Goal: Task Accomplishment & Management: Manage account settings

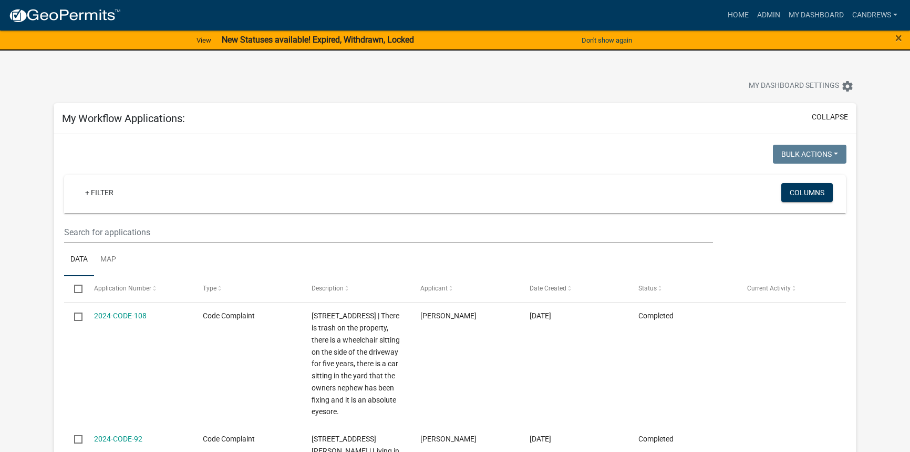
select select "2: 50"
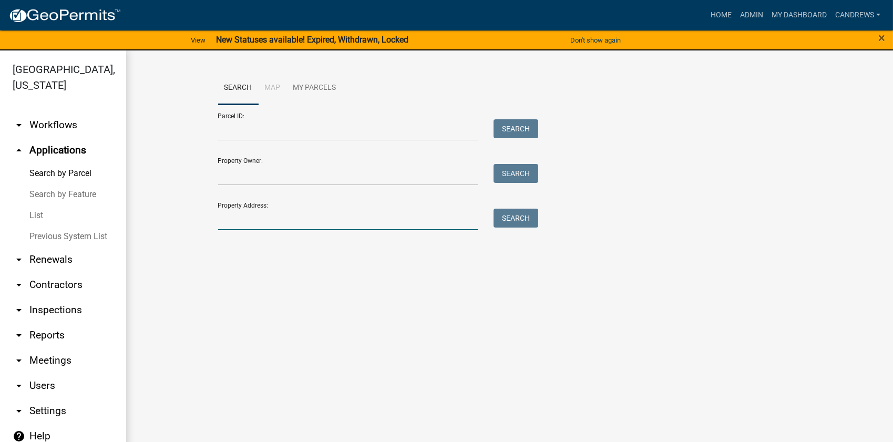
click at [239, 224] on input "Property Address:" at bounding box center [348, 220] width 260 height 22
drag, startPoint x: 254, startPoint y: 212, endPoint x: 202, endPoint y: 211, distance: 52.0
click at [202, 211] on wm-workflow-application-search-view "Search Map My Parcels Parcel ID: Search Property Owner: Search Property Address…" at bounding box center [509, 172] width 725 height 202
click at [274, 222] on input "158 ki" at bounding box center [348, 220] width 260 height 22
drag, startPoint x: 273, startPoint y: 222, endPoint x: 236, endPoint y: 222, distance: 37.3
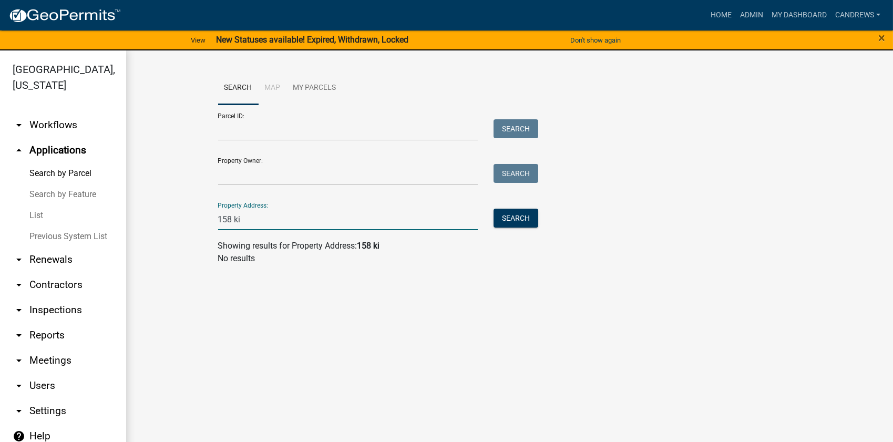
click at [236, 222] on input "158 ki" at bounding box center [348, 220] width 260 height 22
click at [249, 221] on input "158 ki" at bounding box center [348, 220] width 260 height 22
type input "158 ki"
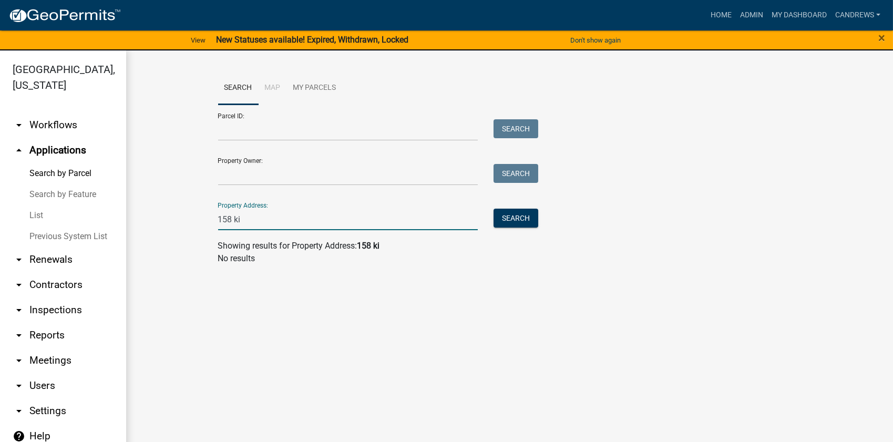
click at [45, 175] on link "Search by Parcel" at bounding box center [63, 173] width 126 height 21
click at [40, 213] on link "List" at bounding box center [63, 215] width 126 height 21
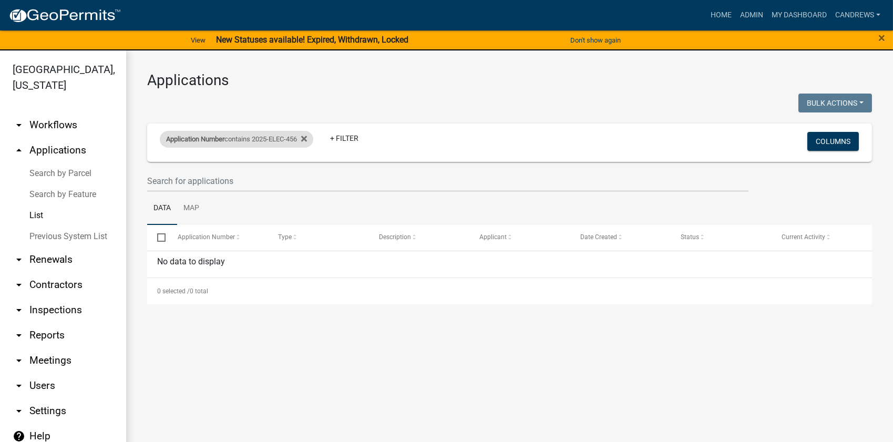
click at [261, 137] on div "Application Number contains 2025-ELEC-456" at bounding box center [237, 139] width 154 height 17
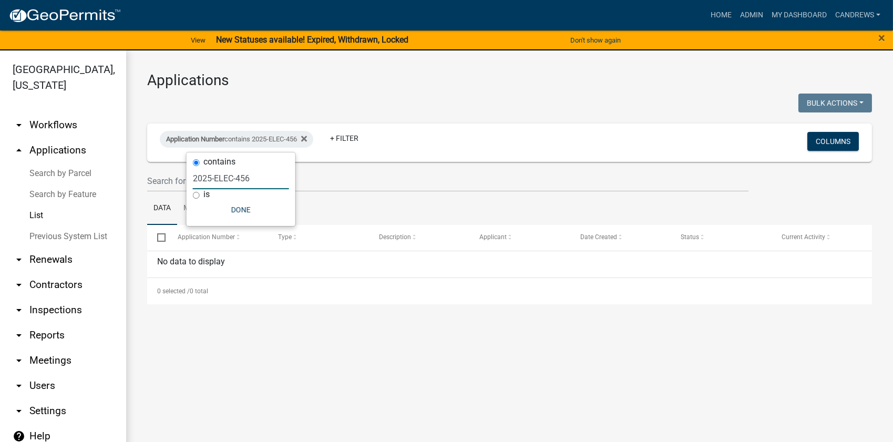
drag, startPoint x: 253, startPoint y: 178, endPoint x: 214, endPoint y: 180, distance: 39.5
click at [214, 180] on input "2025-ELEC-456" at bounding box center [241, 179] width 96 height 22
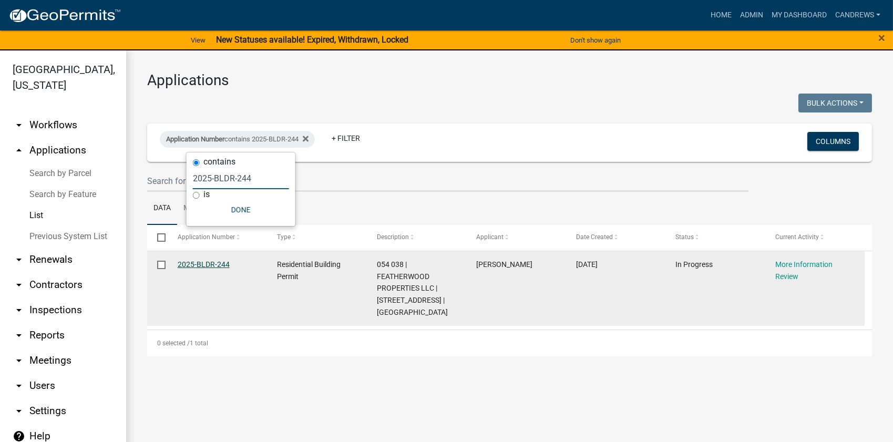
type input "2025-BLDR-244"
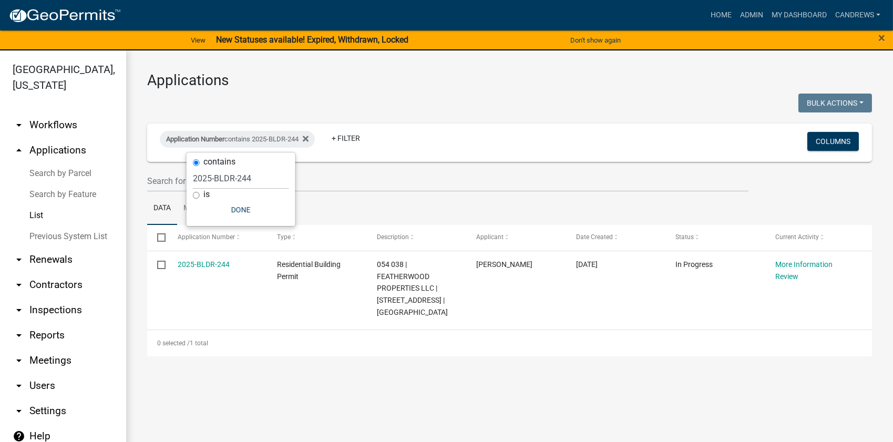
click at [64, 178] on link "Search by Parcel" at bounding box center [63, 173] width 126 height 21
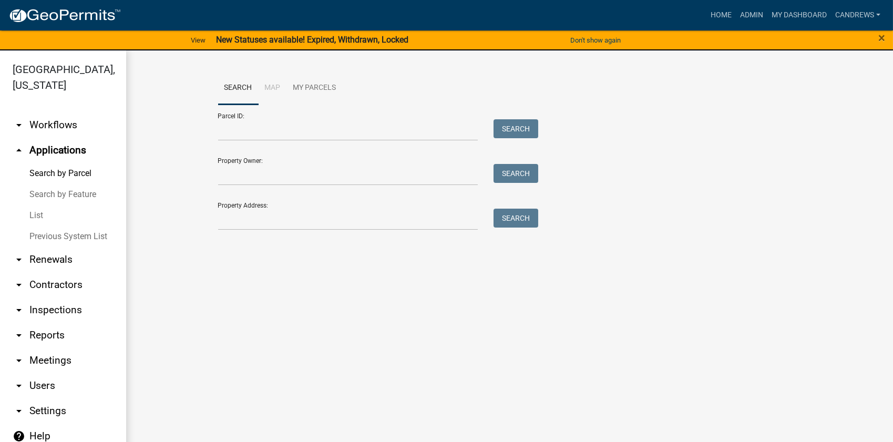
click at [59, 120] on link "arrow_drop_down Workflows" at bounding box center [63, 124] width 126 height 25
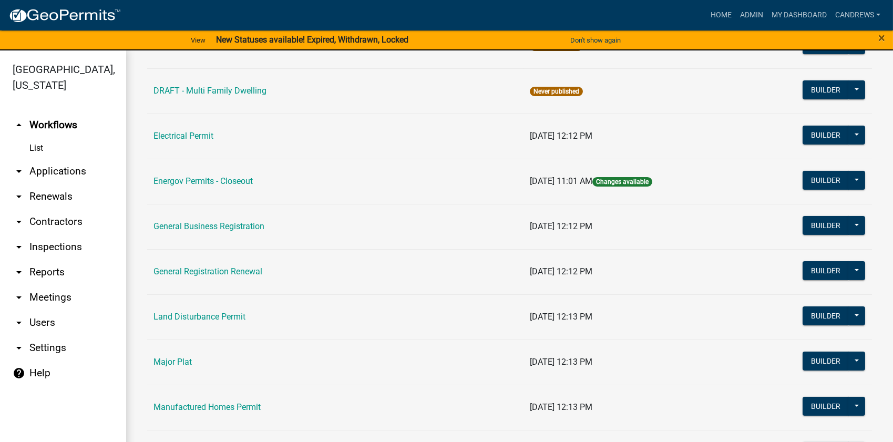
scroll to position [669, 0]
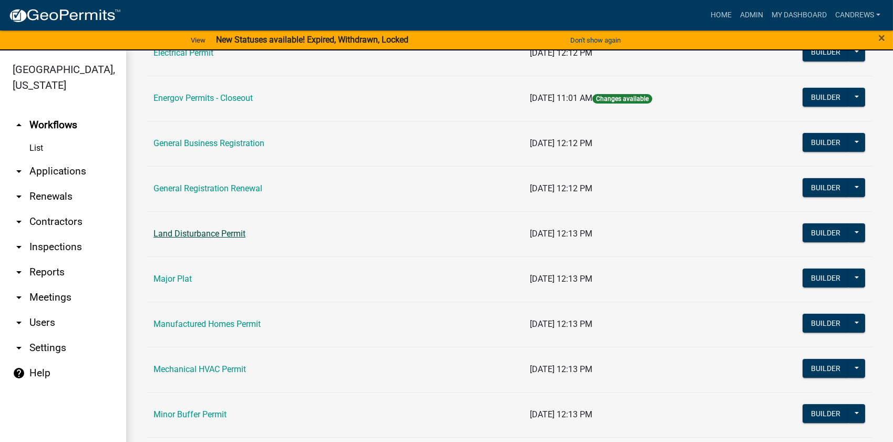
click at [169, 234] on link "Land Disturbance Permit" at bounding box center [200, 234] width 92 height 10
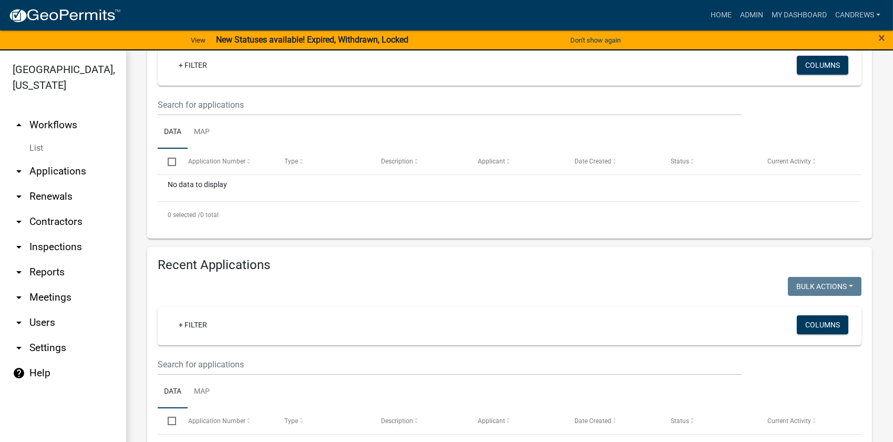
scroll to position [287, 0]
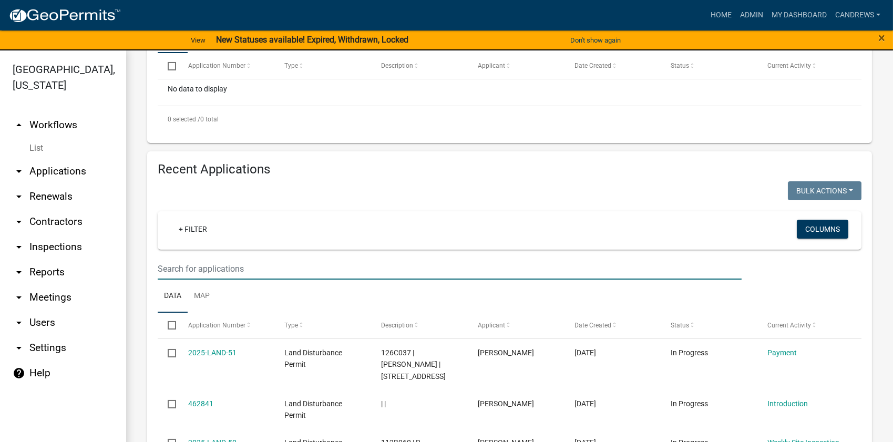
click at [191, 267] on input "text" at bounding box center [450, 269] width 584 height 22
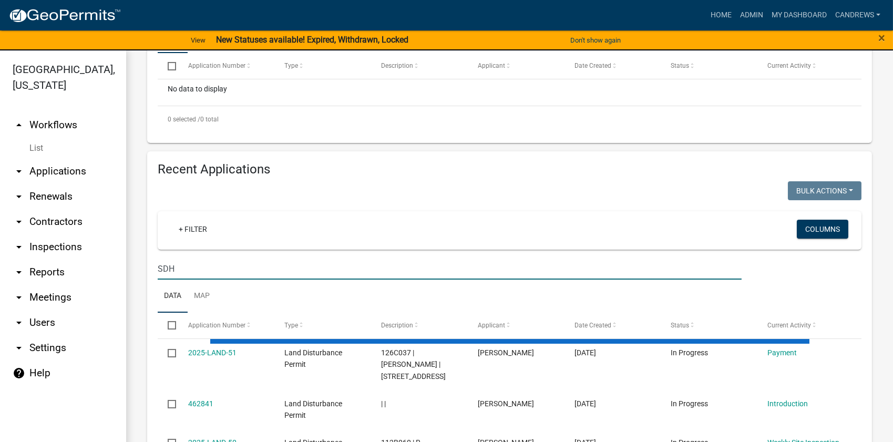
scroll to position [271, 0]
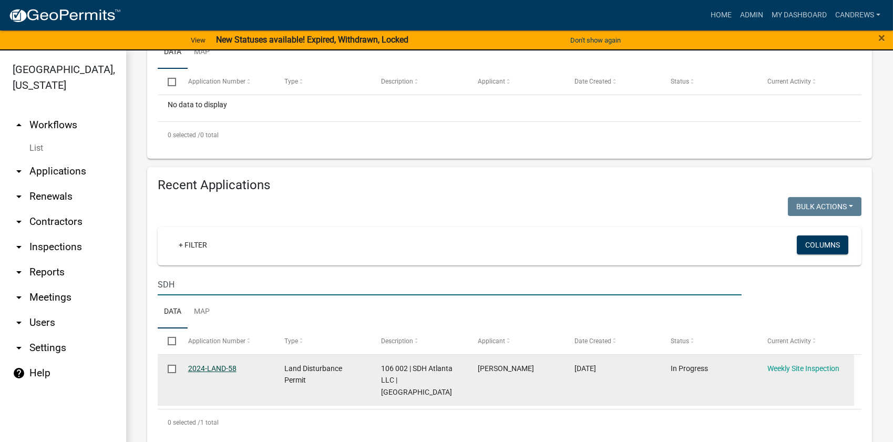
type input "SDH"
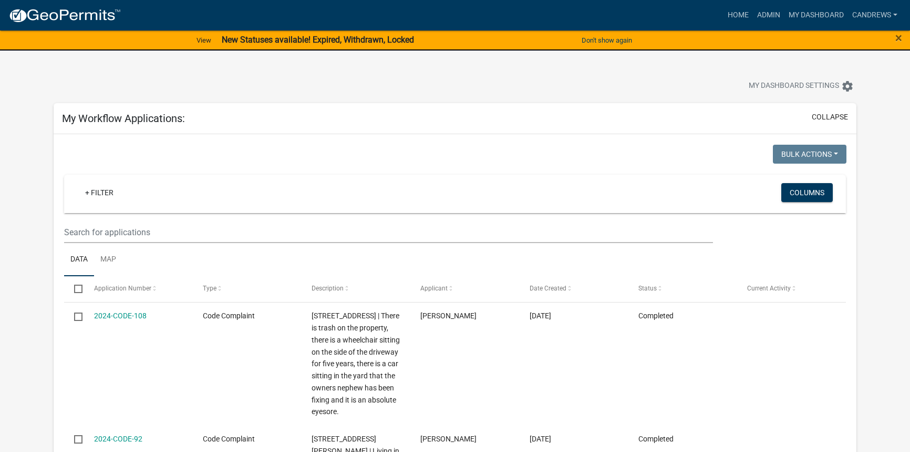
select select "2: 50"
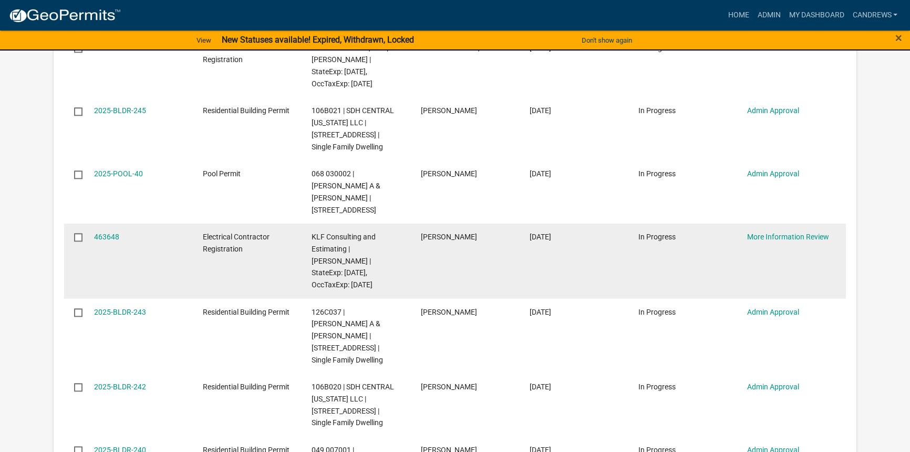
scroll to position [1418, 0]
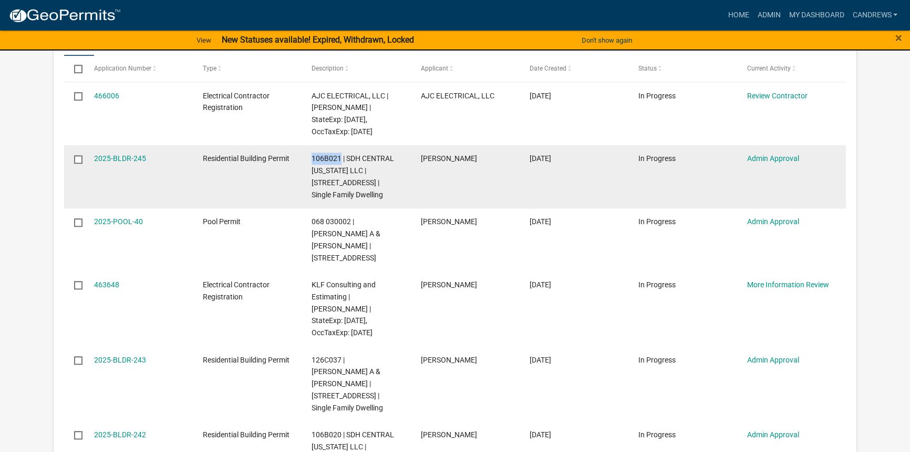
drag, startPoint x: 305, startPoint y: 156, endPoint x: 342, endPoint y: 154, distance: 36.9
click at [342, 154] on datatable-body-cell "106B021 | SDH CENTRAL GEORGIA LLC | 135 CREEKSIDE RD | Single Family Dwelling" at bounding box center [356, 176] width 109 height 63
copy span "106B021"
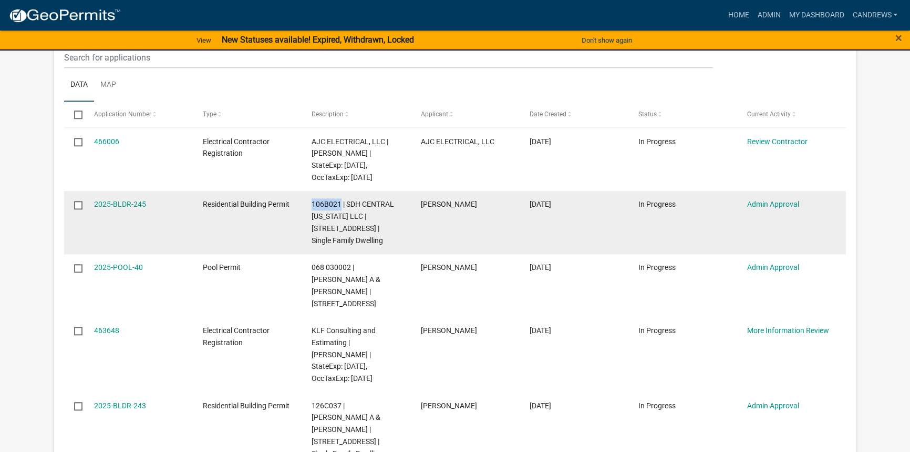
scroll to position [1370, 0]
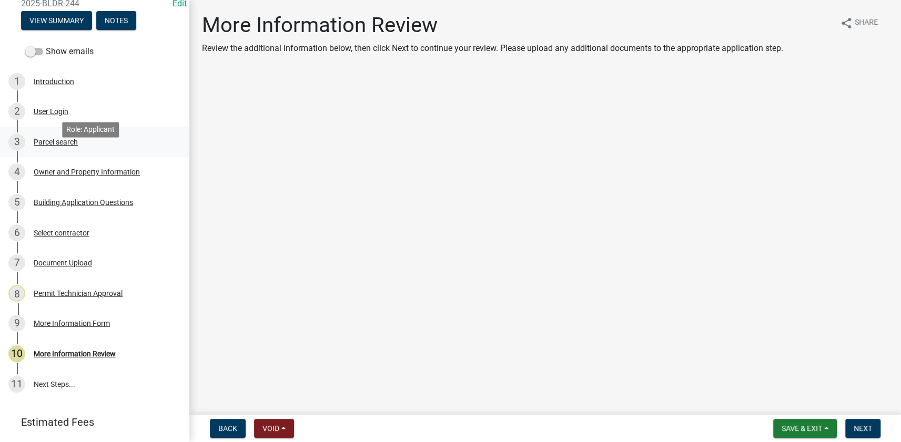
scroll to position [95, 0]
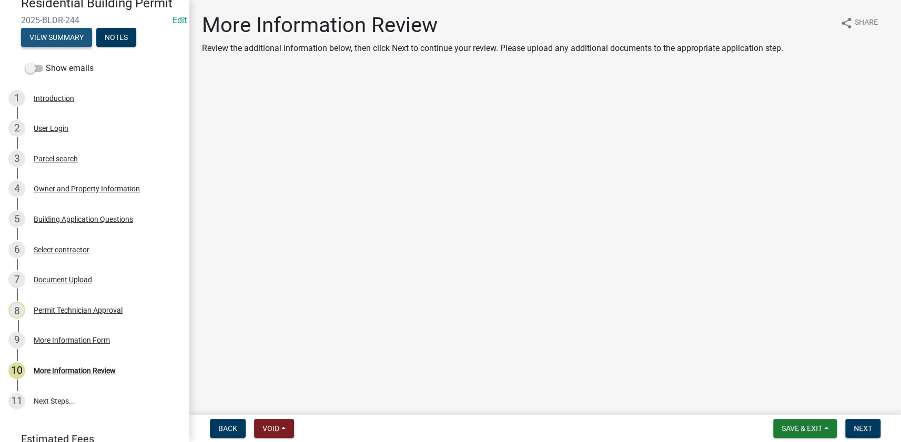
click at [57, 33] on button "View Summary" at bounding box center [56, 37] width 71 height 19
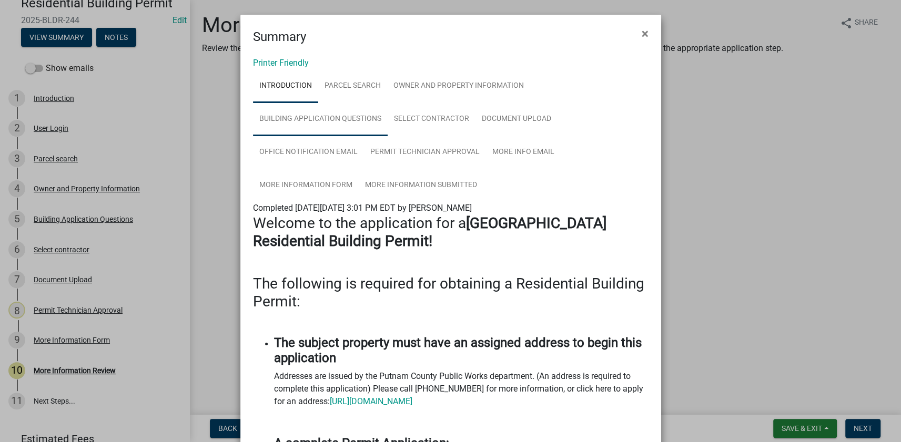
click at [329, 115] on link "Building Application Questions" at bounding box center [320, 120] width 135 height 34
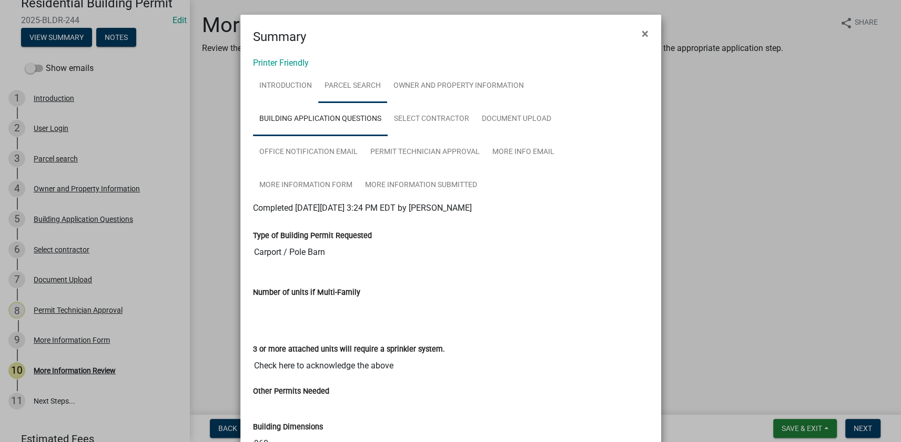
click at [347, 84] on link "Parcel search" at bounding box center [352, 86] width 69 height 34
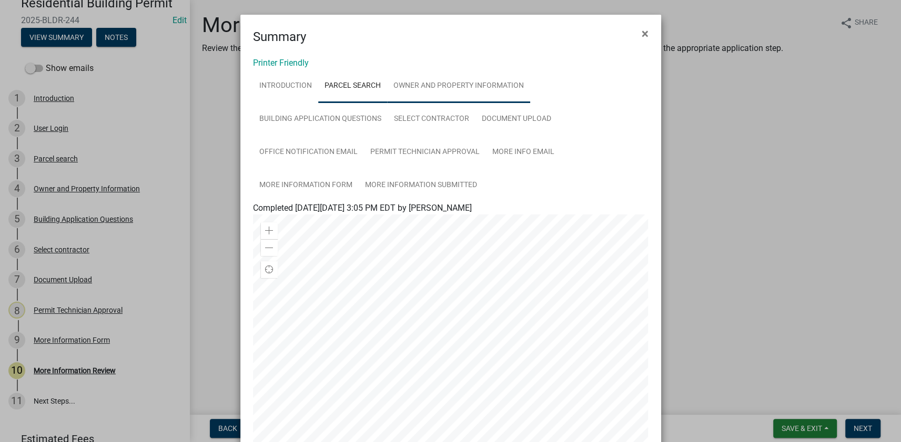
click at [420, 83] on link "Owner and Property Information" at bounding box center [458, 86] width 143 height 34
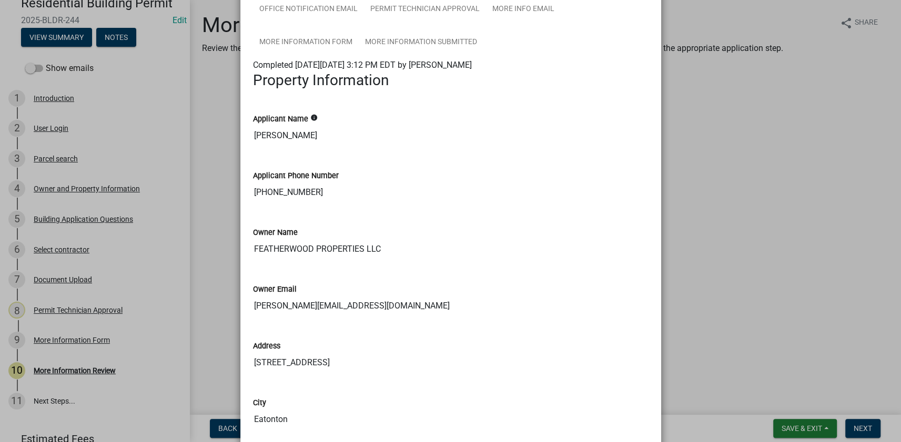
scroll to position [0, 0]
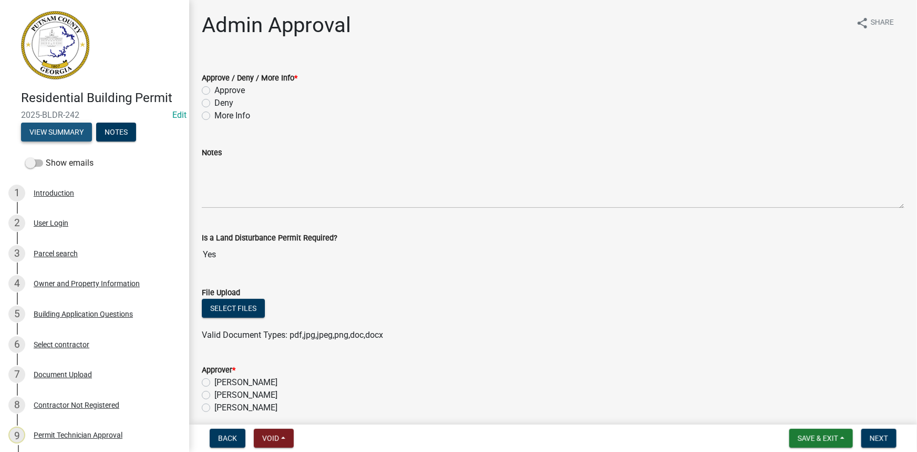
click at [53, 131] on button "View Summary" at bounding box center [56, 131] width 71 height 19
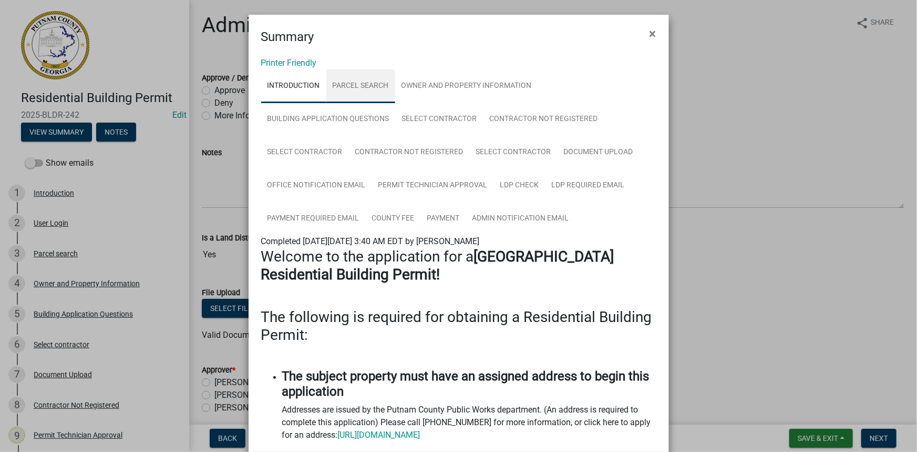
click at [347, 84] on link "Parcel search" at bounding box center [360, 86] width 69 height 34
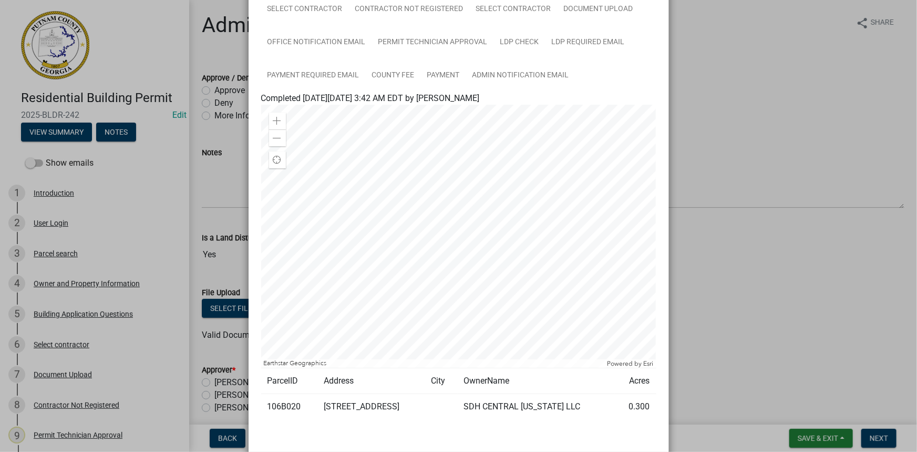
scroll to position [197, 0]
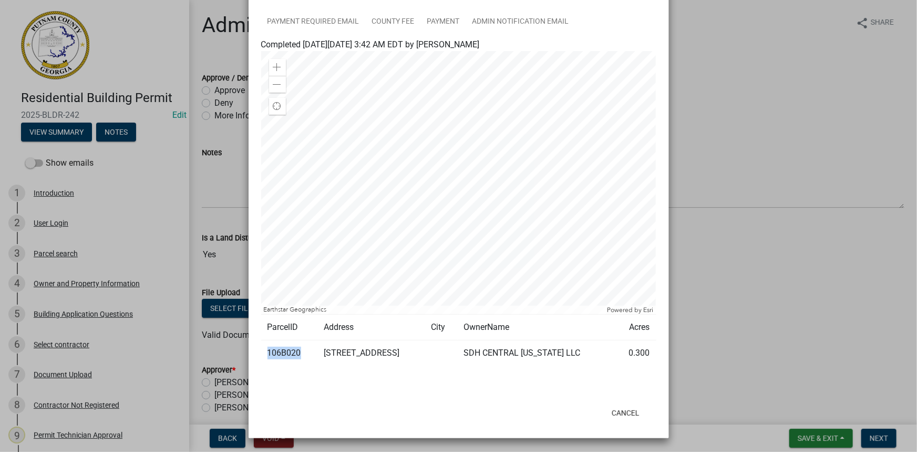
drag, startPoint x: 291, startPoint y: 353, endPoint x: 263, endPoint y: 353, distance: 27.9
click at [261, 353] on td "106B020" at bounding box center [289, 353] width 56 height 26
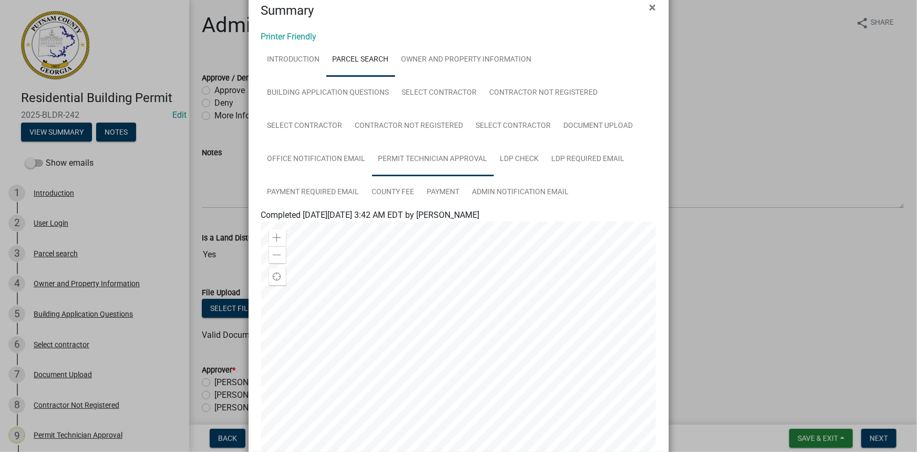
scroll to position [0, 0]
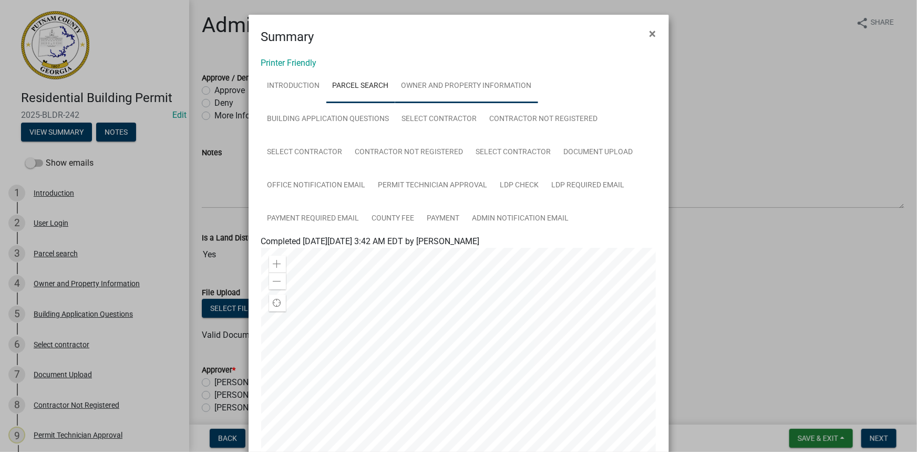
click at [442, 95] on link "Owner and Property Information" at bounding box center [466, 86] width 143 height 34
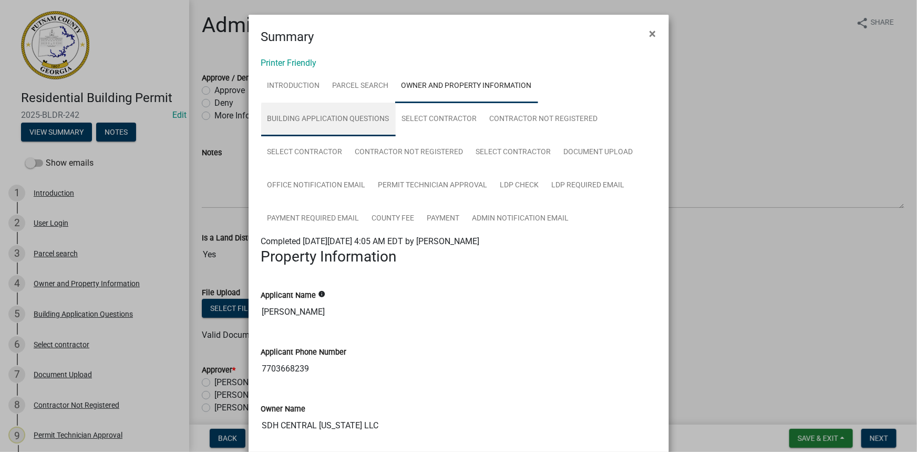
click at [318, 130] on link "Building Application Questions" at bounding box center [328, 120] width 135 height 34
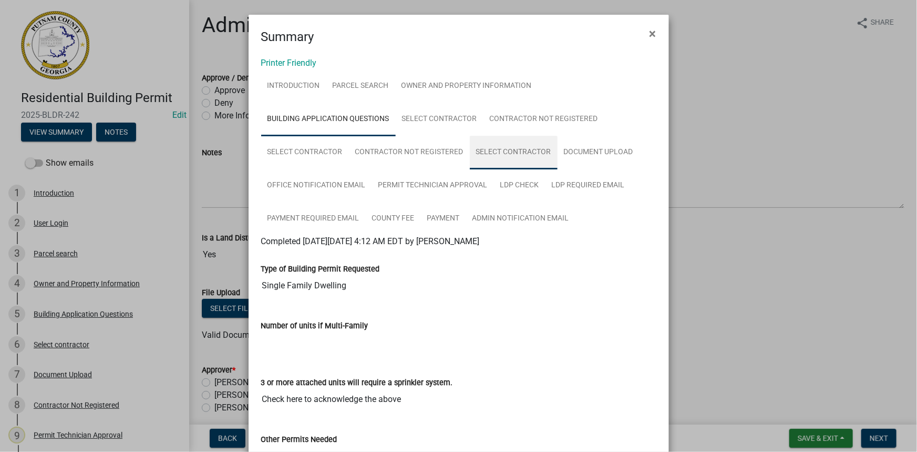
click at [505, 152] on link "Select contractor" at bounding box center [514, 153] width 88 height 34
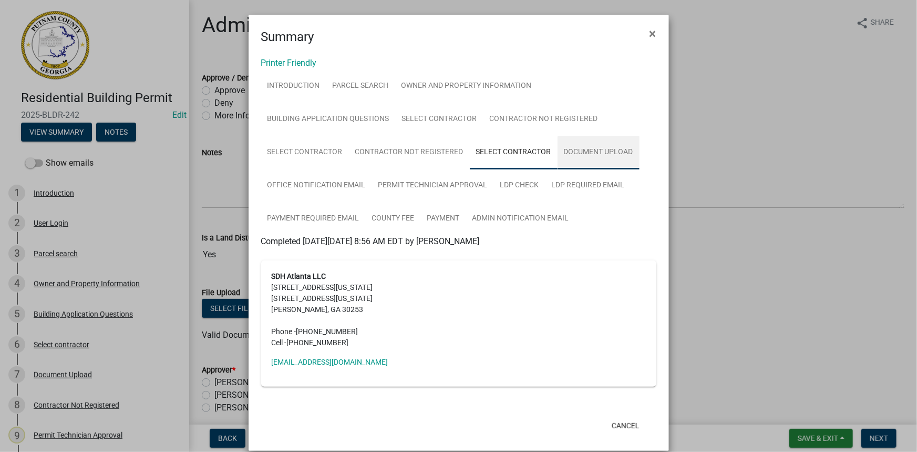
click at [584, 152] on link "Document Upload" at bounding box center [599, 153] width 82 height 34
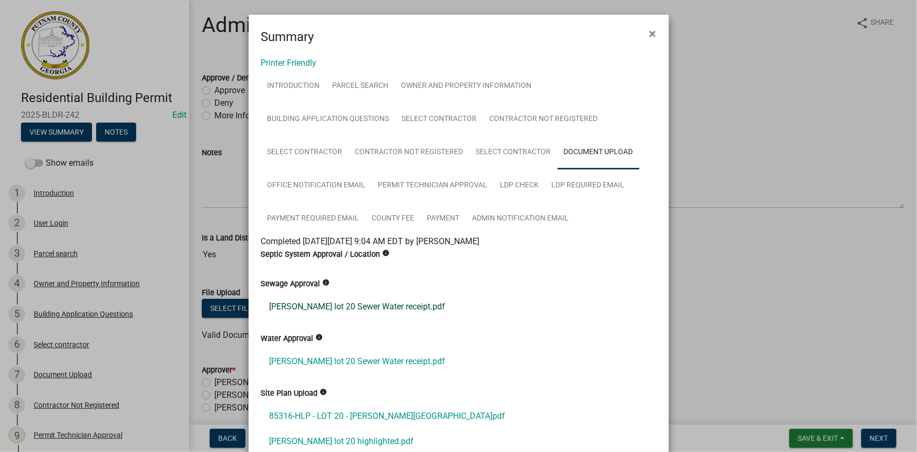
click at [357, 308] on link "Maddox lot 20 Sewer Water receipt.pdf" at bounding box center [458, 306] width 395 height 25
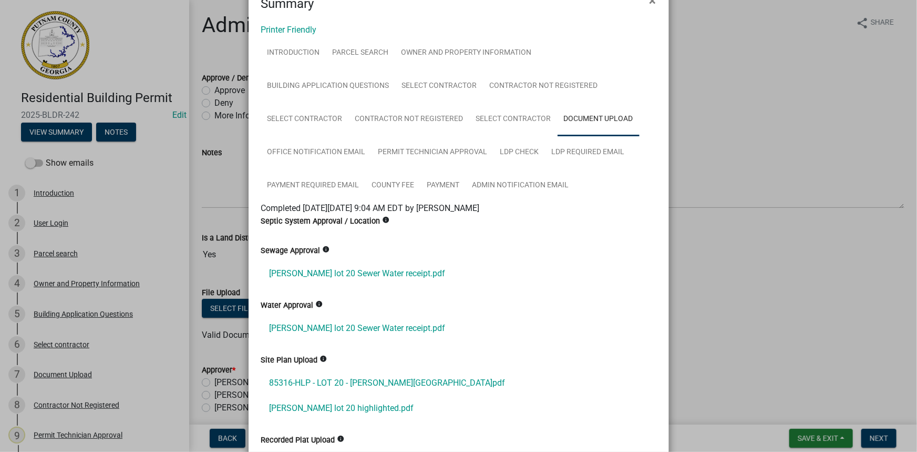
scroll to position [47, 0]
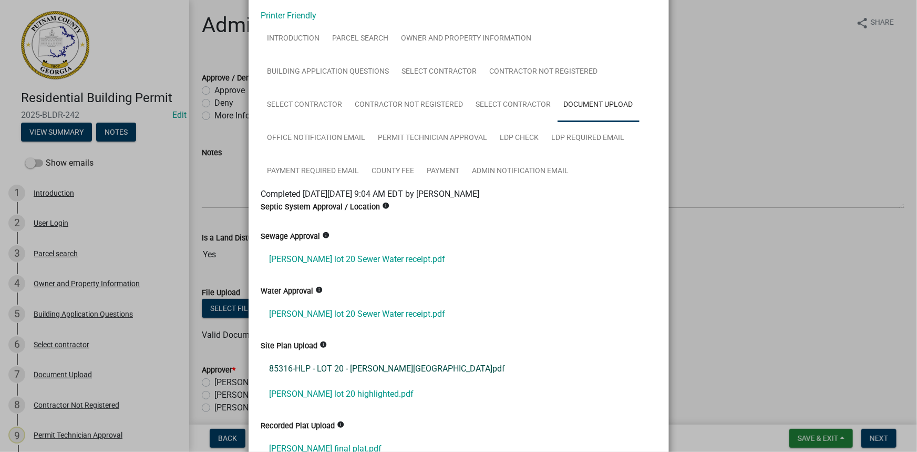
click at [308, 363] on link "85316-HLP - LOT 20 - MADDOX STATION.pdf" at bounding box center [458, 368] width 395 height 25
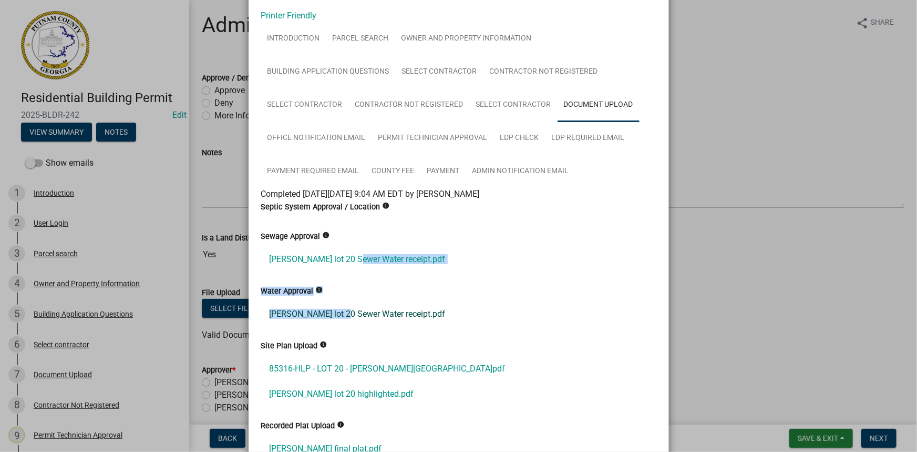
click at [328, 387] on link "Maddox lot 20 highlighted.pdf" at bounding box center [458, 393] width 395 height 25
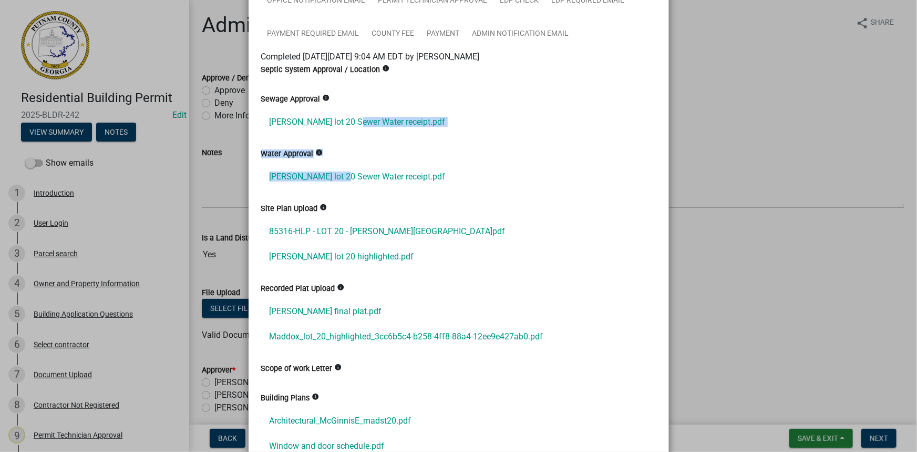
scroll to position [239, 0]
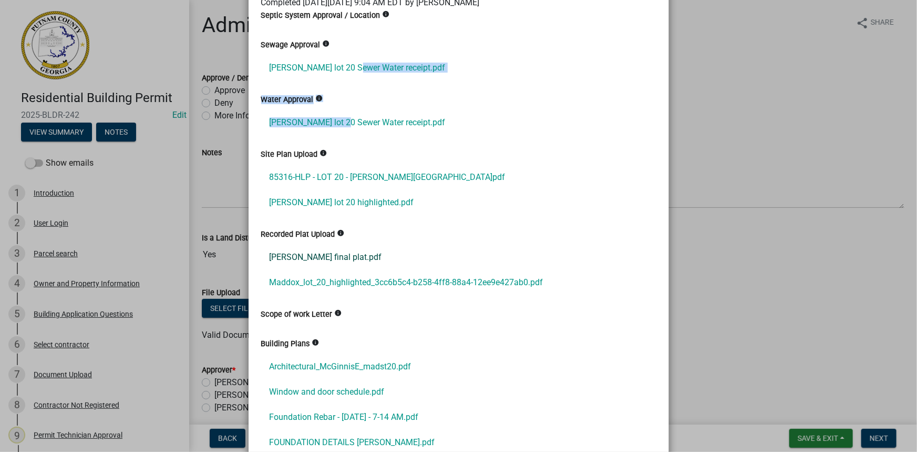
click at [312, 256] on link "Maddox final plat.pdf" at bounding box center [458, 256] width 395 height 25
click at [321, 279] on link "Maddox_lot_20_highlighted_3cc6b5c4-b258-4ff8-88a4-12ee9e427ab0.pdf" at bounding box center [458, 282] width 395 height 25
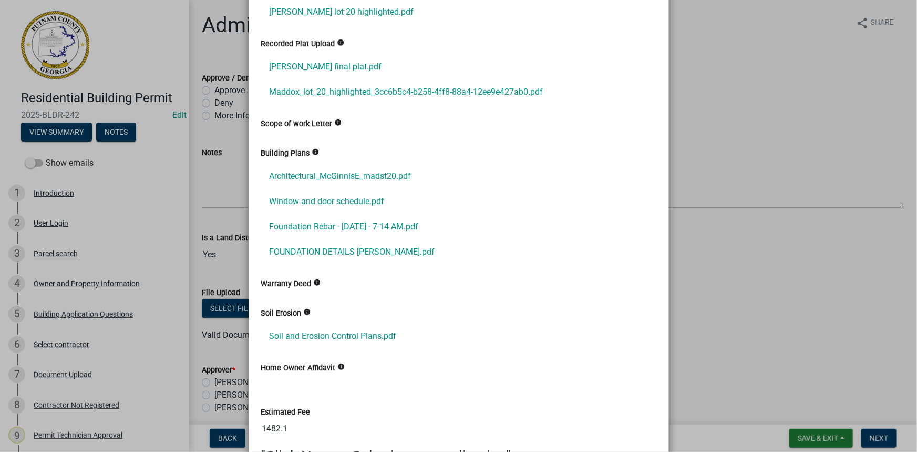
scroll to position [430, 0]
click at [335, 183] on link "Architectural_McGinnisE_madst20.pdf" at bounding box center [458, 174] width 395 height 25
click at [351, 195] on link "Window and door schedule.pdf" at bounding box center [458, 200] width 395 height 25
click at [365, 230] on link "Foundation Rebar - Aug 30 2024 - 7-14 AM.pdf" at bounding box center [458, 225] width 395 height 25
click at [347, 248] on link "FOUNDATION DETAILS MADDOX.pdf" at bounding box center [458, 250] width 395 height 25
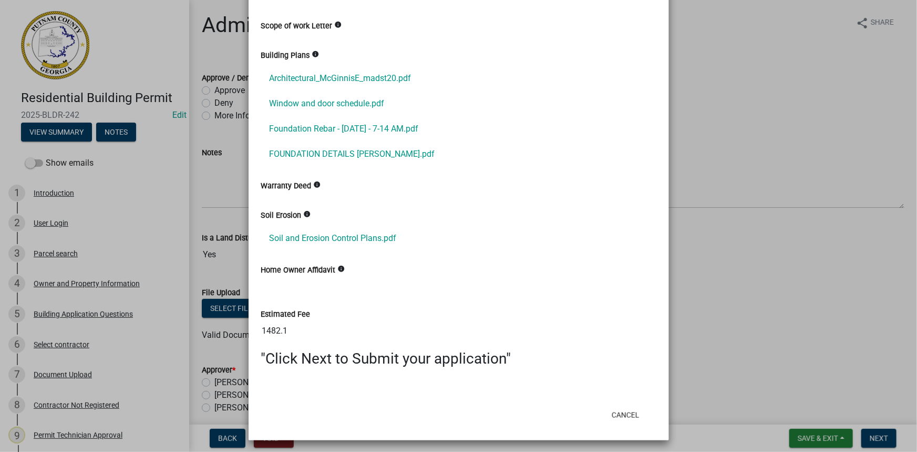
scroll to position [528, 0]
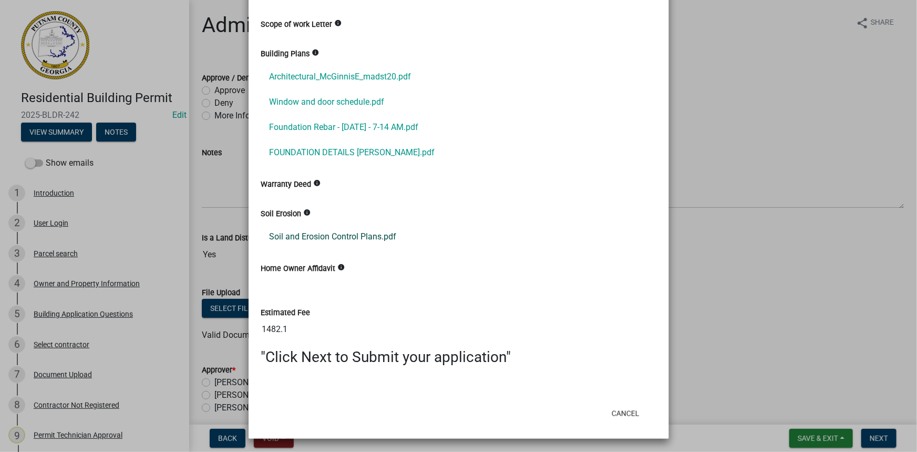
click at [354, 231] on link "Soil and Erosion Control Plans.pdf" at bounding box center [458, 236] width 395 height 25
click at [366, 236] on link "Soil and Erosion Control Plans.pdf" at bounding box center [458, 236] width 395 height 25
click at [42, 372] on ngb-modal-window "Summary × Printer Friendly Introduction Parcel search Owner and Property Inform…" at bounding box center [458, 226] width 917 height 452
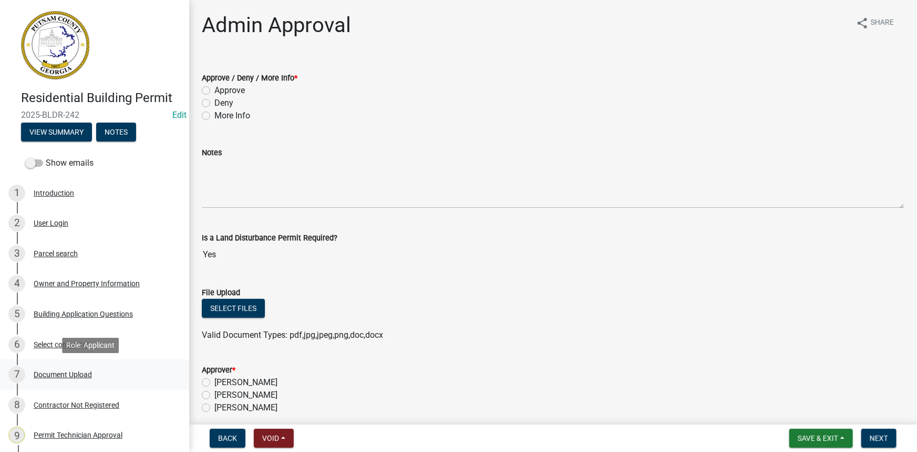
click at [43, 372] on div "Document Upload" at bounding box center [63, 374] width 58 height 7
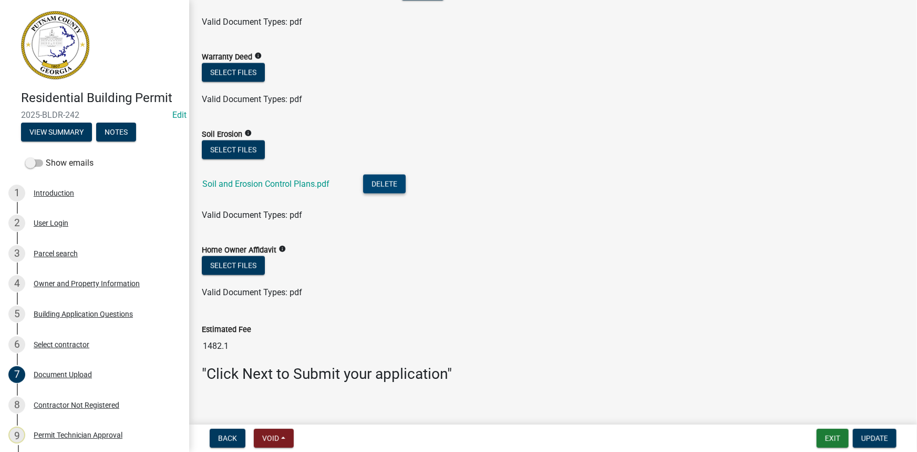
scroll to position [957, 0]
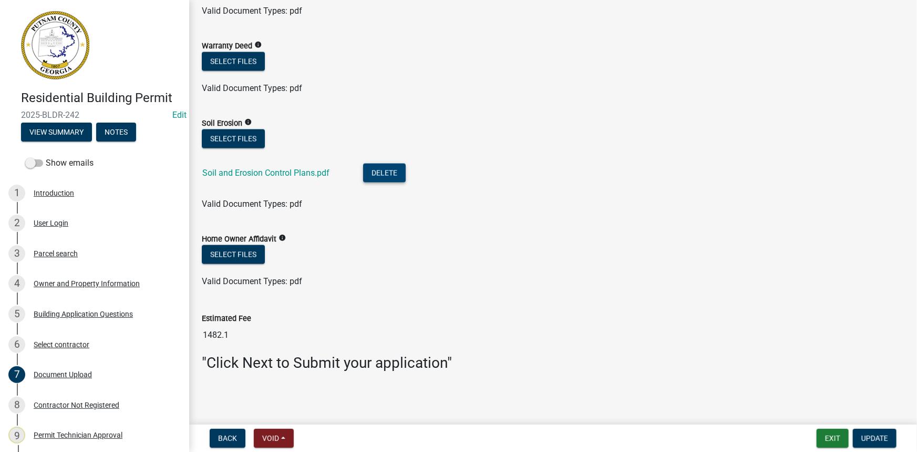
click at [386, 173] on button "Delete" at bounding box center [384, 172] width 43 height 19
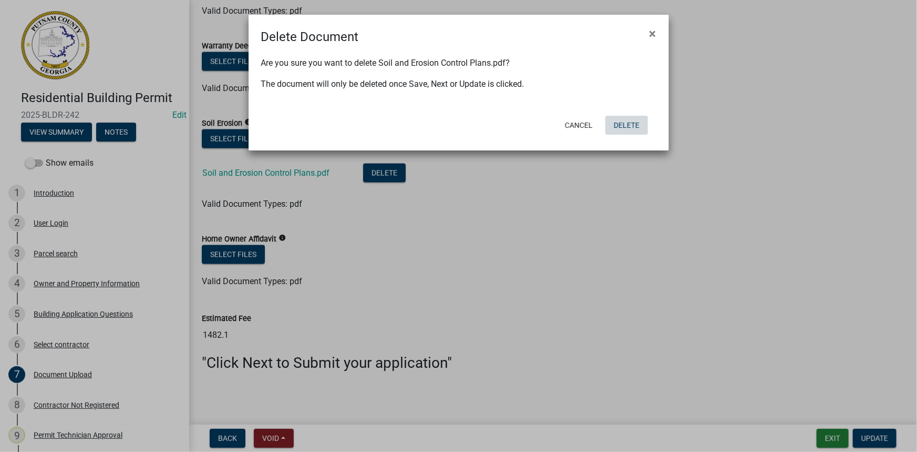
click at [620, 118] on button "Delete" at bounding box center [627, 125] width 43 height 19
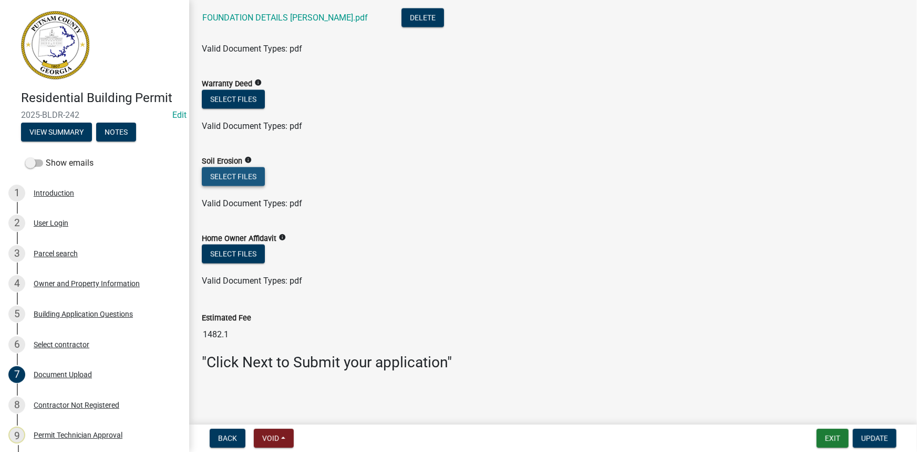
click at [236, 179] on button "Select files" at bounding box center [233, 176] width 63 height 19
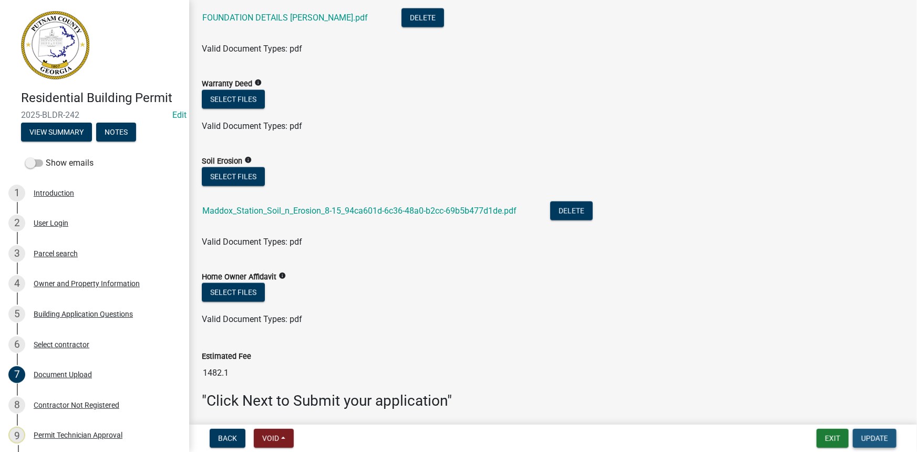
click at [891, 438] on button "Update" at bounding box center [875, 437] width 44 height 19
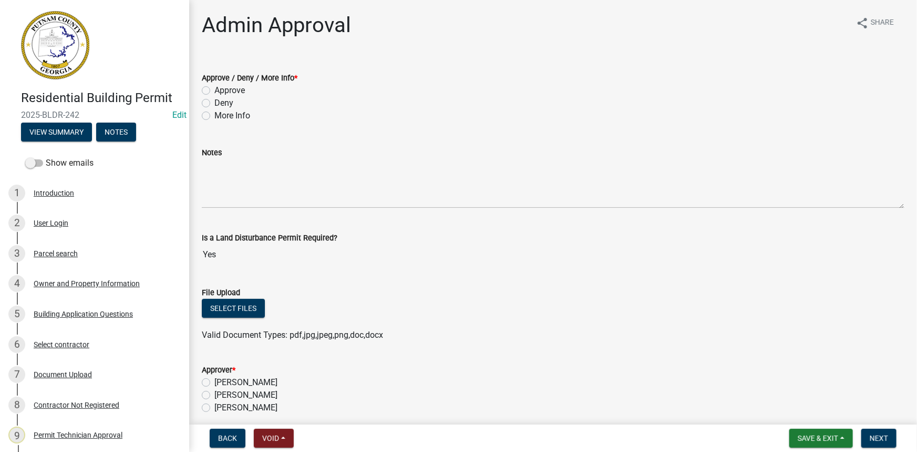
click at [244, 84] on label "Approve" at bounding box center [229, 90] width 30 height 13
click at [221, 84] on input "Approve" at bounding box center [217, 87] width 7 height 7
radio input "true"
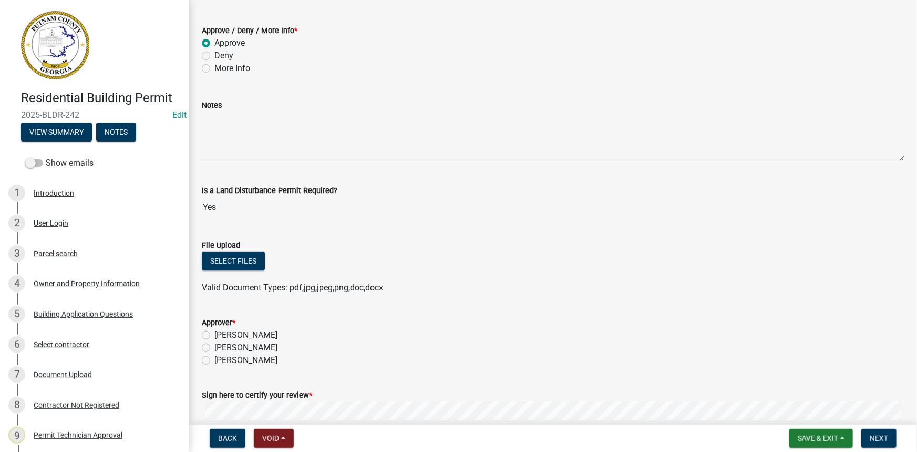
scroll to position [47, 0]
click at [272, 340] on div "[PERSON_NAME]" at bounding box center [553, 335] width 703 height 13
click at [271, 342] on label "[PERSON_NAME]" at bounding box center [245, 347] width 63 height 13
click at [221, 342] on input "[PERSON_NAME]" at bounding box center [217, 344] width 7 height 7
radio input "true"
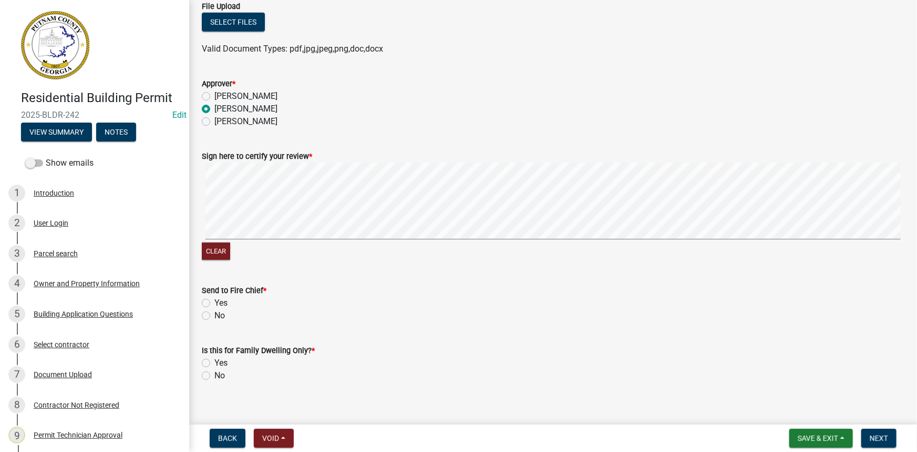
scroll to position [287, 0]
click at [216, 315] on label "No" at bounding box center [219, 315] width 11 height 13
click at [216, 315] on input "No" at bounding box center [217, 312] width 7 height 7
radio input "true"
click at [217, 375] on label "No" at bounding box center [219, 375] width 11 height 13
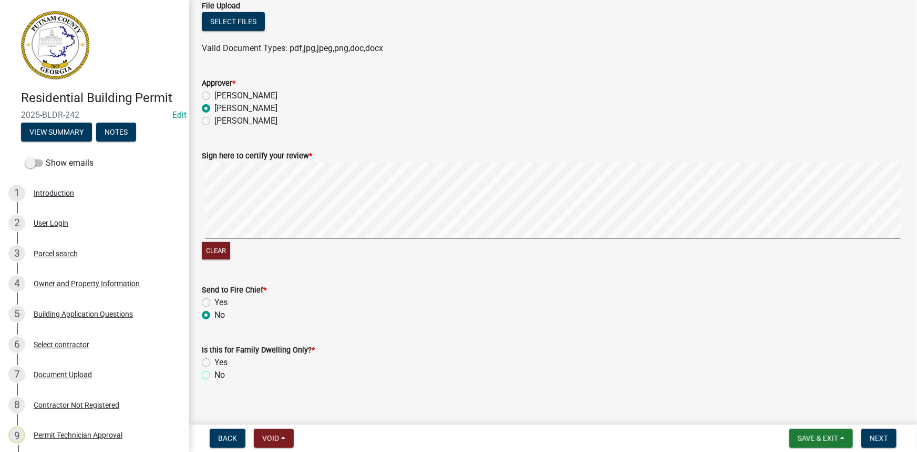
click at [217, 375] on input "No" at bounding box center [217, 372] width 7 height 7
radio input "true"
click at [881, 442] on button "Next" at bounding box center [879, 437] width 35 height 19
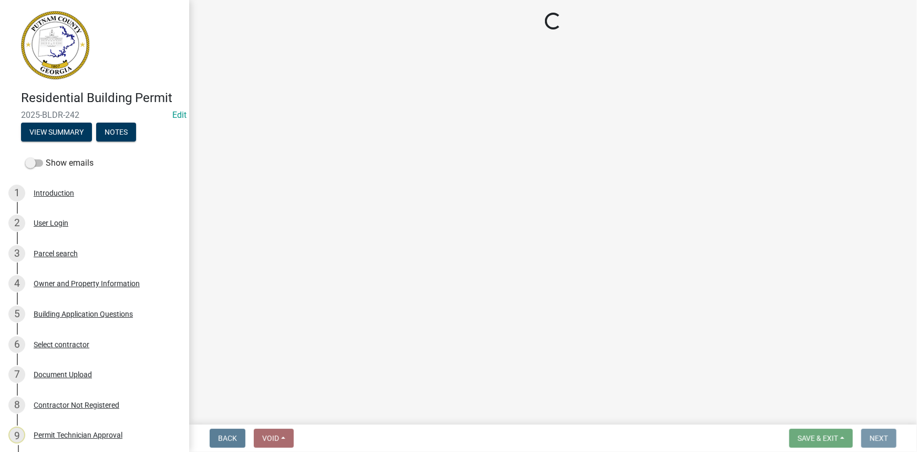
scroll to position [0, 0]
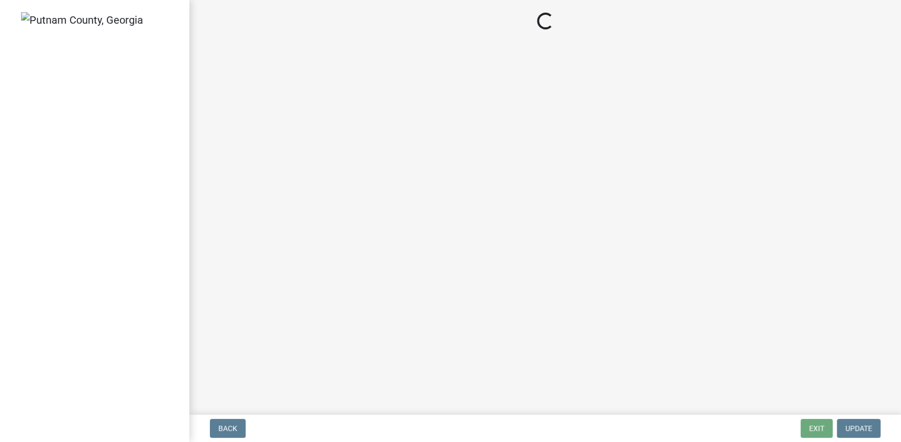
select select "af3c6edf-34d7-49be-824e-99d5d0a3954f"
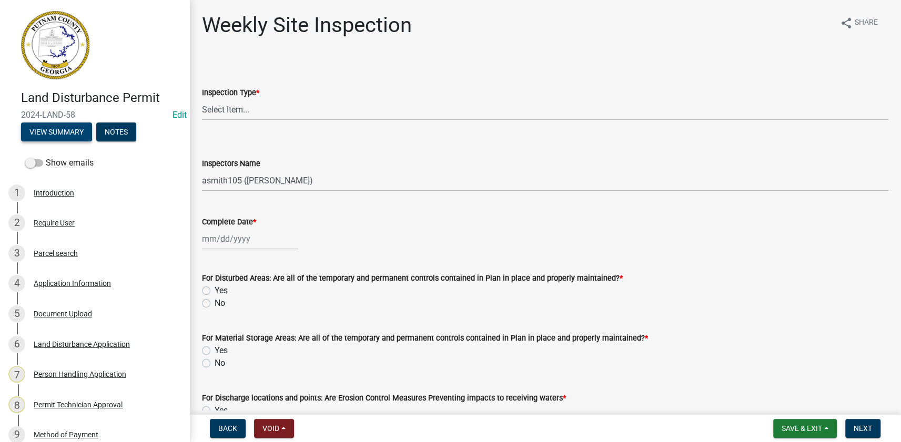
click at [66, 127] on button "View Summary" at bounding box center [56, 131] width 71 height 19
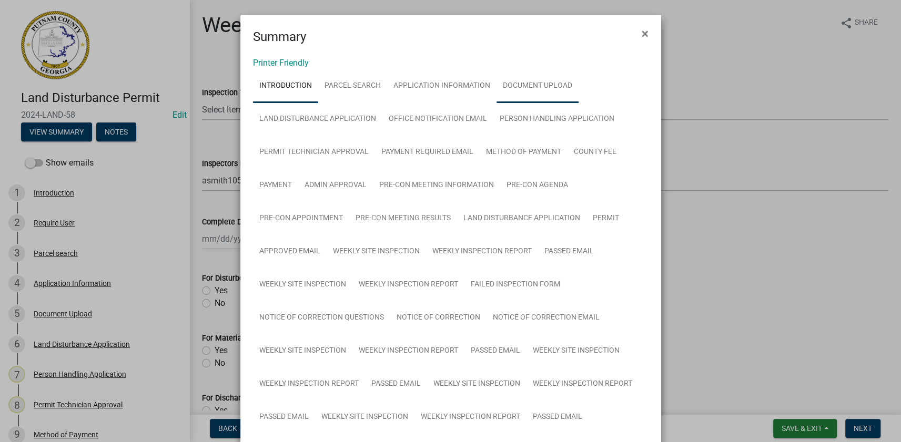
click at [510, 90] on link "Document Upload" at bounding box center [537, 86] width 82 height 34
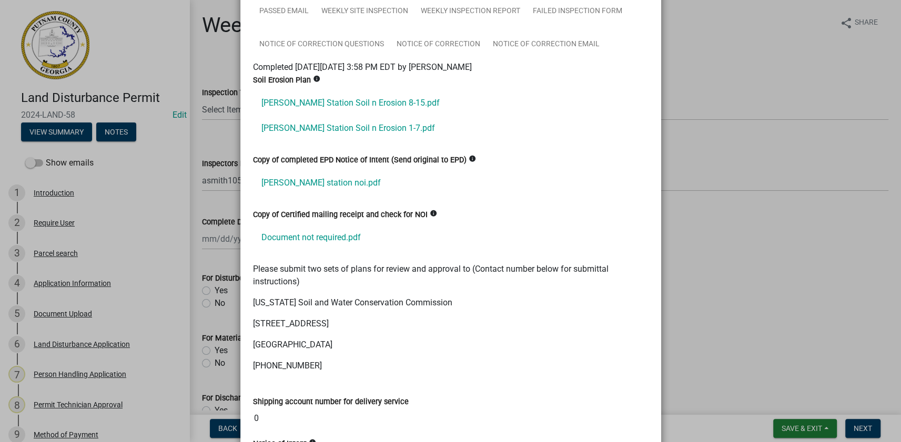
scroll to position [908, 0]
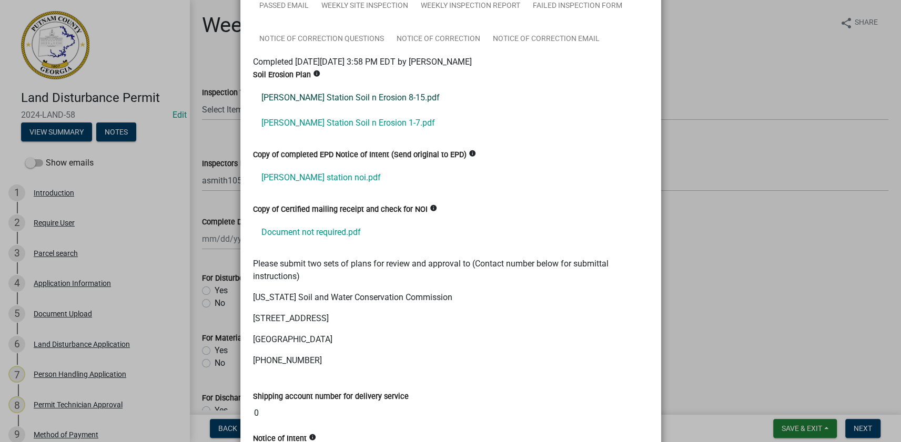
click at [362, 92] on link "[PERSON_NAME] Station Soil n Erosion 8-15.pdf" at bounding box center [450, 97] width 395 height 25
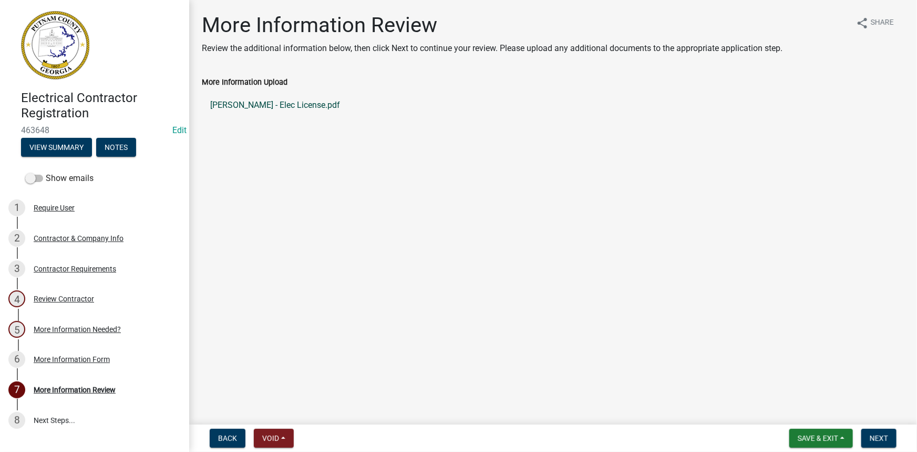
click at [284, 105] on link "[PERSON_NAME] - Elec License.pdf" at bounding box center [553, 105] width 703 height 25
click at [60, 146] on button "View Summary" at bounding box center [56, 147] width 71 height 19
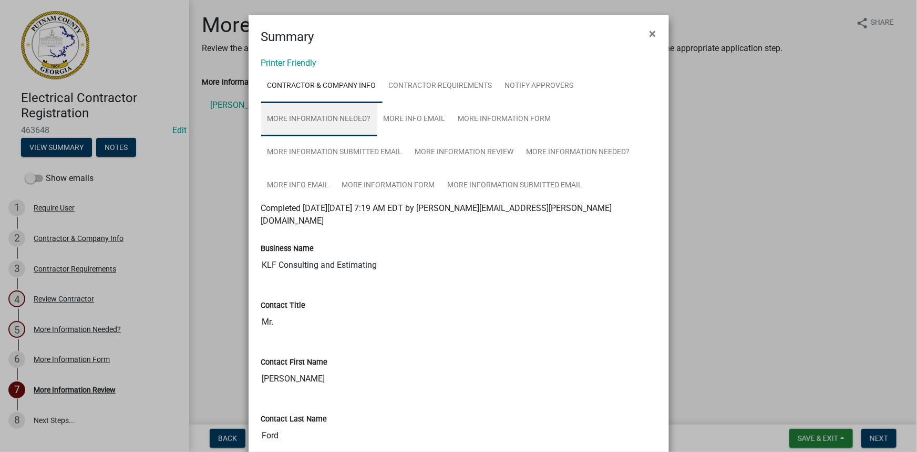
click at [358, 116] on link "More Information Needed?" at bounding box center [319, 120] width 116 height 34
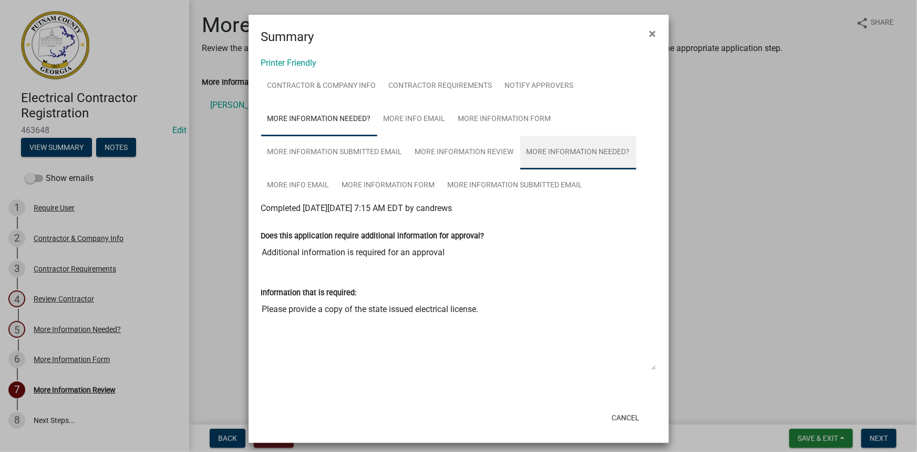
click at [555, 155] on link "More Information Needed?" at bounding box center [578, 153] width 116 height 34
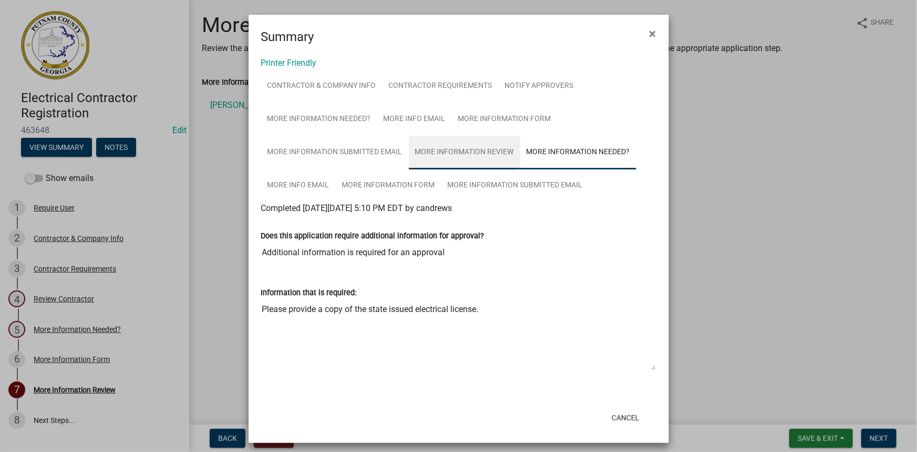
click at [472, 152] on link "More Information Review" at bounding box center [464, 153] width 111 height 34
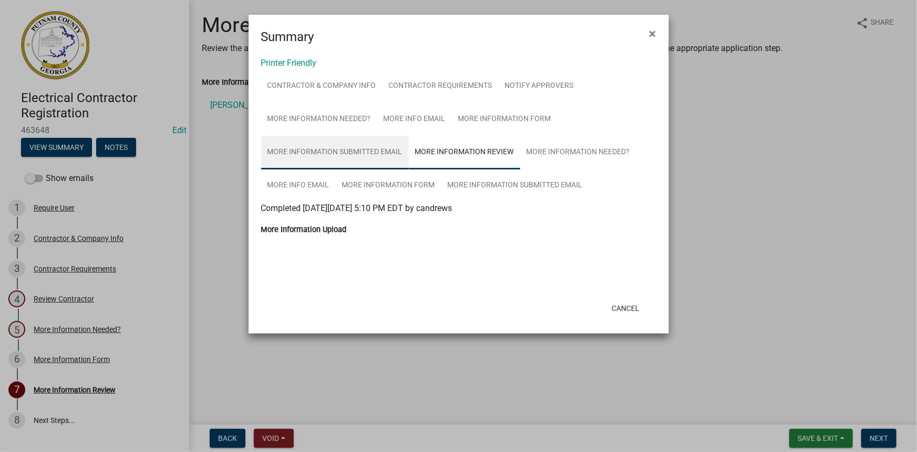
click at [368, 148] on link "More Information Submitted Email" at bounding box center [335, 153] width 148 height 34
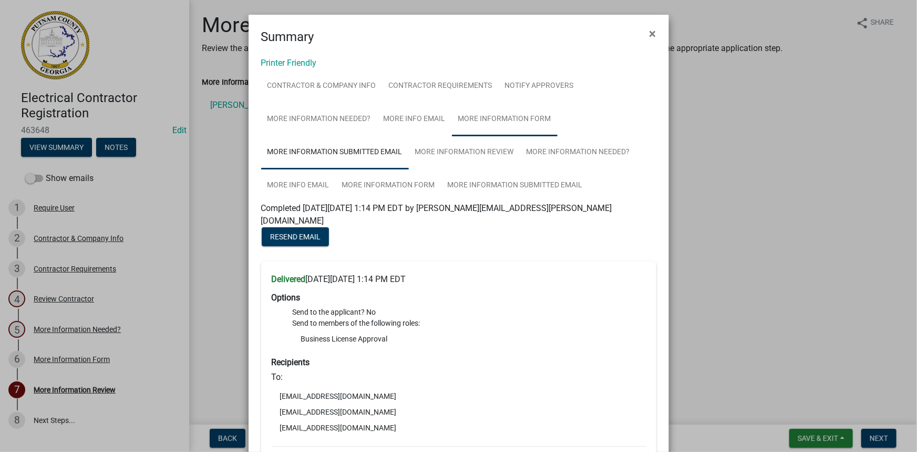
click at [502, 126] on link "More Information Form" at bounding box center [505, 120] width 106 height 34
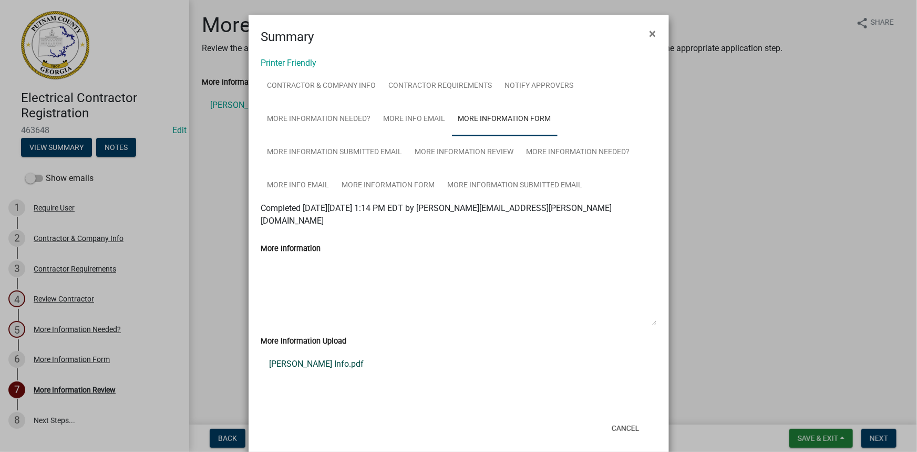
click at [321, 354] on link "[PERSON_NAME] Info.pdf" at bounding box center [458, 363] width 395 height 25
click at [872, 427] on ngb-modal-window "Summary × Printer Friendly Contractor & Company Info Contractor Requirements No…" at bounding box center [458, 226] width 917 height 452
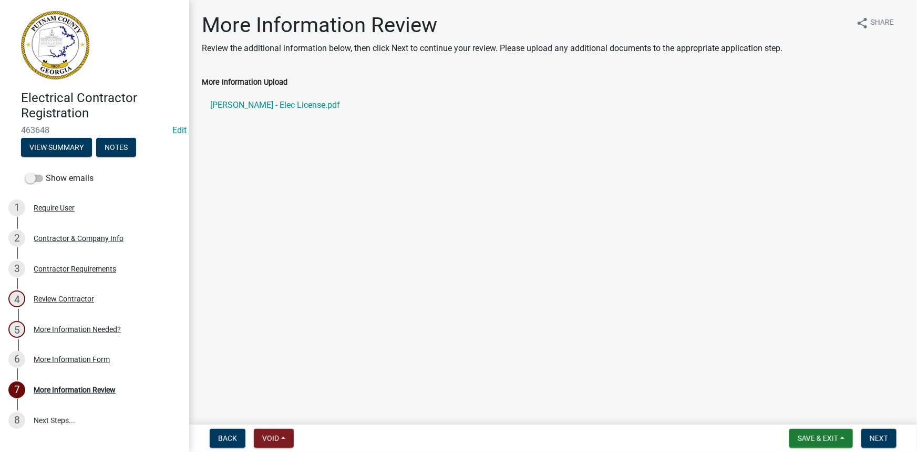
click at [872, 427] on nav "Back Void Withdraw Lock Expire Void Save & Exit Save Save & Exit Next" at bounding box center [553, 437] width 728 height 27
click at [874, 435] on span "Next" at bounding box center [879, 438] width 18 height 8
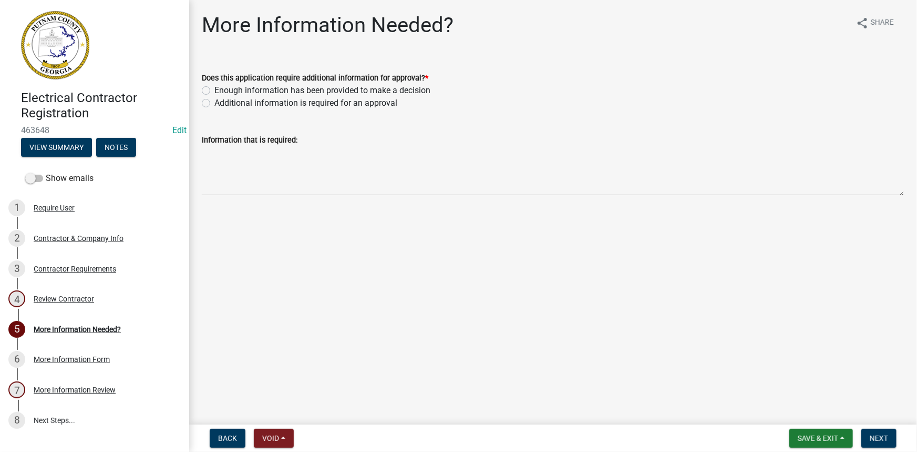
click at [324, 87] on label "Enough information has been provided to make a decision" at bounding box center [322, 90] width 216 height 13
click at [221, 87] on input "Enough information has been provided to make a decision" at bounding box center [217, 87] width 7 height 7
radio input "true"
click at [874, 437] on span "Next" at bounding box center [879, 438] width 18 height 8
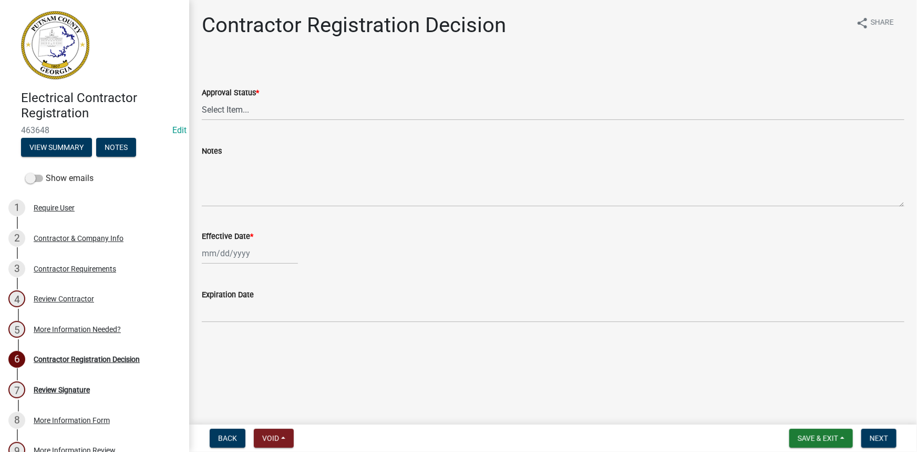
click at [288, 123] on wm-data-entity-input "Approval Status * Select Item... Approved Denied" at bounding box center [553, 94] width 703 height 71
click at [287, 116] on select "Select Item... Approved Denied" at bounding box center [553, 110] width 703 height 22
click at [202, 99] on select "Select Item... Approved Denied" at bounding box center [553, 110] width 703 height 22
select select "4b86b809-39dd-4c68-9f3d-fdb3e7050482"
select select "8"
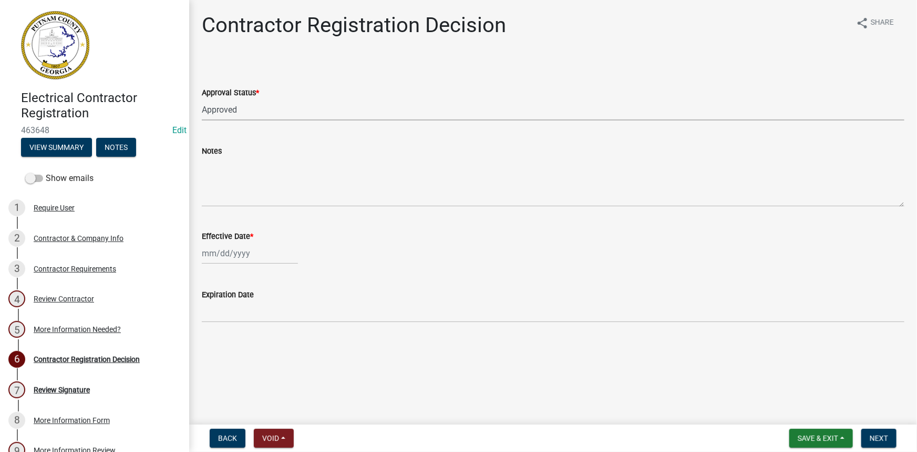
select select "2025"
click at [216, 255] on div "Jan Feb Mar Apr May Jun Jul Aug Sep Oct Nov Dec 1525 1526 1527 1528 1529 1530 1…" at bounding box center [250, 253] width 96 height 22
click at [243, 360] on div "20" at bounding box center [246, 359] width 17 height 17
type input "08/20/2025"
click at [254, 322] on wm-data-entity-input "Expiration Date" at bounding box center [553, 302] width 703 height 58
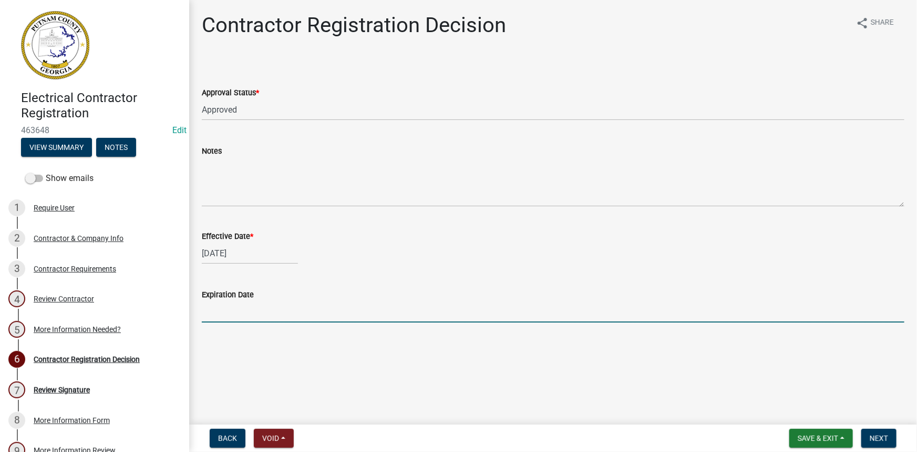
click at [257, 313] on input "Expiration Date" at bounding box center [553, 312] width 703 height 22
type input "12-31-2025"
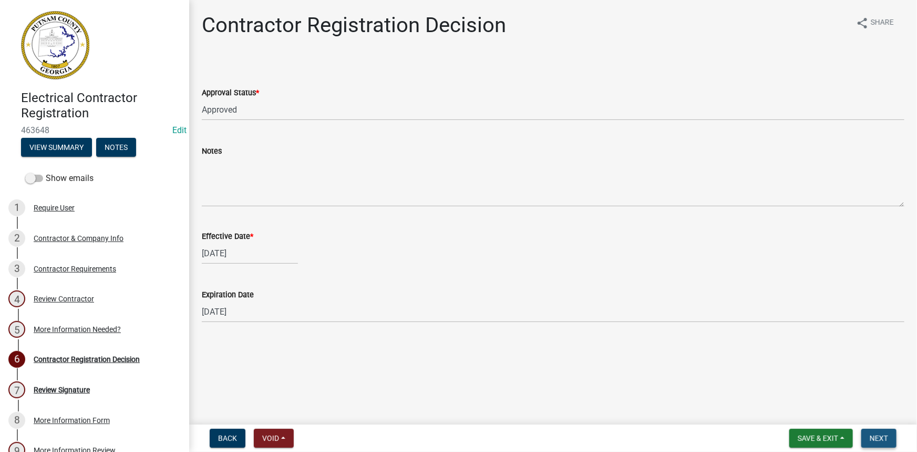
click at [881, 435] on span "Next" at bounding box center [879, 438] width 18 height 8
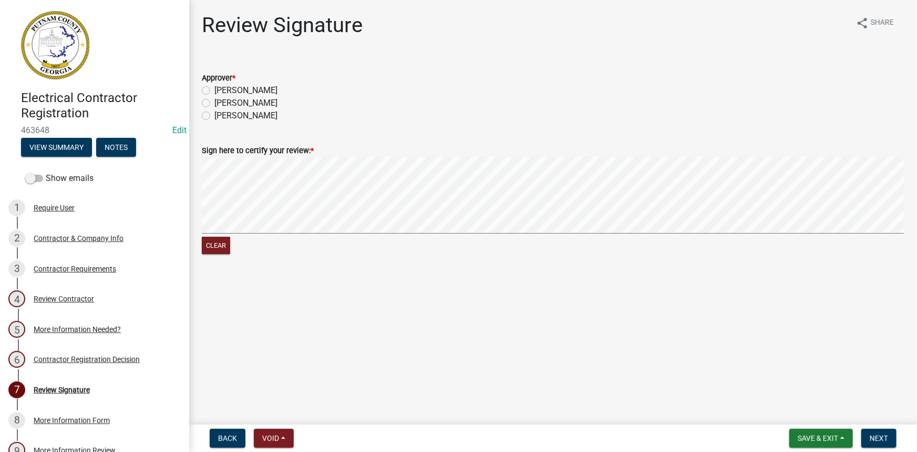
click at [212, 87] on div "Courtney" at bounding box center [553, 90] width 703 height 13
click at [214, 89] on label "Courtney" at bounding box center [245, 90] width 63 height 13
click at [214, 89] on input "Courtney" at bounding box center [217, 87] width 7 height 7
radio input "true"
click at [878, 434] on span "Next" at bounding box center [879, 438] width 18 height 8
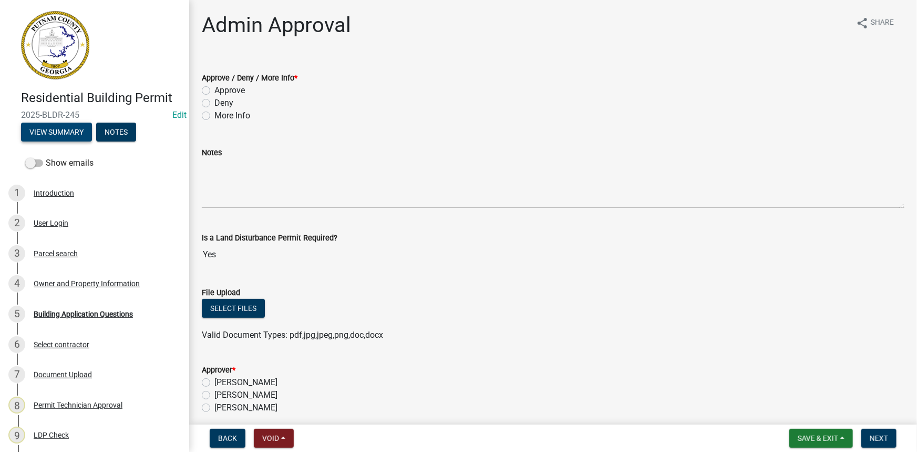
click at [43, 129] on button "View Summary" at bounding box center [56, 131] width 71 height 19
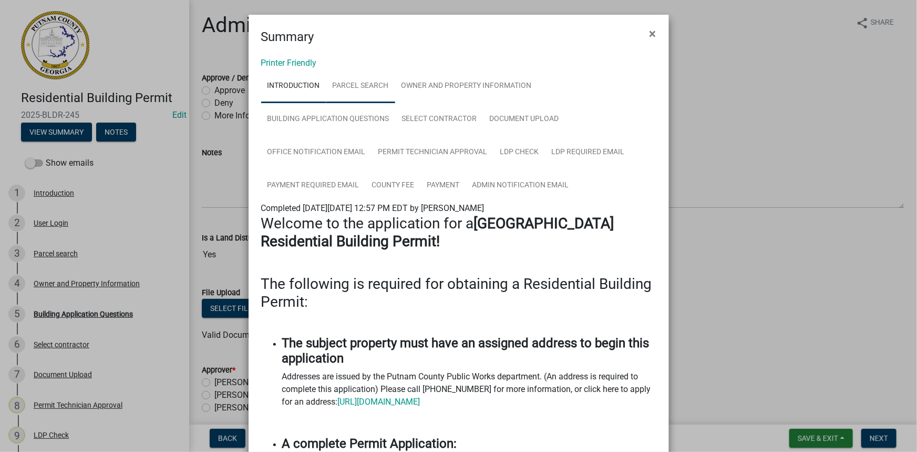
click at [374, 83] on link "Parcel search" at bounding box center [360, 86] width 69 height 34
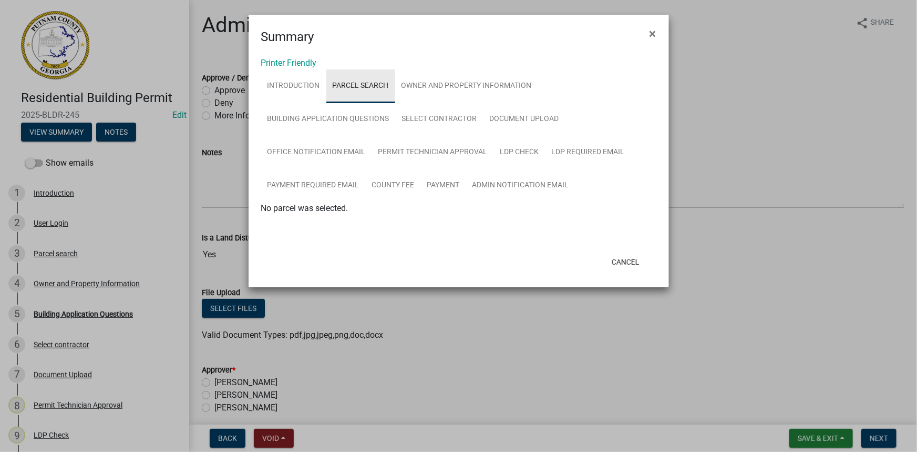
click at [353, 89] on link "Parcel search" at bounding box center [360, 86] width 69 height 34
click at [448, 86] on link "Owner and Property Information" at bounding box center [466, 86] width 143 height 34
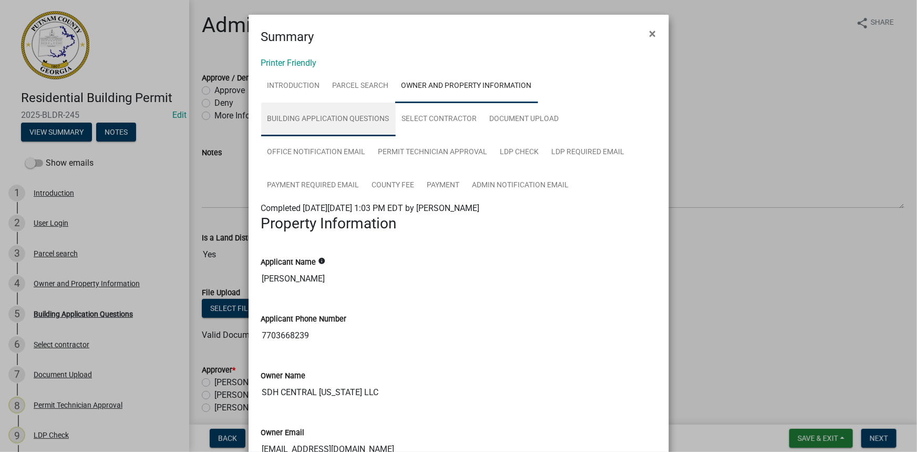
click at [363, 123] on link "Building Application Questions" at bounding box center [328, 120] width 135 height 34
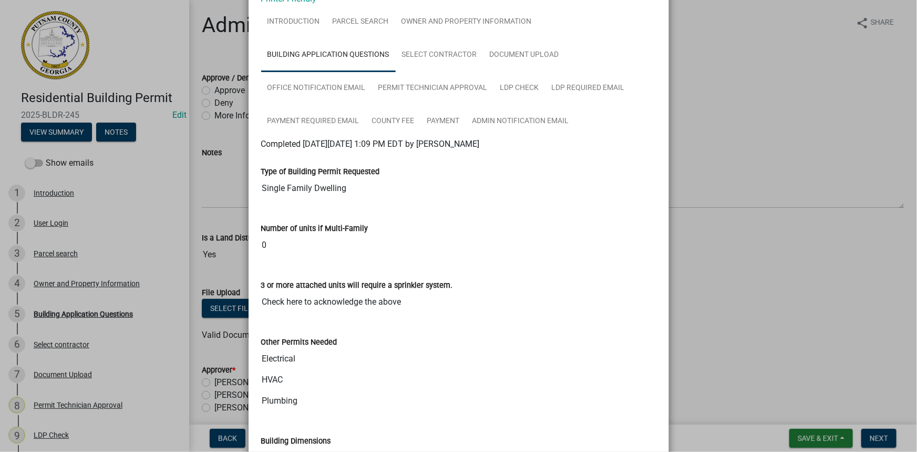
scroll to position [47, 0]
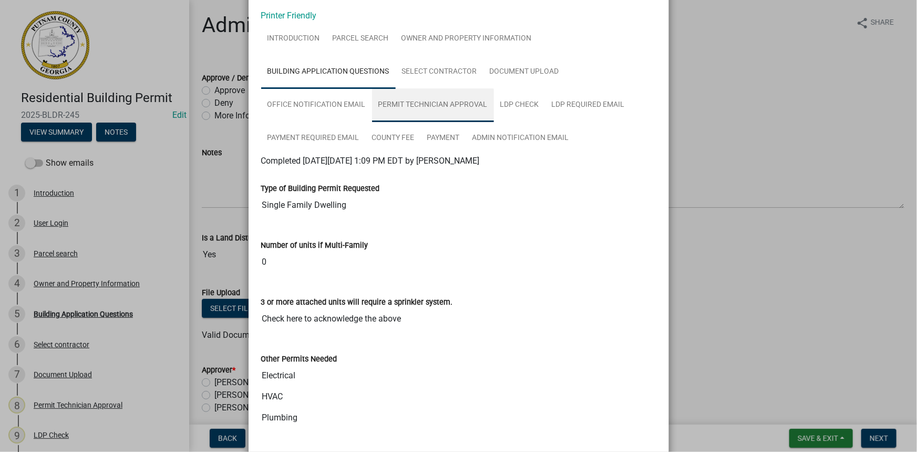
click at [405, 100] on link "Permit Technician Approval" at bounding box center [433, 105] width 122 height 34
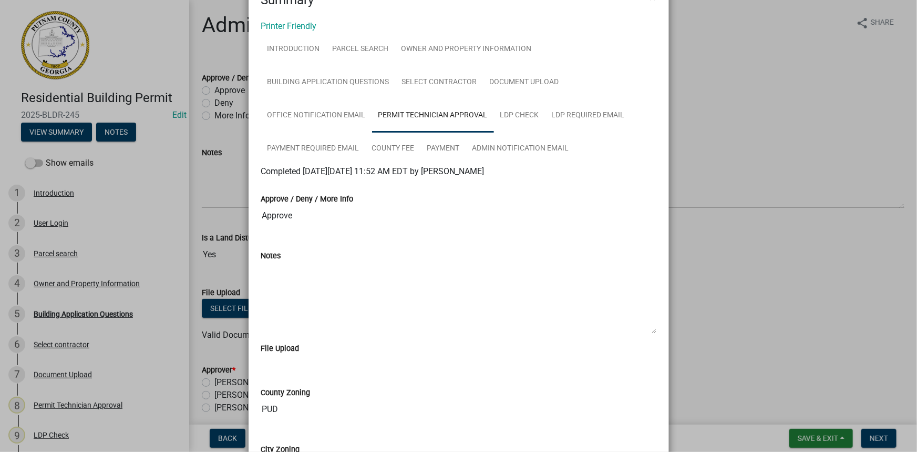
scroll to position [0, 0]
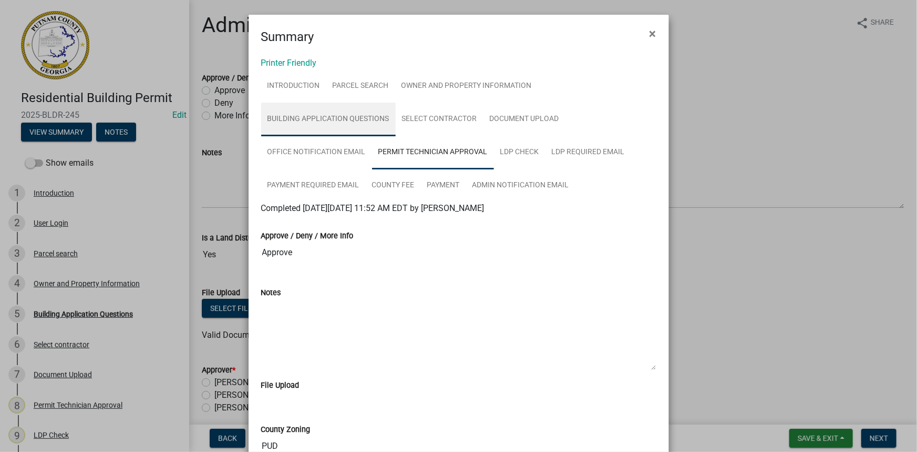
click at [343, 107] on link "Building Application Questions" at bounding box center [328, 120] width 135 height 34
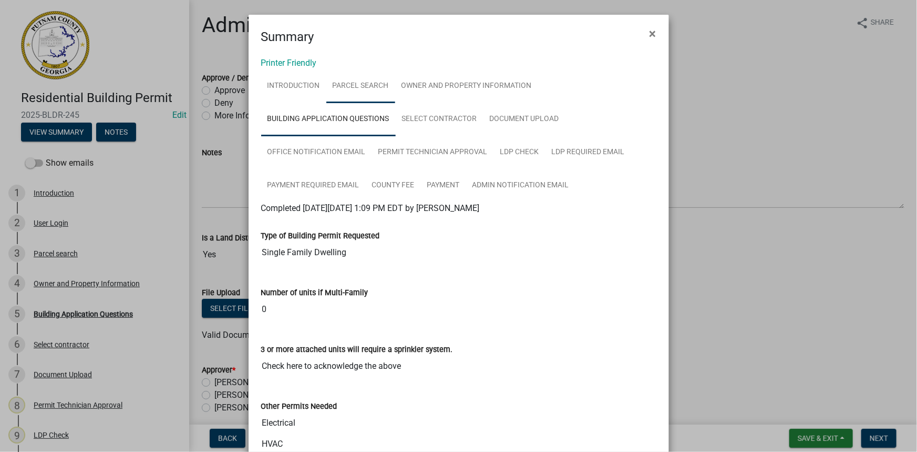
click at [361, 83] on link "Parcel search" at bounding box center [360, 86] width 69 height 34
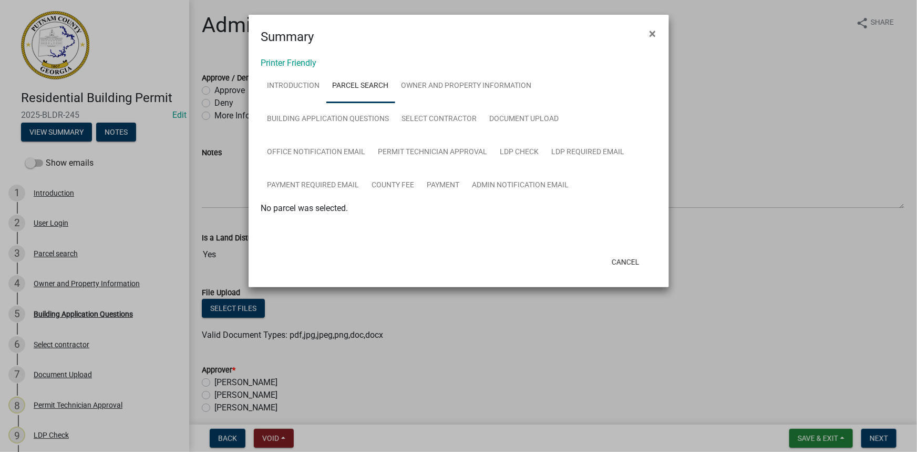
click at [37, 257] on ngb-modal-window "Summary × Printer Friendly Introduction Parcel search Owner and Property Inform…" at bounding box center [458, 226] width 917 height 452
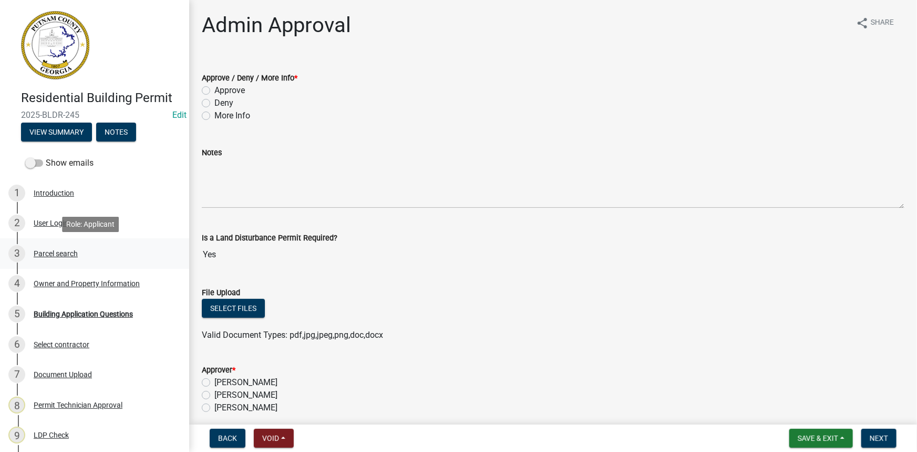
click at [42, 252] on div "Parcel search" at bounding box center [56, 253] width 44 height 7
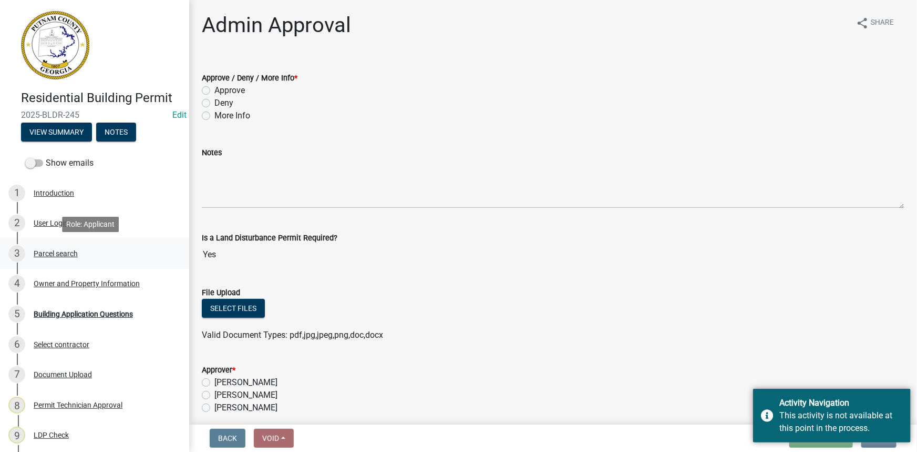
click at [69, 250] on div "Parcel search" at bounding box center [56, 253] width 44 height 7
click at [55, 280] on div "Owner and Property Information" at bounding box center [87, 283] width 106 height 7
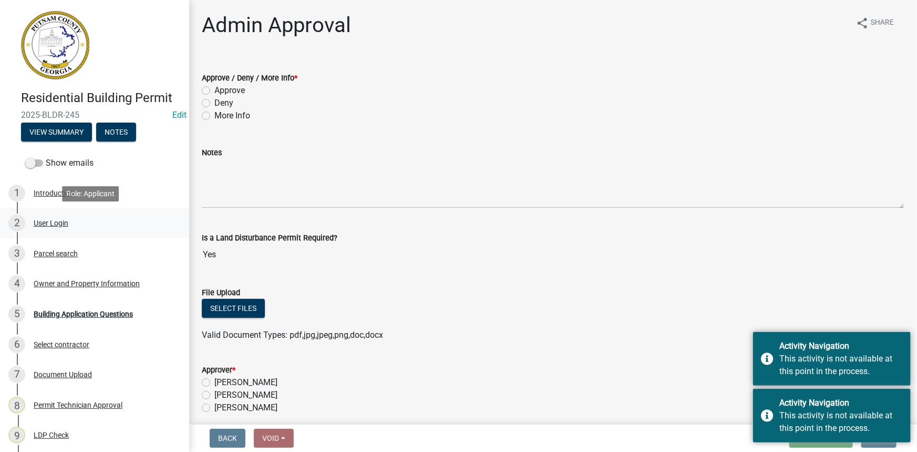
click at [54, 217] on div "2 User Login" at bounding box center [90, 222] width 164 height 17
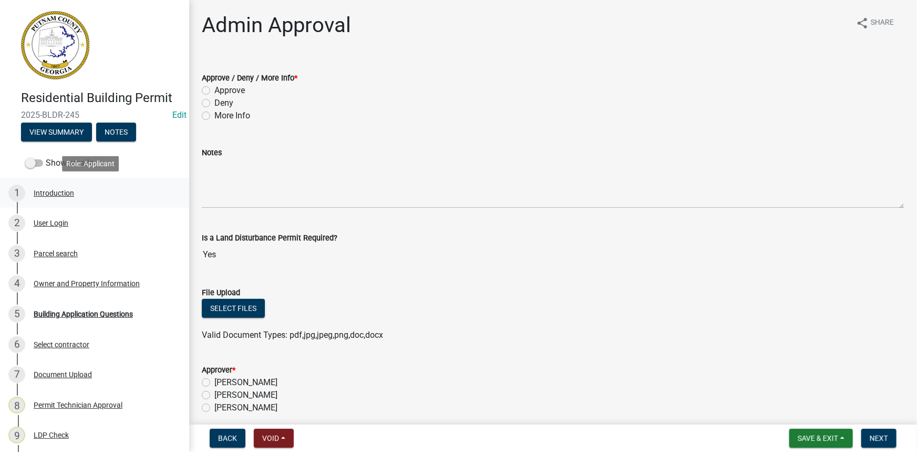
click at [51, 198] on div "1 Introduction" at bounding box center [90, 193] width 164 height 17
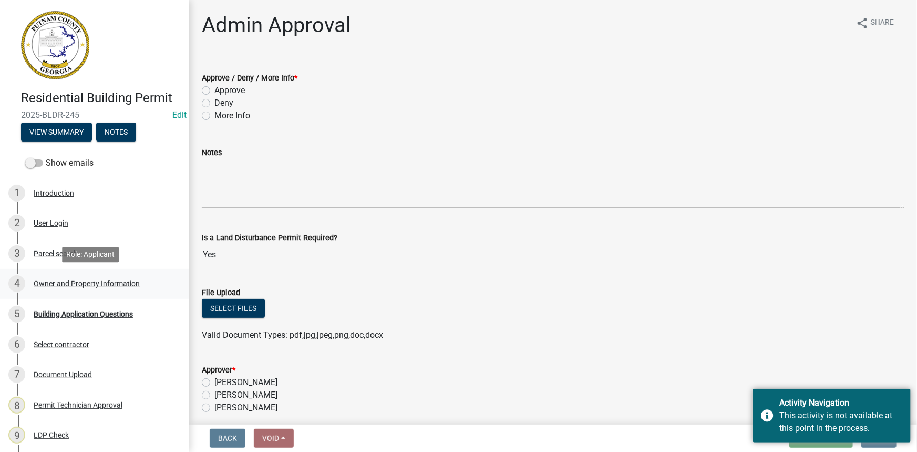
click at [53, 280] on div "Owner and Property Information" at bounding box center [87, 283] width 106 height 7
click at [65, 131] on button "View Summary" at bounding box center [56, 131] width 71 height 19
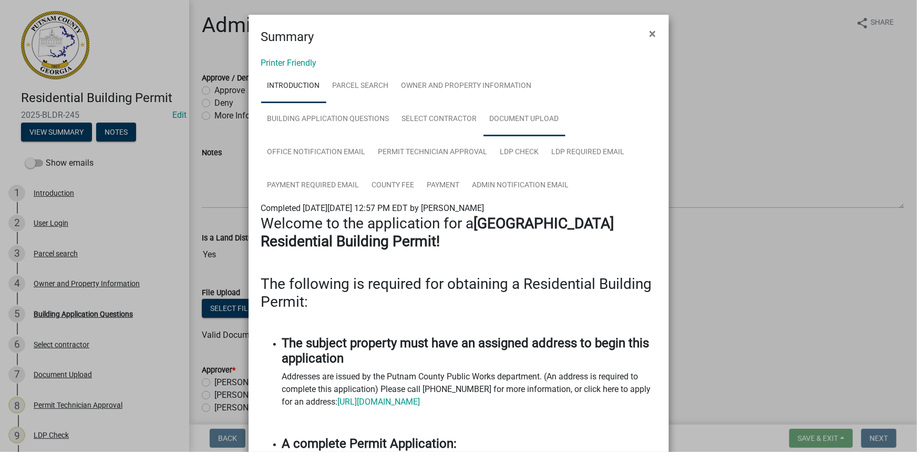
click at [512, 113] on link "Document Upload" at bounding box center [525, 120] width 82 height 34
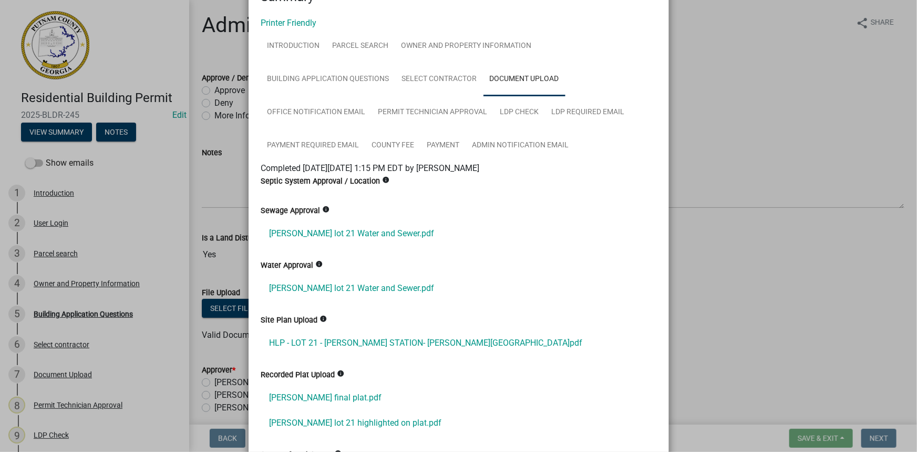
scroll to position [95, 0]
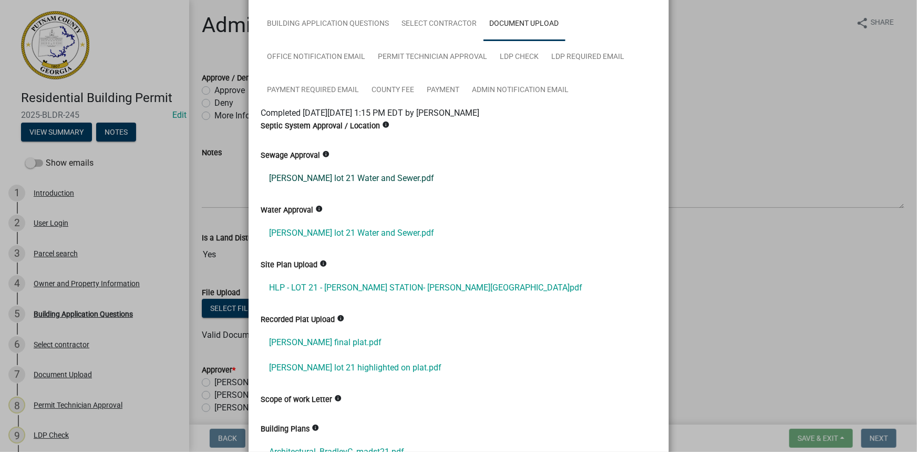
click at [363, 184] on link "[PERSON_NAME] lot 21 Water and Sewer.pdf" at bounding box center [458, 178] width 395 height 25
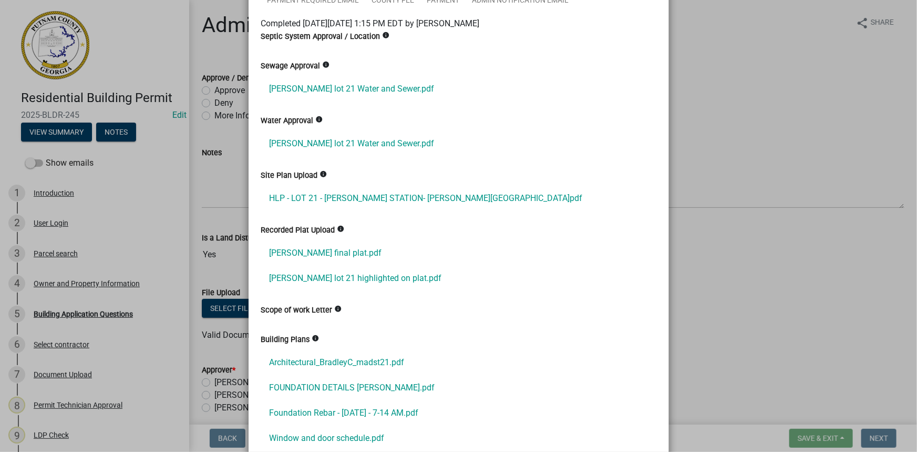
scroll to position [191, 0]
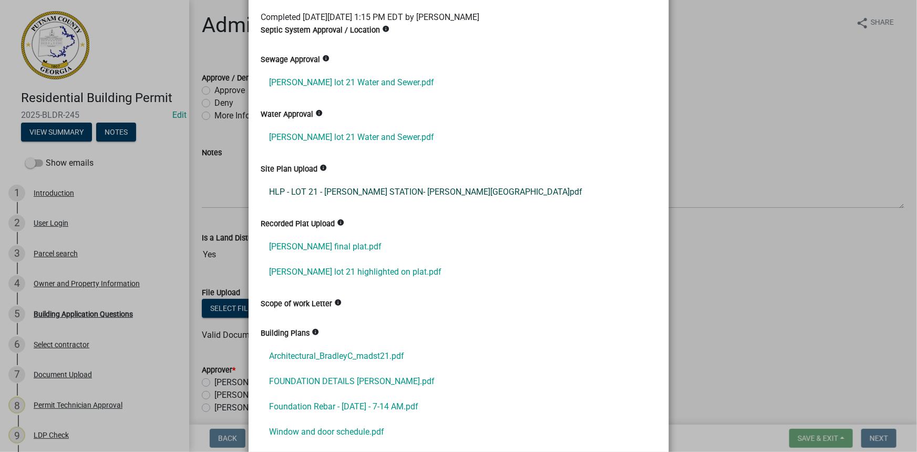
click at [338, 183] on link "HLP - LOT 21 - MADDOX STATION- Bradley.pdf" at bounding box center [458, 191] width 395 height 25
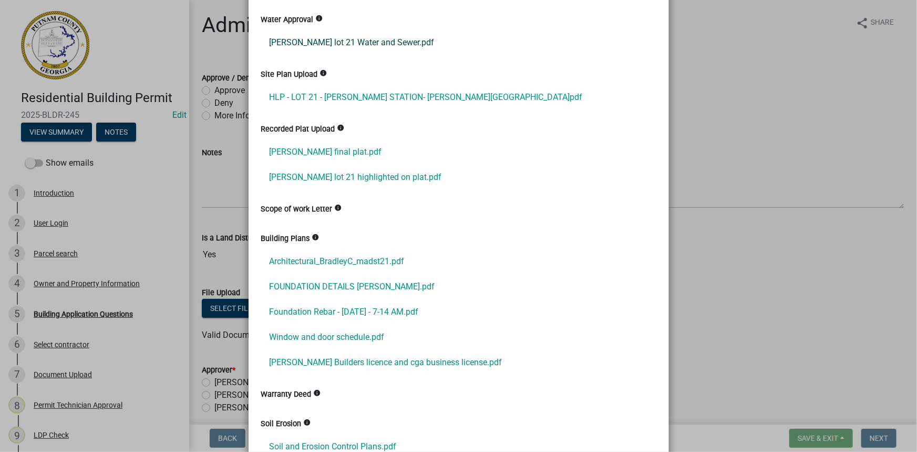
scroll to position [287, 0]
click at [336, 148] on link "Maddox final plat.pdf" at bounding box center [458, 150] width 395 height 25
click at [376, 179] on link "Maddox lot 21 highlighted on plat.pdf" at bounding box center [458, 175] width 395 height 25
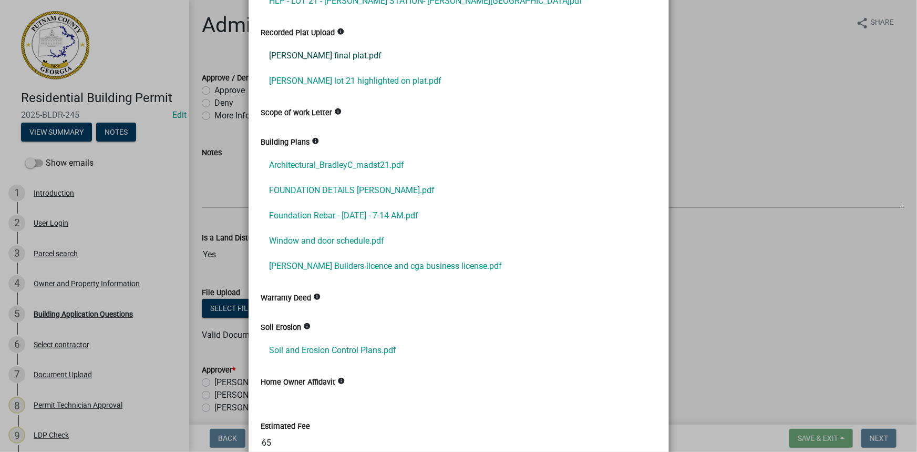
scroll to position [382, 0]
click at [361, 163] on link "Architectural_BradleyC_madst21.pdf" at bounding box center [458, 164] width 395 height 25
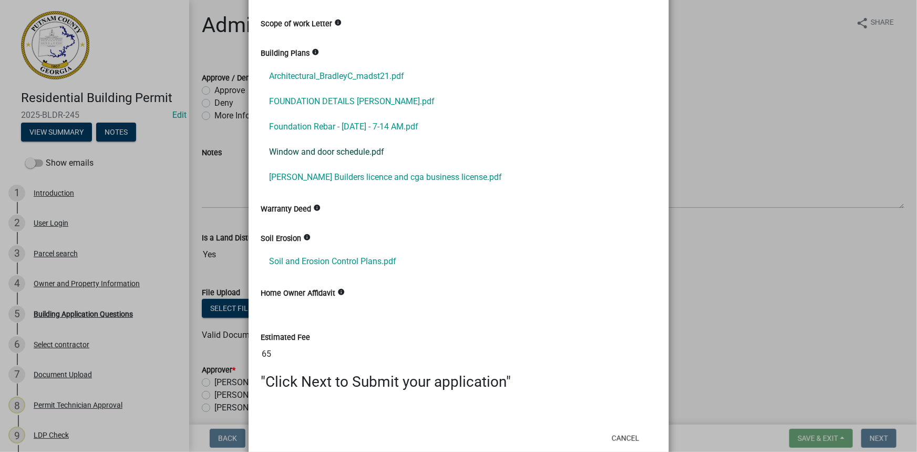
scroll to position [495, 0]
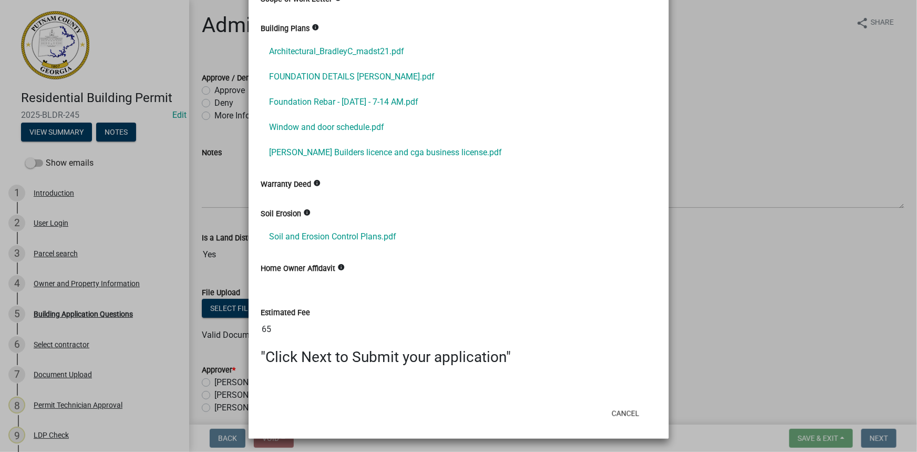
click at [51, 376] on ngb-modal-window "Summary × Printer Friendly Introduction Parcel search Owner and Property Inform…" at bounding box center [458, 226] width 917 height 452
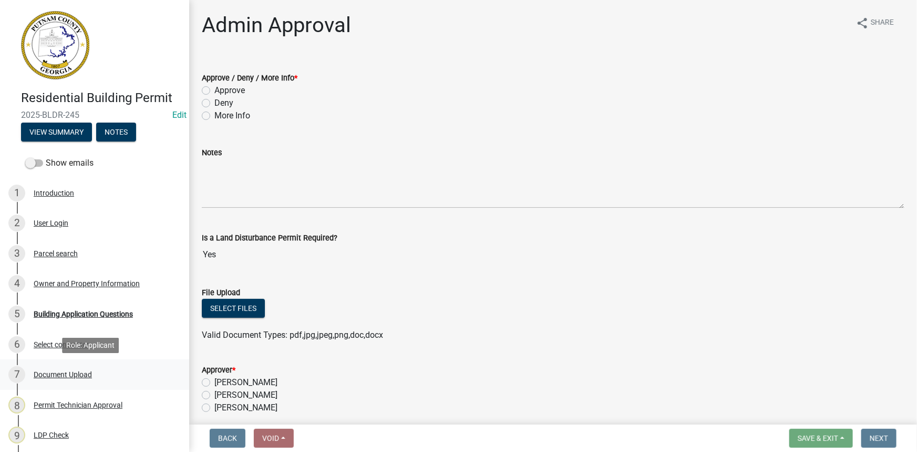
click at [51, 374] on div "Document Upload" at bounding box center [63, 374] width 58 height 7
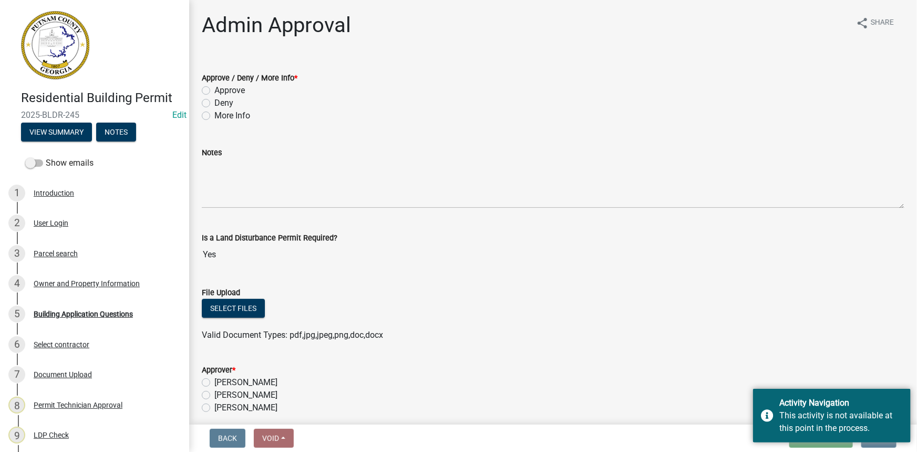
click at [241, 88] on label "Approve" at bounding box center [229, 90] width 30 height 13
click at [221, 88] on input "Approve" at bounding box center [217, 87] width 7 height 7
radio input "true"
drag, startPoint x: 240, startPoint y: 395, endPoint x: 253, endPoint y: 380, distance: 20.1
click at [242, 394] on label "[PERSON_NAME]" at bounding box center [245, 394] width 63 height 13
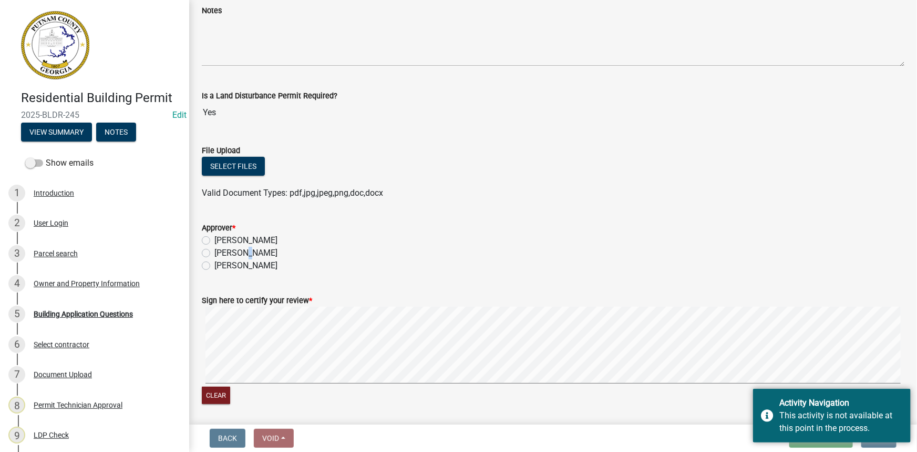
scroll to position [143, 0]
click at [270, 250] on label "[PERSON_NAME]" at bounding box center [245, 251] width 63 height 13
click at [221, 250] on input "[PERSON_NAME]" at bounding box center [217, 248] width 7 height 7
radio input "true"
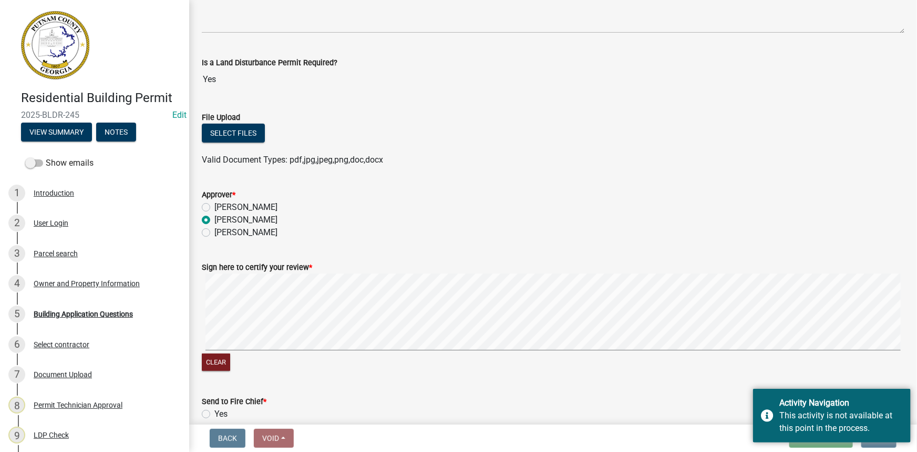
scroll to position [191, 0]
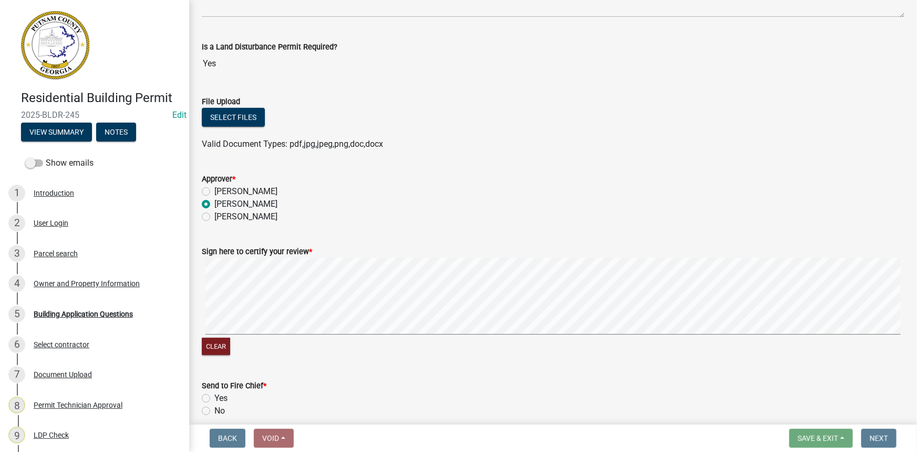
click at [218, 424] on nav "Back Void Withdraw Lock Expire Void Save & Exit Save Save & Exit Next" at bounding box center [553, 437] width 728 height 27
click at [214, 410] on label "No" at bounding box center [219, 410] width 11 height 13
click at [214, 410] on input "No" at bounding box center [217, 407] width 7 height 7
radio input "true"
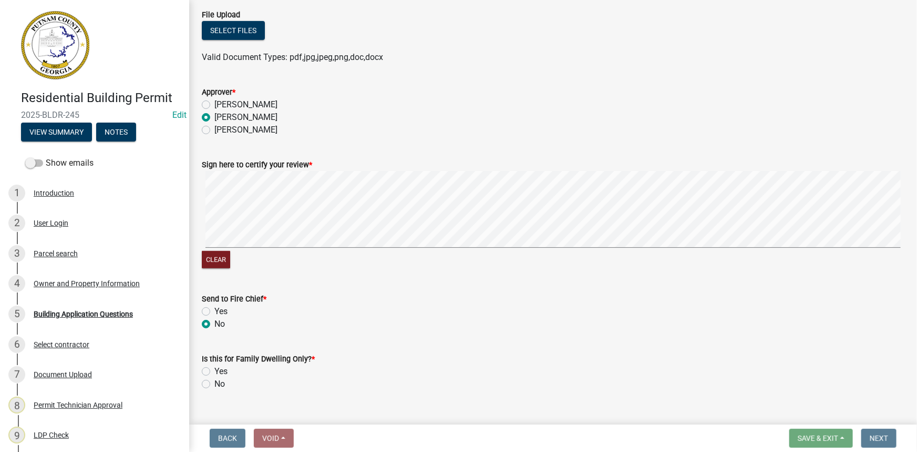
click at [216, 386] on label "No" at bounding box center [219, 383] width 11 height 13
click at [216, 384] on input "No" at bounding box center [217, 380] width 7 height 7
radio input "true"
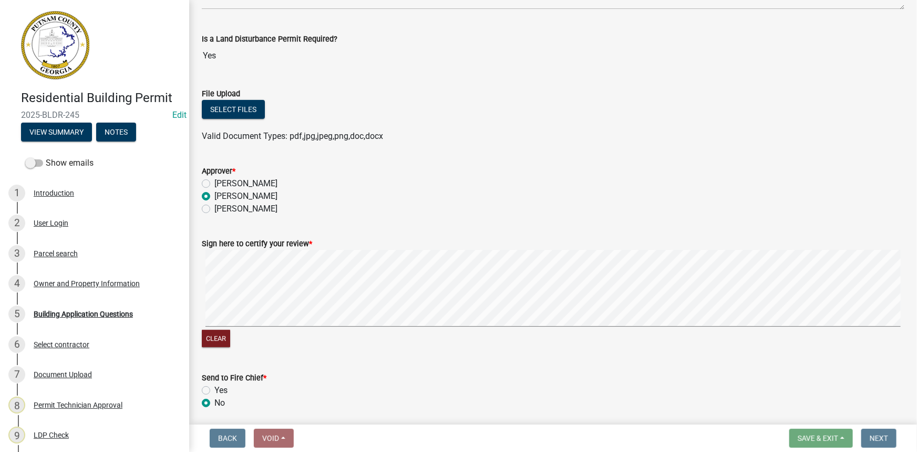
scroll to position [195, 0]
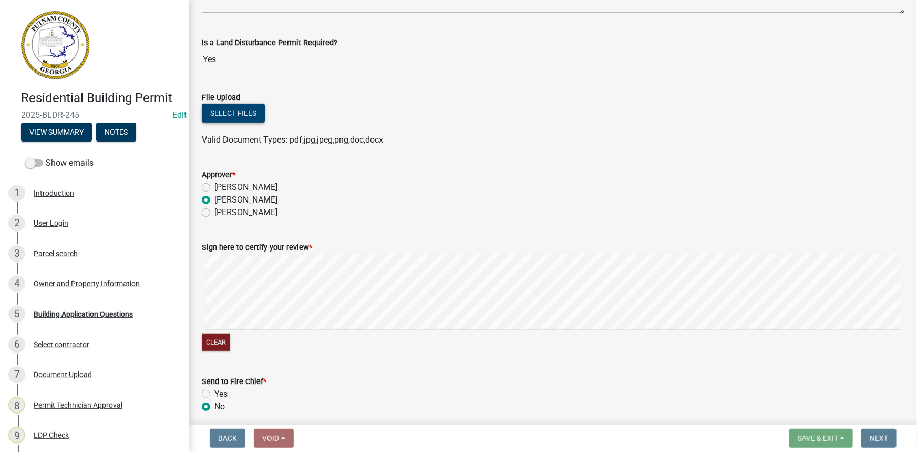
click at [239, 111] on button "Select files" at bounding box center [233, 113] width 63 height 19
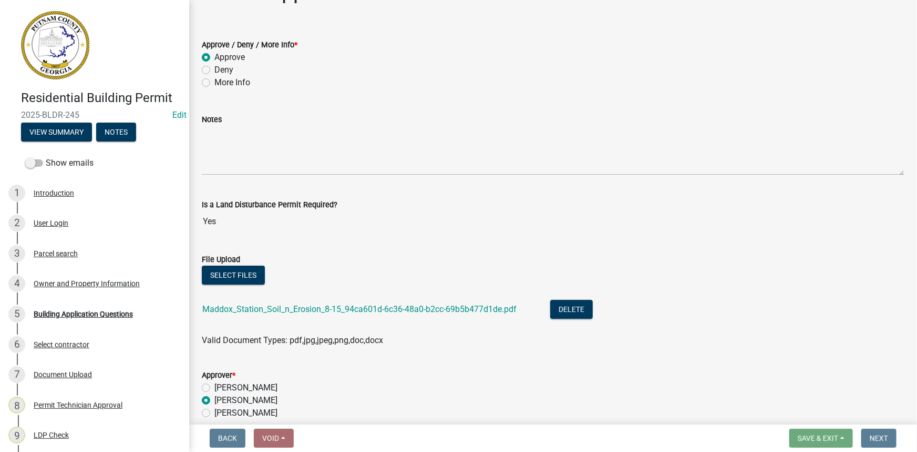
scroll to position [47, 0]
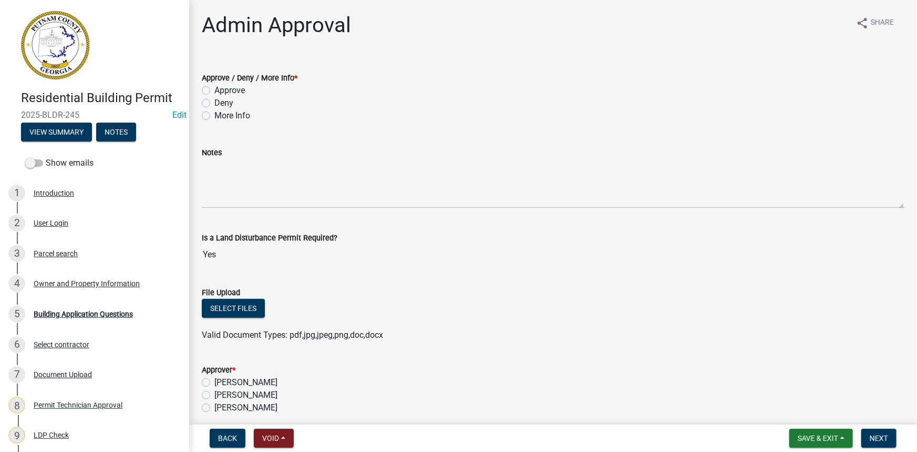
click at [231, 95] on label "Approve" at bounding box center [229, 90] width 30 height 13
click at [221, 91] on input "Approve" at bounding box center [217, 87] width 7 height 7
radio input "true"
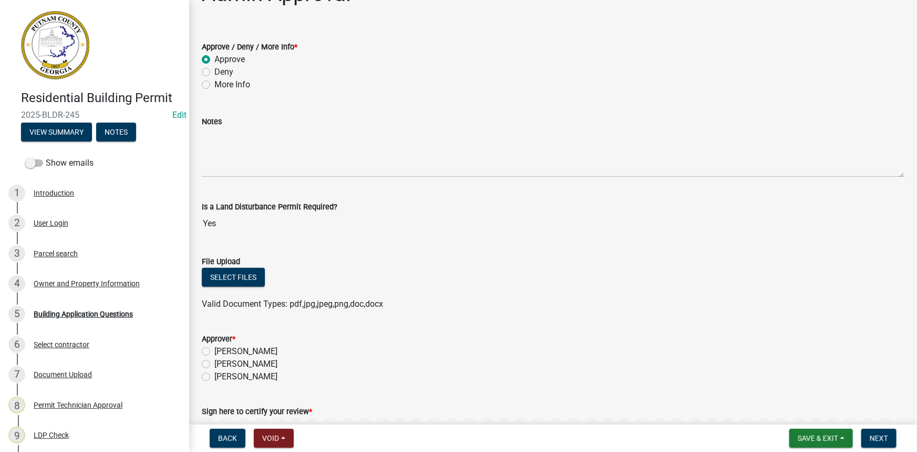
scroll to position [47, 0]
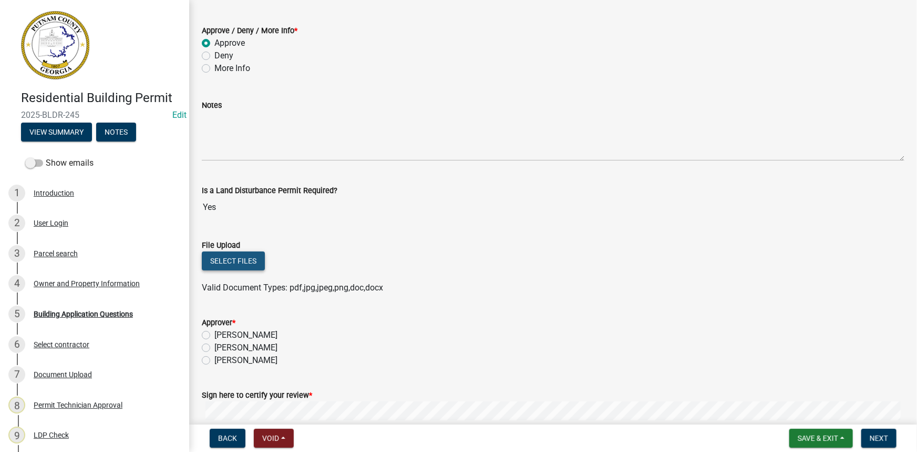
click at [245, 260] on button "Select files" at bounding box center [233, 260] width 63 height 19
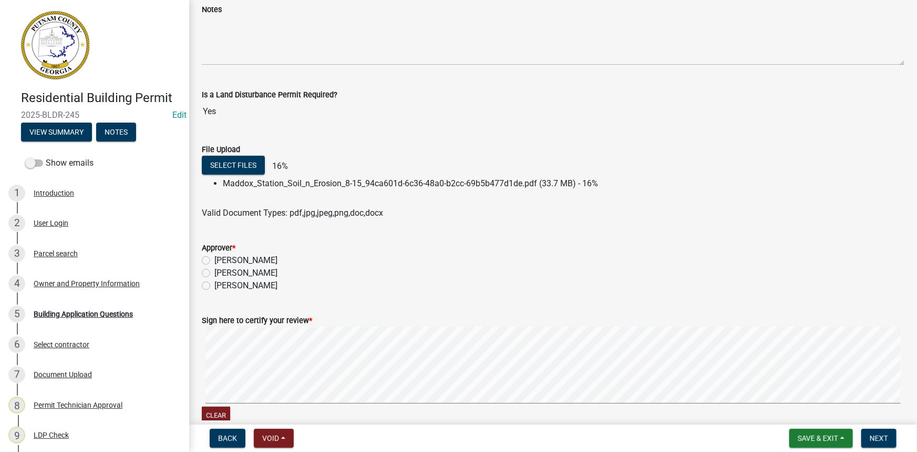
click at [257, 270] on label "[PERSON_NAME]" at bounding box center [245, 273] width 63 height 13
click at [221, 270] on input "[PERSON_NAME]" at bounding box center [217, 270] width 7 height 7
radio input "true"
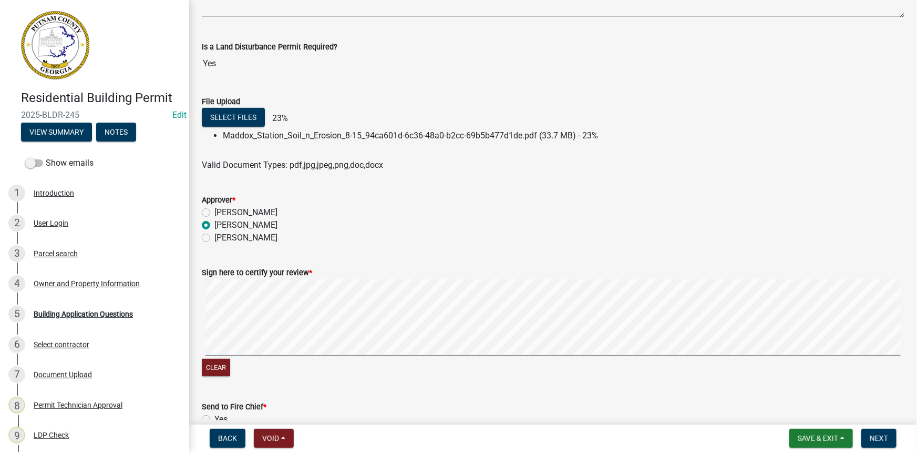
scroll to position [287, 0]
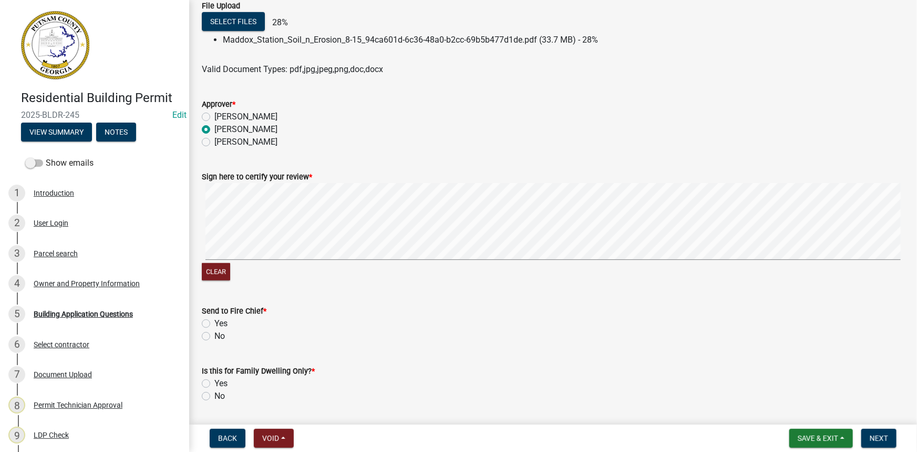
click at [223, 336] on label "No" at bounding box center [219, 336] width 11 height 13
click at [221, 336] on input "No" at bounding box center [217, 333] width 7 height 7
radio input "true"
click at [218, 393] on label "No" at bounding box center [219, 396] width 11 height 13
click at [218, 393] on input "No" at bounding box center [217, 393] width 7 height 7
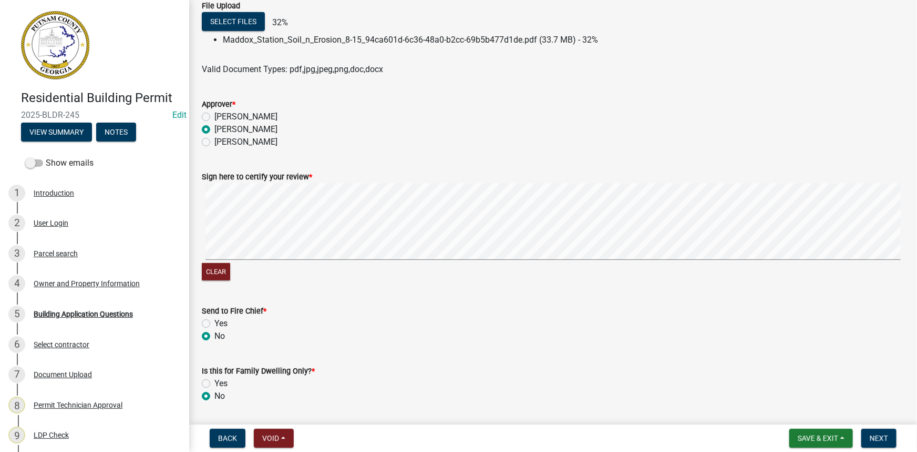
radio input "true"
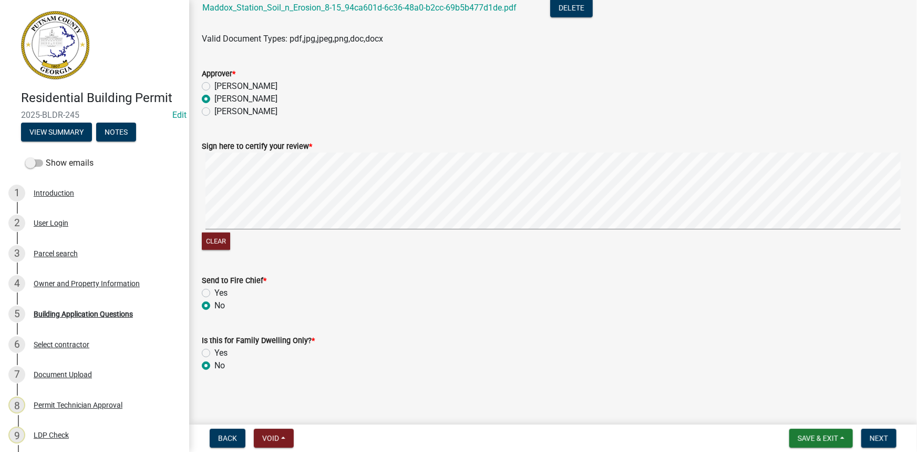
scroll to position [336, 0]
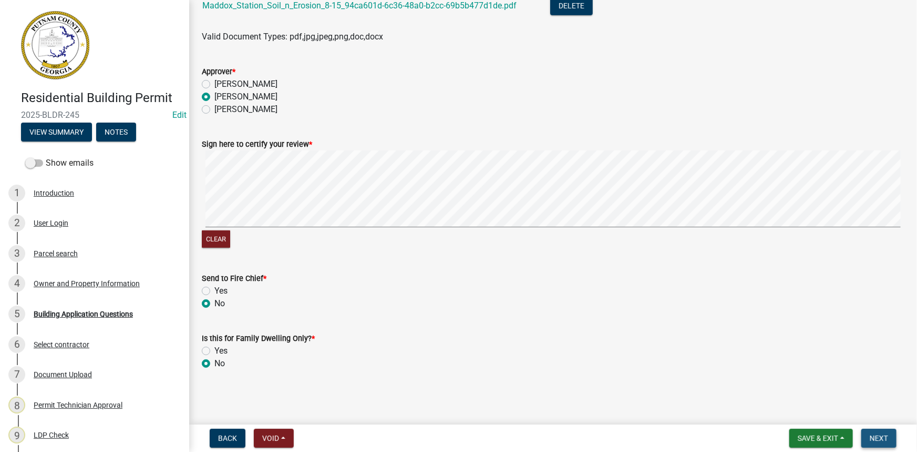
click at [868, 437] on button "Next" at bounding box center [879, 437] width 35 height 19
click at [878, 439] on span "Next" at bounding box center [879, 438] width 18 height 8
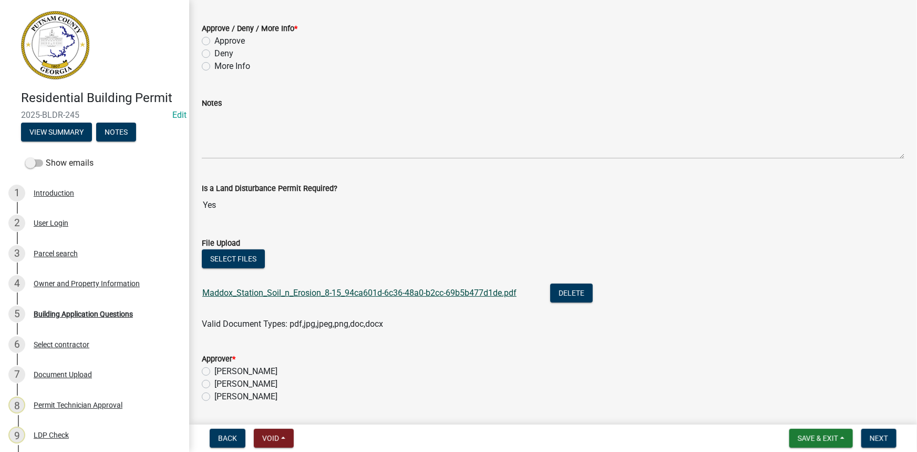
scroll to position [0, 0]
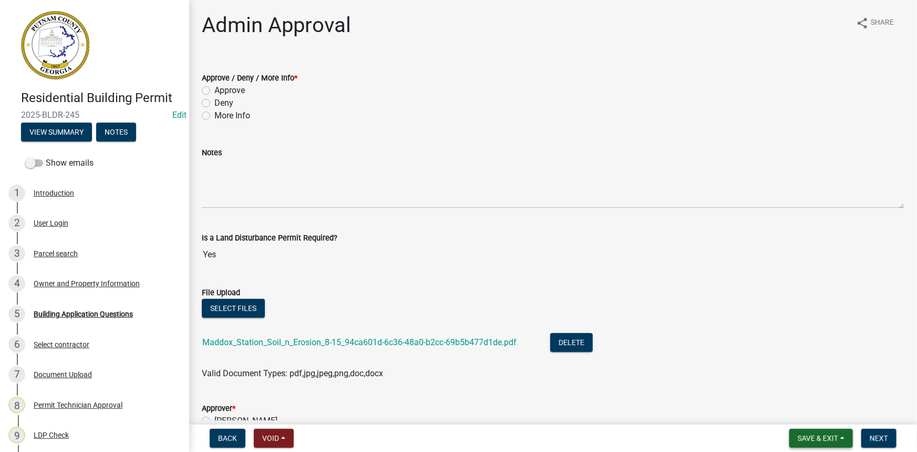
click at [837, 441] on span "Save & Exit" at bounding box center [818, 438] width 40 height 8
click at [820, 410] on button "Save & Exit" at bounding box center [811, 410] width 84 height 25
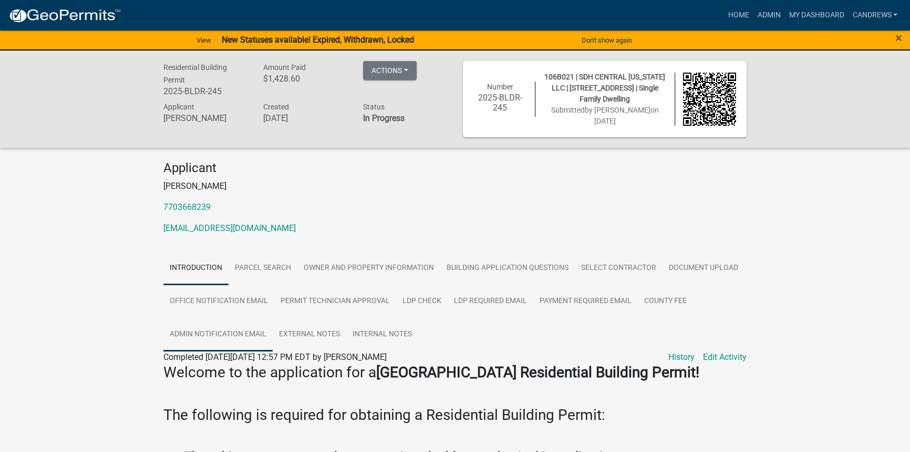
click at [231, 332] on link "Admin Notification Email" at bounding box center [217, 335] width 109 height 34
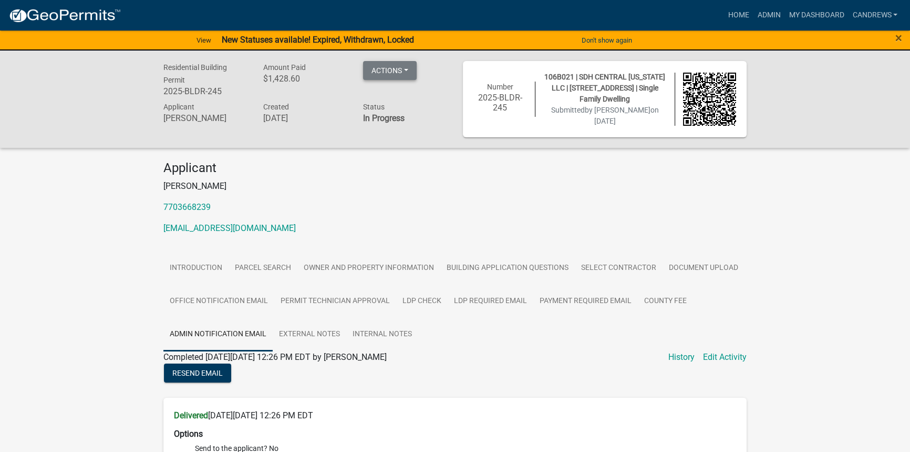
click at [403, 76] on button "Actions" at bounding box center [390, 70] width 54 height 19
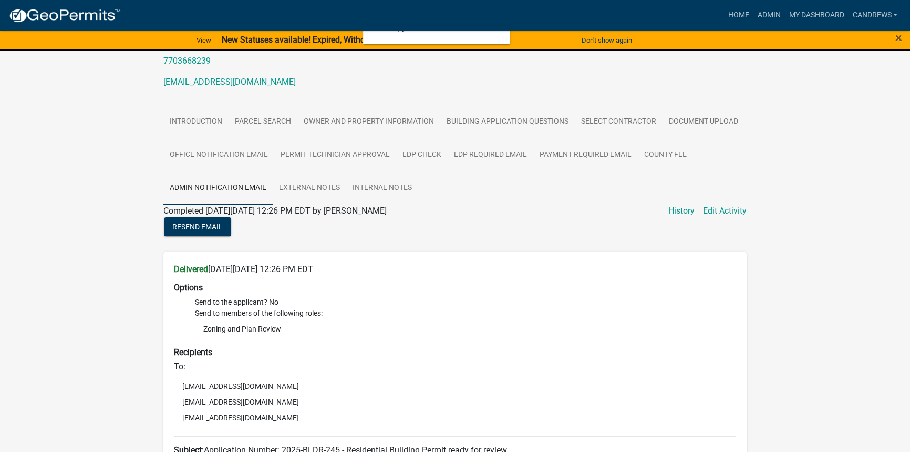
scroll to position [95, 0]
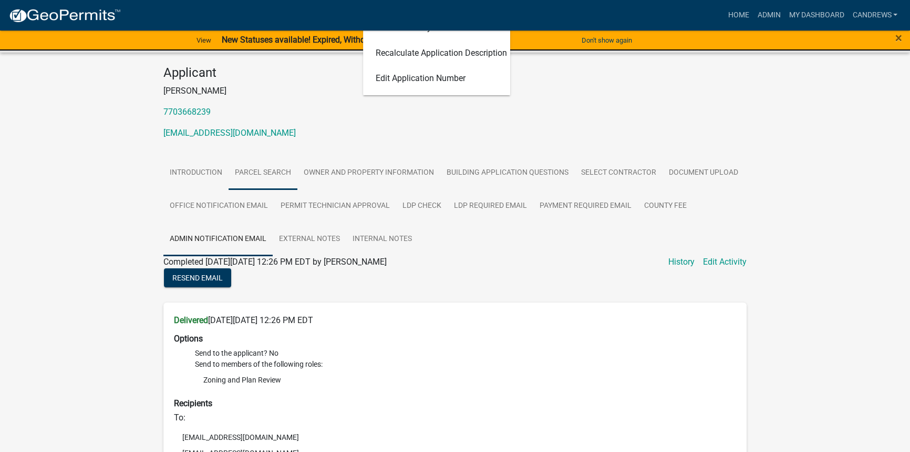
click at [230, 170] on link "Parcel search" at bounding box center [263, 173] width 69 height 34
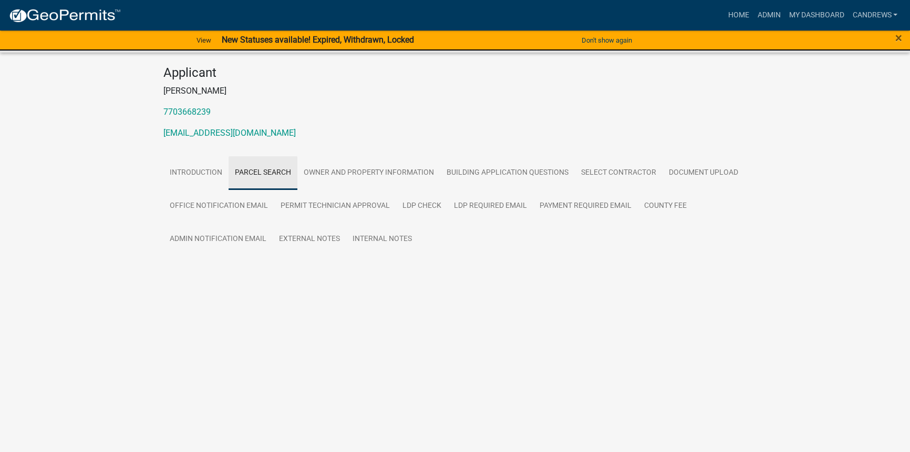
scroll to position [0, 0]
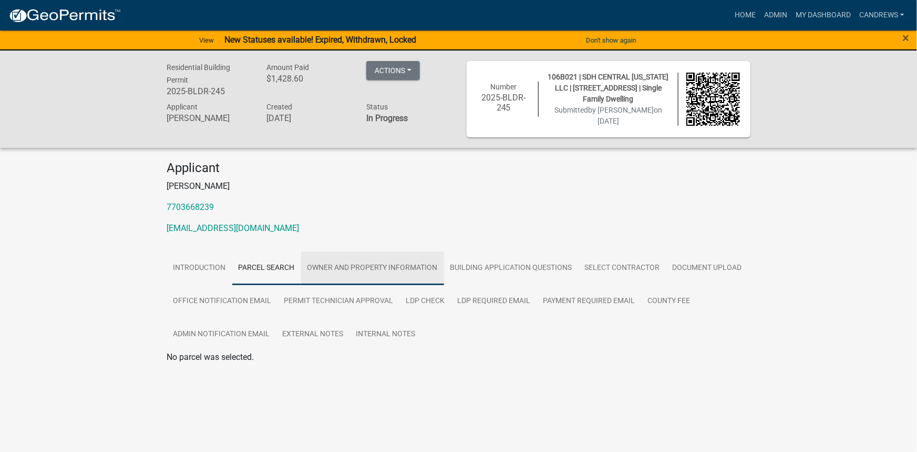
click at [369, 261] on link "Owner and Property Information" at bounding box center [372, 268] width 143 height 34
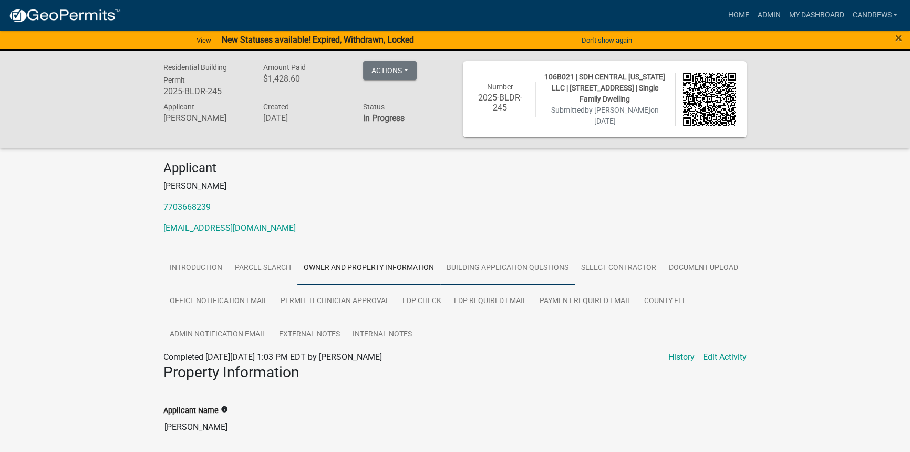
click at [494, 266] on link "Building Application Questions" at bounding box center [508, 268] width 135 height 34
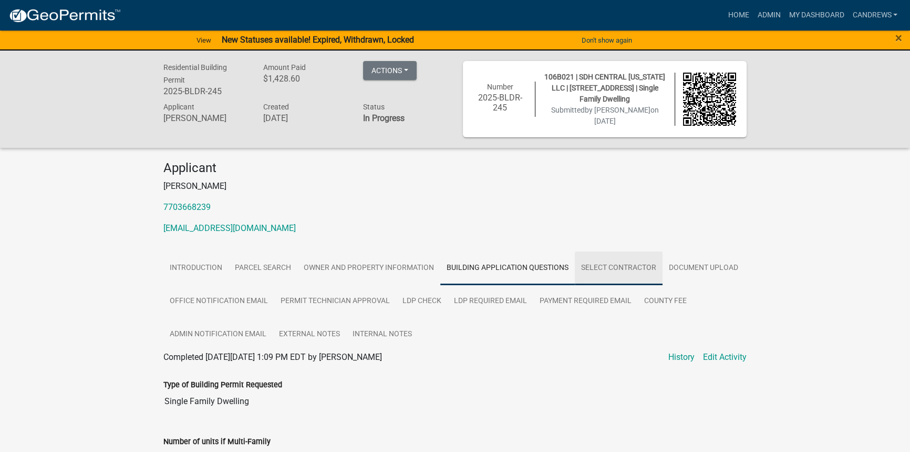
click at [603, 268] on link "Select contractor" at bounding box center [619, 268] width 88 height 34
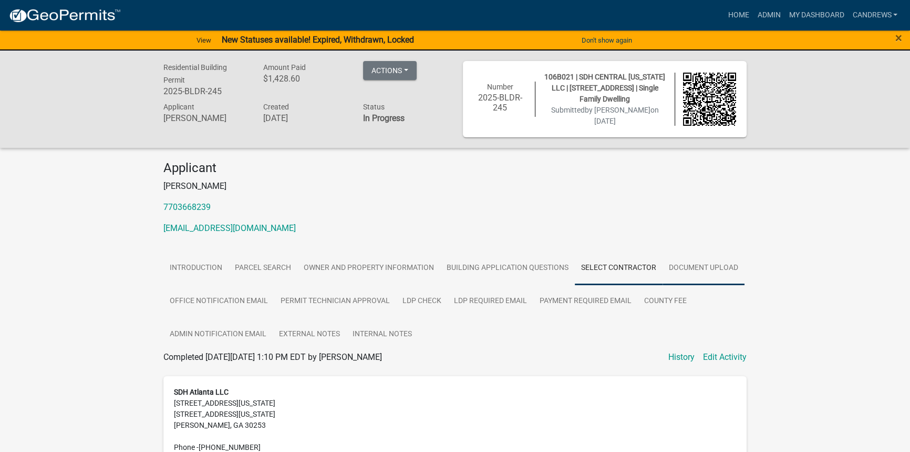
click at [698, 269] on link "Document Upload" at bounding box center [704, 268] width 82 height 34
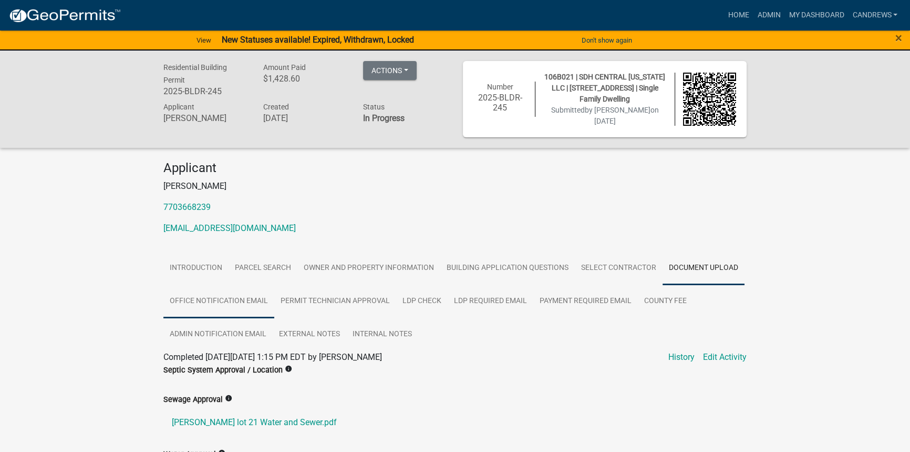
click at [217, 304] on link "Office Notification Email" at bounding box center [218, 301] width 111 height 34
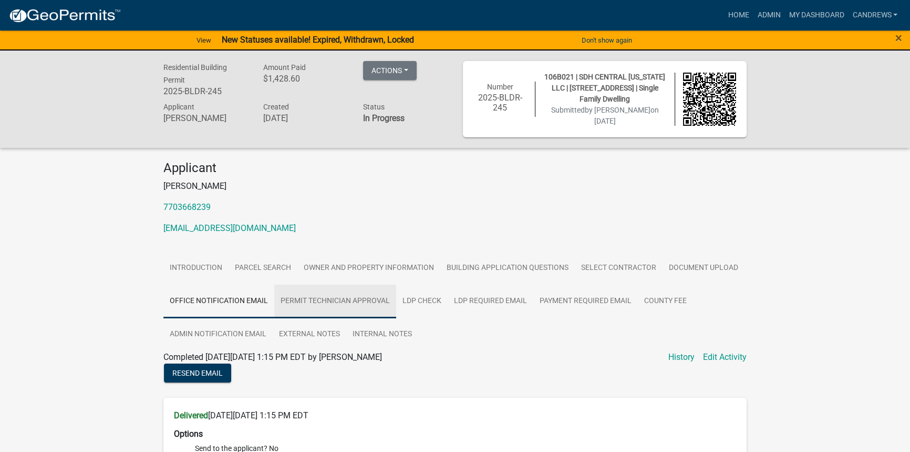
click at [329, 303] on link "Permit Technician Approval" at bounding box center [335, 301] width 122 height 34
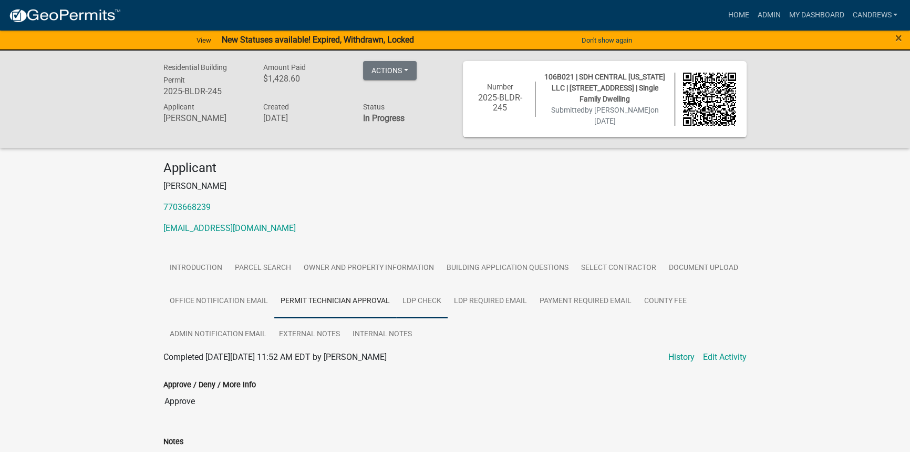
click at [396, 303] on link "LDP Check" at bounding box center [422, 301] width 52 height 34
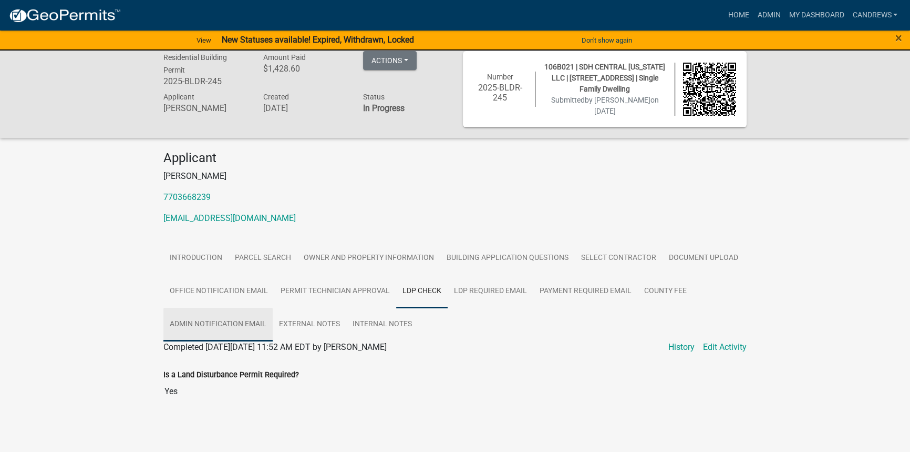
click at [237, 314] on link "Admin Notification Email" at bounding box center [217, 325] width 109 height 34
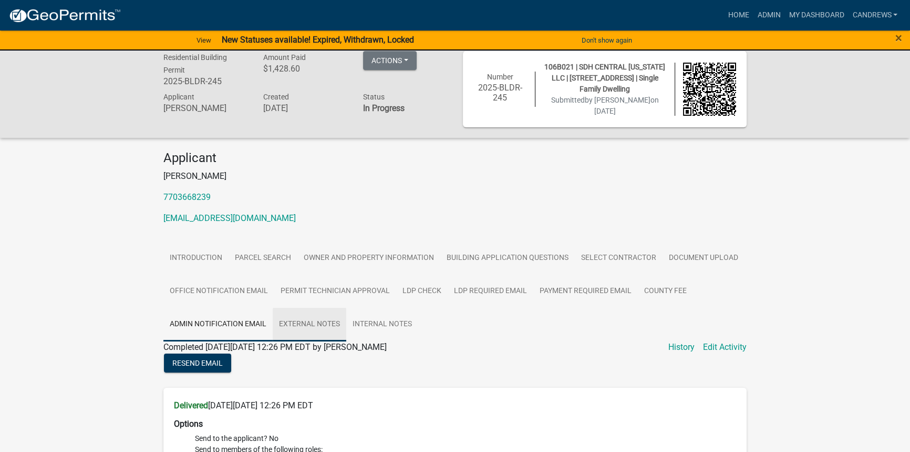
click at [304, 318] on link "External Notes" at bounding box center [310, 325] width 74 height 34
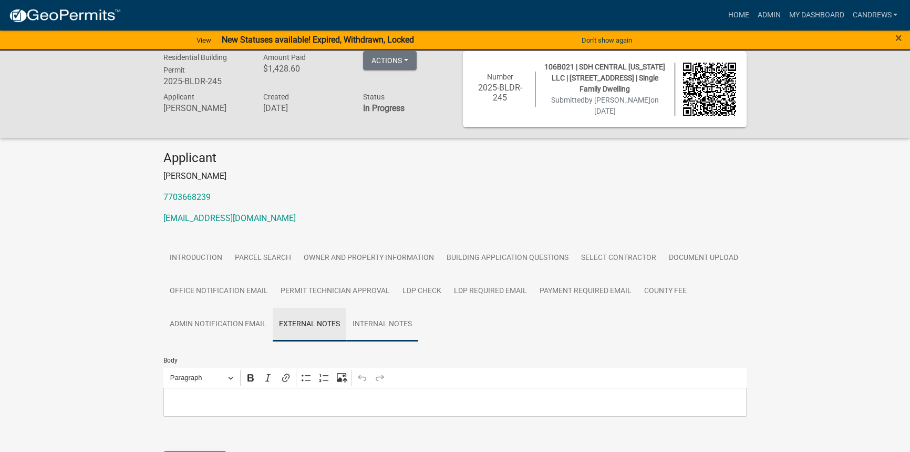
click at [353, 319] on link "Internal Notes" at bounding box center [382, 325] width 72 height 34
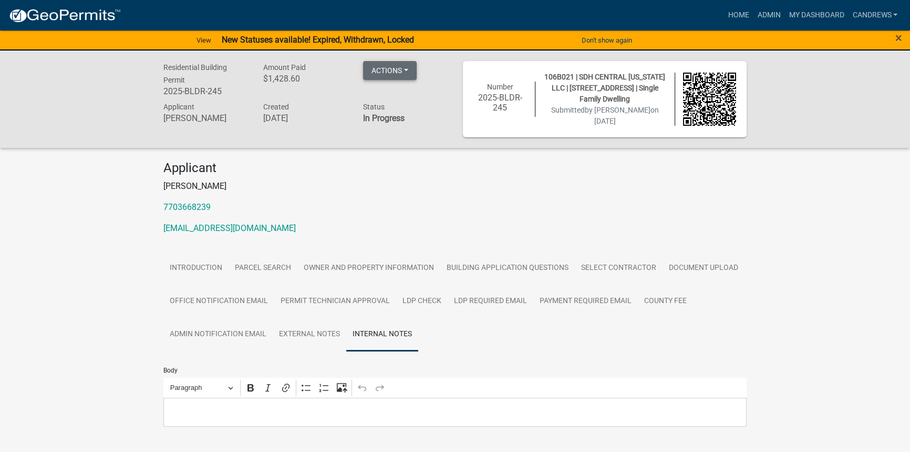
click at [386, 66] on button "Actions" at bounding box center [390, 70] width 54 height 19
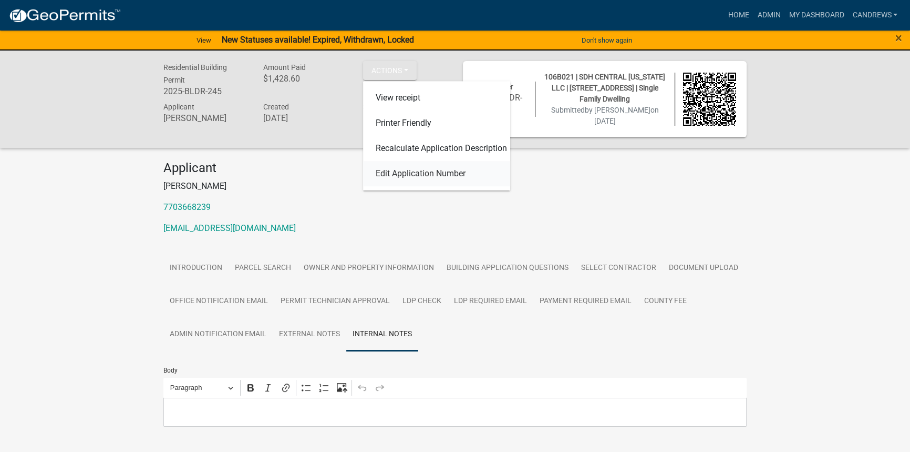
click at [403, 175] on link "Edit Application Number" at bounding box center [436, 173] width 147 height 25
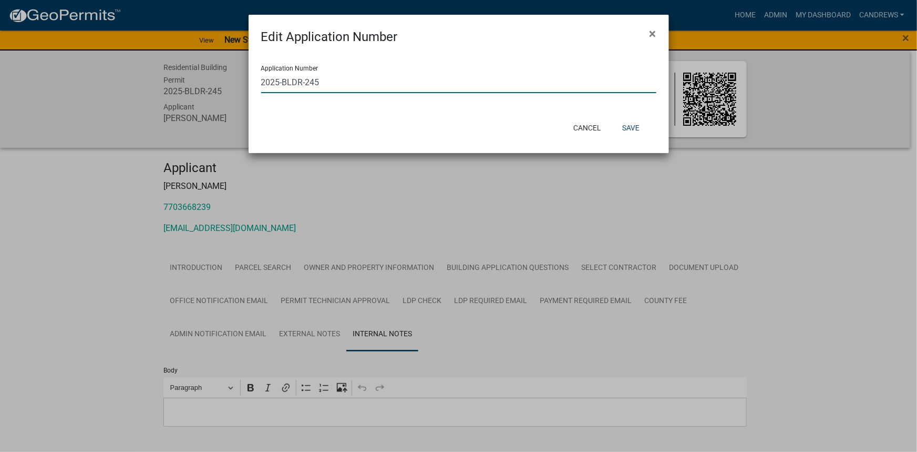
click at [354, 85] on input "2025-BLDR-245" at bounding box center [458, 82] width 395 height 22
drag, startPoint x: 354, startPoint y: 85, endPoint x: 324, endPoint y: 85, distance: 30.5
click at [324, 85] on input "2025-BLDR-245 Error" at bounding box center [458, 82] width 395 height 22
type input "2025-BLDR-245 ERROR"
click at [622, 124] on button "Save" at bounding box center [631, 127] width 34 height 19
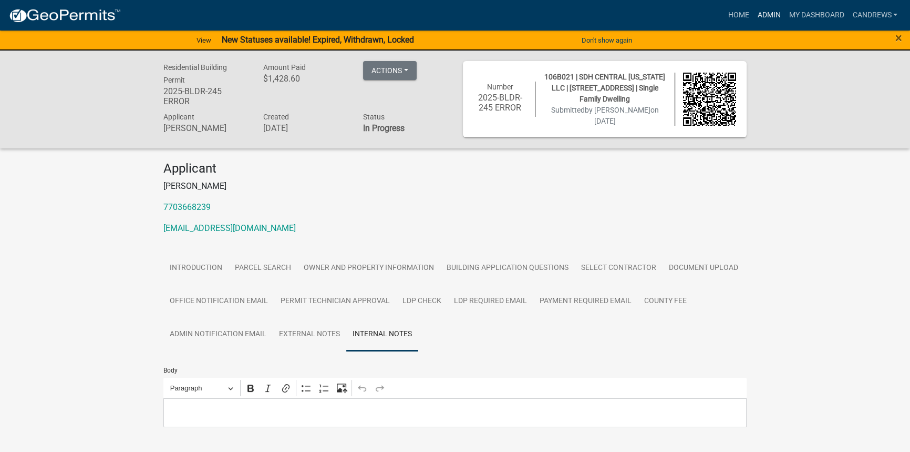
click at [768, 18] on link "Admin" at bounding box center [769, 15] width 32 height 20
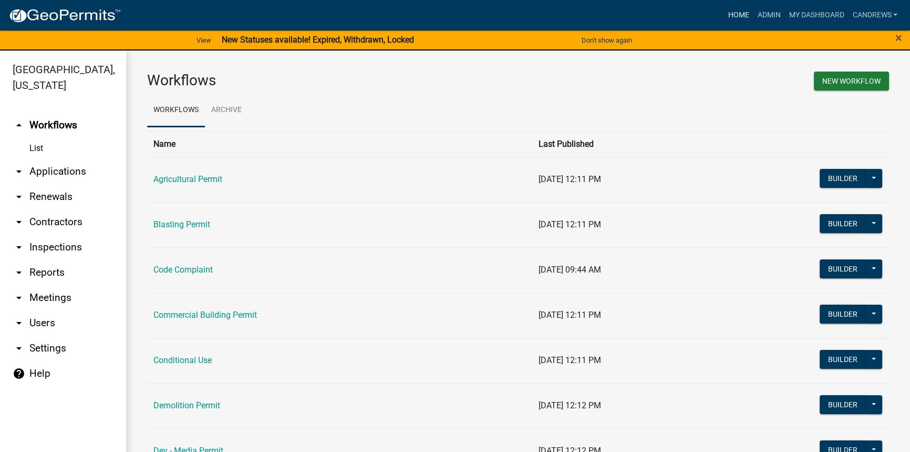
click at [749, 13] on link "Home" at bounding box center [738, 15] width 29 height 20
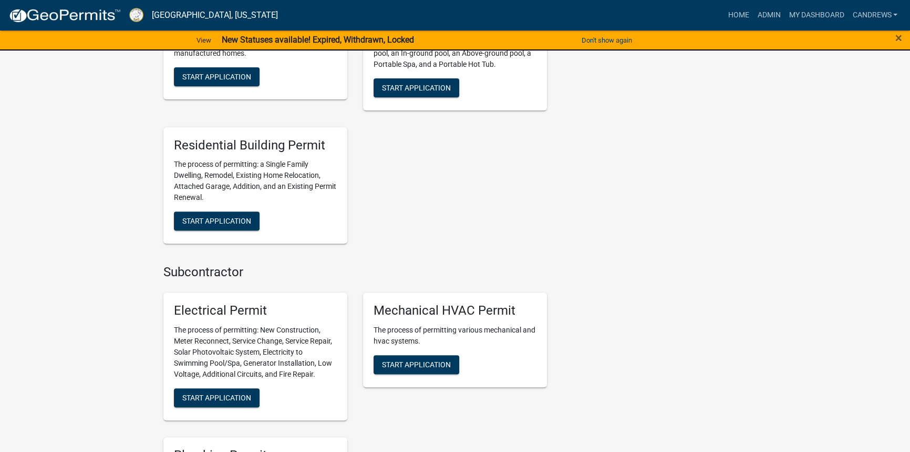
scroll to position [478, 0]
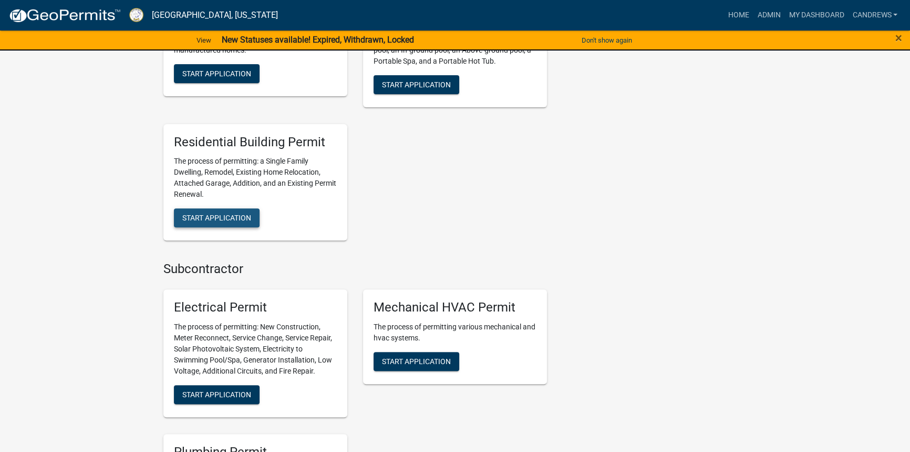
click at [258, 211] on button "Start Application" at bounding box center [217, 217] width 86 height 19
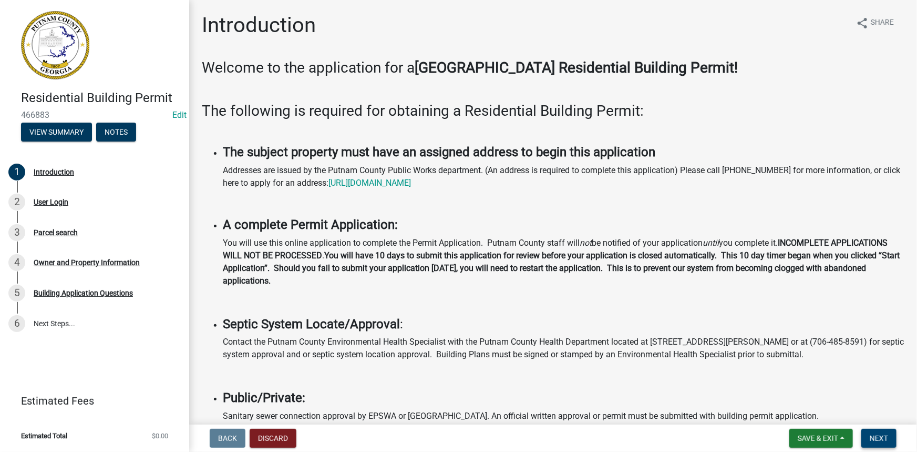
click at [873, 434] on span "Next" at bounding box center [879, 438] width 18 height 8
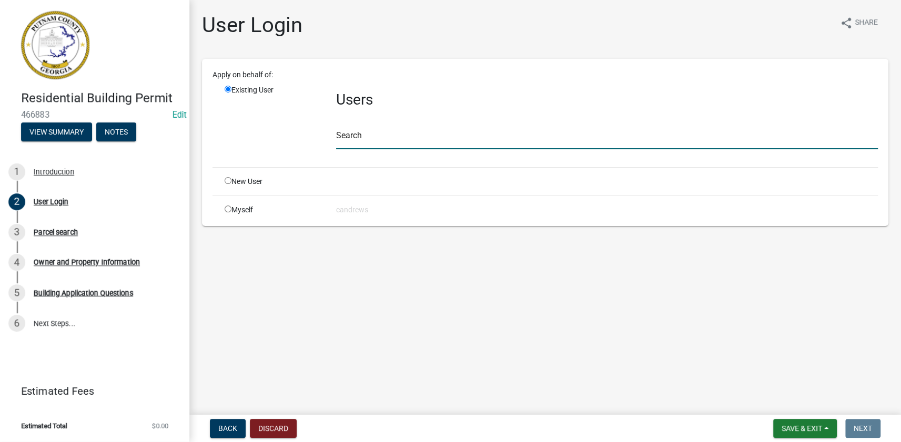
click at [343, 133] on input "text" at bounding box center [606, 139] width 541 height 22
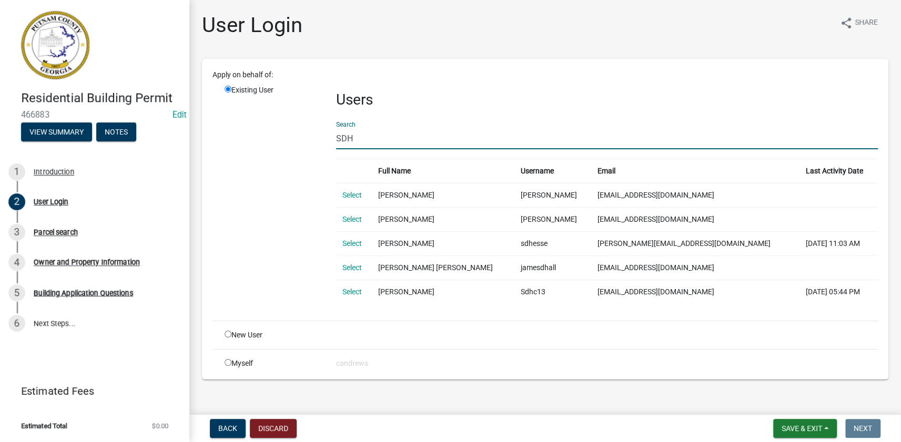
drag, startPoint x: 409, startPoint y: 141, endPoint x: 236, endPoint y: 134, distance: 173.1
click at [237, 136] on div "Existing User Users Search SDH Full Name Username Email Last Activity Date Sele…" at bounding box center [551, 199] width 669 height 228
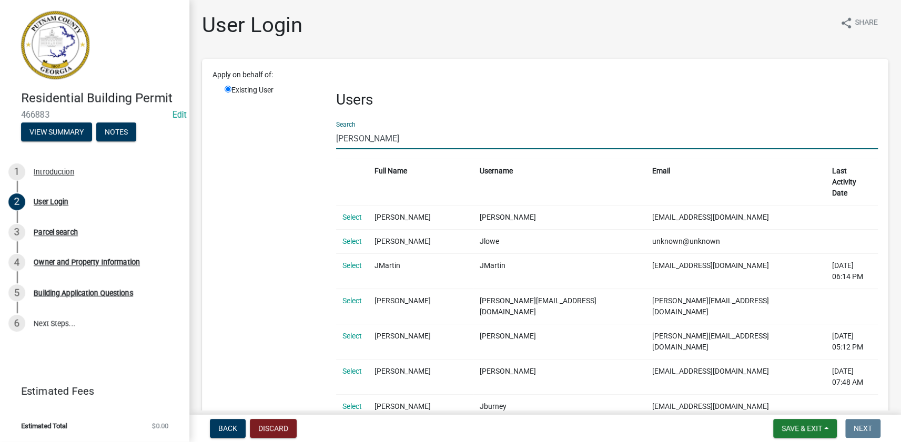
drag, startPoint x: 382, startPoint y: 140, endPoint x: 338, endPoint y: 144, distance: 44.3
click at [338, 144] on input "JUSTIN" at bounding box center [606, 139] width 541 height 22
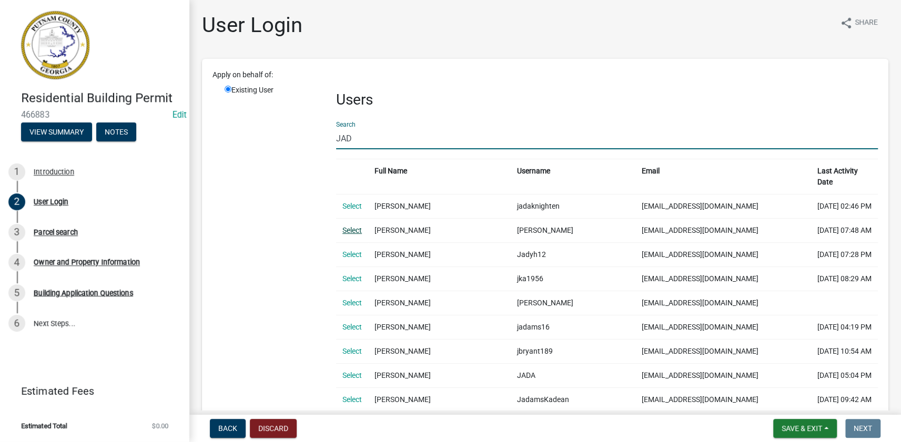
type input "JAD"
click at [347, 226] on link "Select" at bounding box center [351, 230] width 19 height 8
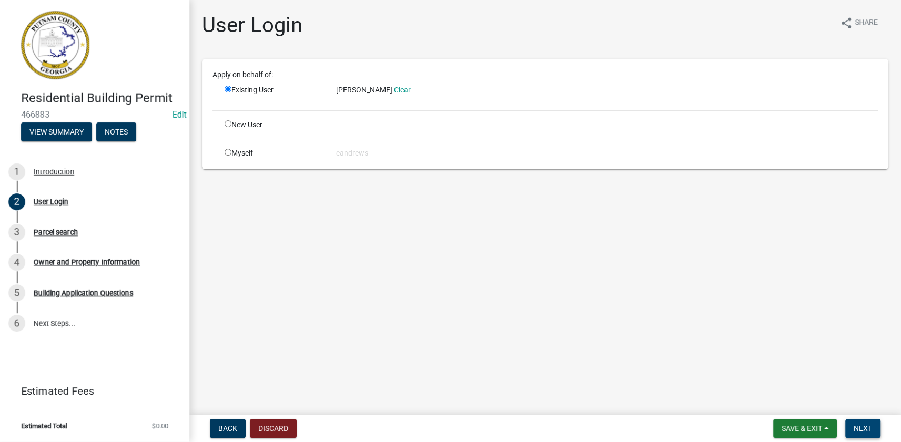
click at [866, 434] on button "Next" at bounding box center [862, 428] width 35 height 19
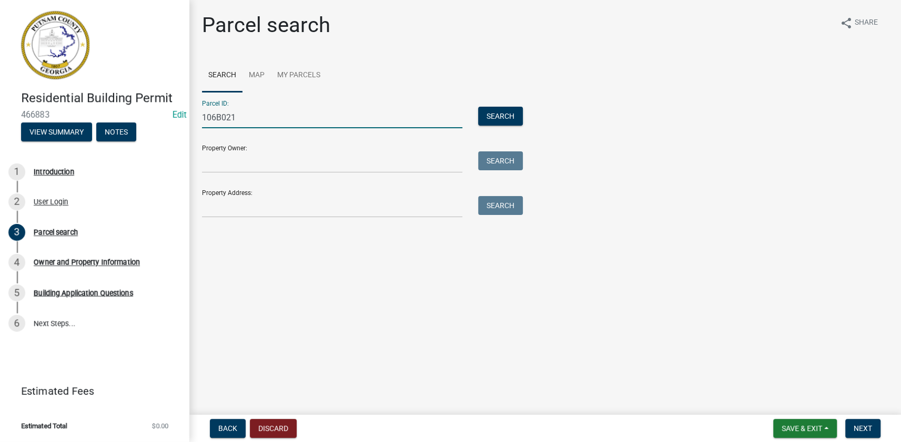
click at [224, 116] on input "106B021" at bounding box center [332, 118] width 260 height 22
click at [221, 116] on input "106B021" at bounding box center [332, 118] width 260 height 22
click at [220, 116] on input "106B021" at bounding box center [332, 118] width 260 height 22
type input "106B021"
click at [500, 116] on button "Search" at bounding box center [500, 116] width 45 height 19
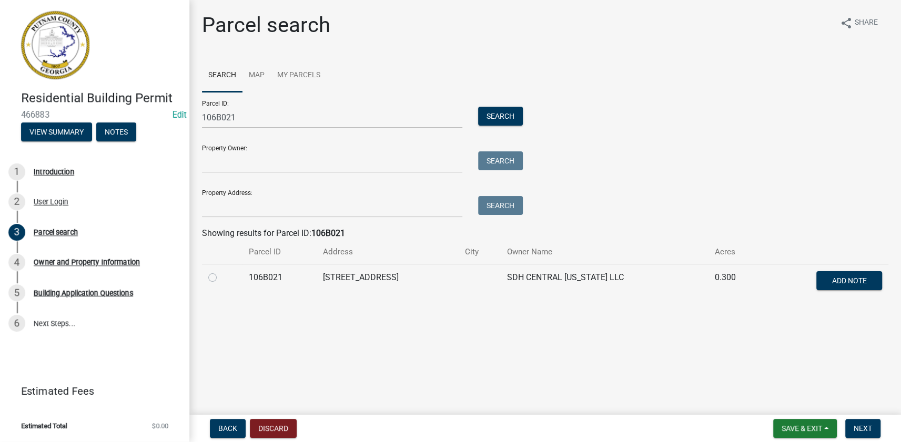
click at [216, 275] on div at bounding box center [222, 277] width 28 height 13
click at [221, 271] on label at bounding box center [221, 271] width 0 height 0
click at [221, 277] on input "radio" at bounding box center [224, 274] width 7 height 7
radio input "true"
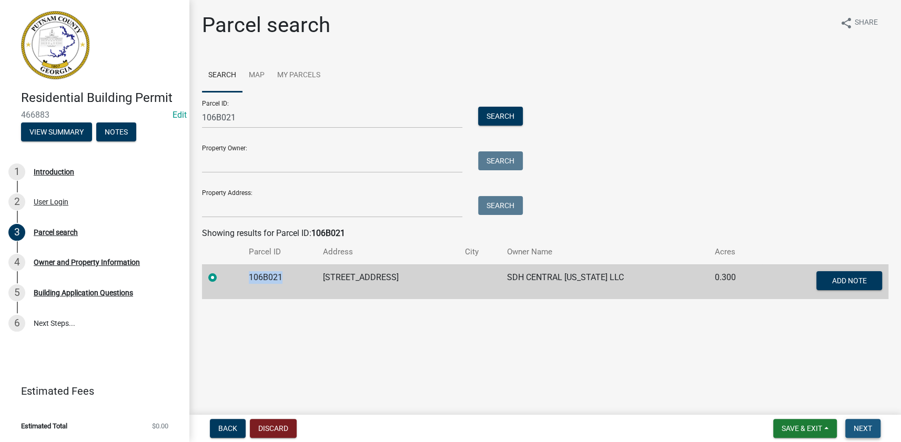
click at [852, 430] on button "Next" at bounding box center [862, 428] width 35 height 19
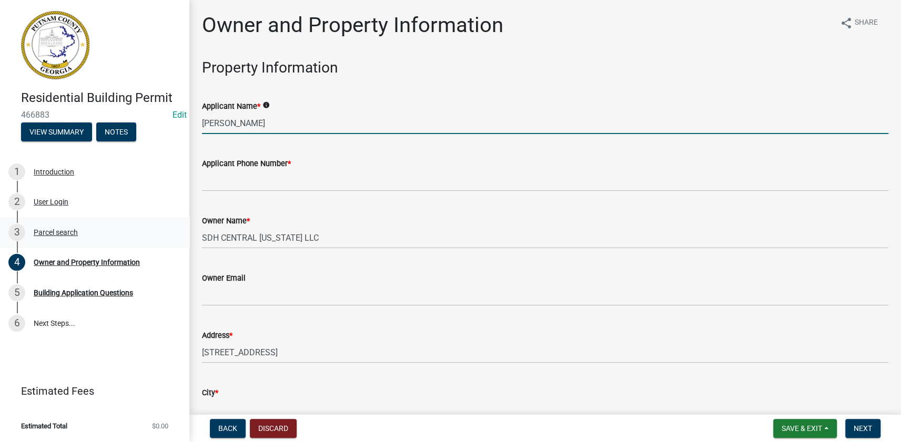
type input "[PERSON_NAME]"
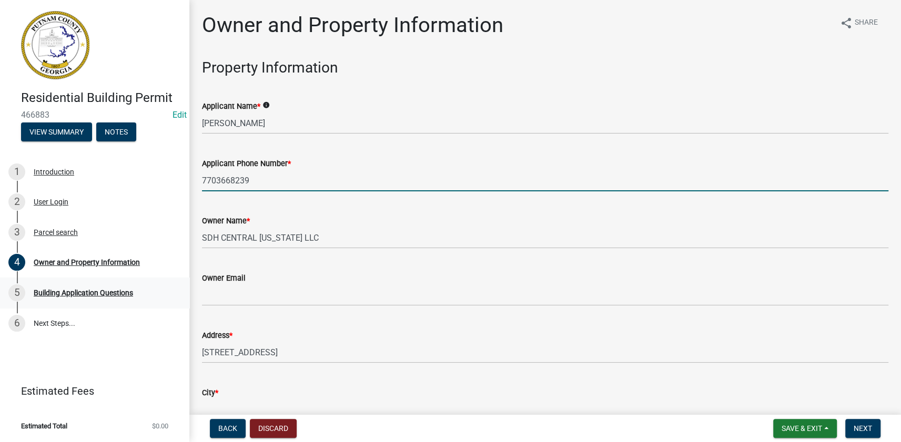
type input "7703668239"
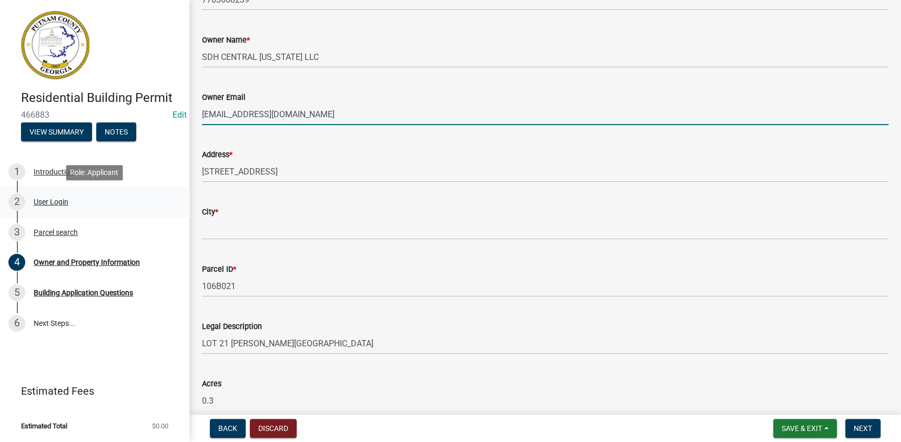
scroll to position [239, 0]
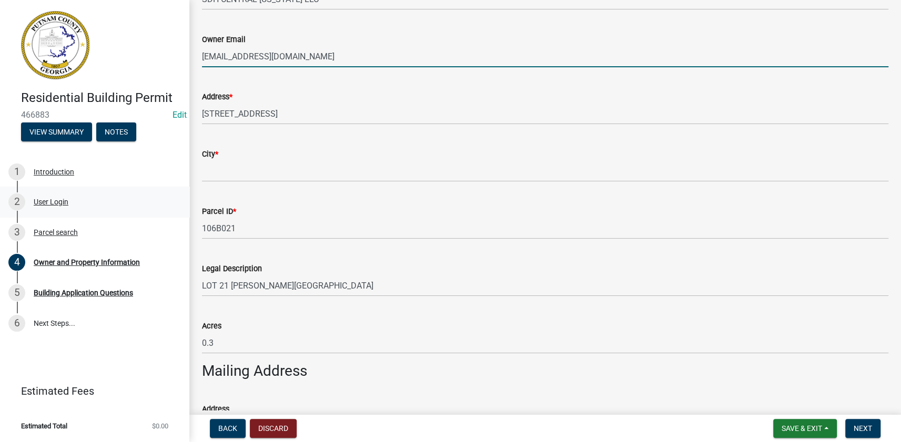
type input "[EMAIL_ADDRESS][DOMAIN_NAME]"
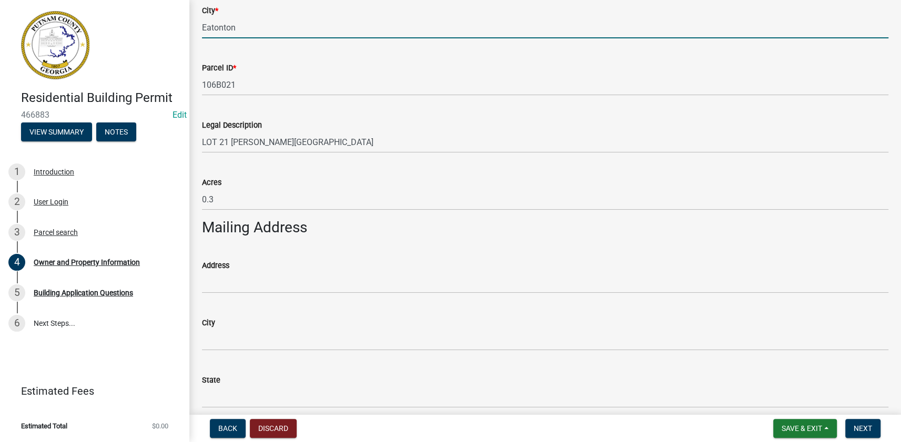
scroll to position [478, 0]
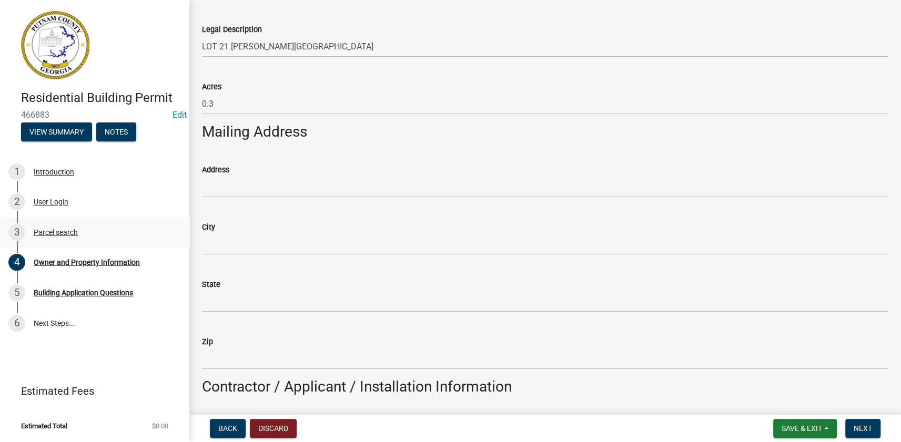
type input "Eatonton"
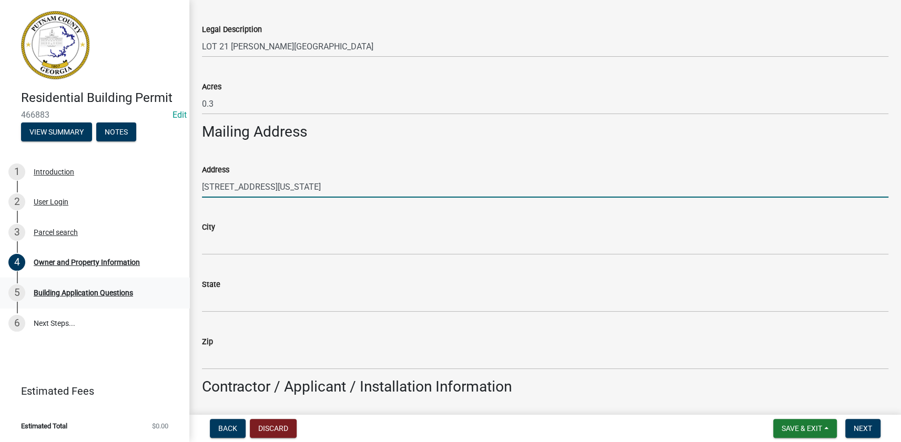
type input "[STREET_ADDRESS][US_STATE]"
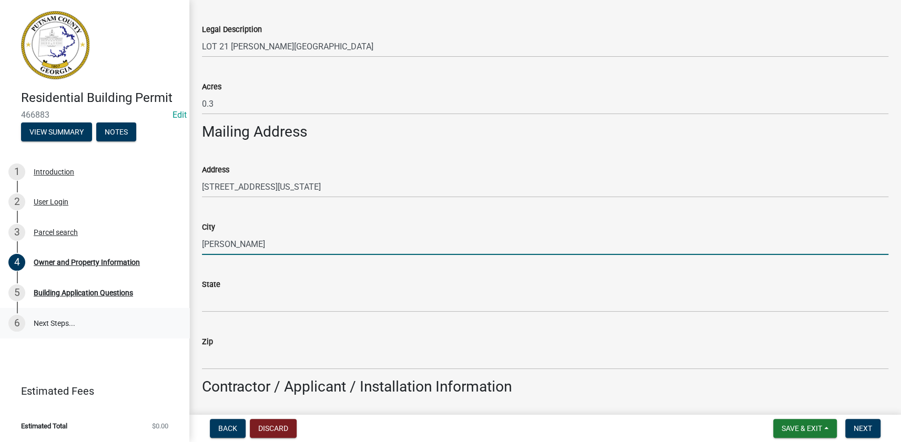
type input "[PERSON_NAME]"
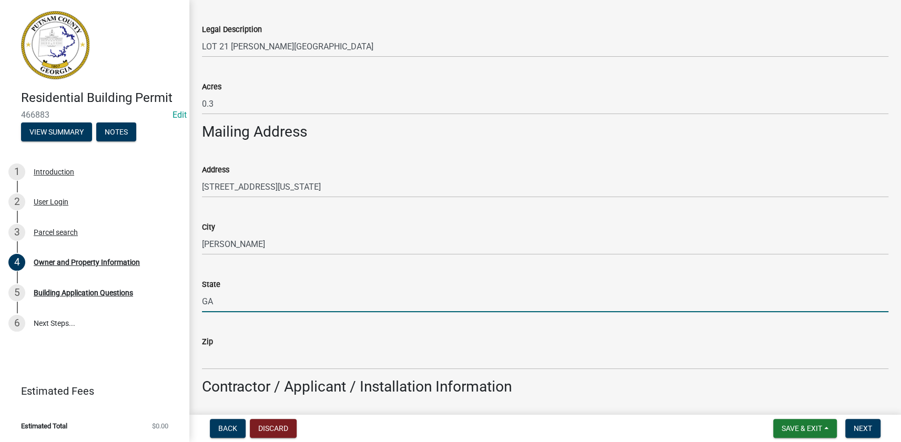
type input "GA"
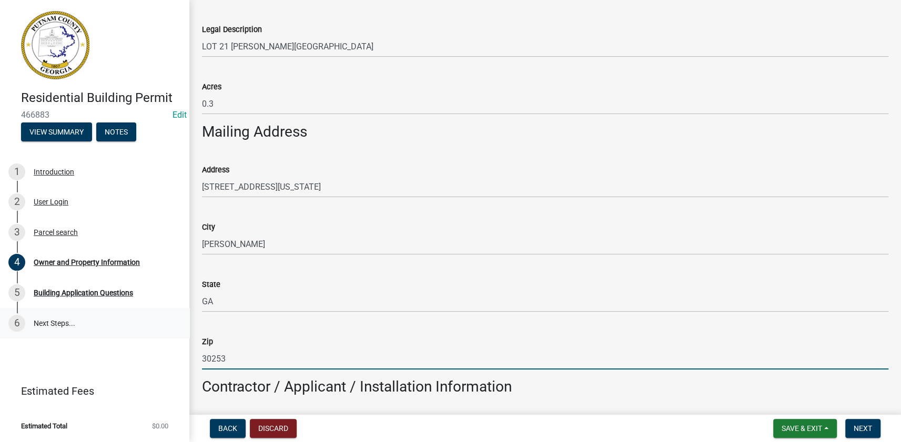
type input "30253"
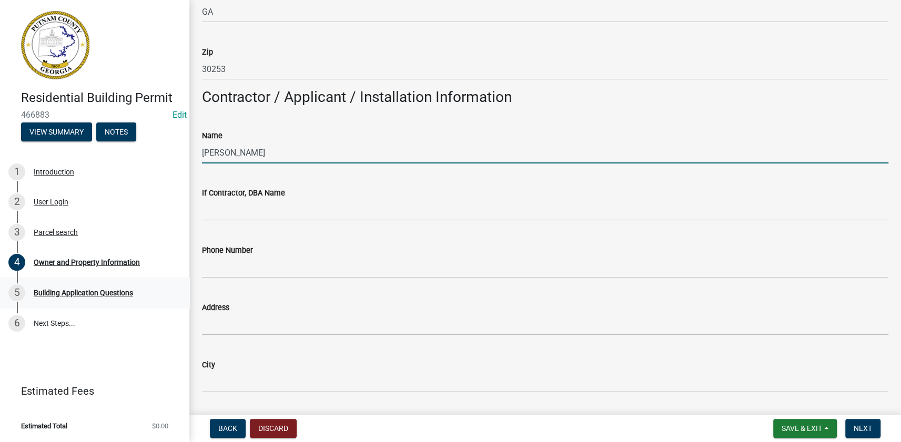
scroll to position [769, 0]
type input "[PERSON_NAME]"
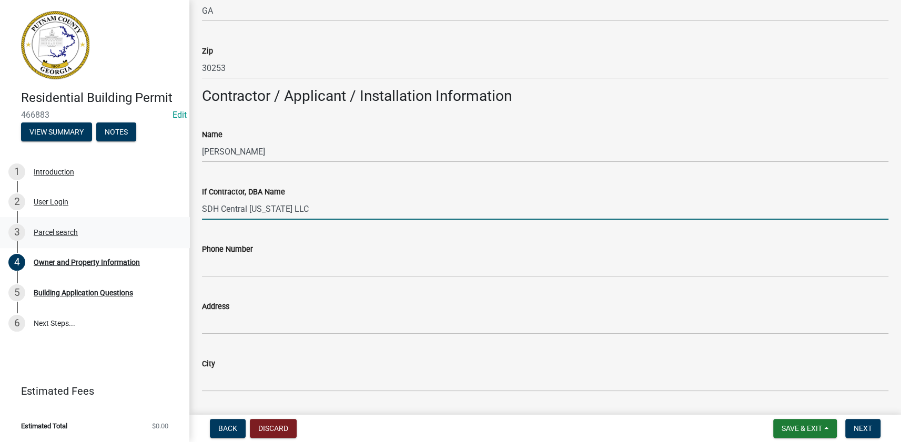
type input "SDH Central [US_STATE] LLC"
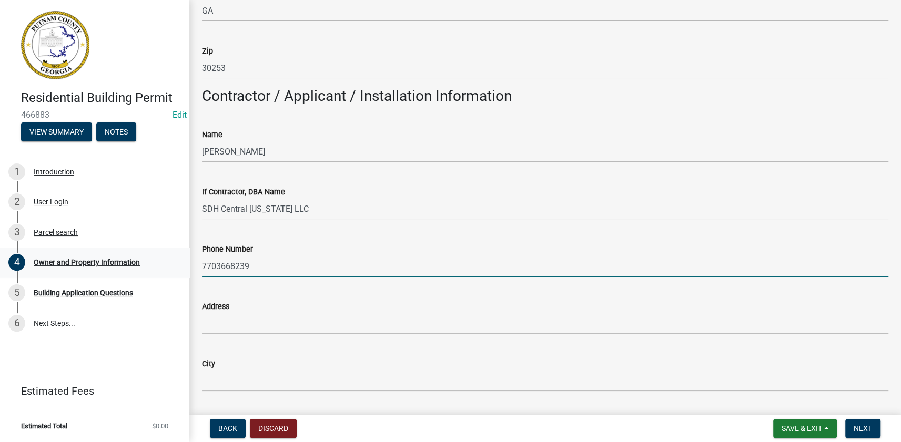
type input "7703668239"
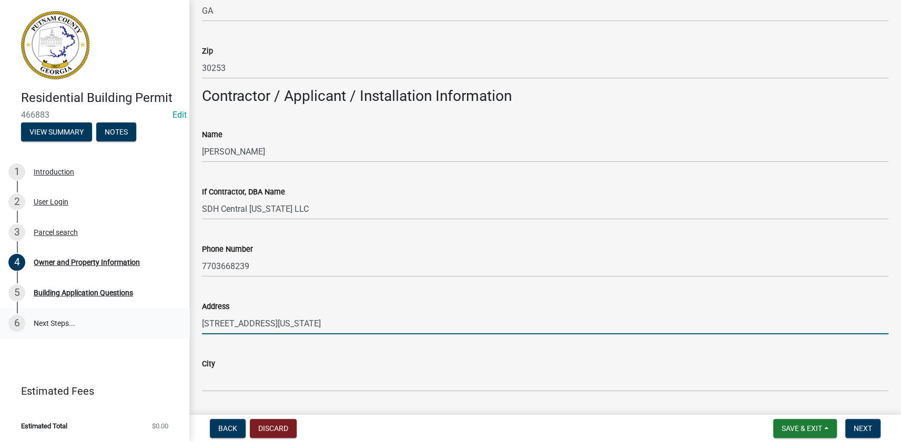
type input "[STREET_ADDRESS][US_STATE]"
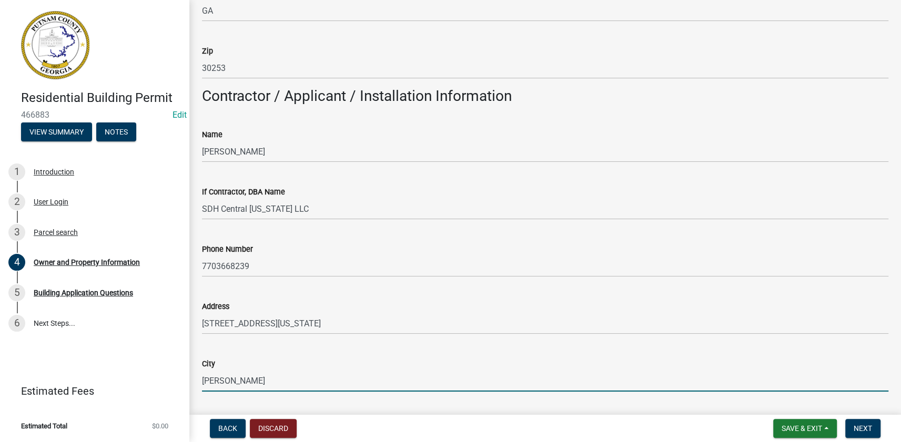
type input "[PERSON_NAME]"
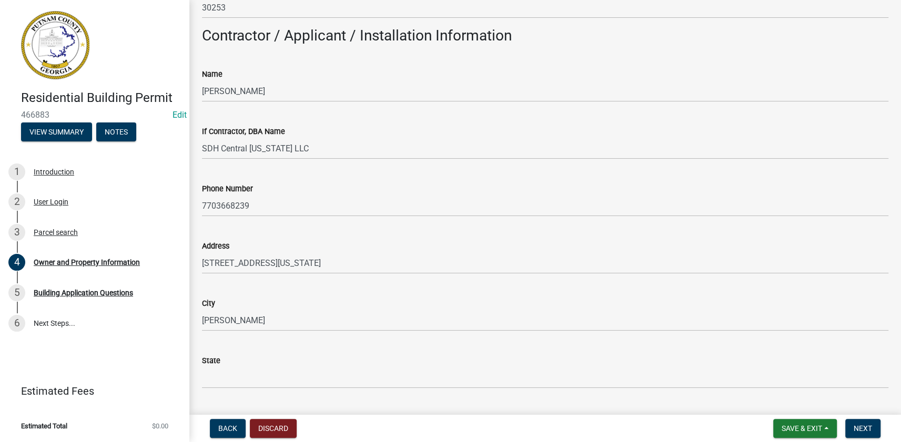
scroll to position [847, 0]
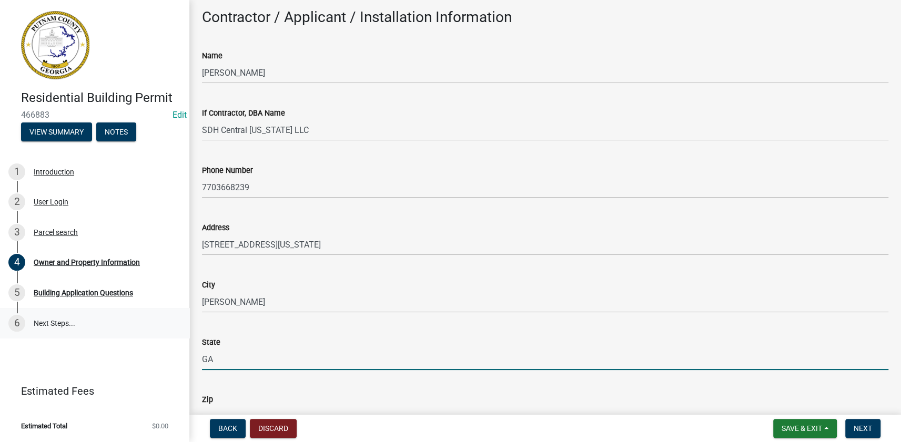
type input "GA"
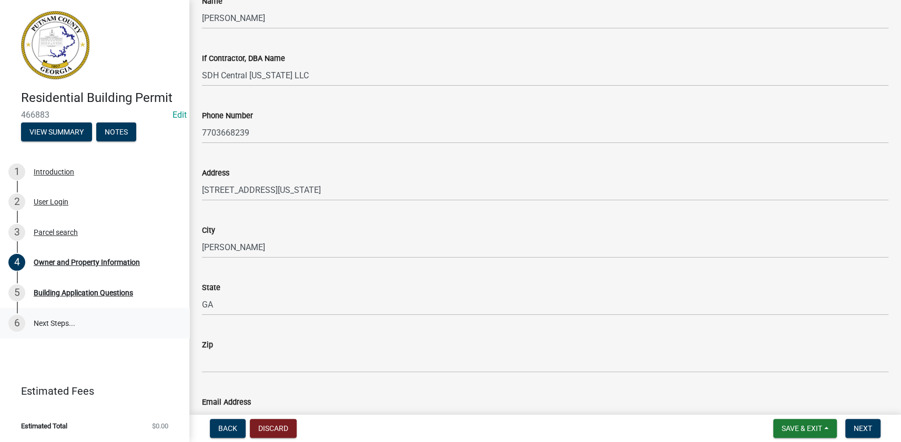
scroll to position [918, 0]
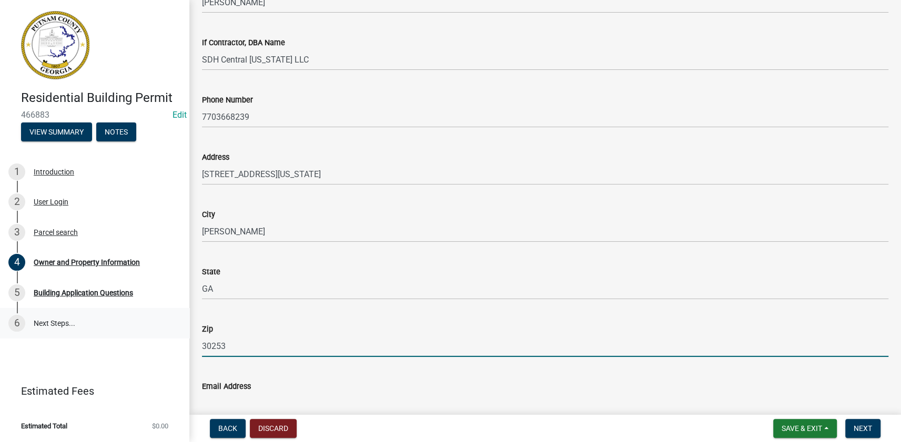
type input "30253"
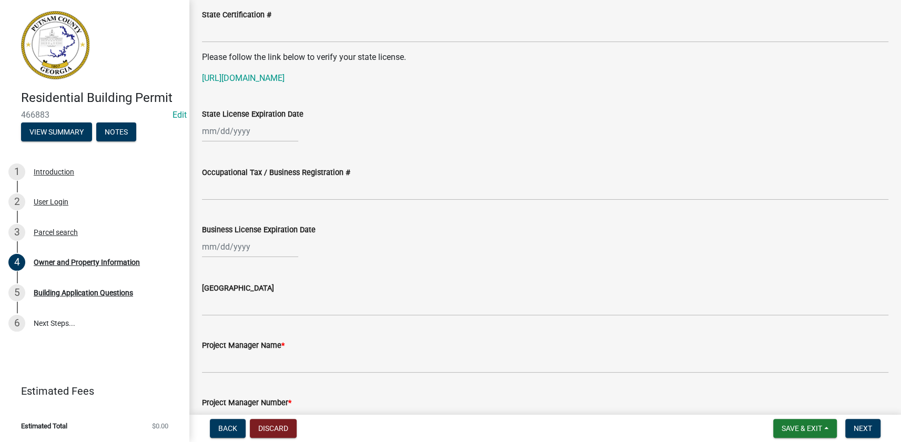
scroll to position [1348, 0]
type input "[EMAIL_ADDRESS][DOMAIN_NAME]"
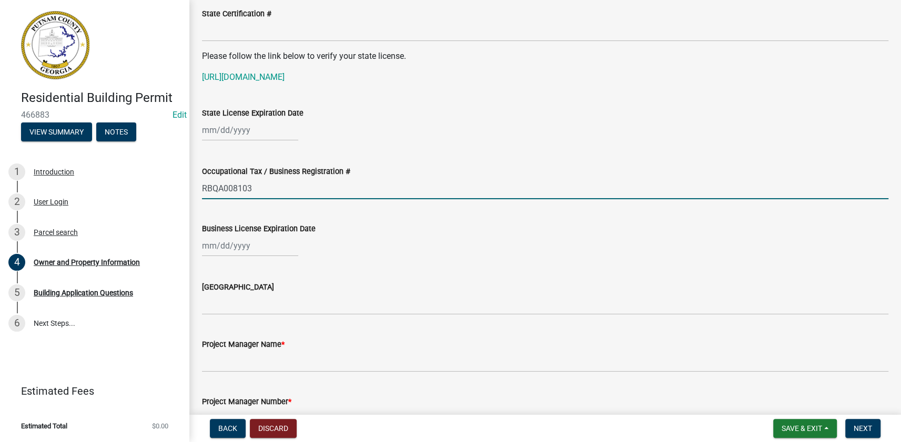
type input "RBQA008103"
select select "8"
select select "2025"
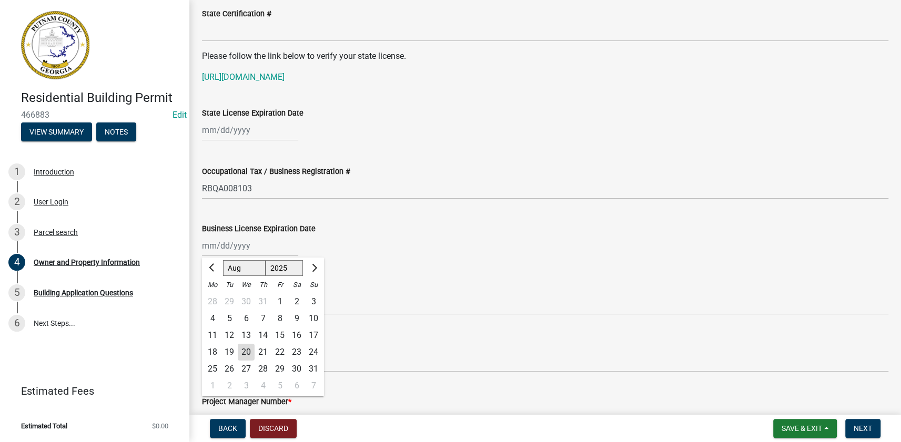
click at [221, 249] on div "Jan Feb Mar Apr May Jun Jul Aug Sep Oct Nov Dec 1525 1526 1527 1528 1529 1530 1…" at bounding box center [250, 246] width 96 height 22
click at [222, 131] on div at bounding box center [250, 130] width 96 height 22
select select "8"
select select "2025"
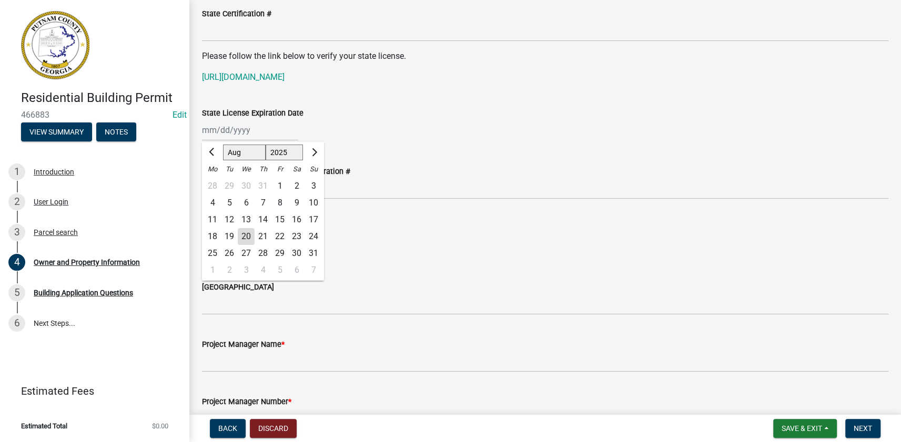
click at [444, 147] on wm-data-entity-input "State License Expiration Date Jan Feb Mar Apr May Jun Jul Aug Sep Oct Nov Dec 1…" at bounding box center [545, 121] width 686 height 58
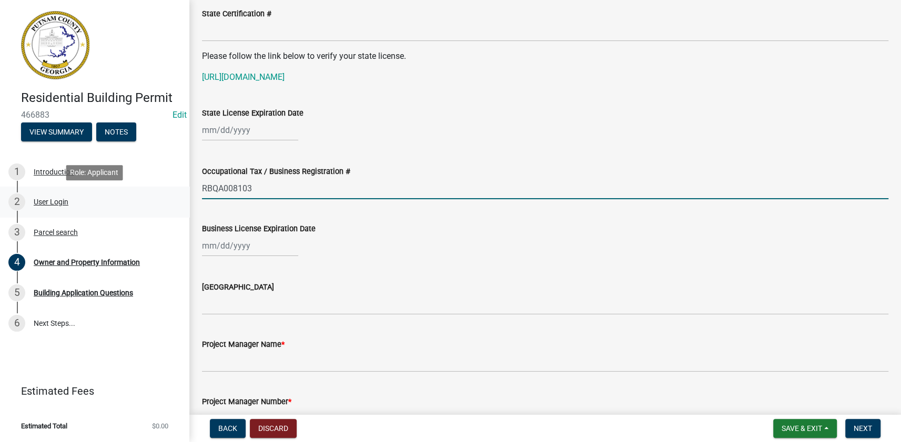
drag, startPoint x: 274, startPoint y: 196, endPoint x: 173, endPoint y: 193, distance: 101.0
click at [173, 193] on div "Residential Building Permit 466883 Edit View Summary Notes 1 Introduction 2 Use…" at bounding box center [450, 221] width 901 height 442
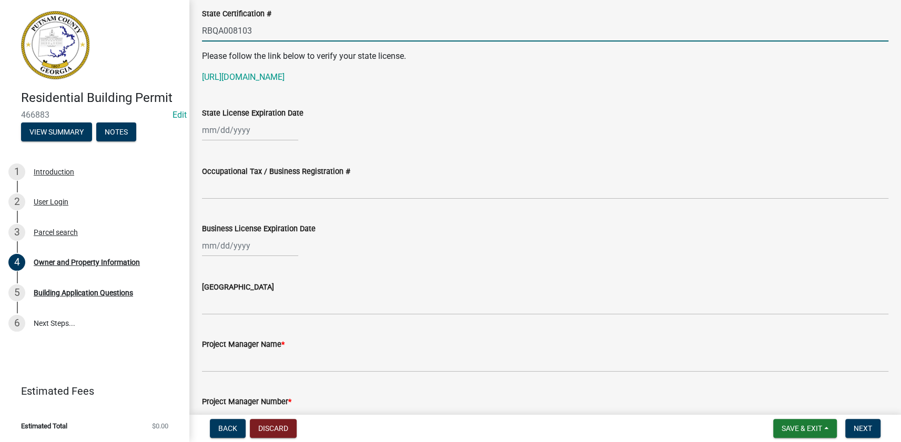
type input "RBQA008103"
click at [241, 132] on div at bounding box center [250, 130] width 96 height 22
select select "8"
select select "2025"
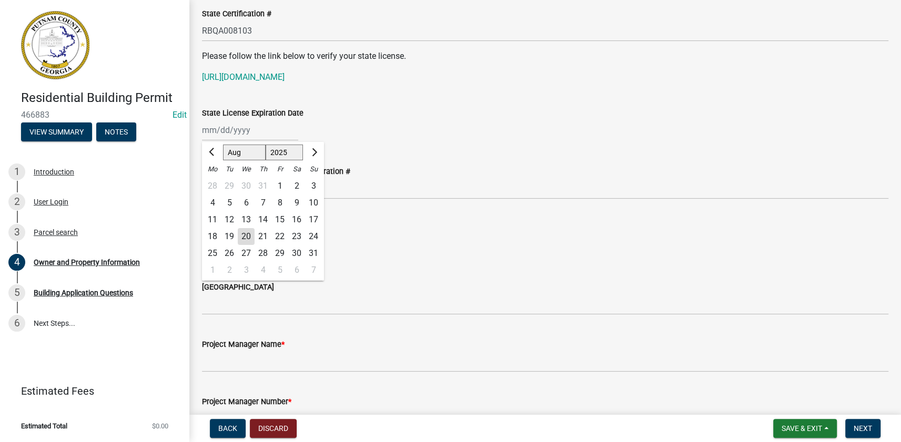
click at [234, 152] on select "Jan Feb Mar Apr May Jun Jul Aug Sep Oct Nov Dec" at bounding box center [244, 153] width 43 height 16
select select "6"
click at [223, 145] on select "Jan Feb Mar Apr May Jun Jul Aug Sep Oct Nov Dec" at bounding box center [244, 153] width 43 height 16
click at [207, 270] on div "30" at bounding box center [212, 269] width 17 height 17
type input "06/30/2025"
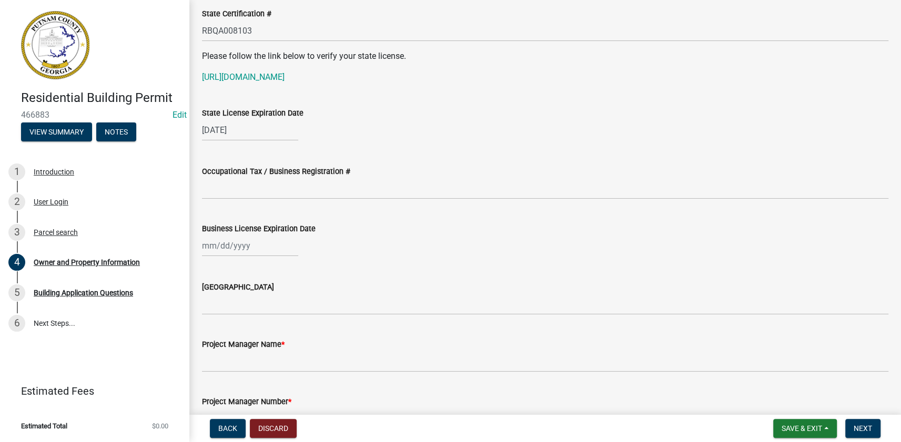
select select "6"
select select "2025"
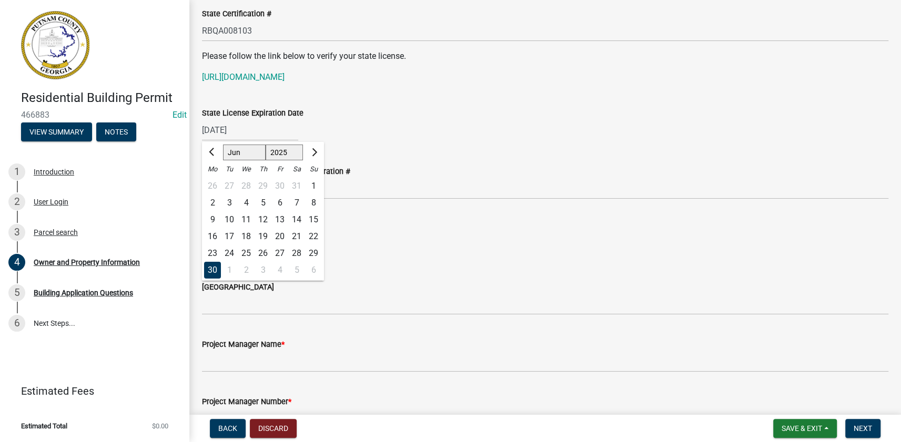
click at [247, 131] on input "06/30/2025" at bounding box center [250, 130] width 96 height 22
click at [248, 127] on input "06/30/2025" at bounding box center [250, 130] width 96 height 22
type input "[DATE]"
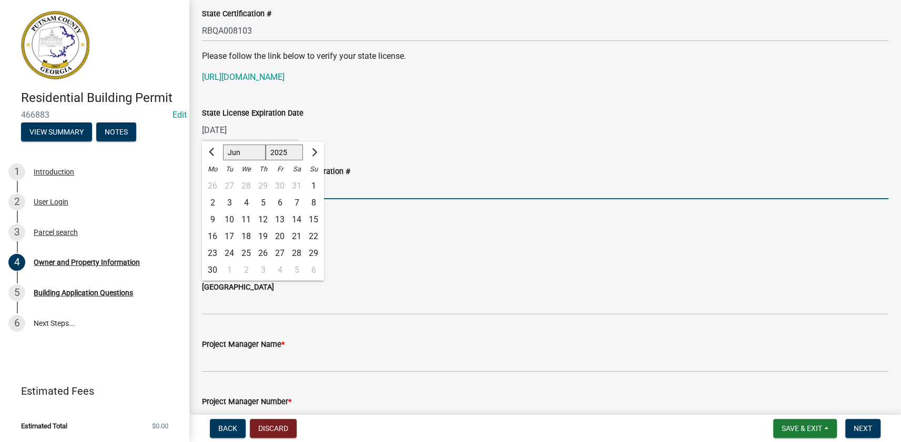
click at [400, 193] on input "Occupational Tax / Business Registration #" at bounding box center [545, 189] width 686 height 22
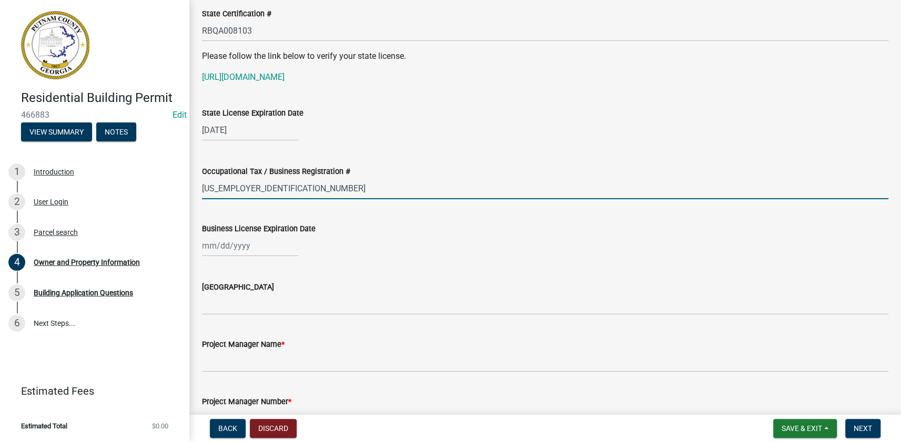
type input "[US_EMPLOYER_IDENTIFICATION_NUMBER]"
click at [230, 249] on div at bounding box center [250, 246] width 96 height 22
select select "8"
select select "2025"
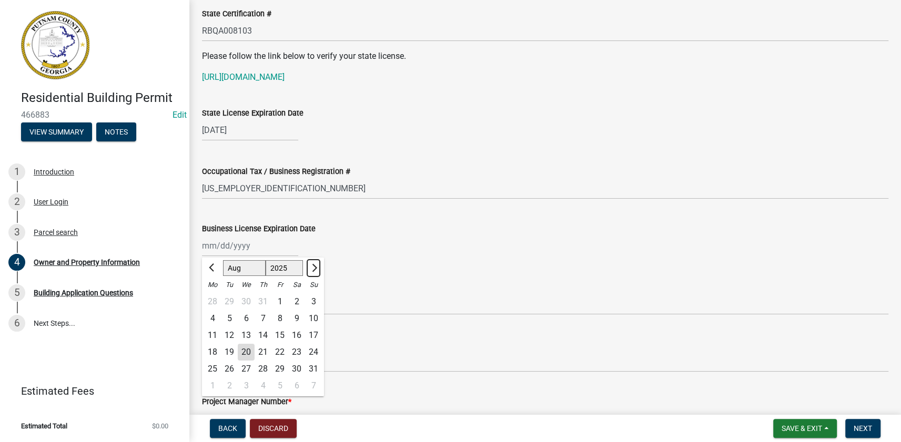
click at [315, 264] on button "Next month" at bounding box center [313, 267] width 13 height 17
click at [315, 264] on span "Next month" at bounding box center [313, 267] width 8 height 8
select select "12"
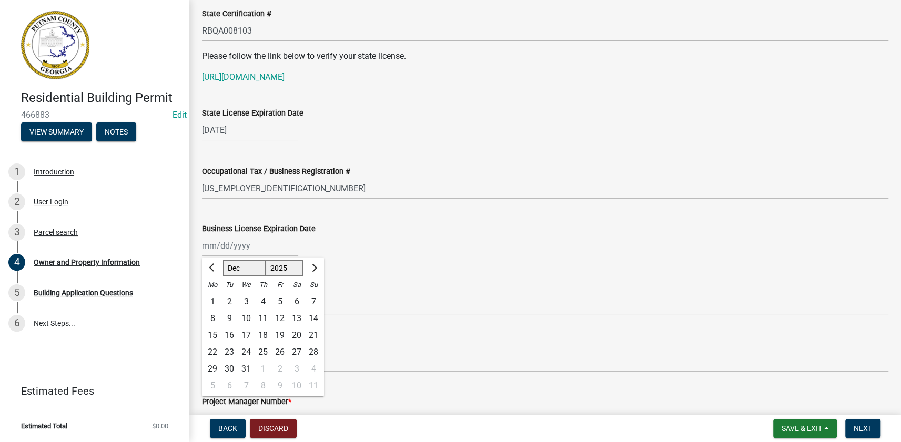
click at [244, 367] on div "31" at bounding box center [246, 368] width 17 height 17
type input "[DATE]"
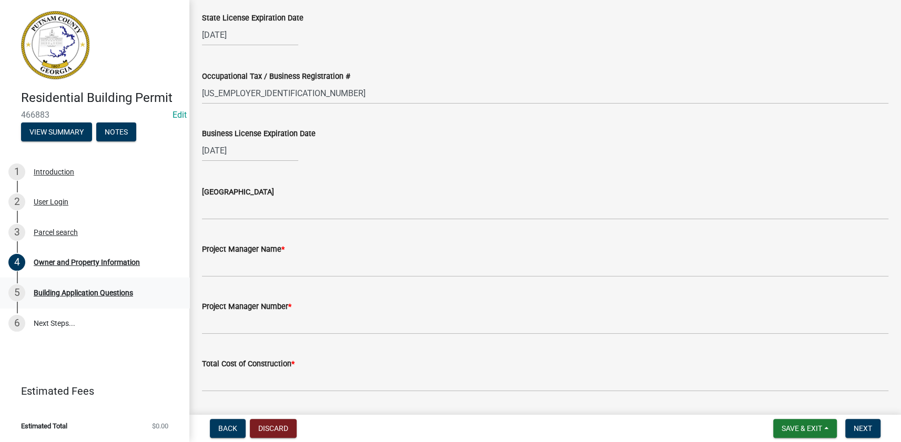
scroll to position [1444, 0]
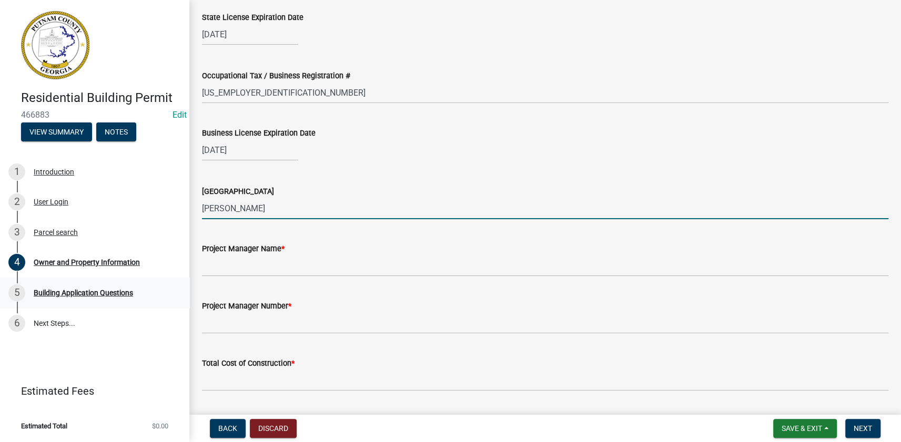
type input "[PERSON_NAME]"
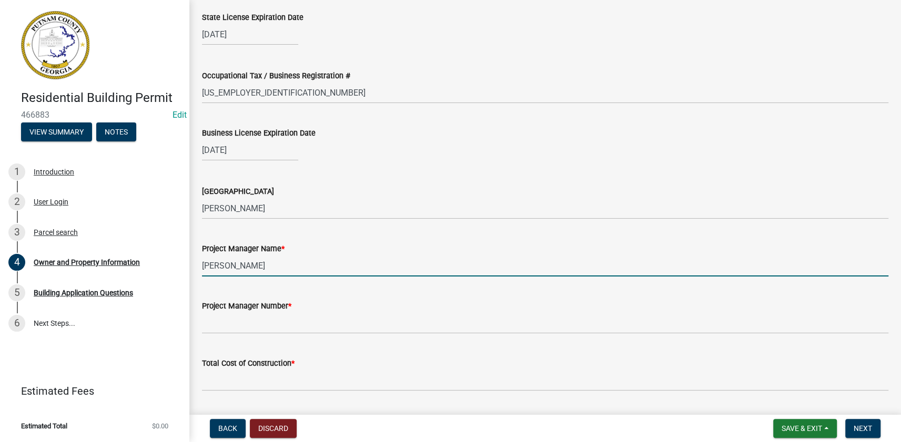
type input "[PERSON_NAME]"
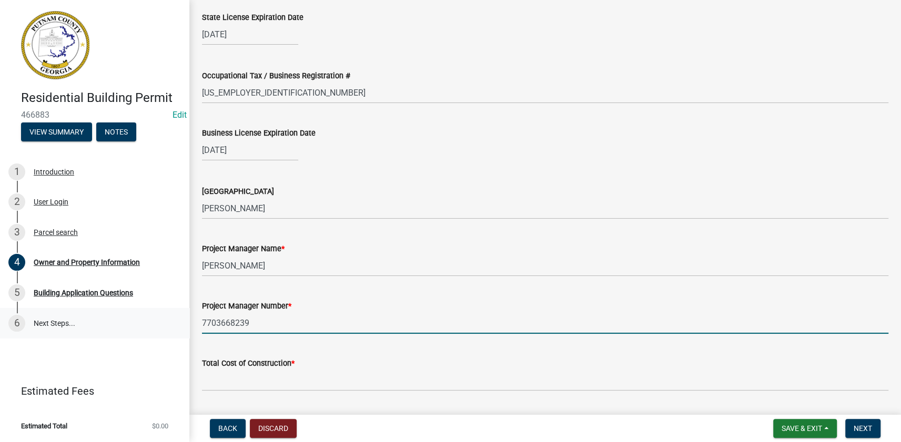
type input "7703668239"
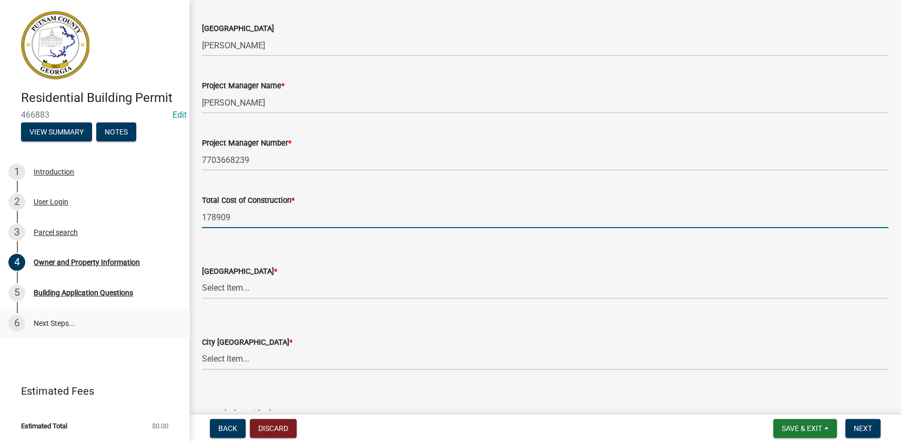
scroll to position [1635, 0]
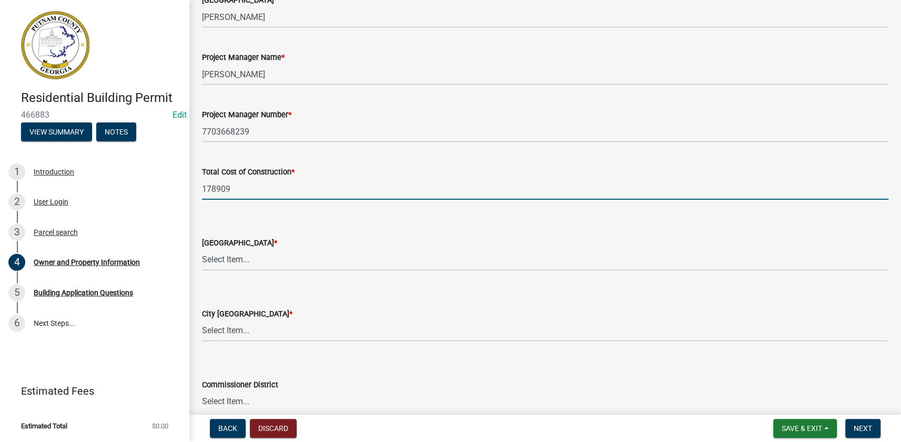
type input "178909"
click at [244, 259] on select "Select Item... AG-1 R-1R R-1 R-2 MHP RM-1 RM-3 C-1 C-2 I-M PUD N/A" at bounding box center [545, 260] width 686 height 22
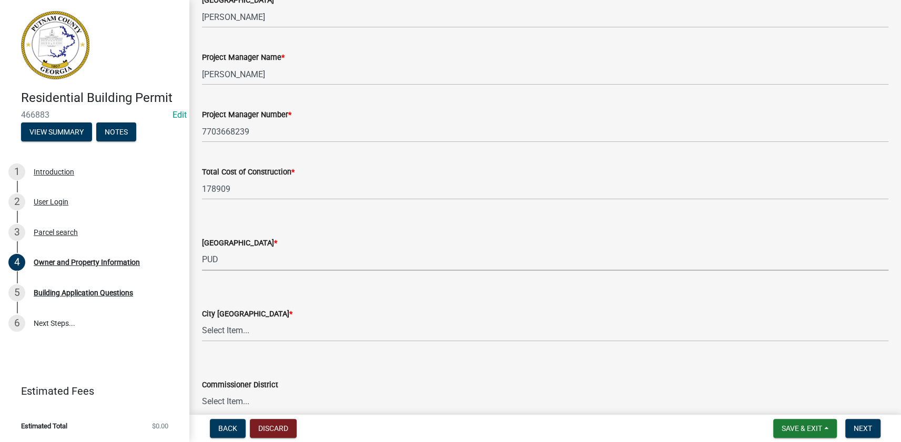
click at [202, 249] on select "Select Item... AG-1 R-1R R-1 R-2 MHP RM-1 RM-3 C-1 C-2 I-M PUD N/A" at bounding box center [545, 260] width 686 height 22
select select "af4fa47c-8bb5-4ba0-9393-e9f4e4358ca2"
click at [226, 328] on select "Select Item... A-1 A-2 R-1 R-2 R-3 R-4 MHP C-1 C-2 I-1 I-2 DB FH H-P N/A" at bounding box center [545, 331] width 686 height 22
click at [202, 320] on select "Select Item... A-1 A-2 R-1 R-2 R-3 R-4 MHP C-1 C-2 I-1 I-2 DB FH H-P N/A" at bounding box center [545, 331] width 686 height 22
select select "83394b22-4a11-496c-8e5c-75ade2e72faf"
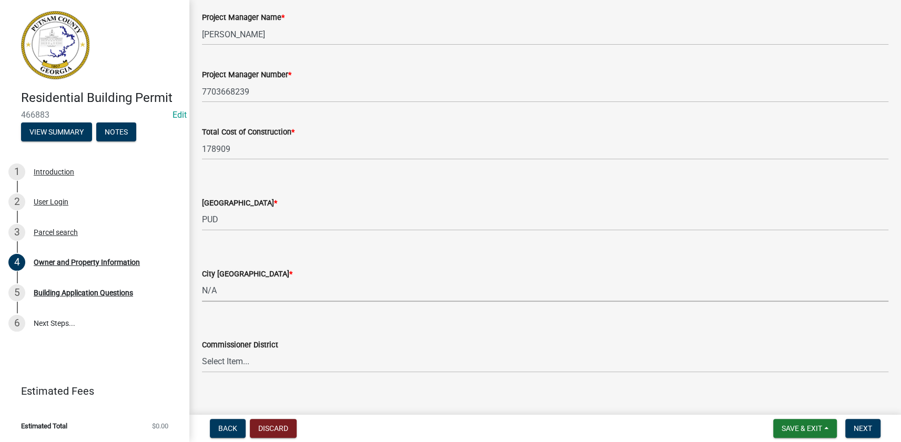
scroll to position [1730, 0]
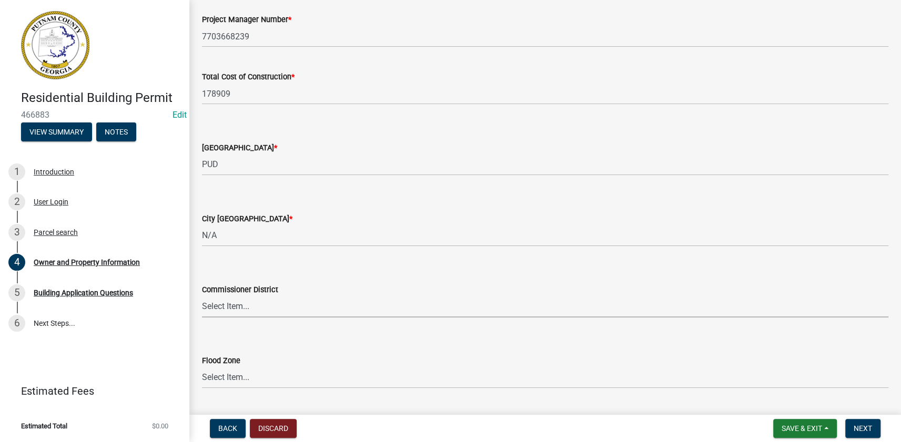
click at [238, 308] on select "Select Item... District 1 District 2 District 3 District 4" at bounding box center [545, 307] width 686 height 22
click at [202, 296] on select "Select Item... District 1 District 2 District 3 District 4" at bounding box center [545, 307] width 686 height 22
select select "ece5c1a9-df30-4702-9587-5deee23533b7"
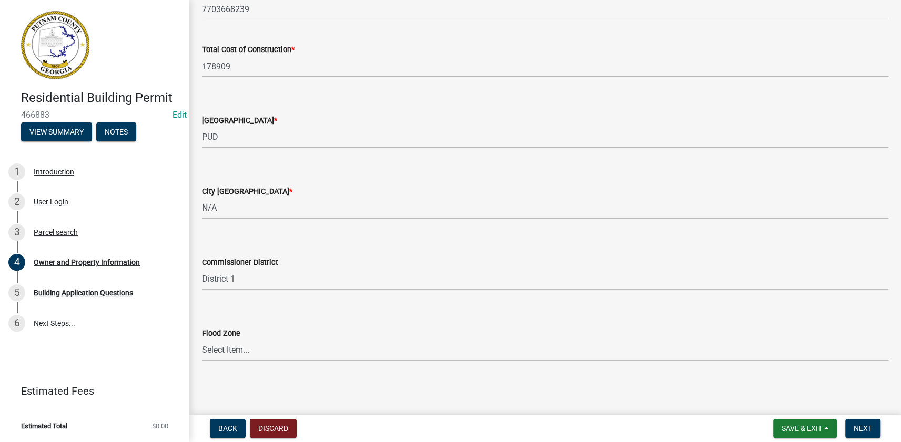
click at [861, 441] on nav "Back Discard Save & Exit Save Save & Exit Next" at bounding box center [544, 428] width 711 height 27
click at [862, 429] on span "Next" at bounding box center [862, 428] width 18 height 8
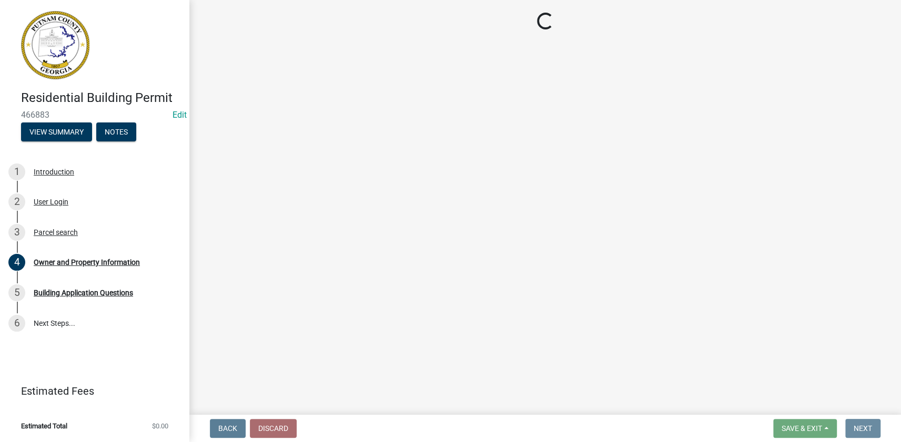
scroll to position [0, 0]
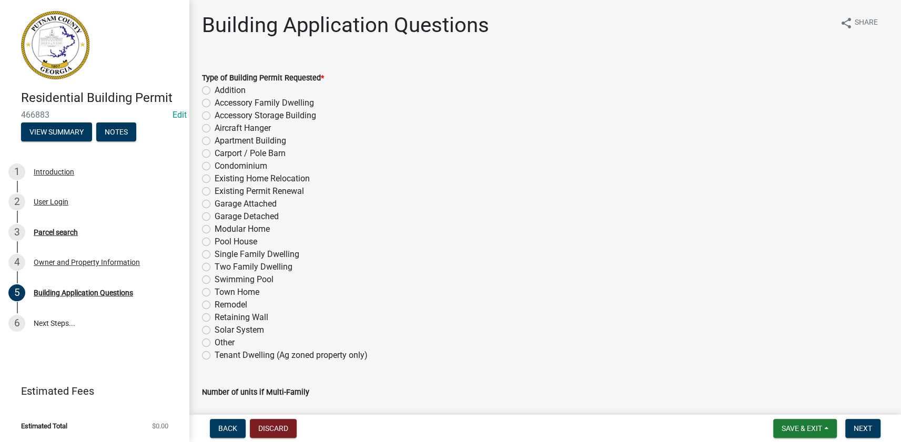
click at [245, 257] on label "Single Family Dwelling" at bounding box center [256, 254] width 85 height 13
click at [221, 255] on input "Single Family Dwelling" at bounding box center [217, 251] width 7 height 7
radio input "true"
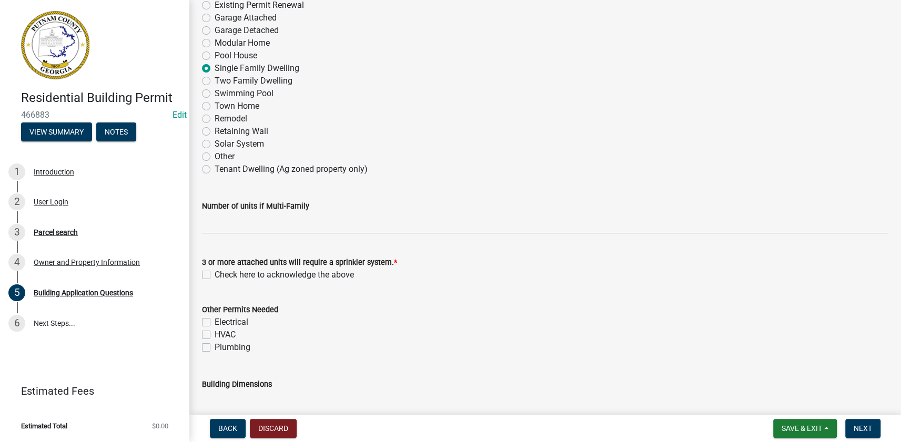
scroll to position [287, 0]
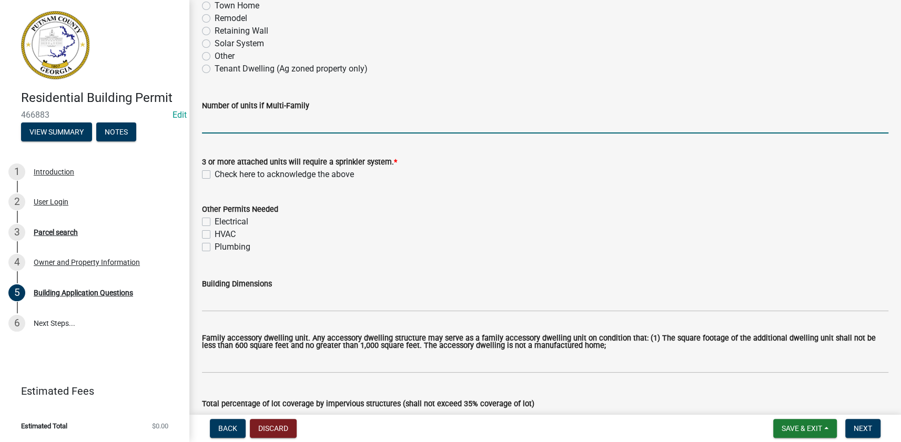
click at [229, 123] on input "text" at bounding box center [545, 123] width 686 height 22
type input "0"
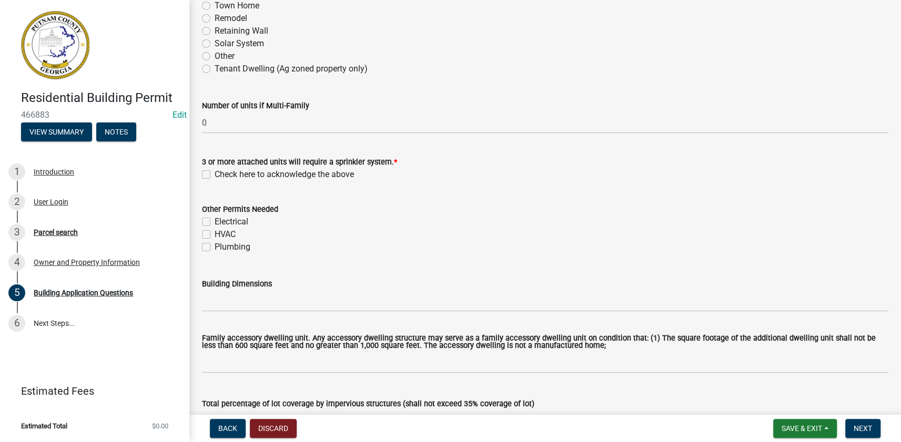
click at [214, 173] on label "Check here to acknowledge the above" at bounding box center [283, 174] width 139 height 13
click at [214, 173] on input "Check here to acknowledge the above" at bounding box center [217, 171] width 7 height 7
checkbox input "true"
click at [214, 222] on label "Electrical" at bounding box center [231, 222] width 34 height 13
click at [214, 222] on input "Electrical" at bounding box center [217, 219] width 7 height 7
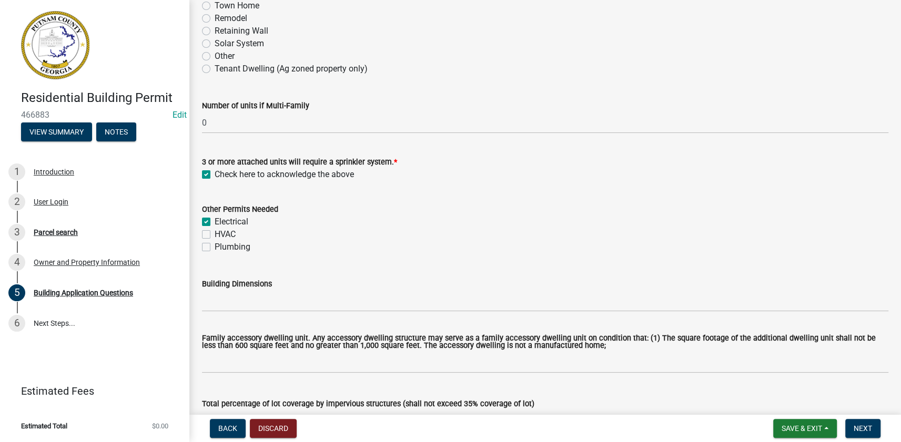
checkbox input "true"
checkbox input "false"
click at [214, 230] on label "HVAC" at bounding box center [224, 234] width 21 height 13
click at [214, 230] on input "HVAC" at bounding box center [217, 231] width 7 height 7
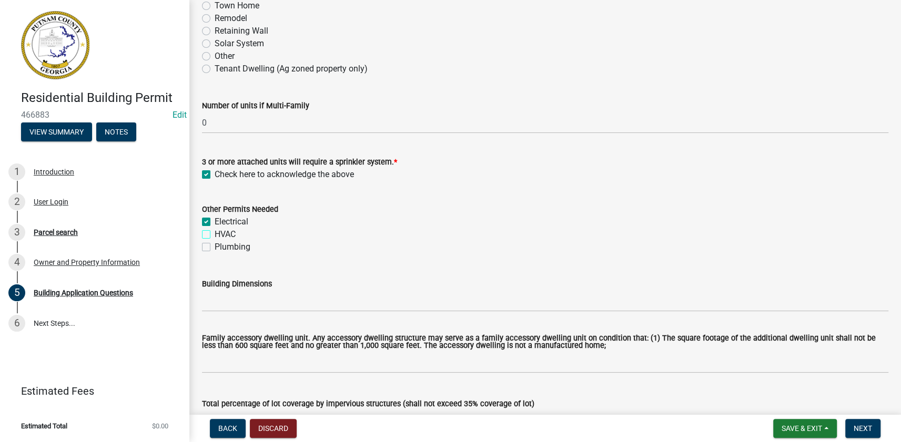
checkbox input "true"
click at [204, 252] on div "Plumbing" at bounding box center [545, 247] width 686 height 13
click at [214, 248] on label "Plumbing" at bounding box center [232, 247] width 36 height 13
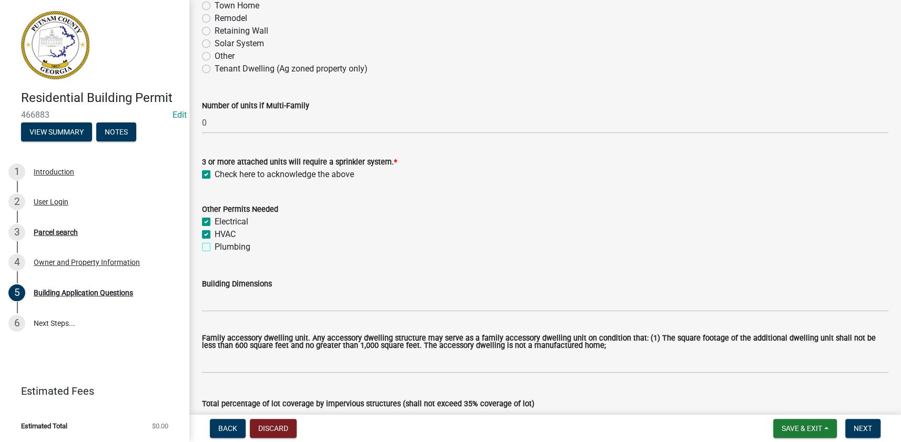
click at [214, 248] on input "Plumbing" at bounding box center [217, 244] width 7 height 7
checkbox input "true"
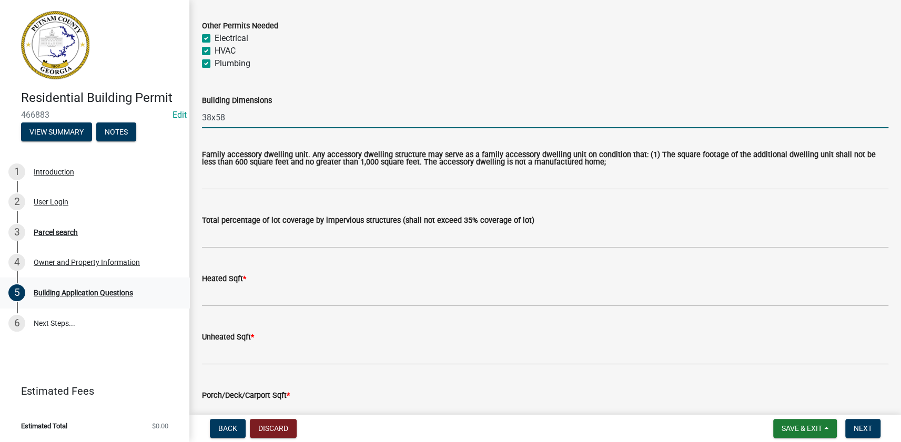
scroll to position [526, 0]
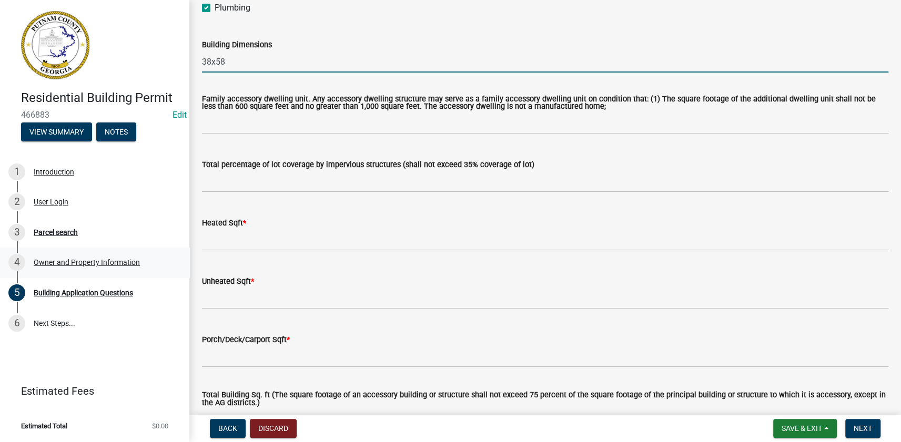
type input "38x58"
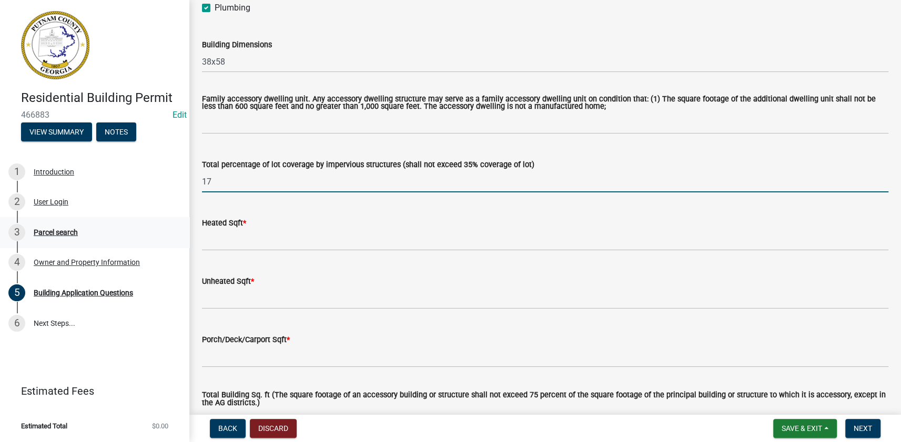
type input "17"
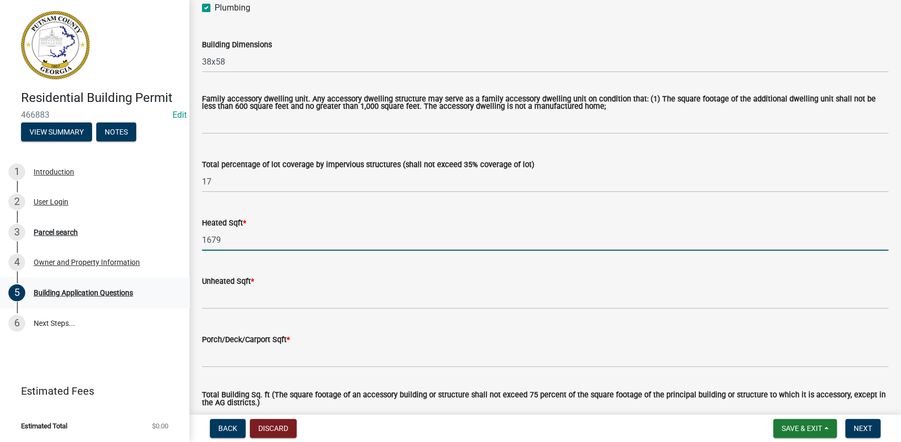
type input "1679"
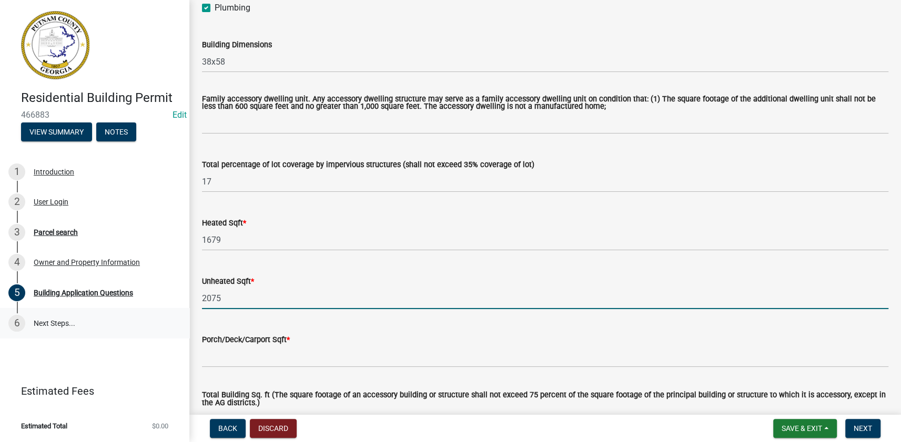
type input "2075"
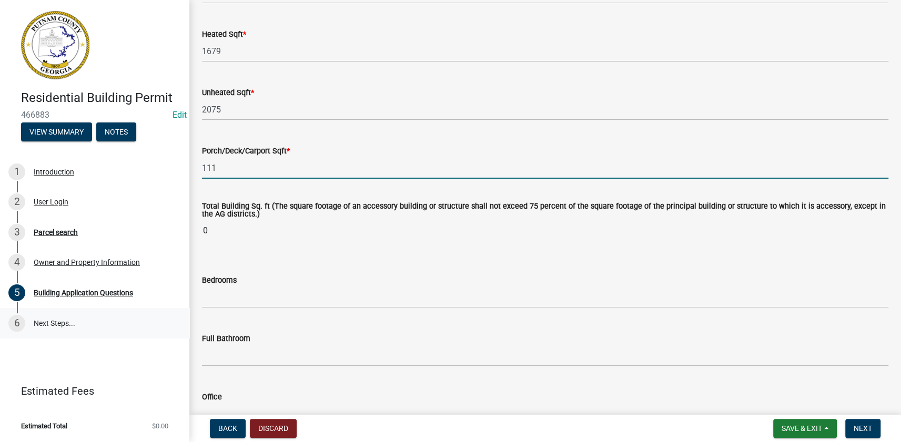
scroll to position [764, 0]
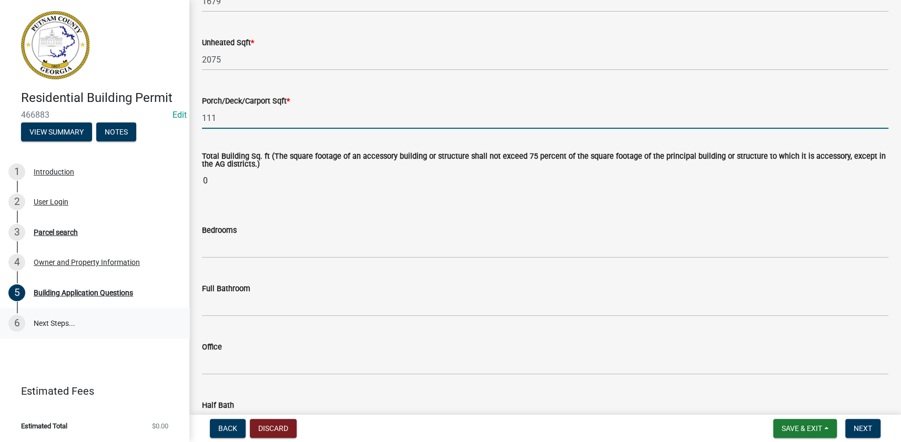
type input "111"
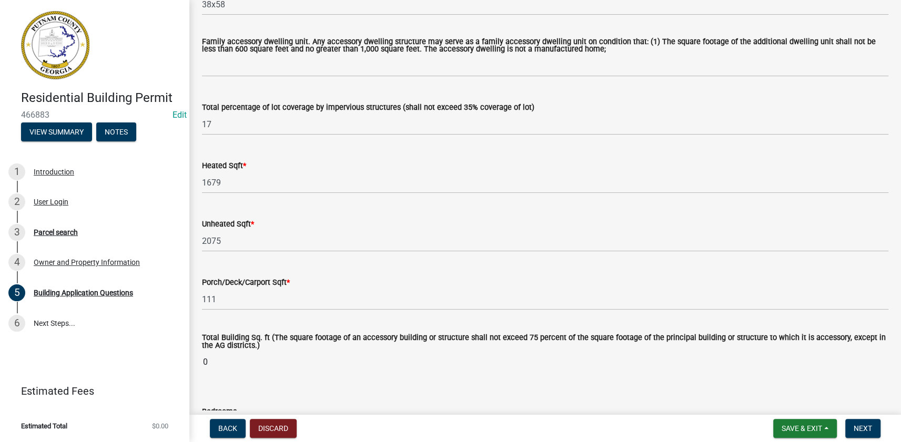
scroll to position [573, 0]
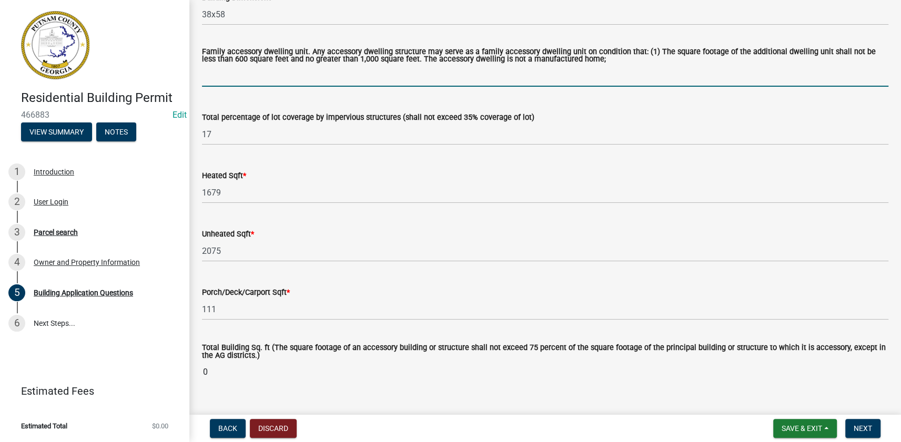
click at [262, 78] on input "text" at bounding box center [545, 76] width 686 height 22
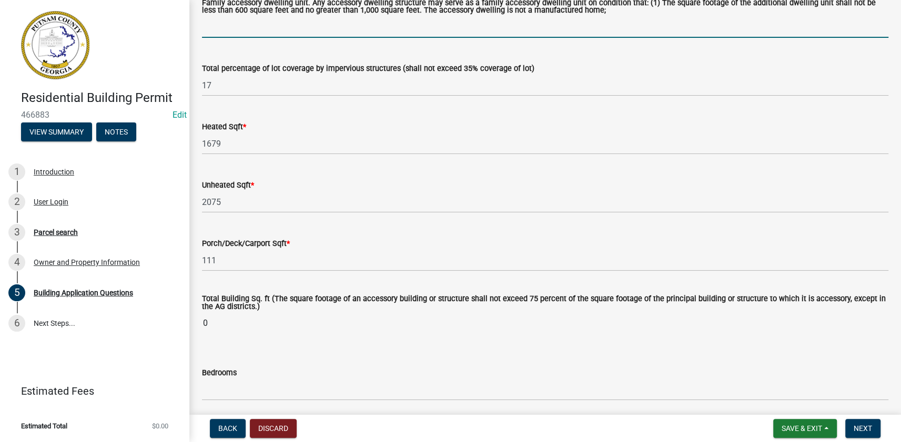
scroll to position [669, 0]
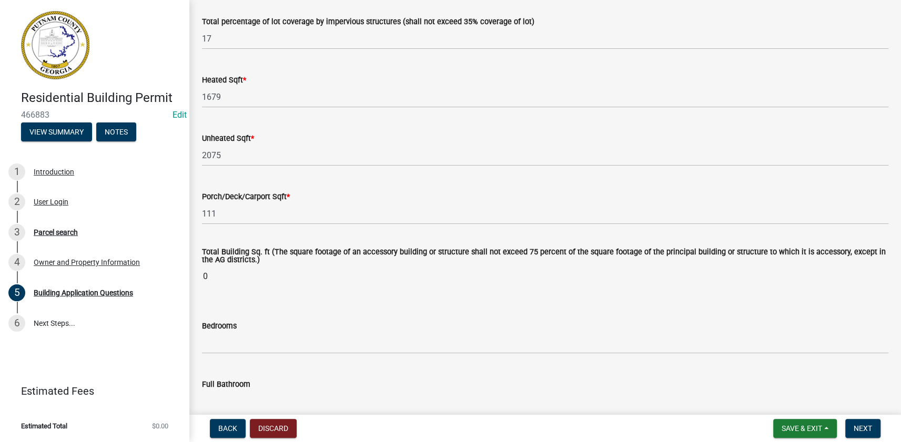
click at [213, 277] on input "0" at bounding box center [545, 276] width 686 height 21
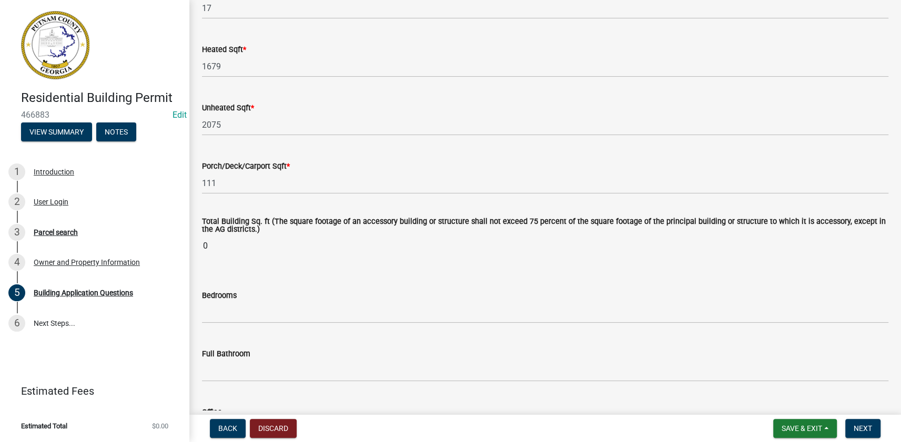
scroll to position [717, 0]
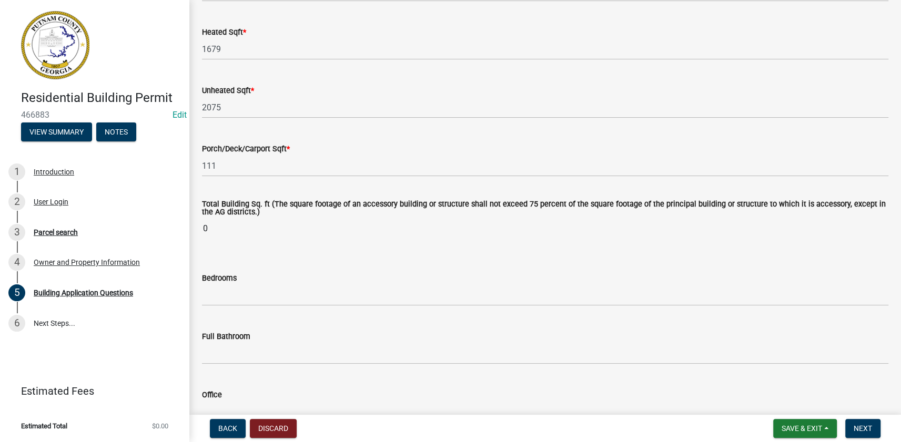
drag, startPoint x: 220, startPoint y: 228, endPoint x: 191, endPoint y: 227, distance: 28.9
click at [231, 235] on input "0" at bounding box center [545, 228] width 686 height 21
click at [211, 227] on input "0" at bounding box center [545, 228] width 686 height 21
click at [211, 228] on input "0" at bounding box center [545, 228] width 686 height 21
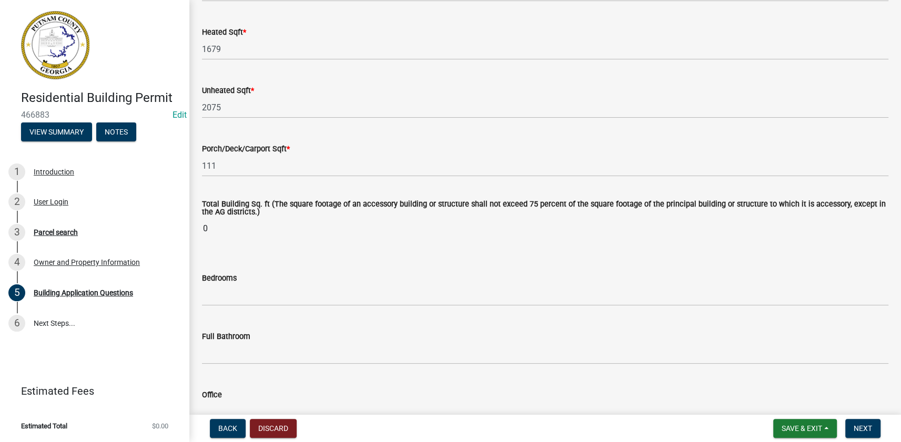
click at [211, 228] on input "0" at bounding box center [545, 228] width 686 height 21
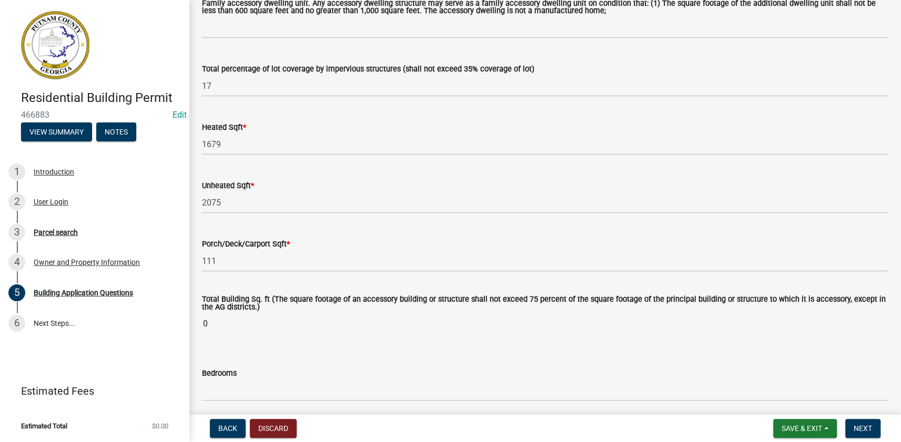
scroll to position [621, 0]
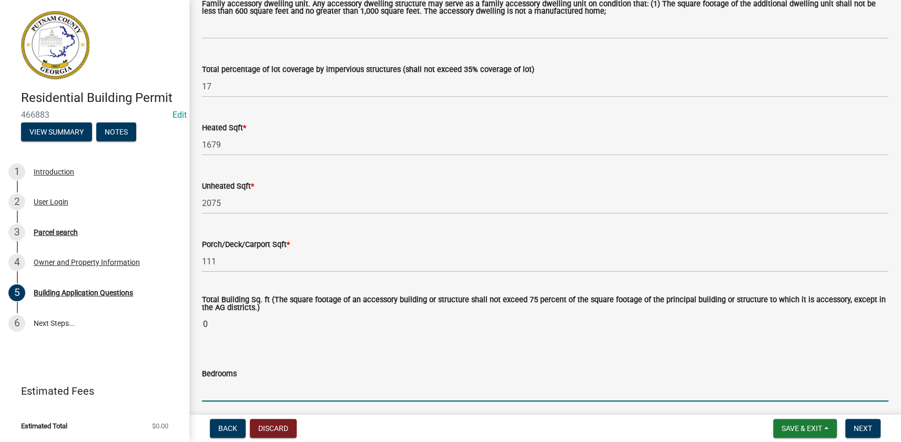
click at [212, 382] on input "text" at bounding box center [545, 391] width 686 height 22
type input "3"
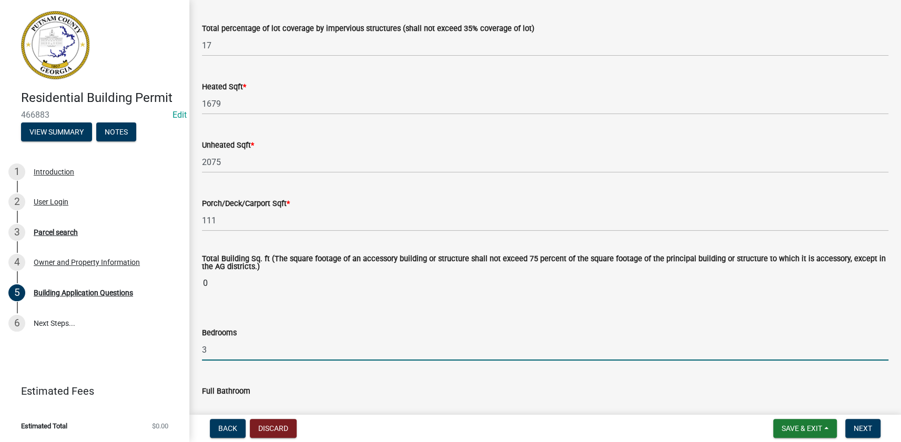
scroll to position [717, 0]
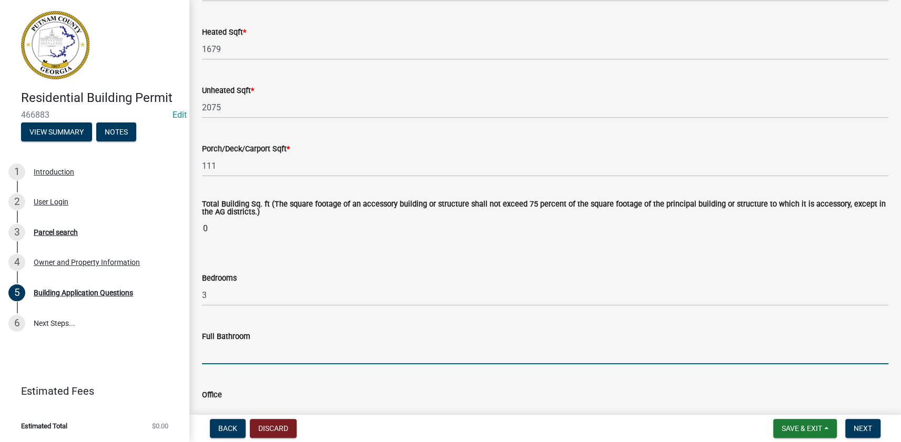
click at [240, 354] on input "text" at bounding box center [545, 354] width 686 height 22
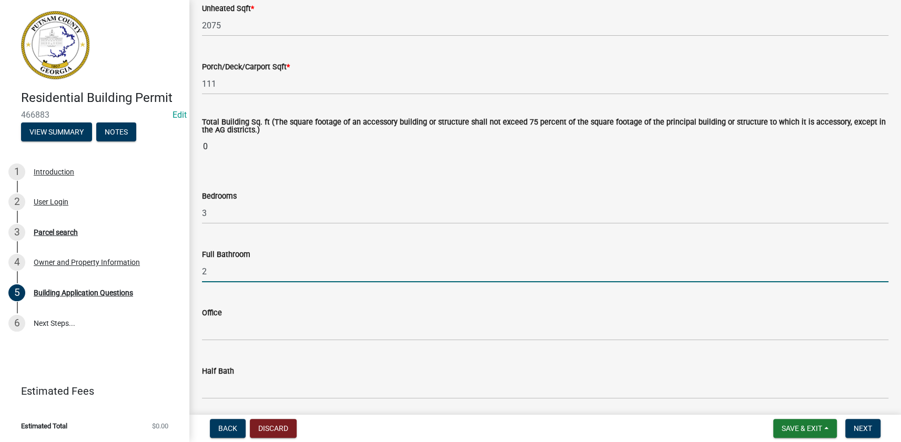
scroll to position [812, 0]
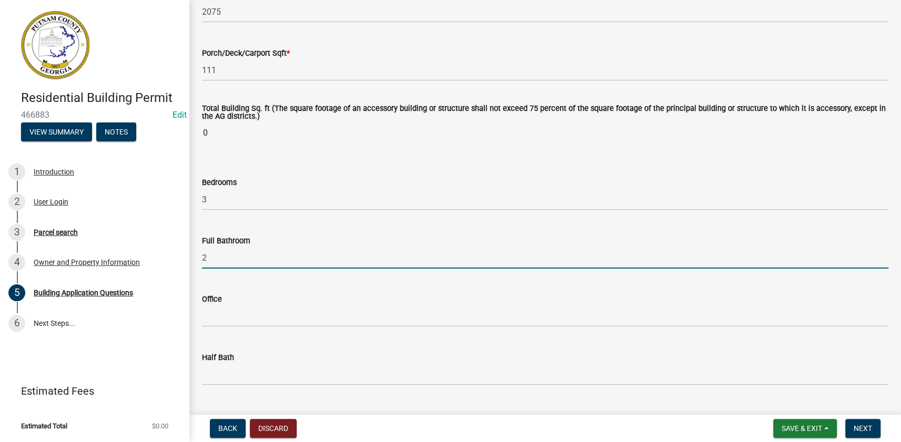
type input "2"
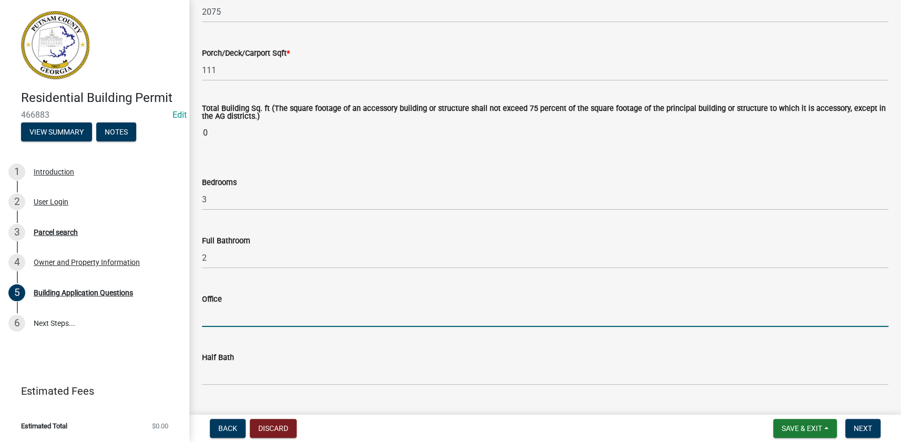
click at [223, 315] on input "text" at bounding box center [545, 316] width 686 height 22
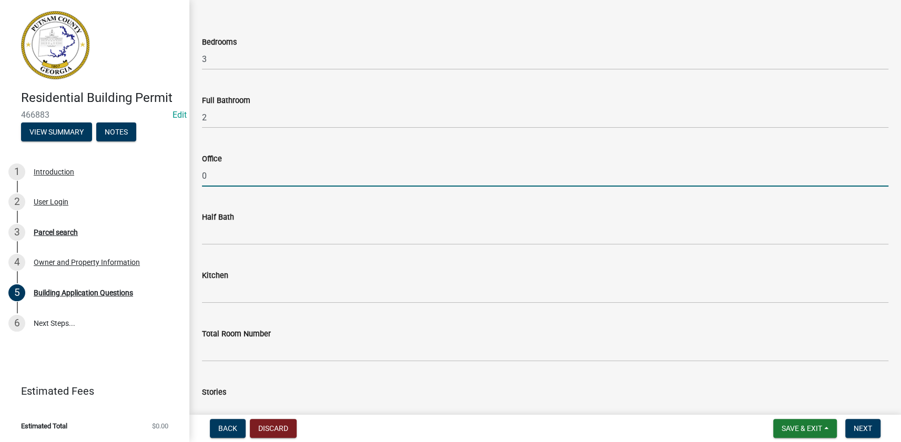
scroll to position [956, 0]
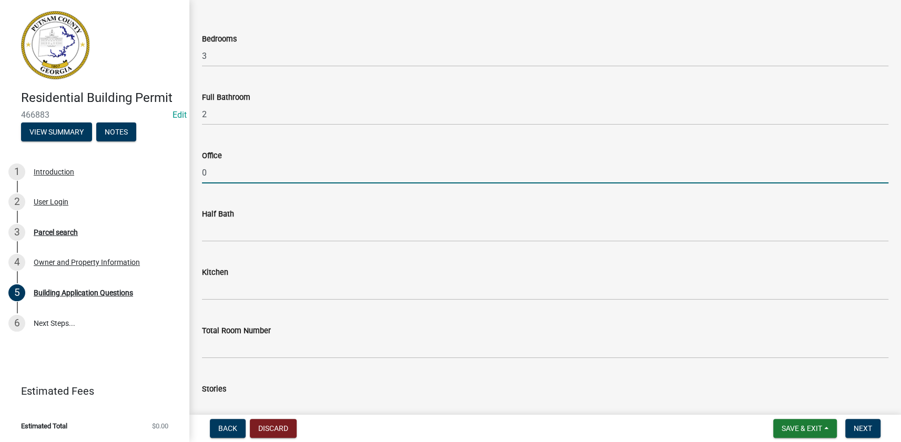
type input "0"
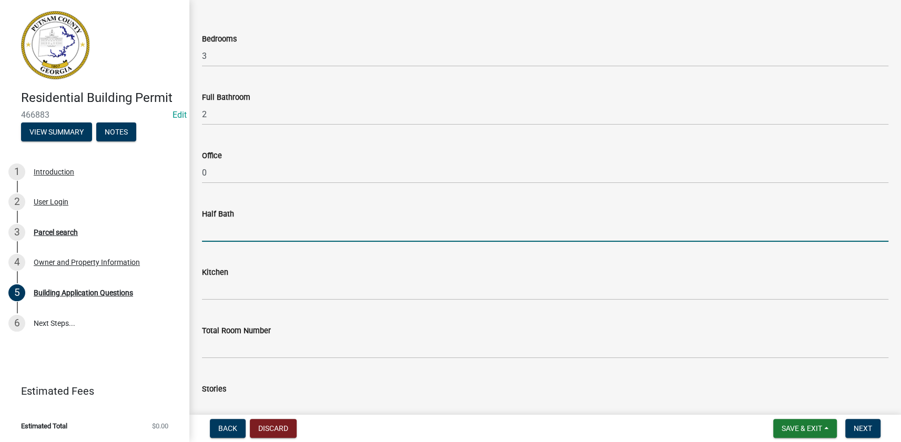
click at [221, 233] on input "text" at bounding box center [545, 231] width 686 height 22
type input "0"
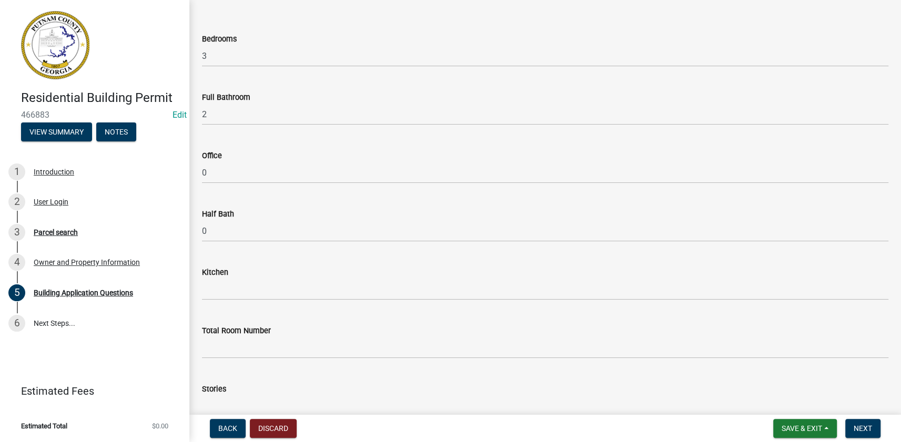
click at [224, 278] on div "Kitchen" at bounding box center [545, 272] width 686 height 13
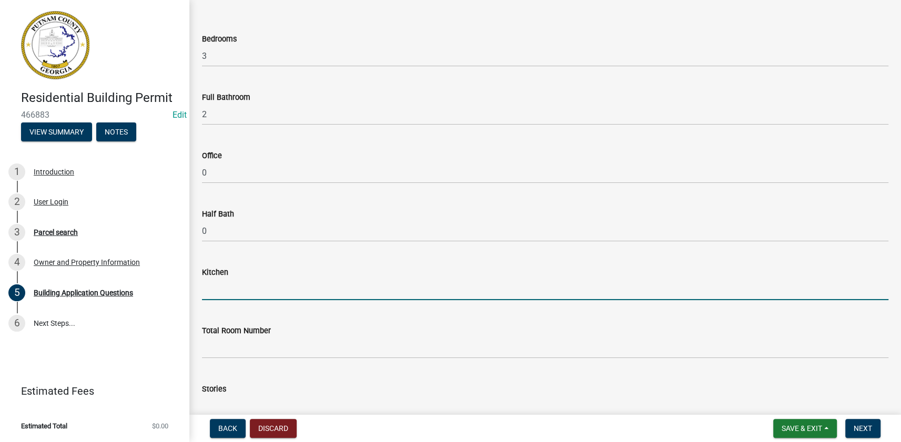
click at [223, 289] on input "text" at bounding box center [545, 290] width 686 height 22
type input "1"
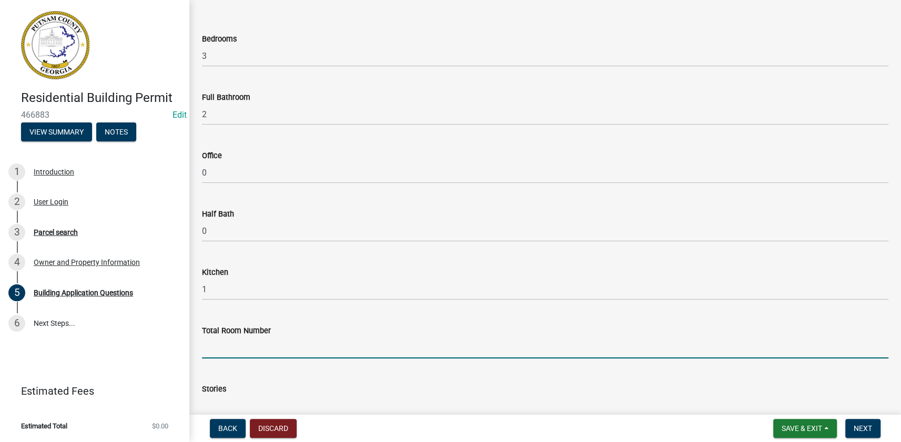
click at [209, 343] on input "text" at bounding box center [545, 348] width 686 height 22
type input "10"
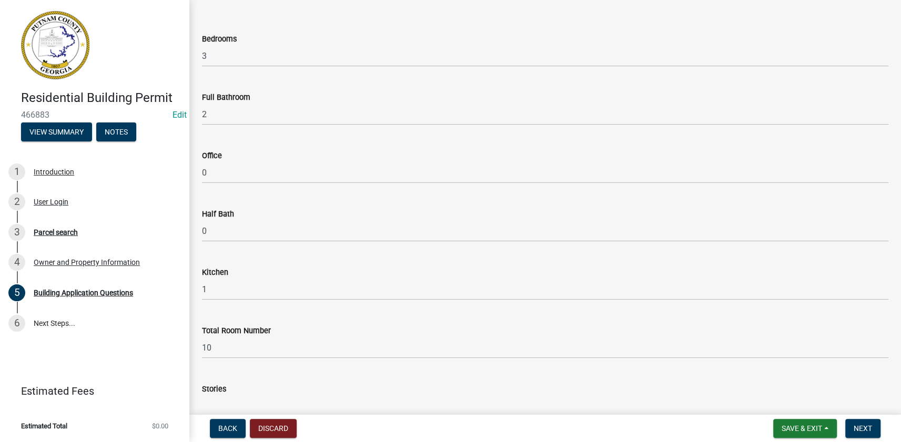
click at [226, 396] on input "text" at bounding box center [545, 406] width 686 height 22
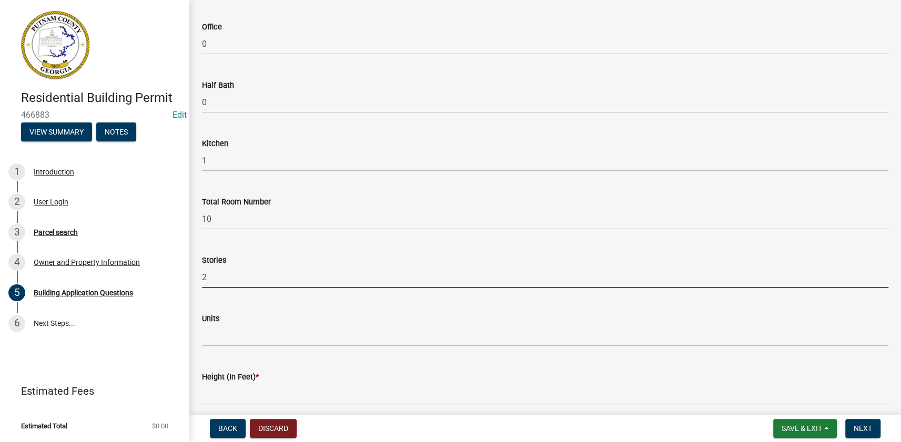
scroll to position [1099, 0]
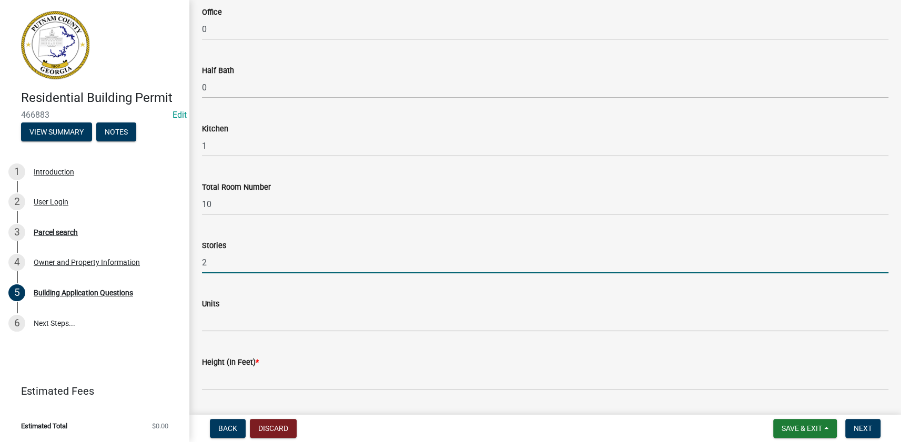
type input "2"
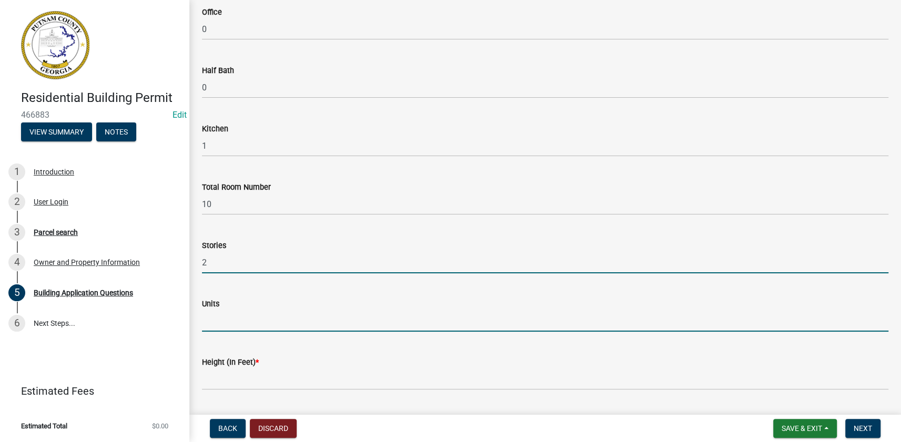
click at [227, 323] on input "text" at bounding box center [545, 321] width 686 height 22
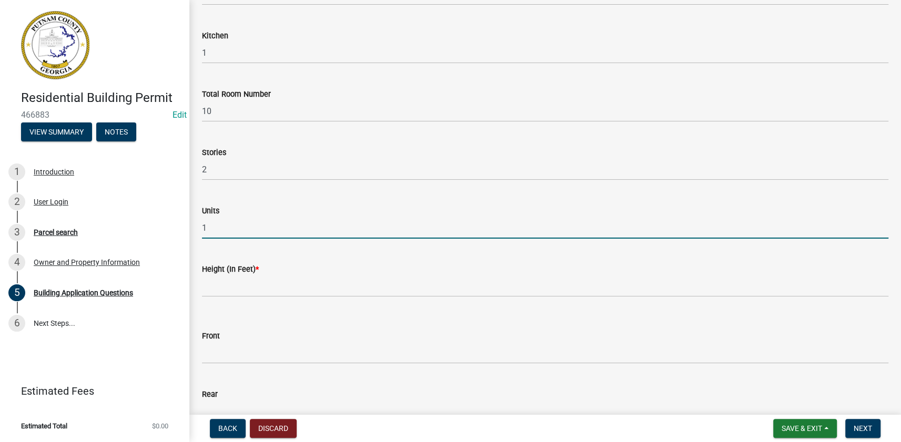
scroll to position [1195, 0]
type input "1"
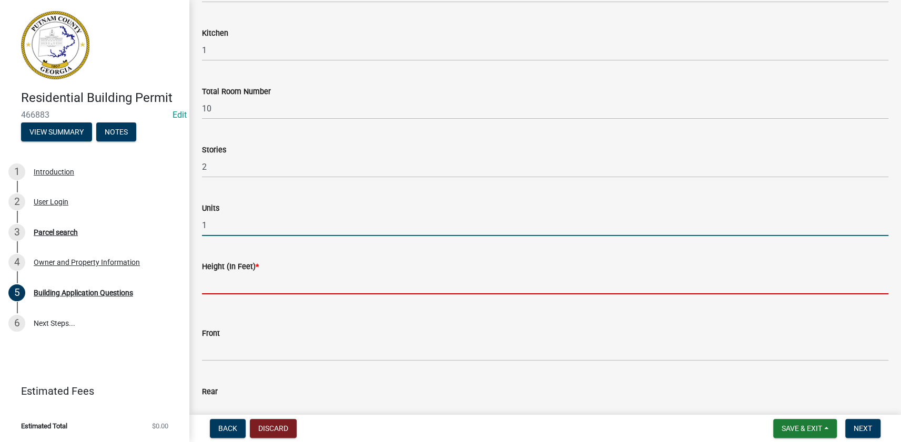
click at [210, 278] on input "text" at bounding box center [545, 284] width 686 height 22
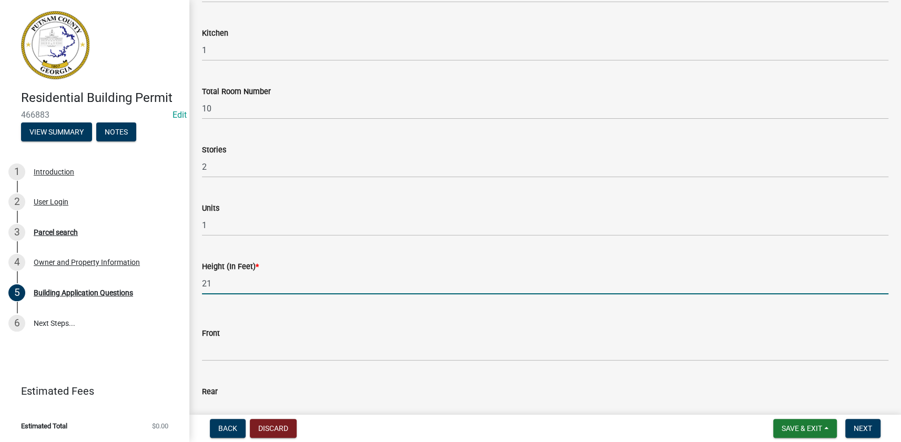
type input "21"
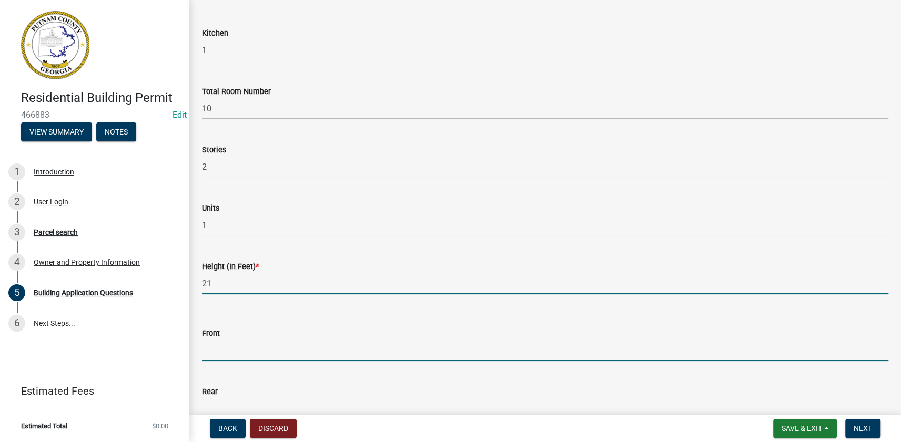
click at [218, 341] on input "text" at bounding box center [545, 351] width 686 height 22
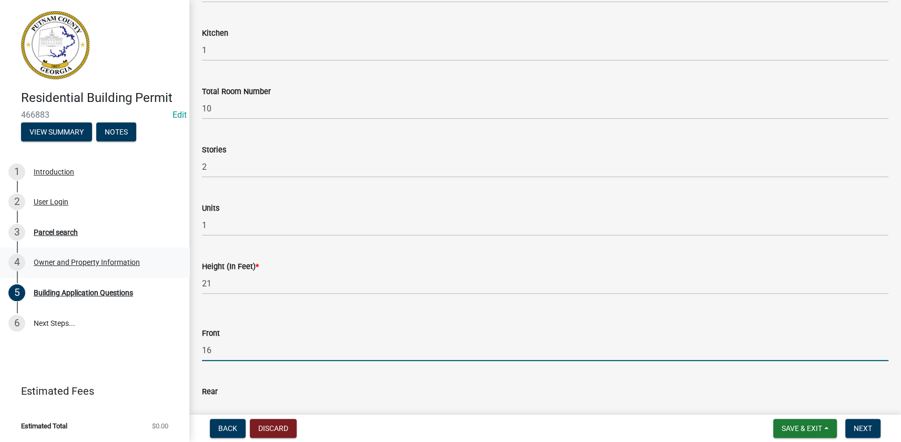
type input "16"
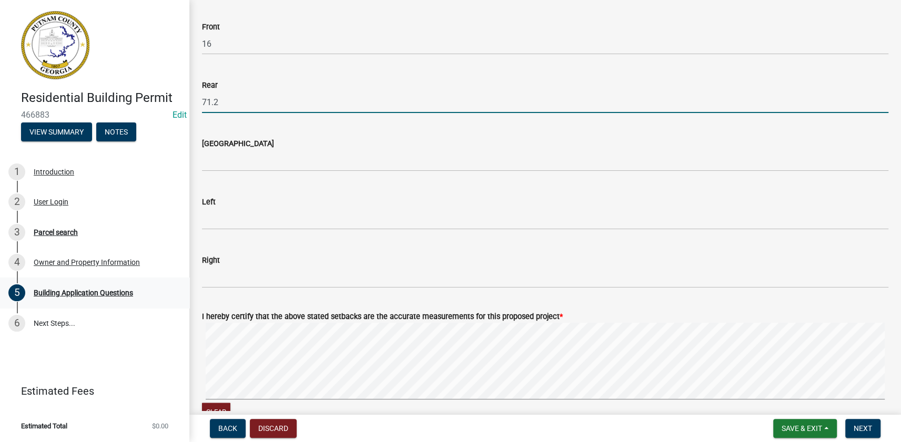
scroll to position [1507, 0]
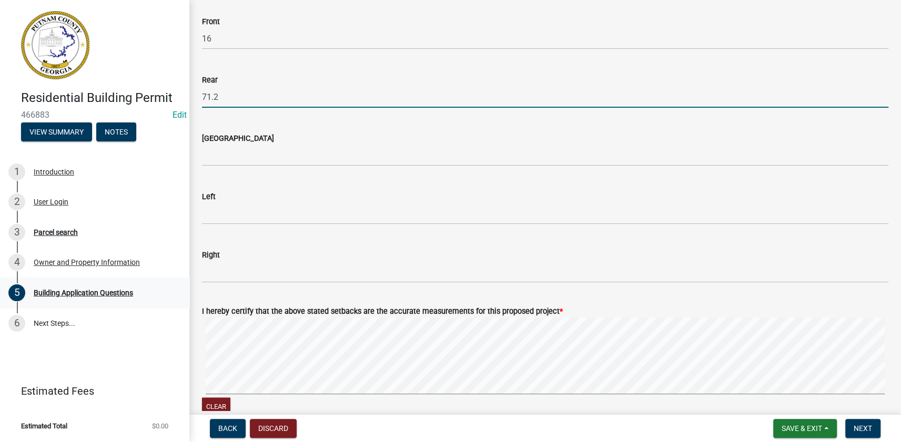
type input "71.2"
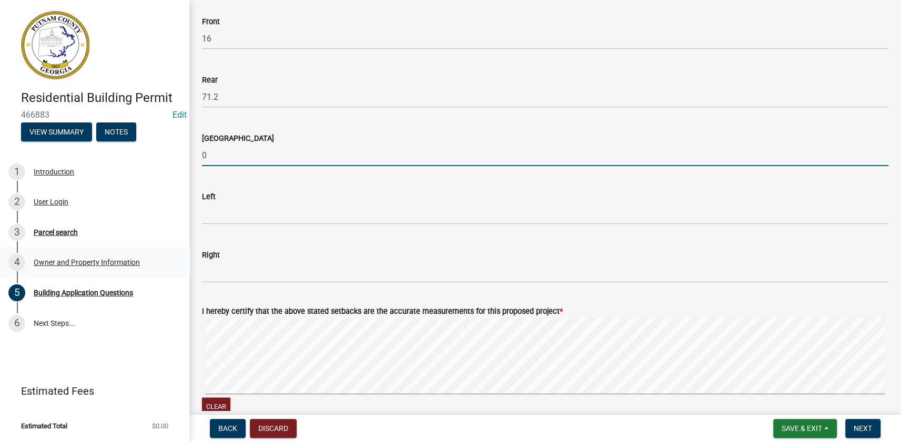
type input "0"
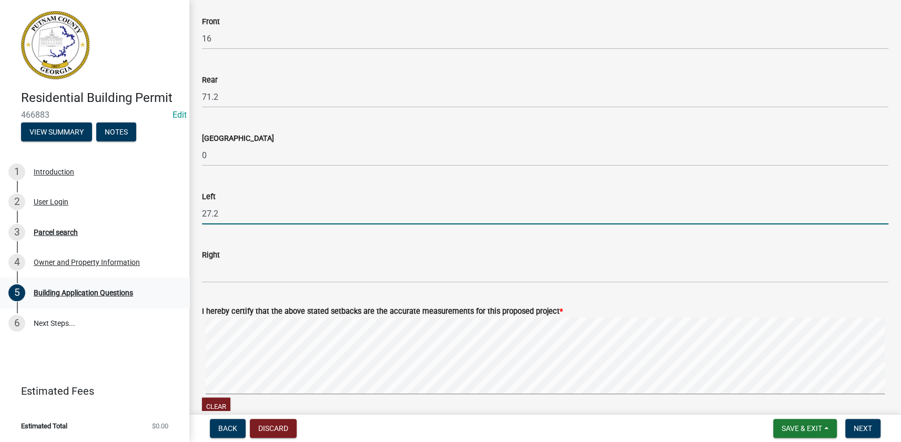
type input "27.2"
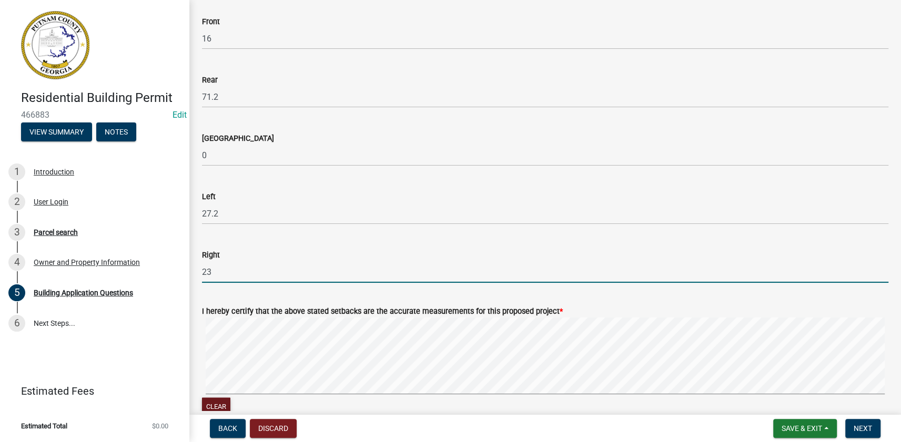
type input "23"
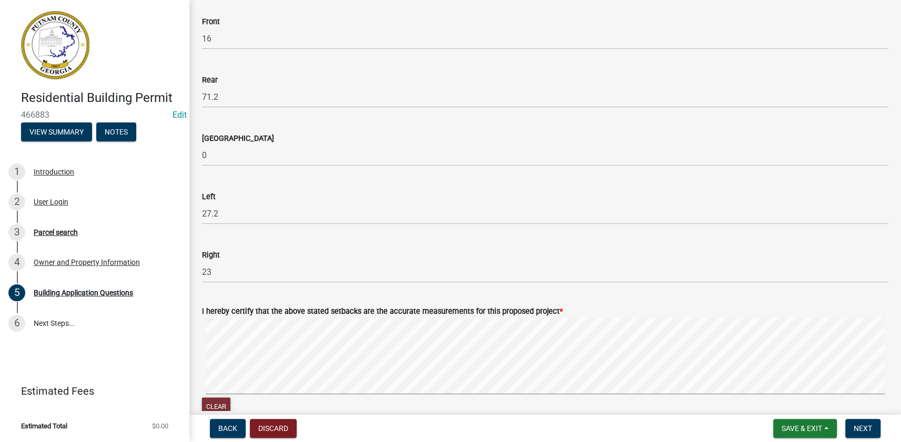
drag, startPoint x: 216, startPoint y: 405, endPoint x: 231, endPoint y: 394, distance: 18.4
click at [223, 401] on button "Clear" at bounding box center [216, 405] width 28 height 17
click at [213, 397] on button "Clear" at bounding box center [216, 405] width 28 height 17
click at [217, 402] on button "Clear" at bounding box center [216, 405] width 28 height 17
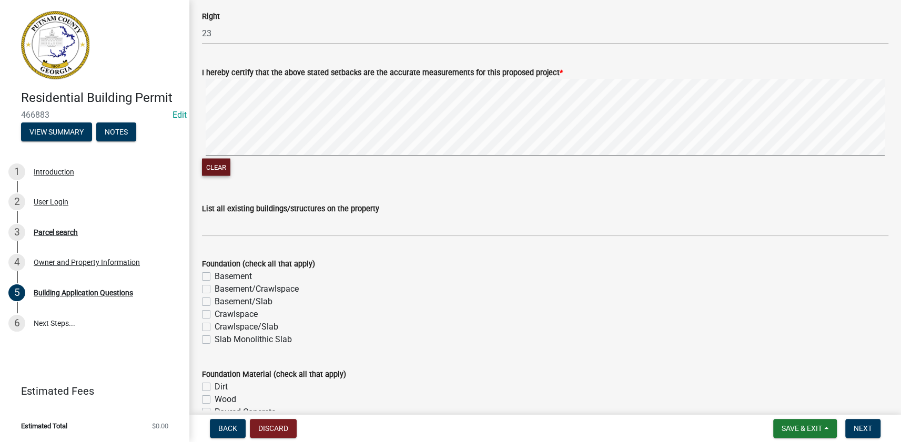
scroll to position [1745, 0]
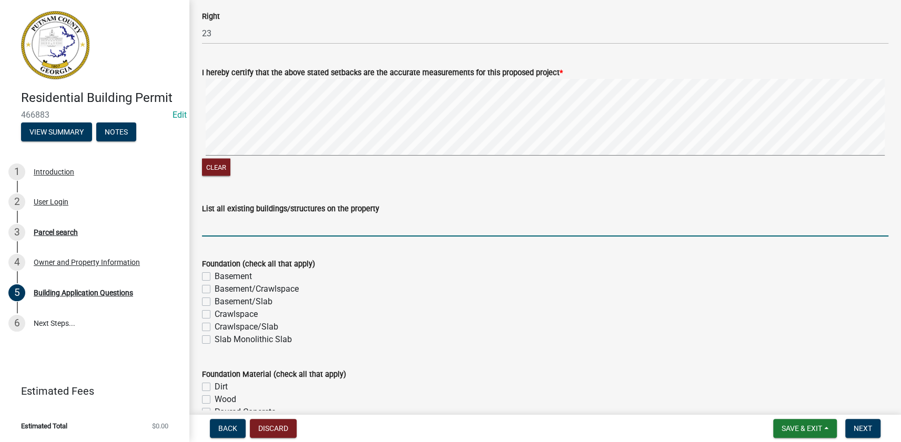
click at [231, 226] on input "List all existing buildings/structures on the property" at bounding box center [545, 226] width 686 height 22
type input "None"
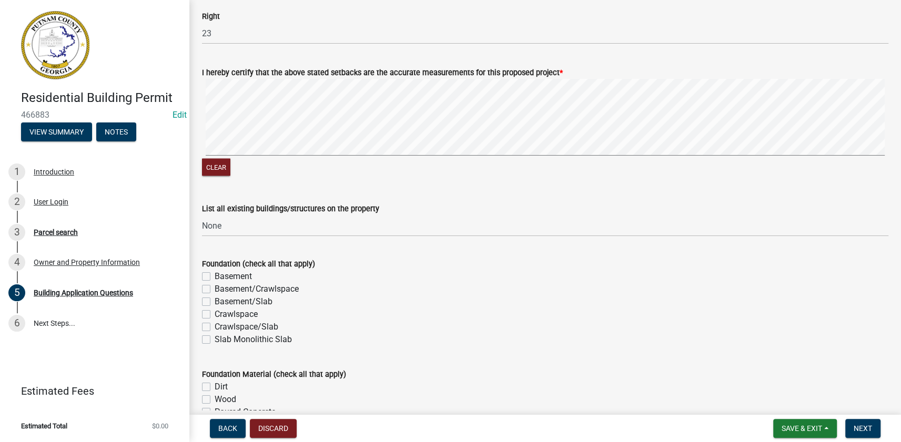
click at [214, 301] on label "Basement/Slab" at bounding box center [243, 301] width 58 height 13
click at [214, 301] on input "Basement/Slab" at bounding box center [217, 298] width 7 height 7
checkbox input "true"
checkbox input "false"
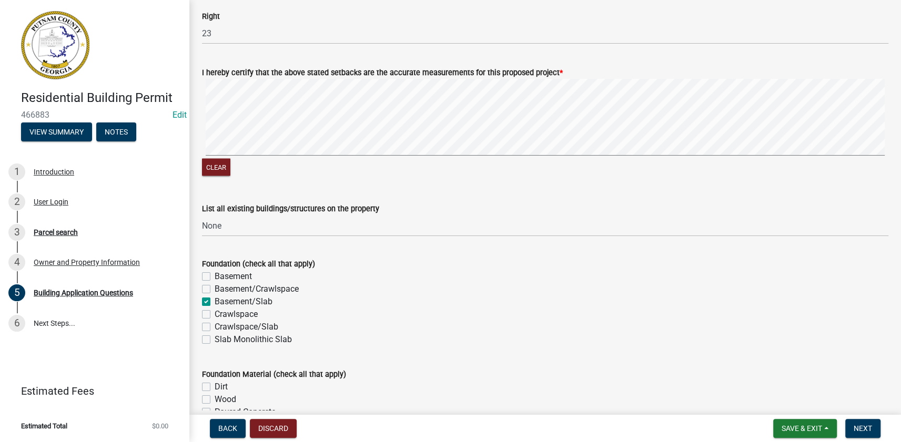
checkbox input "true"
checkbox input "false"
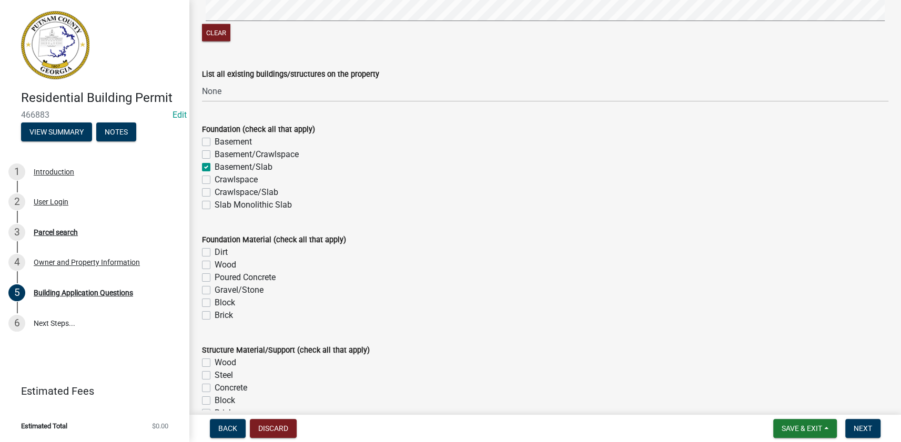
scroll to position [1889, 0]
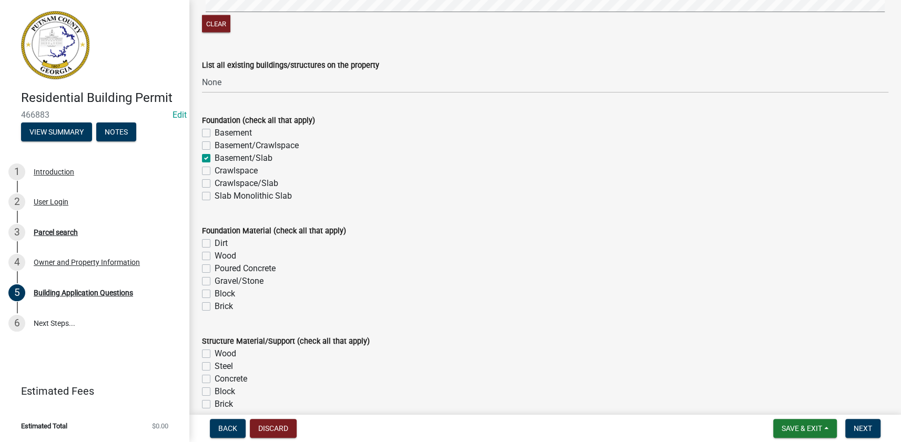
click at [211, 268] on div "Poured Concrete" at bounding box center [545, 268] width 686 height 13
click at [214, 268] on label "Poured Concrete" at bounding box center [244, 268] width 61 height 13
click at [214, 268] on input "Poured Concrete" at bounding box center [217, 265] width 7 height 7
checkbox input "true"
checkbox input "false"
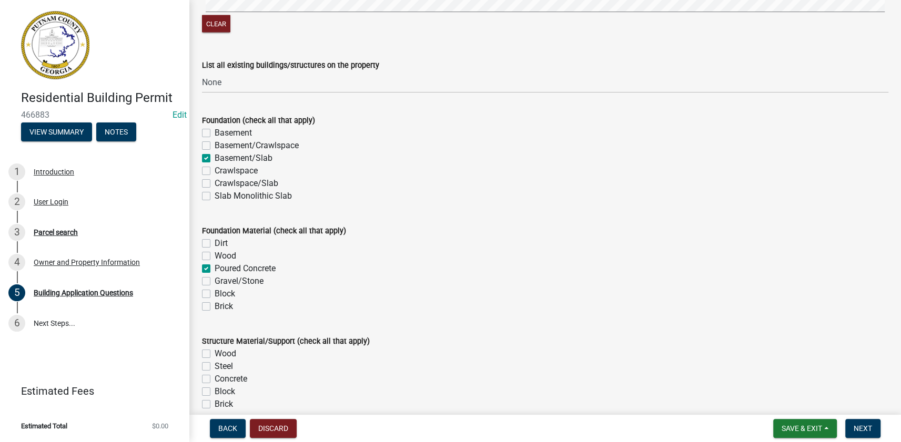
checkbox input "false"
checkbox input "true"
checkbox input "false"
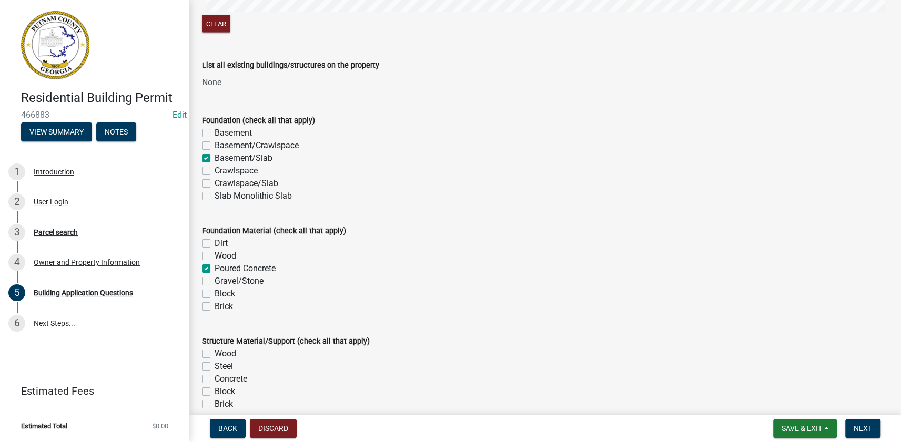
click at [214, 352] on label "Wood" at bounding box center [225, 353] width 22 height 13
click at [214, 352] on input "Wood" at bounding box center [217, 350] width 7 height 7
checkbox input "true"
checkbox input "false"
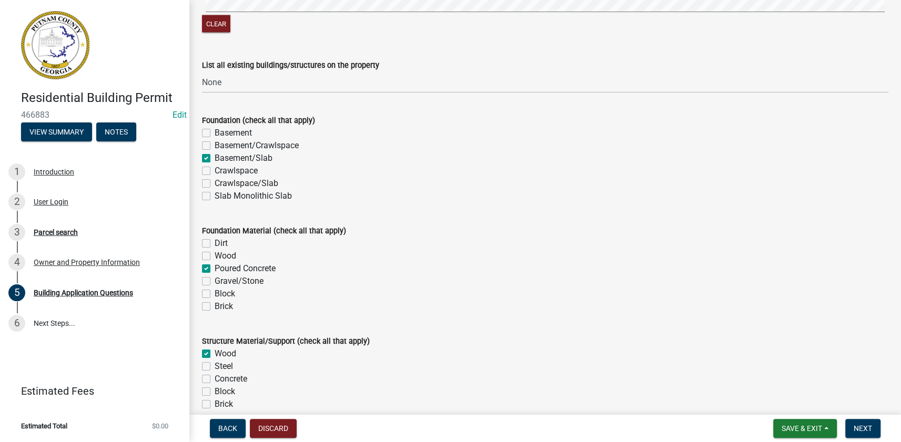
checkbox input "false"
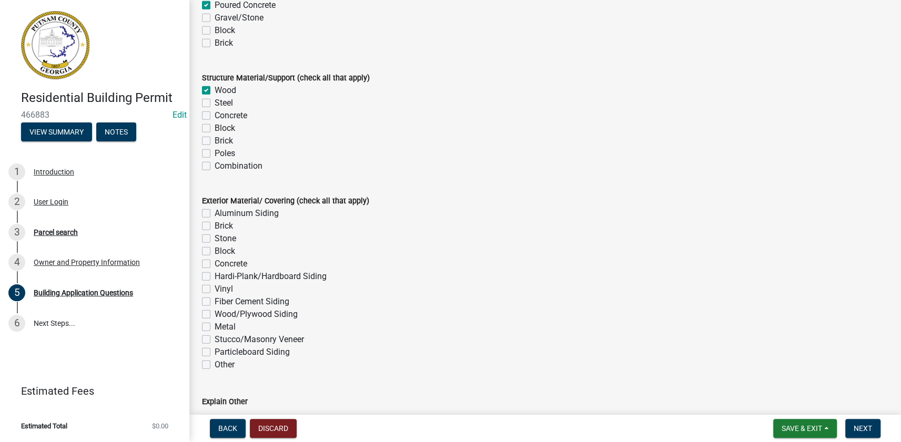
scroll to position [2224, 0]
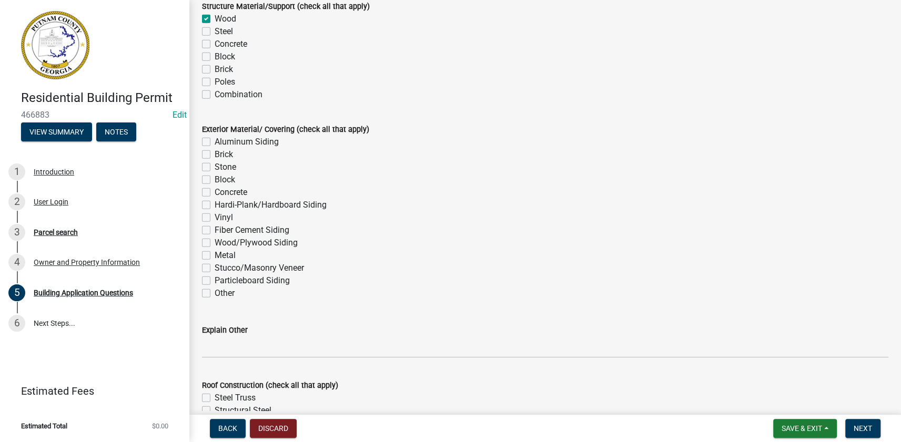
click at [214, 167] on label "Stone" at bounding box center [225, 167] width 22 height 13
click at [214, 167] on input "Stone" at bounding box center [217, 164] width 7 height 7
checkbox input "true"
checkbox input "false"
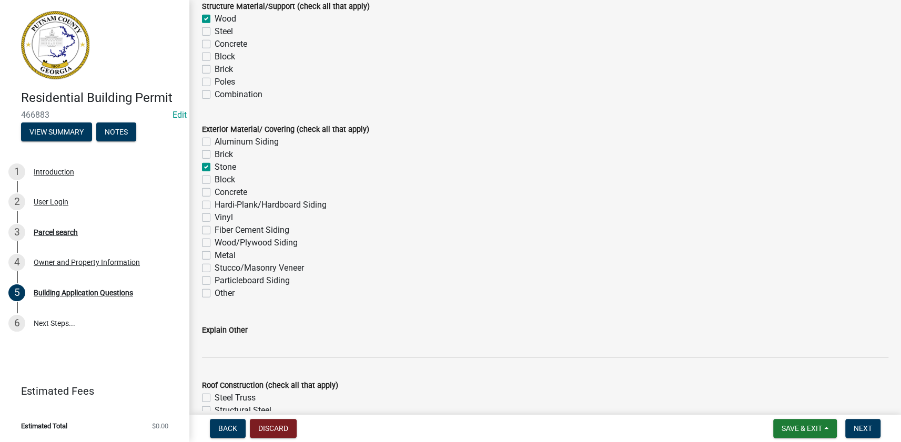
checkbox input "true"
checkbox input "false"
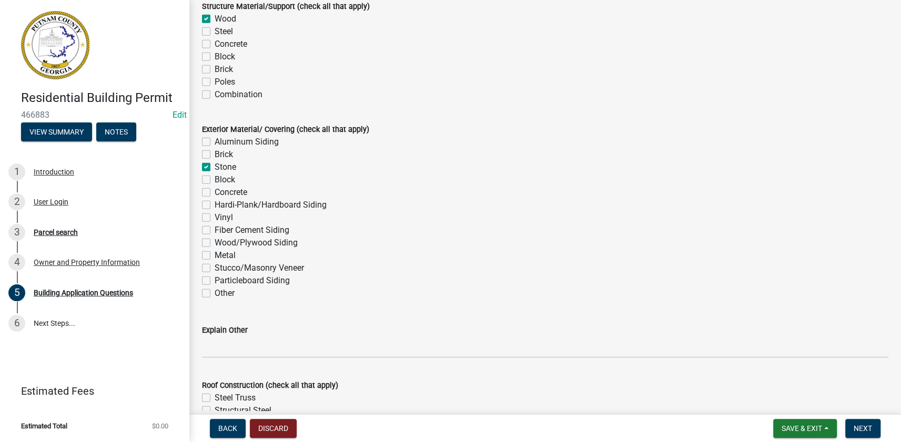
checkbox input "false"
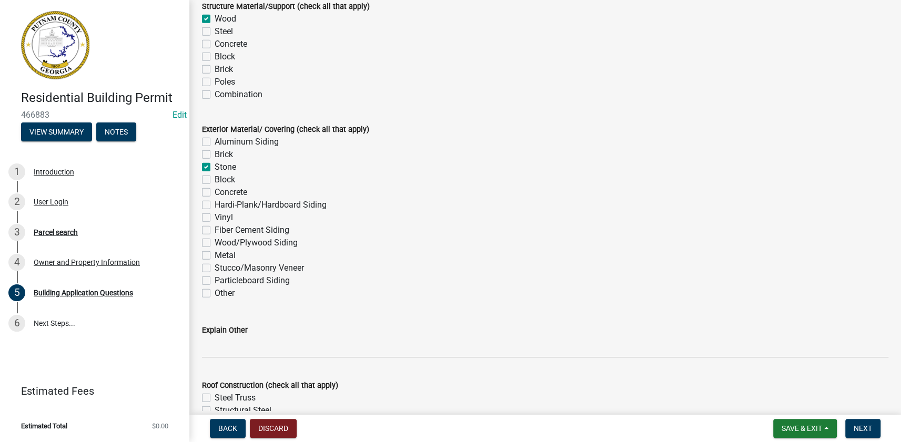
checkbox input "false"
click at [214, 230] on label "Fiber Cement Siding" at bounding box center [251, 230] width 75 height 13
click at [214, 230] on input "Fiber Cement Siding" at bounding box center [217, 227] width 7 height 7
checkbox input "true"
checkbox input "false"
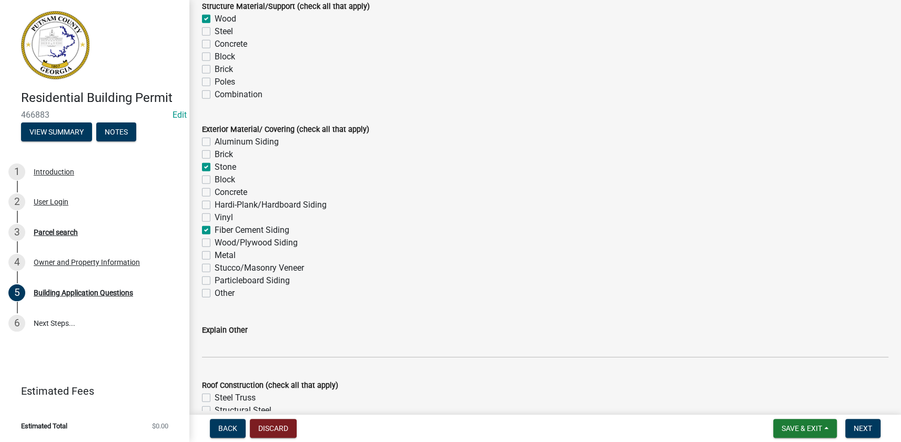
checkbox input "false"
checkbox input "true"
checkbox input "false"
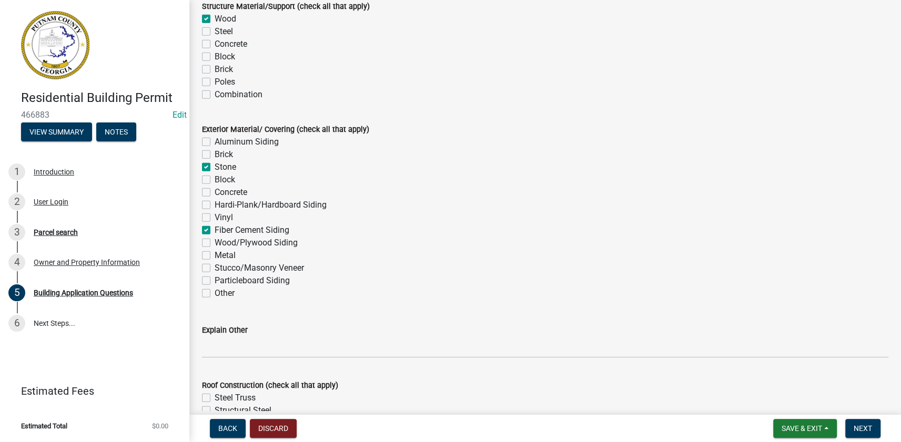
checkbox input "false"
checkbox input "true"
checkbox input "false"
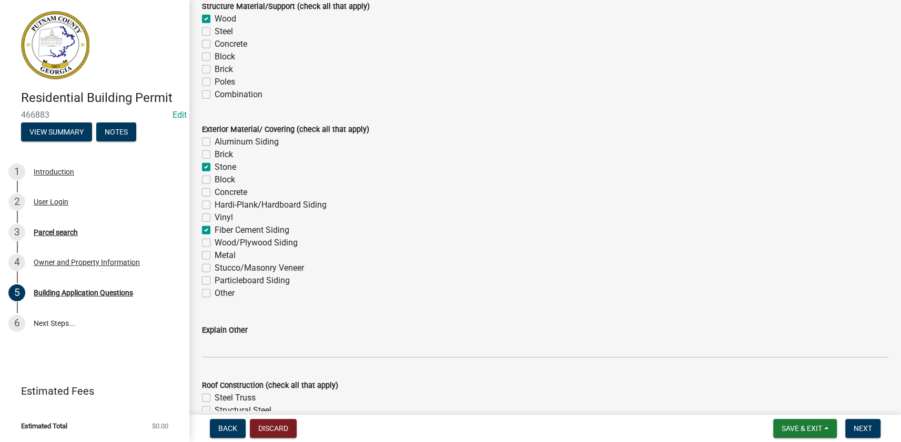
checkbox input "false"
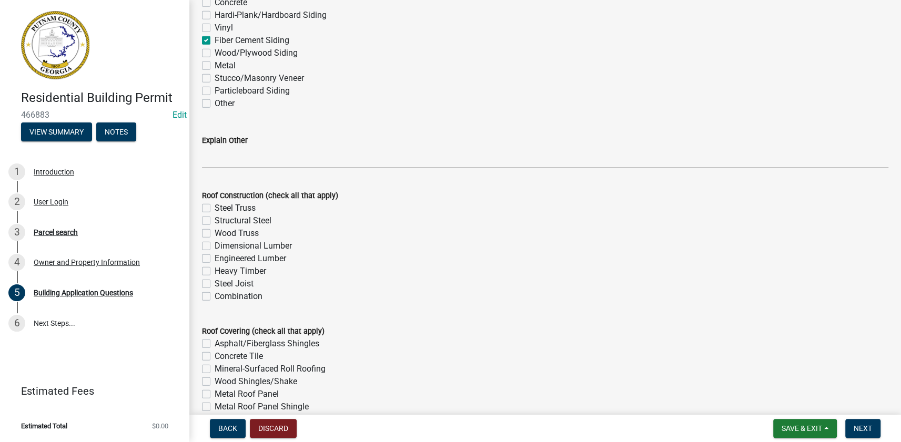
scroll to position [2414, 0]
click at [214, 232] on label "Wood Truss" at bounding box center [236, 232] width 44 height 13
click at [214, 232] on input "Wood Truss" at bounding box center [217, 229] width 7 height 7
checkbox input "true"
checkbox input "false"
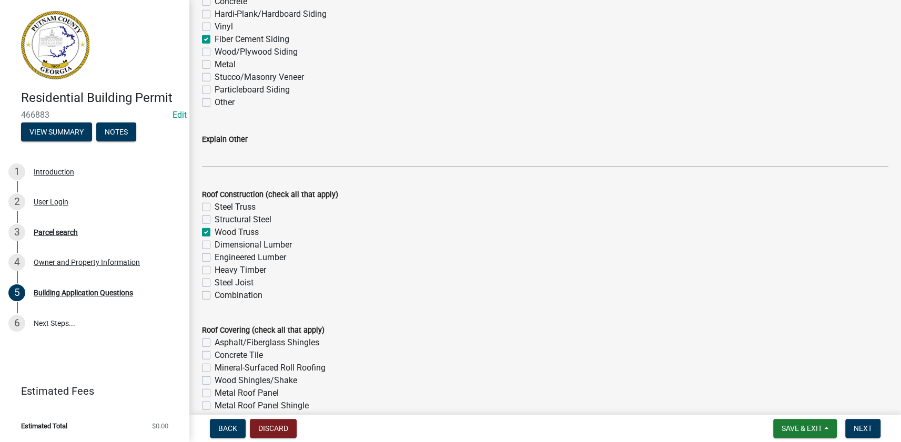
checkbox input "false"
checkbox input "true"
checkbox input "false"
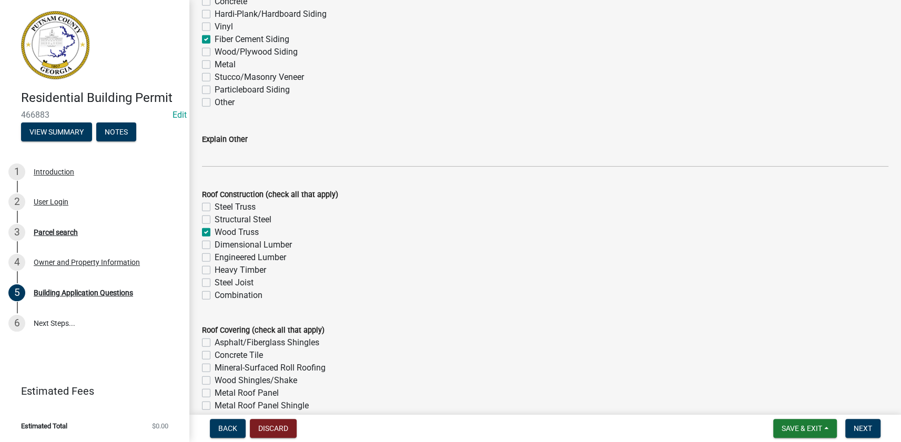
checkbox input "false"
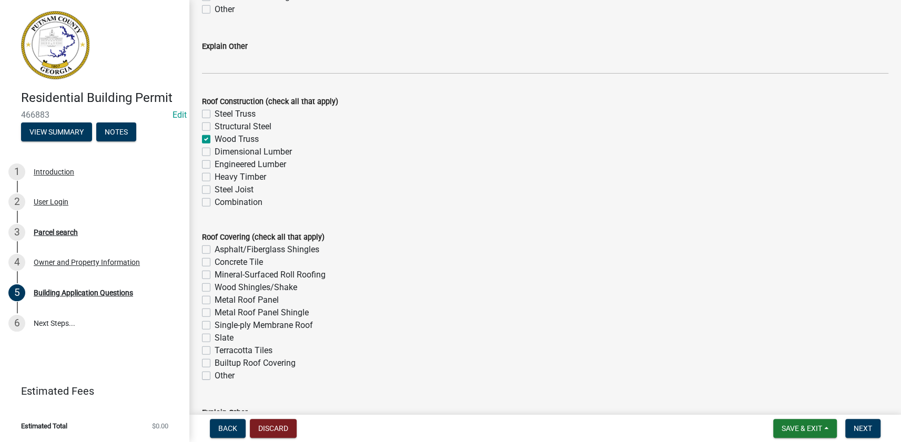
scroll to position [2510, 0]
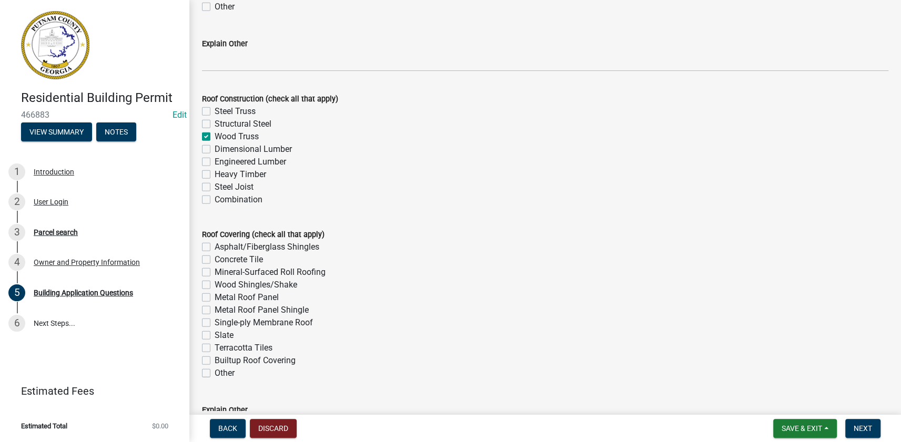
click at [214, 245] on label "Asphalt/Fiberglass Shingles" at bounding box center [266, 247] width 105 height 13
click at [214, 245] on input "Asphalt/Fiberglass Shingles" at bounding box center [217, 244] width 7 height 7
checkbox input "true"
checkbox input "false"
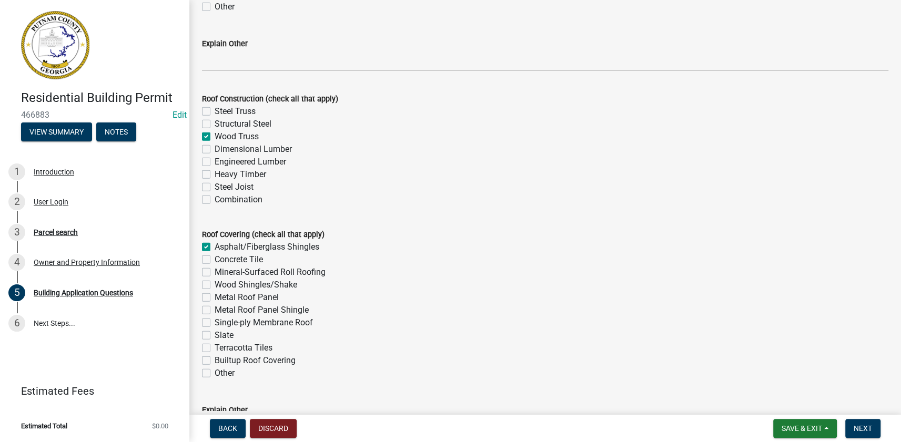
checkbox input "false"
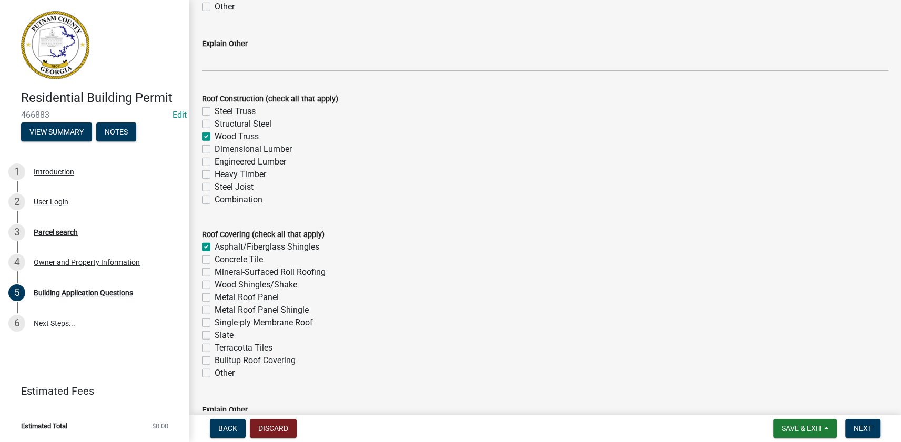
checkbox input "false"
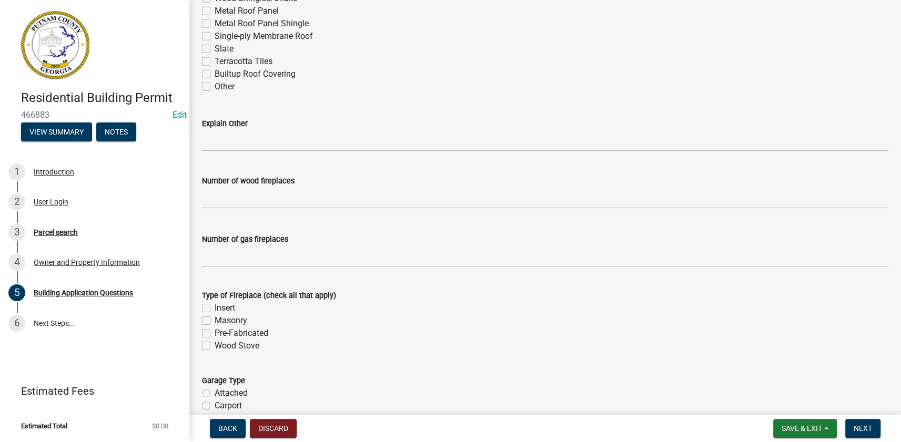
scroll to position [2797, 0]
click at [220, 184] on label "Number of wood fireplaces" at bounding box center [248, 181] width 93 height 7
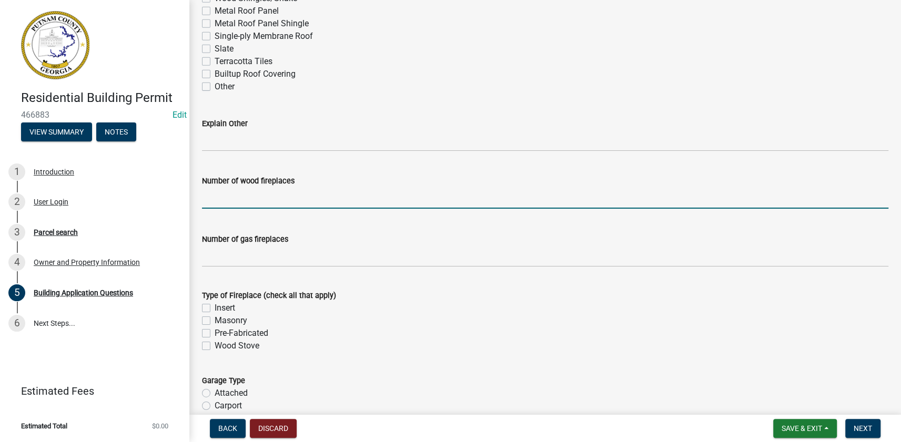
click at [212, 195] on input "text" at bounding box center [545, 198] width 686 height 22
type input "0"
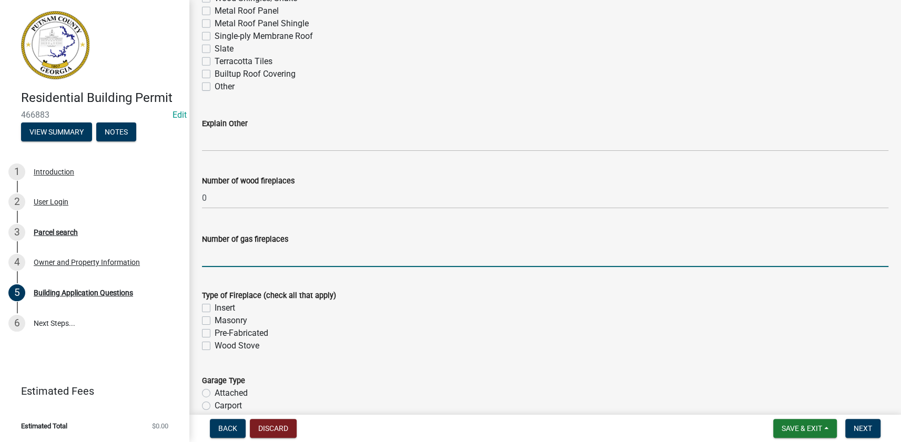
click at [247, 262] on input "text" at bounding box center [545, 256] width 686 height 22
type input "0"
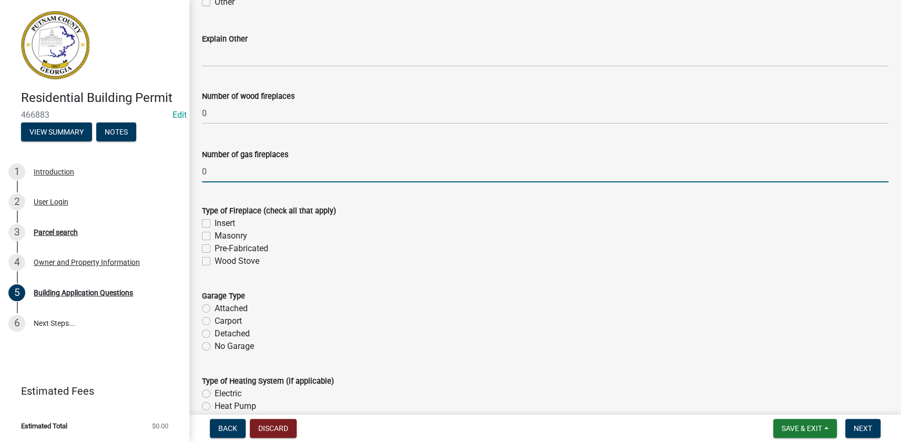
scroll to position [2892, 0]
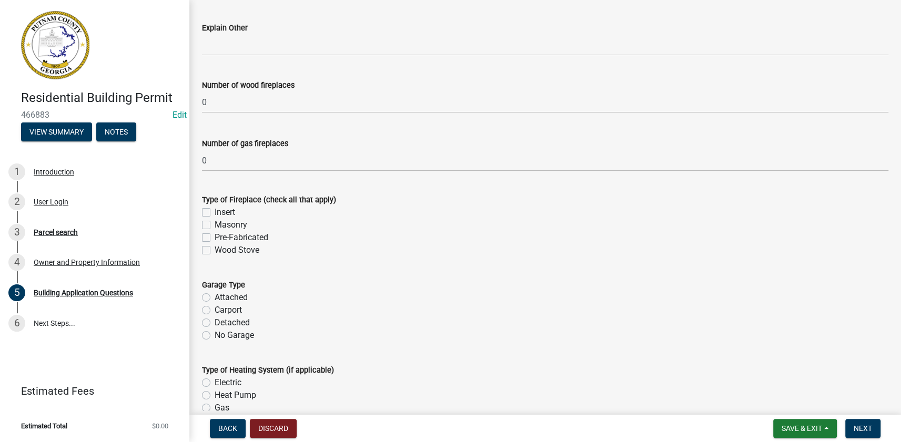
click at [227, 294] on label "Attached" at bounding box center [230, 297] width 33 height 13
click at [221, 294] on input "Attached" at bounding box center [217, 294] width 7 height 7
radio input "true"
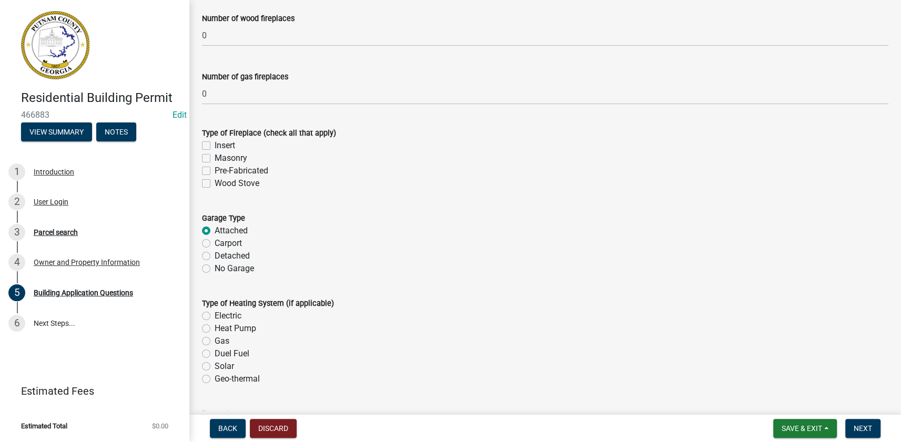
scroll to position [2988, 0]
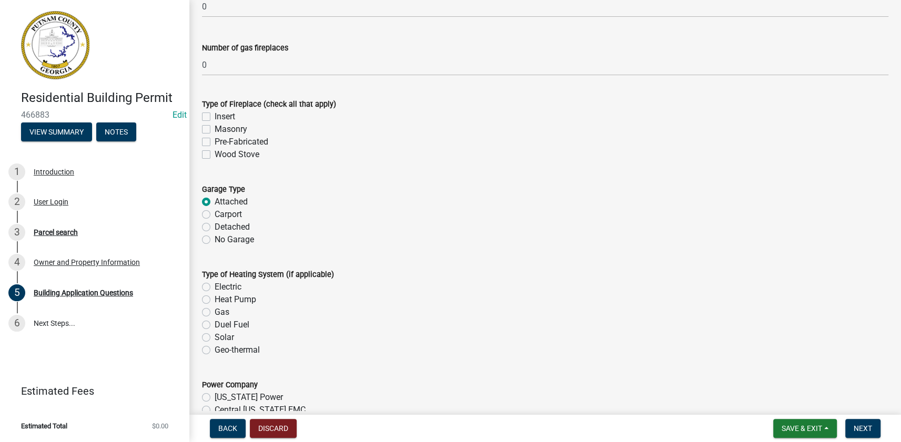
click at [229, 298] on label "Heat Pump" at bounding box center [235, 299] width 42 height 13
click at [221, 298] on input "Heat Pump" at bounding box center [217, 296] width 7 height 7
radio input "true"
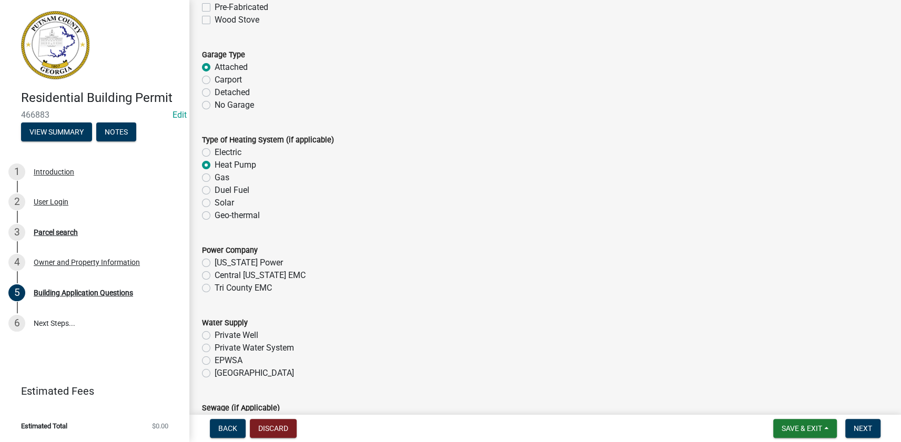
scroll to position [3132, 0]
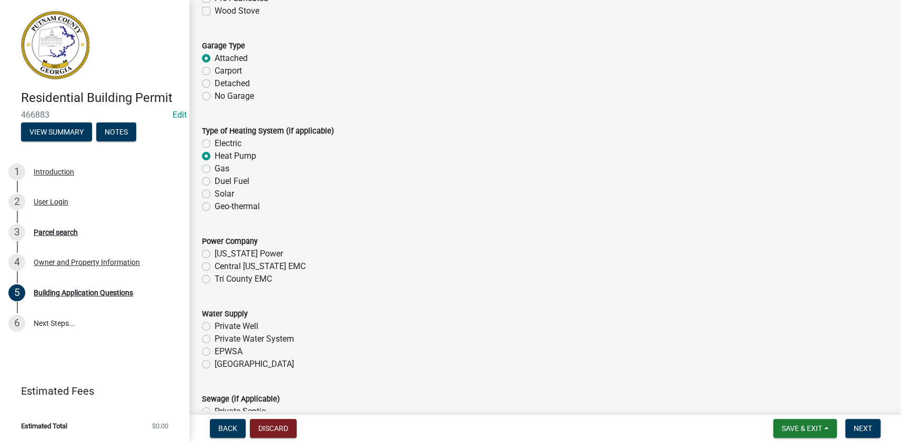
click at [241, 276] on label "Tri County EMC" at bounding box center [242, 279] width 57 height 13
click at [221, 276] on input "Tri County EMC" at bounding box center [217, 276] width 7 height 7
radio input "true"
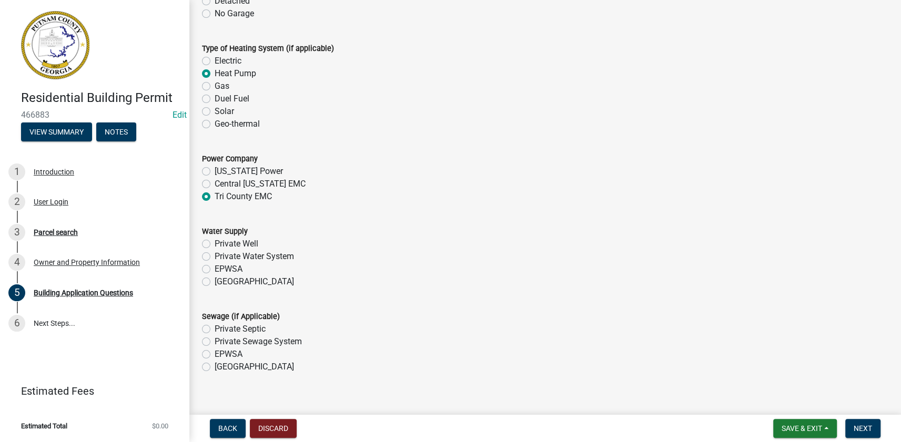
scroll to position [3227, 0]
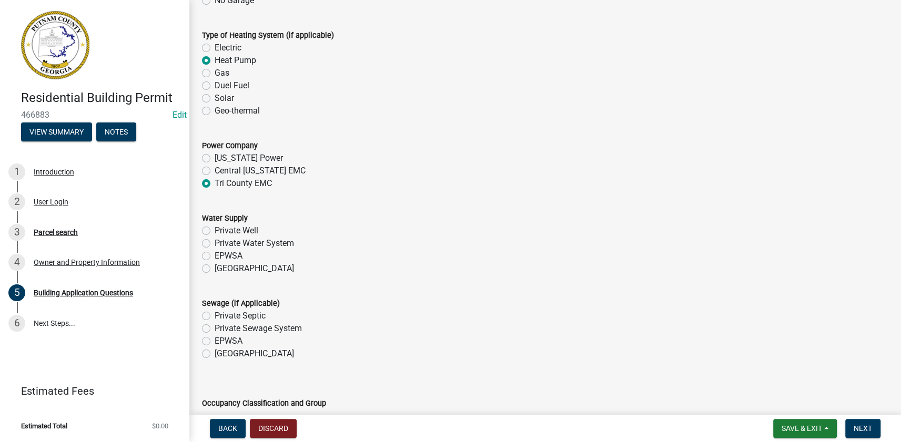
click at [229, 266] on label "[GEOGRAPHIC_DATA]" at bounding box center [253, 268] width 79 height 13
click at [221, 266] on input "[GEOGRAPHIC_DATA]" at bounding box center [217, 265] width 7 height 7
radio input "true"
click at [230, 352] on label "[GEOGRAPHIC_DATA]" at bounding box center [253, 353] width 79 height 13
click at [221, 352] on input "[GEOGRAPHIC_DATA]" at bounding box center [217, 350] width 7 height 7
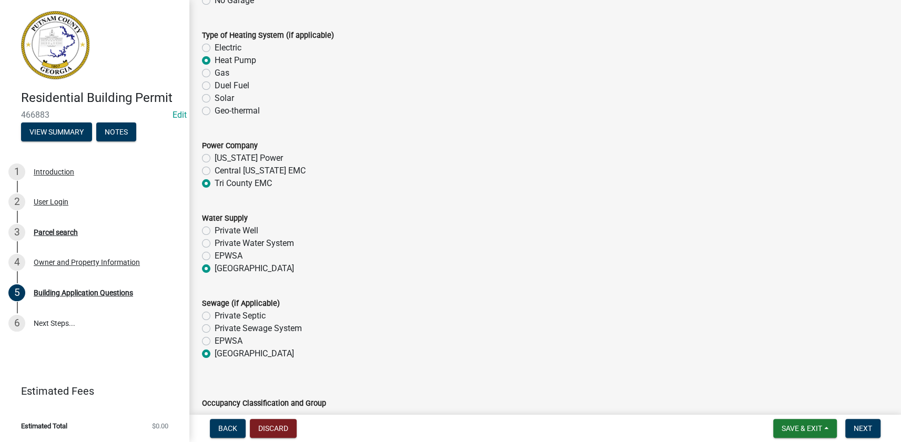
radio input "true"
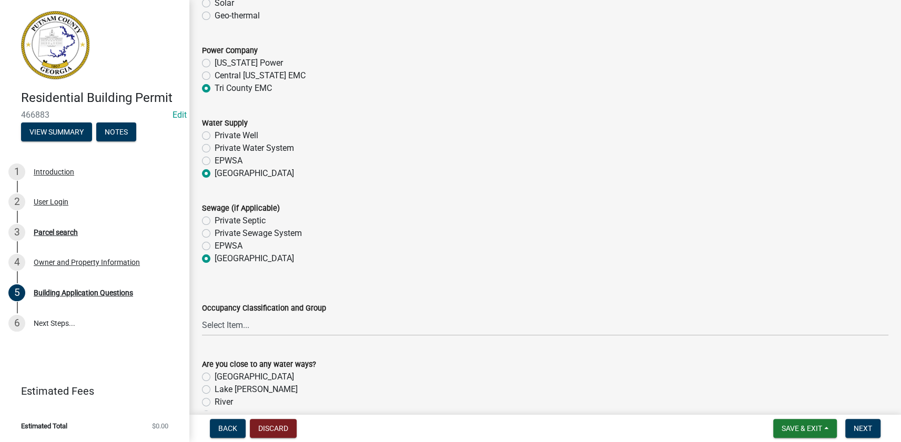
scroll to position [3370, 0]
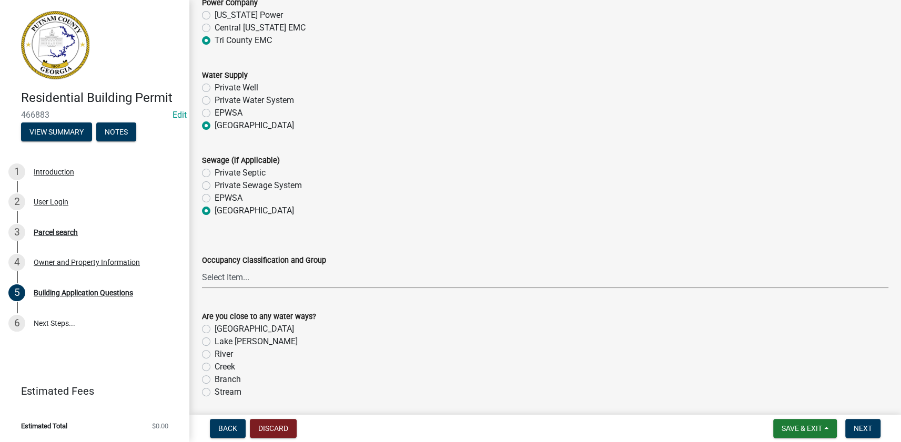
click at [231, 279] on select "Select Item... A-1 A-2 A-3 A-4 A-5 B M E F-1 F-2 R-1 R-2 R-3 R-4 H-1 H-2 H-4 H-…" at bounding box center [545, 278] width 686 height 22
click at [202, 267] on select "Select Item... A-1 A-2 A-3 A-4 A-5 B M E F-1 F-2 R-1 R-2 R-3 R-4 H-1 H-2 H-4 H-…" at bounding box center [545, 278] width 686 height 22
select select "2ec94193-6885-4dbb-8fbc-a6ee81e417fe"
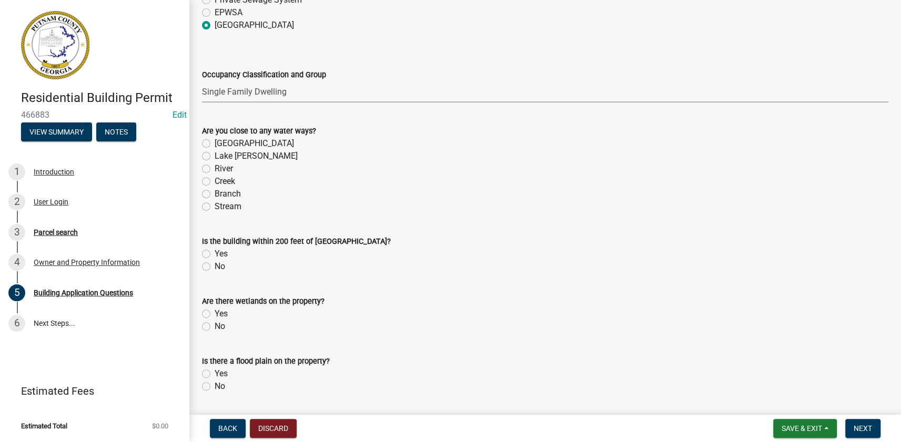
scroll to position [3562, 0]
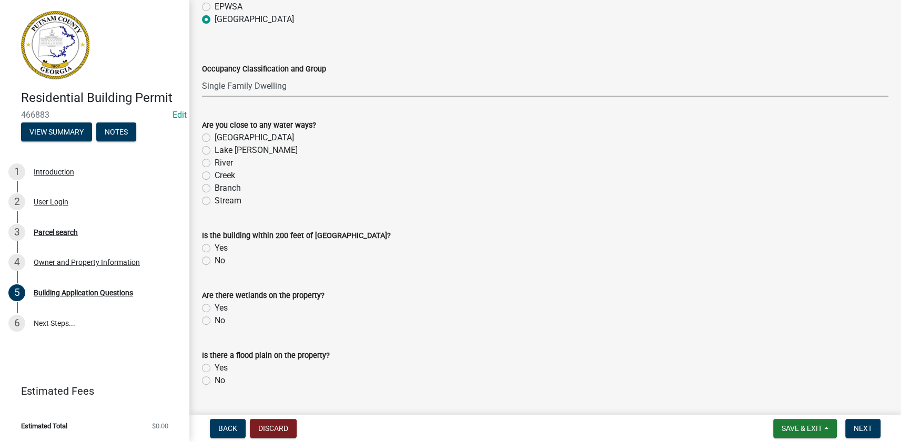
click at [201, 259] on div "Is the building within 200 feet of State Waters? Yes No" at bounding box center [545, 242] width 702 height 50
click at [214, 257] on label "No" at bounding box center [219, 260] width 11 height 13
click at [214, 257] on input "No" at bounding box center [217, 257] width 7 height 7
radio input "true"
click at [214, 319] on label "No" at bounding box center [219, 320] width 11 height 13
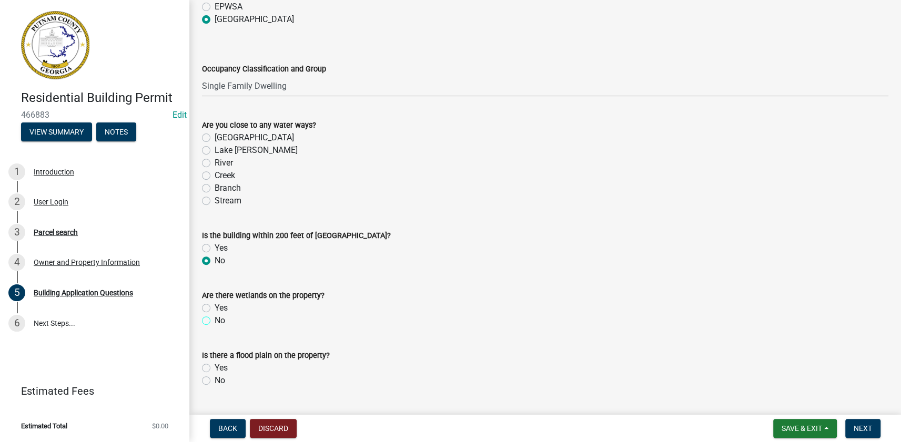
click at [214, 319] on input "No" at bounding box center [217, 317] width 7 height 7
radio input "true"
click at [214, 377] on label "No" at bounding box center [219, 380] width 11 height 13
click at [214, 377] on input "No" at bounding box center [217, 377] width 7 height 7
radio input "true"
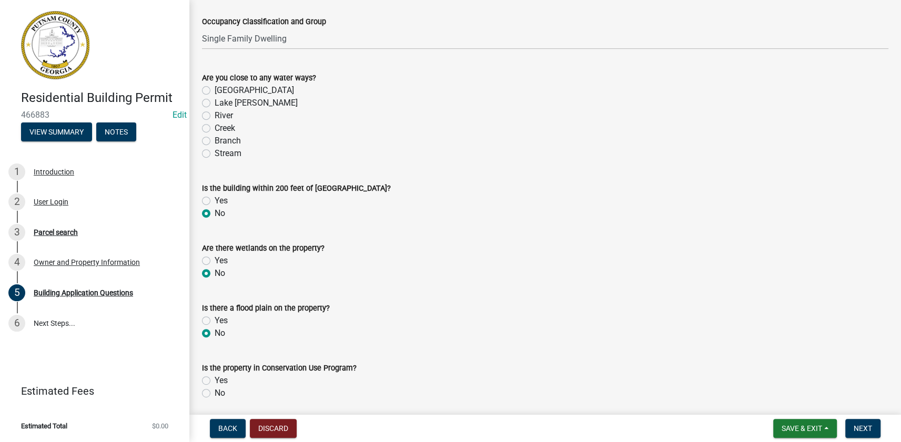
scroll to position [3753, 0]
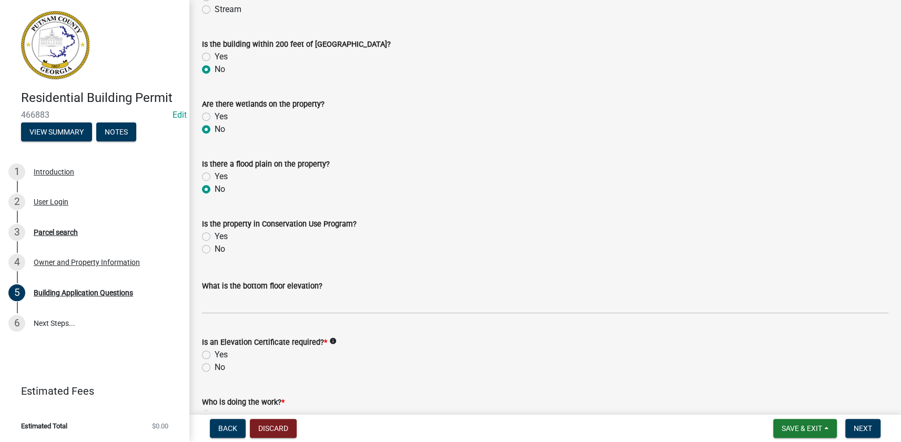
click at [214, 250] on label "No" at bounding box center [219, 249] width 11 height 13
click at [214, 250] on input "No" at bounding box center [217, 246] width 7 height 7
radio input "true"
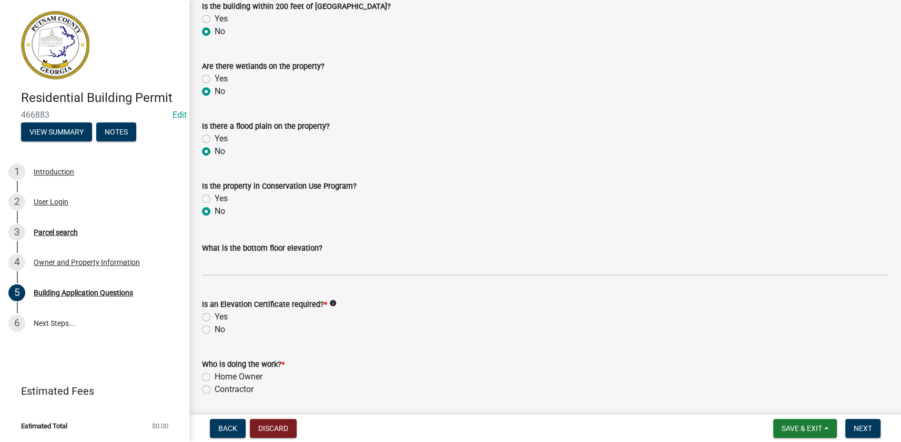
scroll to position [3848, 0]
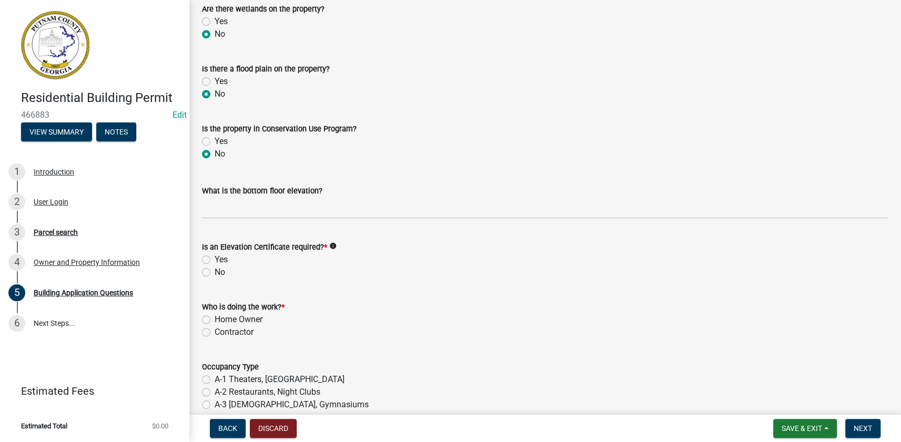
click at [214, 273] on label "No" at bounding box center [219, 272] width 11 height 13
click at [214, 273] on input "No" at bounding box center [217, 269] width 7 height 7
radio input "true"
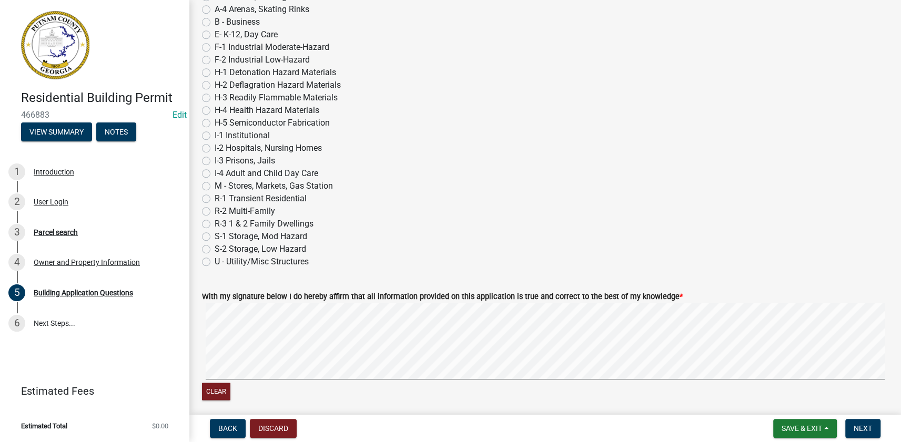
scroll to position [4279, 0]
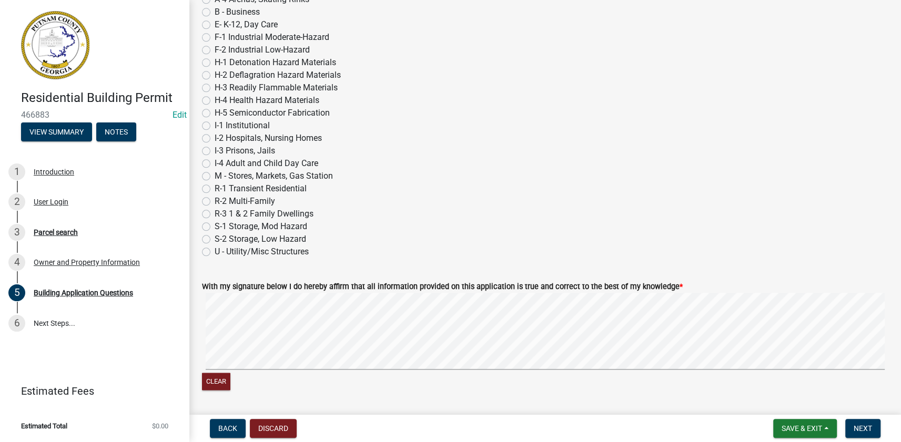
click at [214, 212] on label "R-3 1 & 2 Family Dwellings" at bounding box center [263, 214] width 99 height 13
click at [214, 212] on input "R-3 1 & 2 Family Dwellings" at bounding box center [217, 211] width 7 height 7
radio input "true"
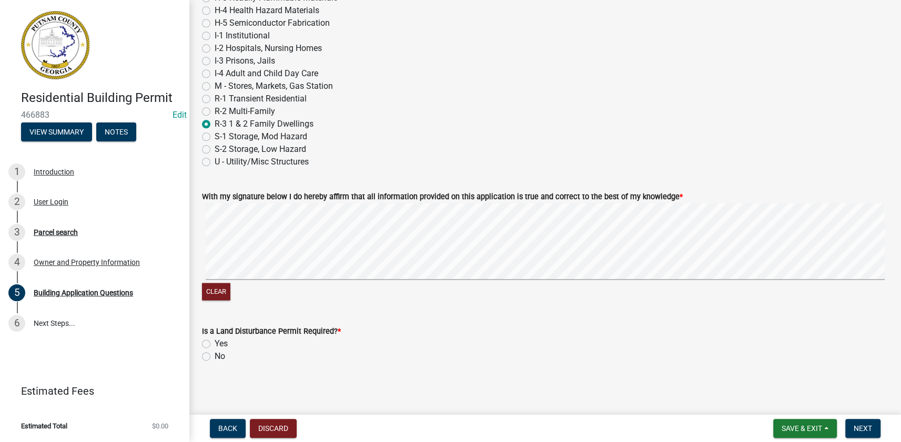
scroll to position [4370, 0]
click at [214, 337] on label "Yes" at bounding box center [220, 342] width 13 height 13
click at [214, 337] on input "Yes" at bounding box center [217, 339] width 7 height 7
radio input "true"
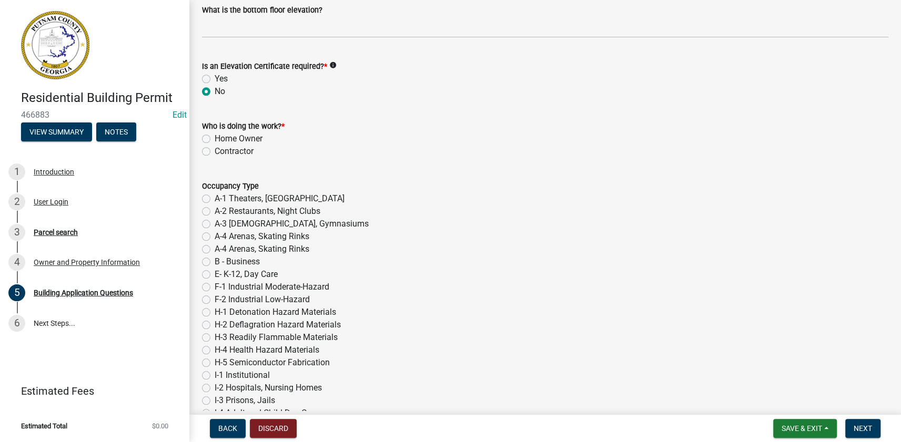
scroll to position [3940, 0]
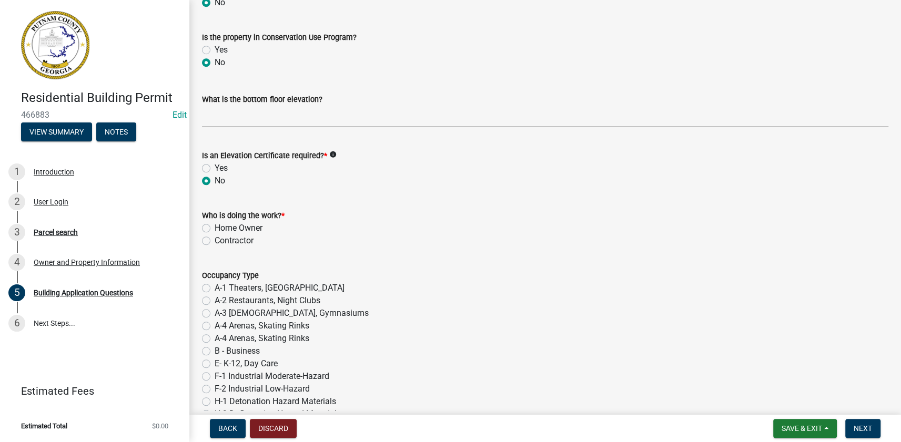
click at [230, 245] on label "Contractor" at bounding box center [233, 240] width 39 height 13
click at [221, 241] on input "Contractor" at bounding box center [217, 237] width 7 height 7
radio input "true"
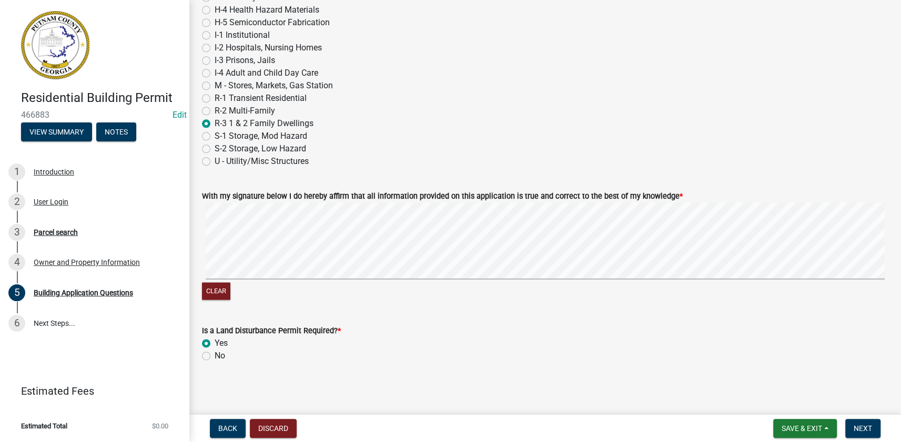
scroll to position [4370, 0]
click at [876, 429] on button "Next" at bounding box center [862, 428] width 35 height 19
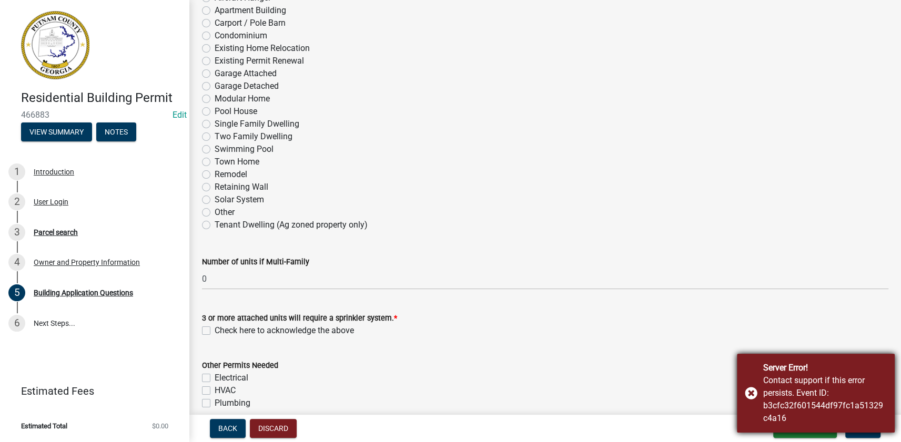
scroll to position [143, 0]
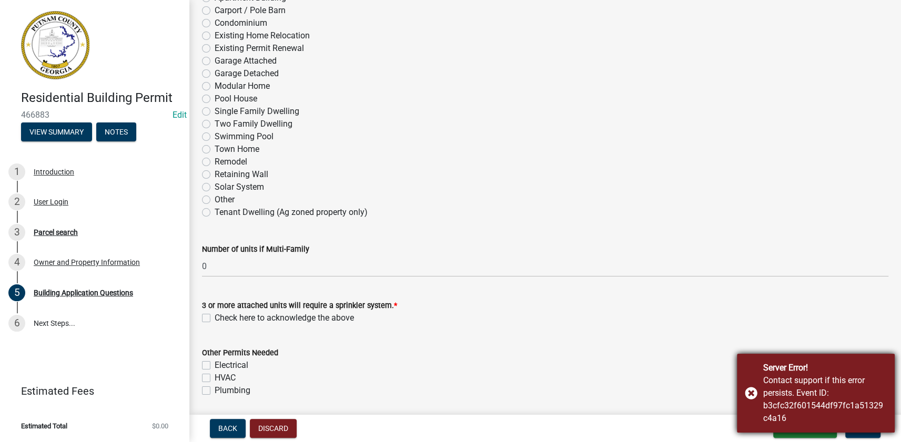
drag, startPoint x: 754, startPoint y: 395, endPoint x: 761, endPoint y: 393, distance: 7.3
click at [754, 395] on div "Server Error! Contact support if this error persists. Event ID: b3cfc32f601544d…" at bounding box center [815, 393] width 158 height 79
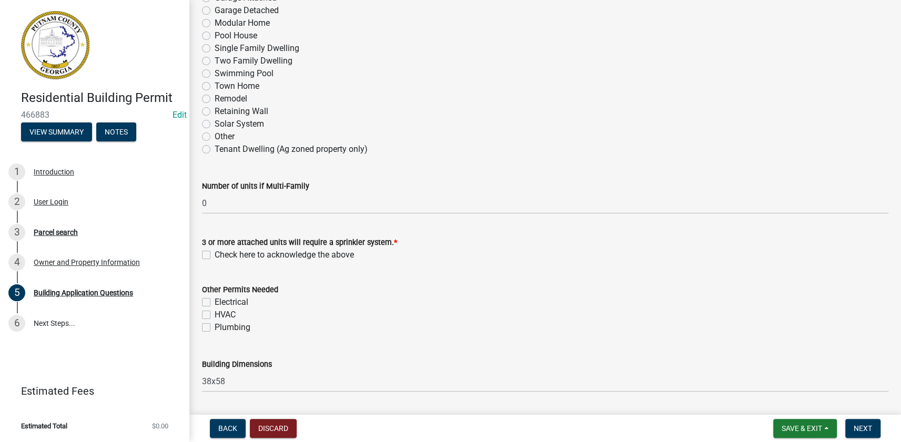
scroll to position [191, 0]
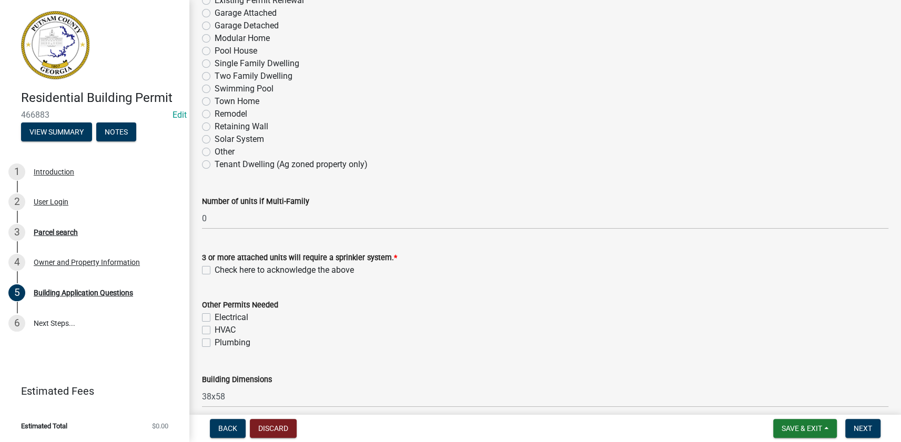
click at [214, 267] on label "Check here to acknowledge the above" at bounding box center [283, 270] width 139 height 13
click at [214, 267] on input "Check here to acknowledge the above" at bounding box center [217, 267] width 7 height 7
checkbox input "true"
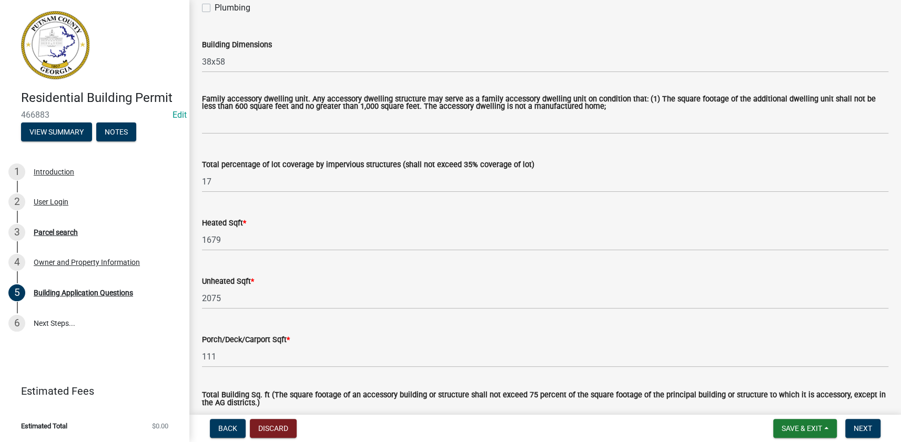
scroll to position [478, 0]
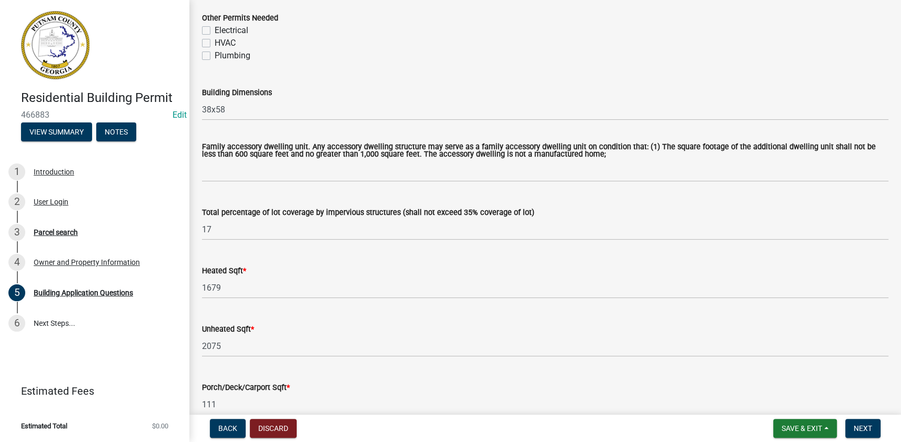
drag, startPoint x: 203, startPoint y: 52, endPoint x: 205, endPoint y: 45, distance: 7.7
click at [203, 49] on div "Plumbing" at bounding box center [545, 55] width 686 height 13
click at [214, 40] on label "HVAC" at bounding box center [224, 43] width 21 height 13
click at [214, 40] on input "HVAC" at bounding box center [217, 40] width 7 height 7
checkbox input "true"
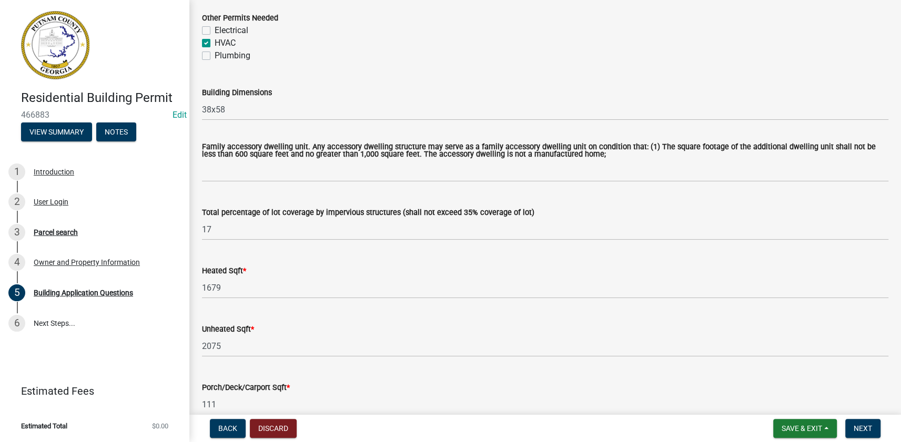
checkbox input "false"
checkbox input "true"
checkbox input "false"
click at [214, 30] on label "Electrical" at bounding box center [231, 30] width 34 height 13
click at [214, 30] on input "Electrical" at bounding box center [217, 27] width 7 height 7
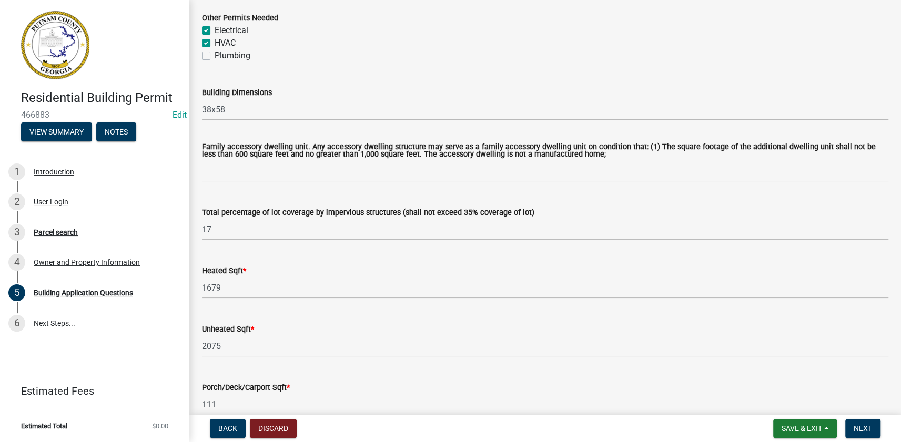
checkbox input "true"
drag, startPoint x: 206, startPoint y: 53, endPoint x: 211, endPoint y: 54, distance: 5.5
click at [214, 53] on label "Plumbing" at bounding box center [232, 55] width 36 height 13
click at [214, 53] on input "Plumbing" at bounding box center [217, 52] width 7 height 7
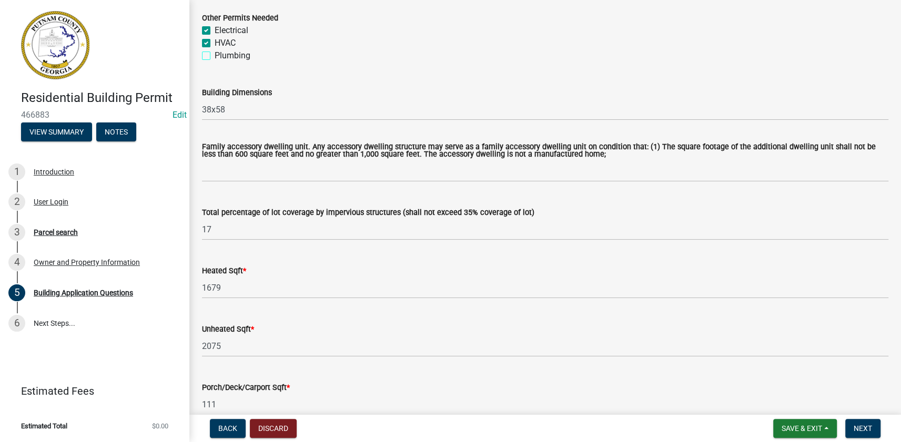
checkbox input "true"
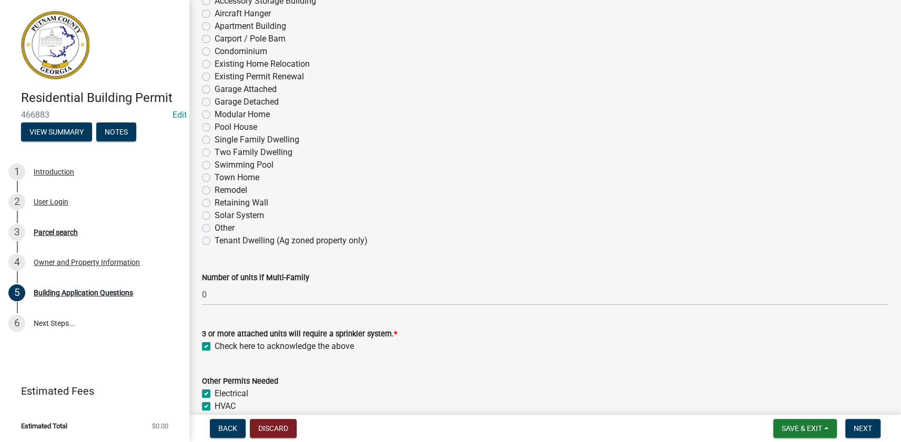
scroll to position [0, 0]
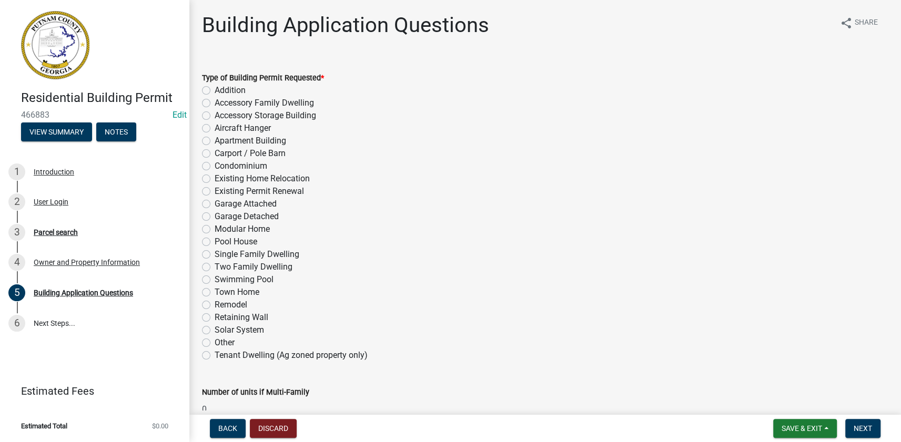
click at [214, 255] on label "Single Family Dwelling" at bounding box center [256, 254] width 85 height 13
click at [214, 255] on input "Single Family Dwelling" at bounding box center [217, 251] width 7 height 7
radio input "true"
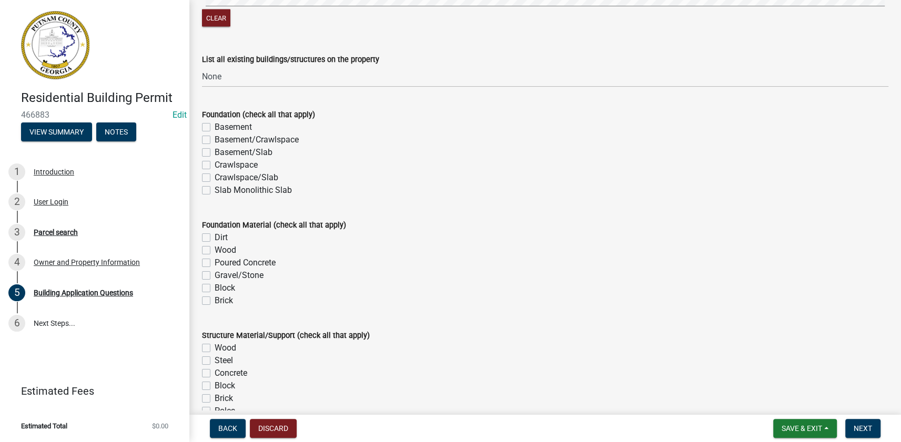
scroll to position [1911, 0]
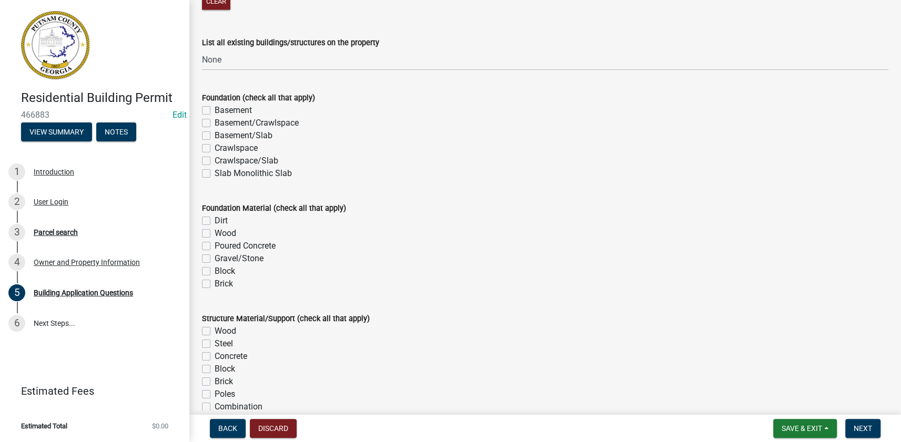
click at [214, 131] on label "Basement/Slab" at bounding box center [243, 135] width 58 height 13
click at [214, 131] on input "Basement/Slab" at bounding box center [217, 132] width 7 height 7
checkbox input "true"
checkbox input "false"
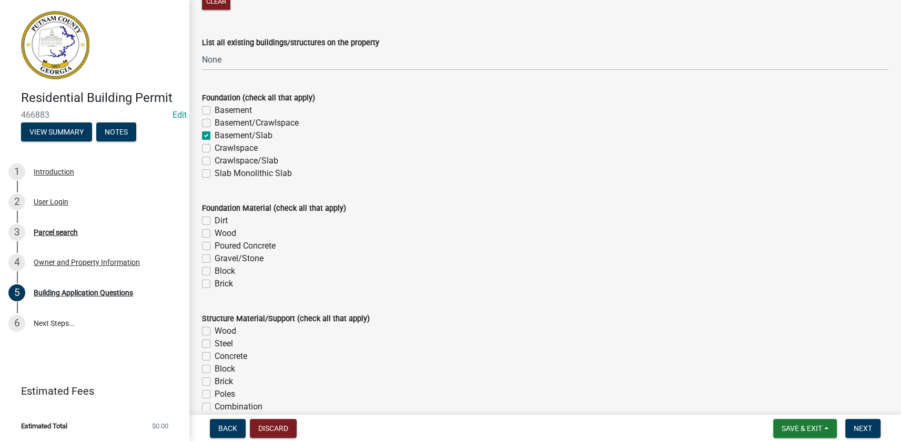
checkbox input "true"
checkbox input "false"
click at [210, 236] on div "Wood" at bounding box center [545, 233] width 686 height 13
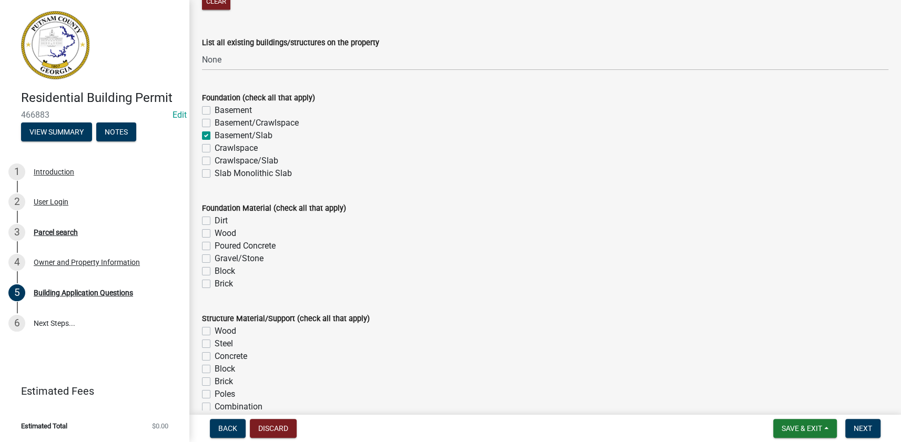
click at [214, 232] on label "Wood" at bounding box center [225, 233] width 22 height 13
click at [214, 232] on input "Wood" at bounding box center [217, 230] width 7 height 7
checkbox input "true"
checkbox input "false"
checkbox input "true"
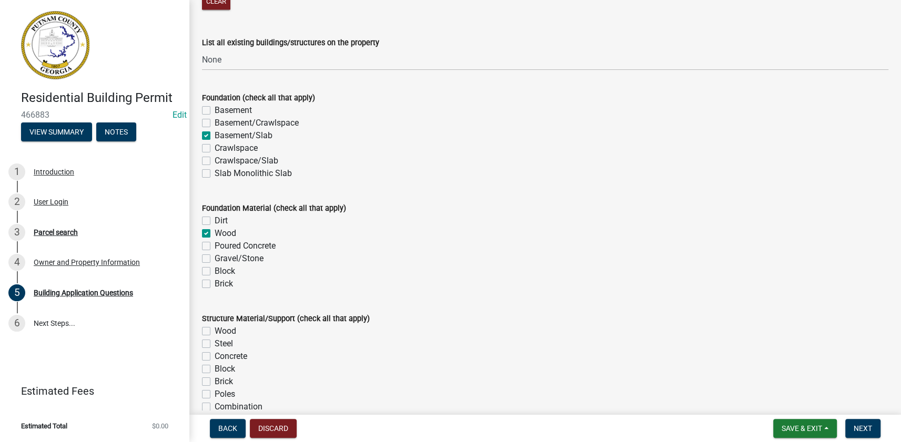
checkbox input "false"
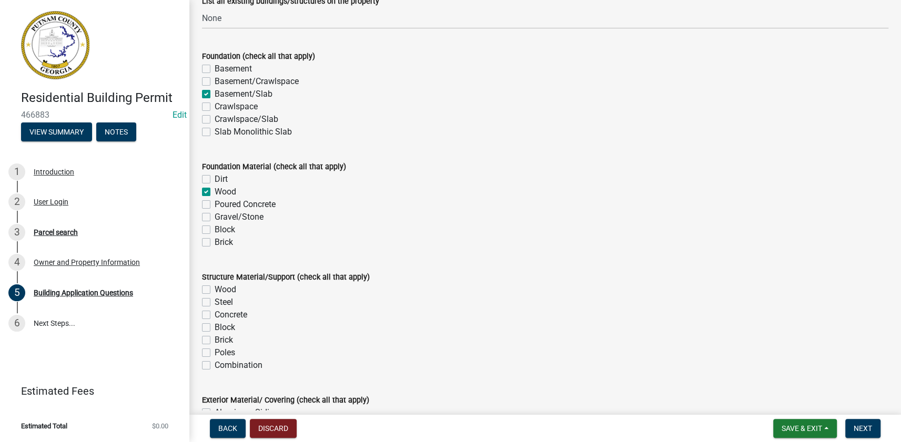
scroll to position [2055, 0]
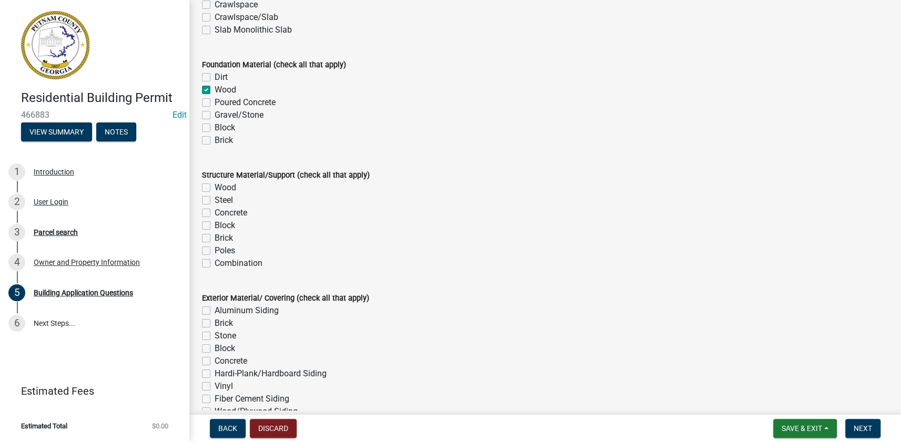
click at [210, 99] on div "Poured Concrete" at bounding box center [545, 102] width 686 height 13
click at [214, 100] on label "Poured Concrete" at bounding box center [244, 102] width 61 height 13
click at [214, 100] on input "Poured Concrete" at bounding box center [217, 99] width 7 height 7
checkbox input "true"
checkbox input "false"
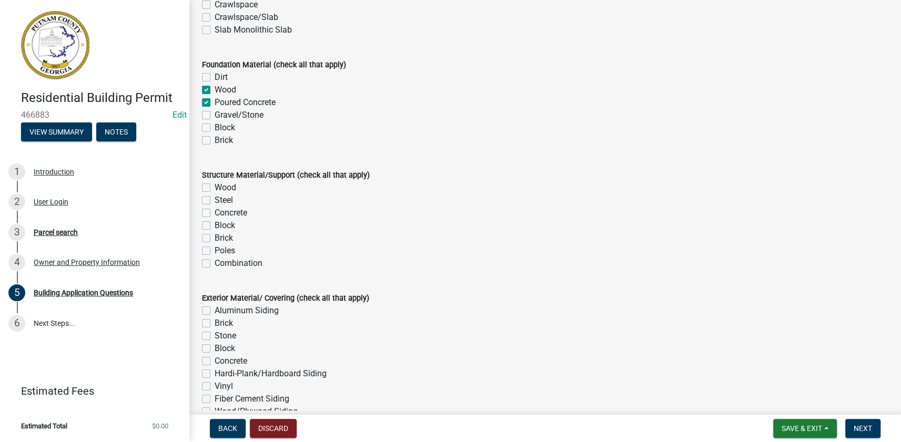
checkbox input "true"
checkbox input "false"
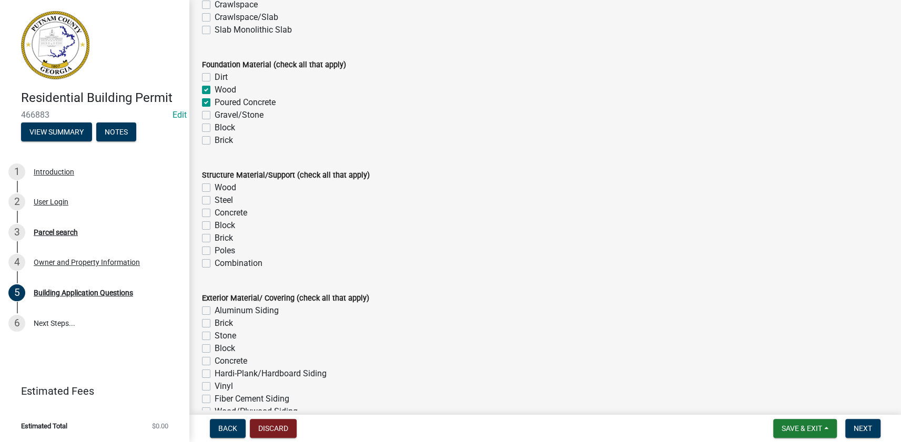
click at [214, 88] on label "Wood" at bounding box center [225, 90] width 22 height 13
click at [214, 88] on input "Wood" at bounding box center [217, 87] width 7 height 7
checkbox input "false"
click at [214, 187] on label "Wood" at bounding box center [225, 187] width 22 height 13
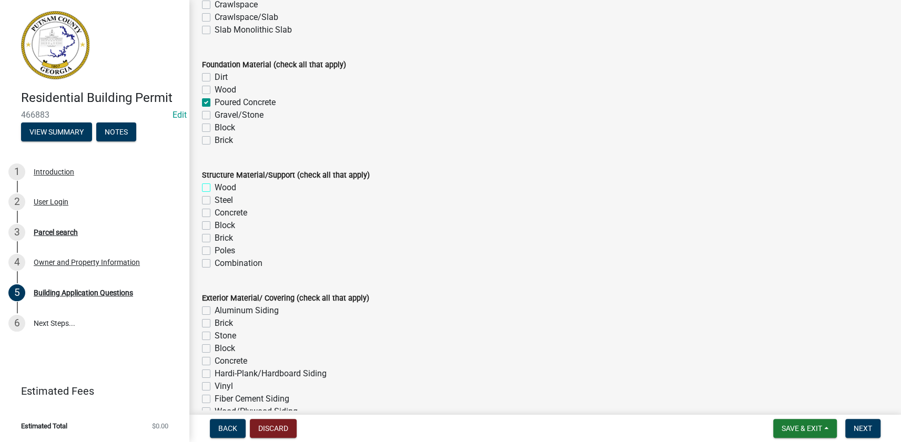
click at [214, 187] on input "Wood" at bounding box center [217, 184] width 7 height 7
click at [211, 335] on div "Stone" at bounding box center [545, 336] width 686 height 13
click at [214, 335] on label "Stone" at bounding box center [225, 336] width 22 height 13
click at [214, 335] on input "Stone" at bounding box center [217, 333] width 7 height 7
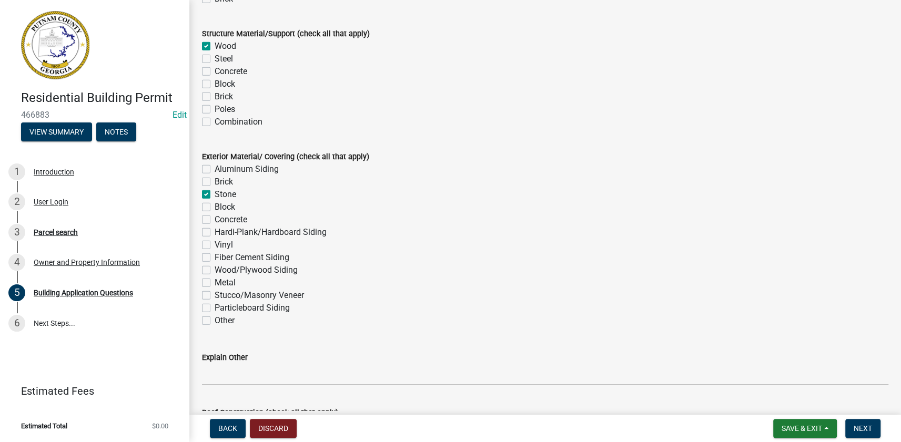
scroll to position [2198, 0]
click at [214, 253] on label "Fiber Cement Siding" at bounding box center [251, 256] width 75 height 13
click at [214, 253] on input "Fiber Cement Siding" at bounding box center [217, 253] width 7 height 7
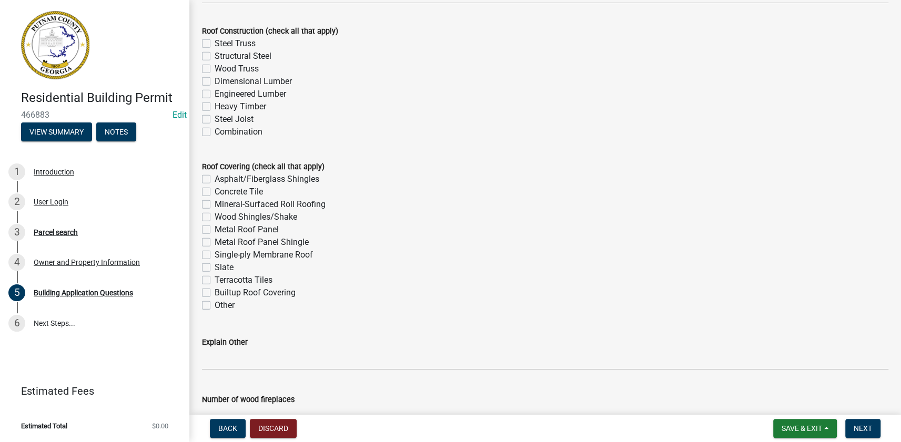
scroll to position [2581, 0]
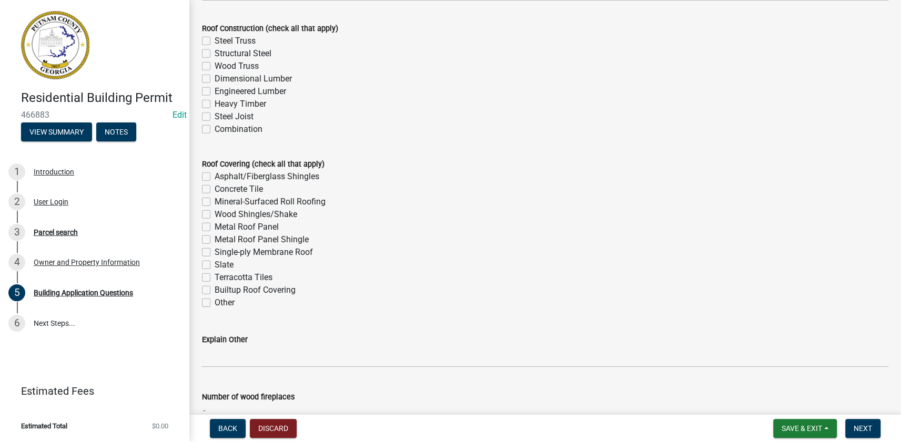
click at [214, 215] on label "Wood Shingles/Shake" at bounding box center [255, 214] width 83 height 13
click at [214, 215] on input "Wood Shingles/Shake" at bounding box center [217, 211] width 7 height 7
drag, startPoint x: 206, startPoint y: 213, endPoint x: 206, endPoint y: 219, distance: 5.8
click at [214, 212] on label "Wood Shingles/Shake" at bounding box center [255, 214] width 83 height 13
click at [214, 212] on input "Wood Shingles/Shake" at bounding box center [217, 211] width 7 height 7
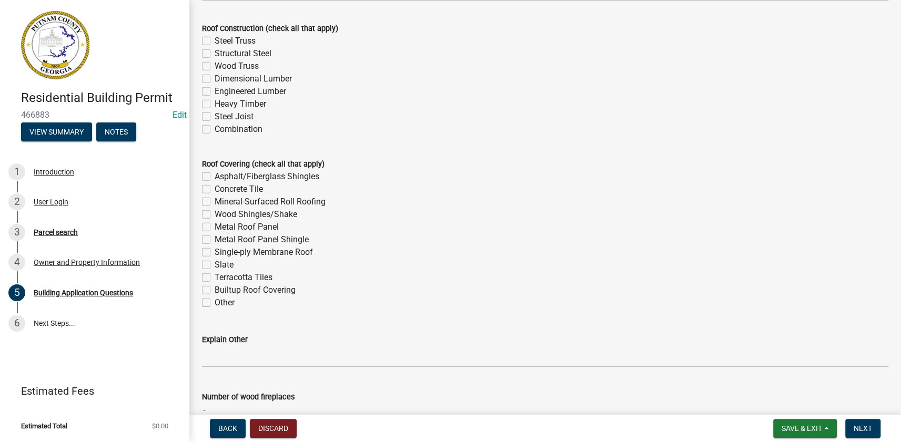
click at [214, 66] on label "Wood Truss" at bounding box center [236, 66] width 44 height 13
click at [214, 66] on input "Wood Truss" at bounding box center [217, 63] width 7 height 7
click at [214, 176] on label "Asphalt/Fiberglass Shingles" at bounding box center [266, 176] width 105 height 13
click at [214, 176] on input "Asphalt/Fiberglass Shingles" at bounding box center [217, 173] width 7 height 7
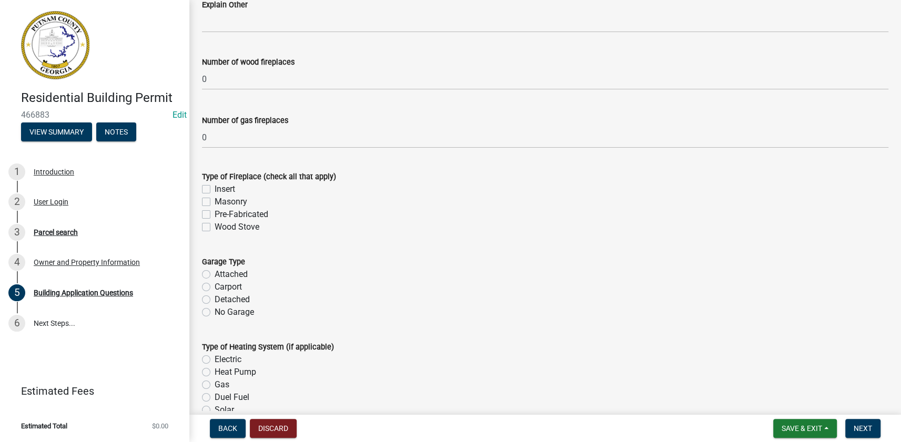
scroll to position [2963, 0]
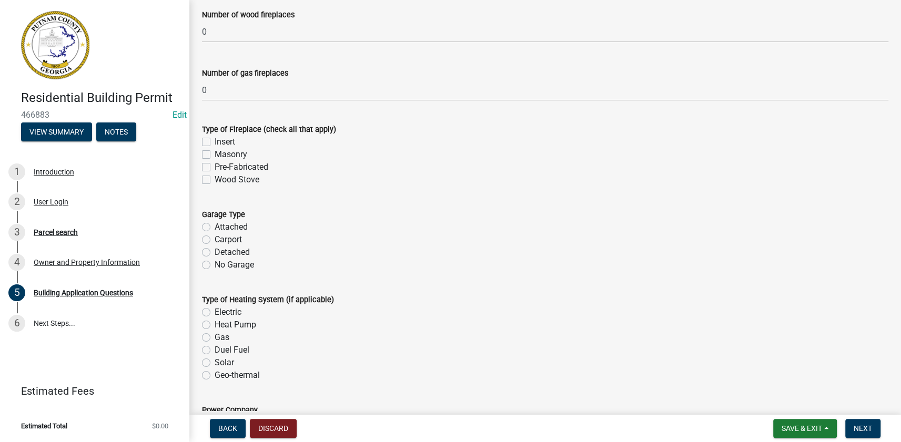
click at [228, 226] on label "Attached" at bounding box center [230, 227] width 33 height 13
click at [221, 226] on input "Attached" at bounding box center [217, 224] width 7 height 7
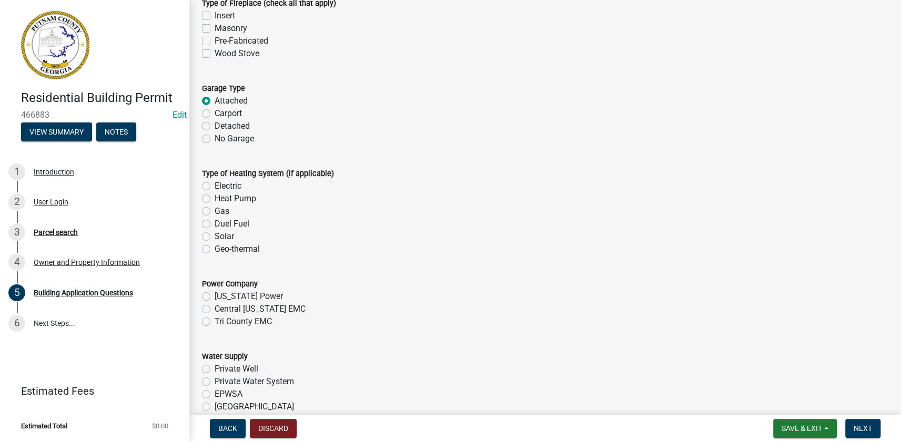
scroll to position [3106, 0]
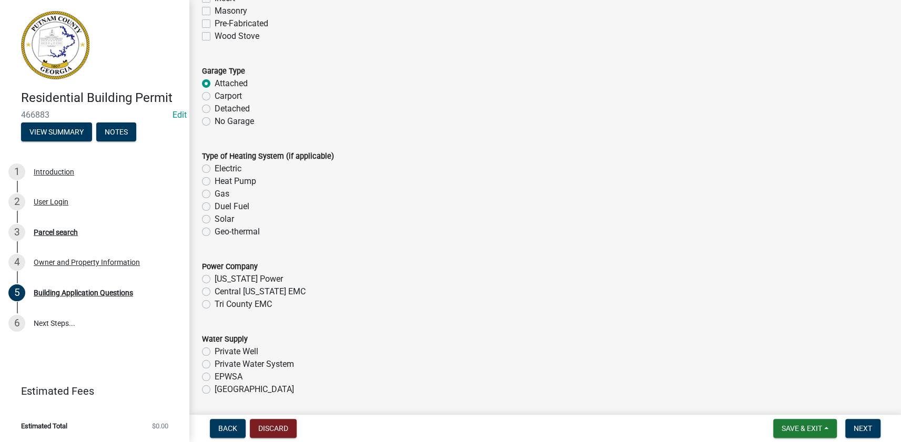
click at [214, 181] on label "Heat Pump" at bounding box center [235, 181] width 42 height 13
click at [214, 181] on input "Heat Pump" at bounding box center [217, 178] width 7 height 7
click at [251, 303] on label "Tri County EMC" at bounding box center [242, 304] width 57 height 13
click at [221, 303] on input "Tri County EMC" at bounding box center [217, 301] width 7 height 7
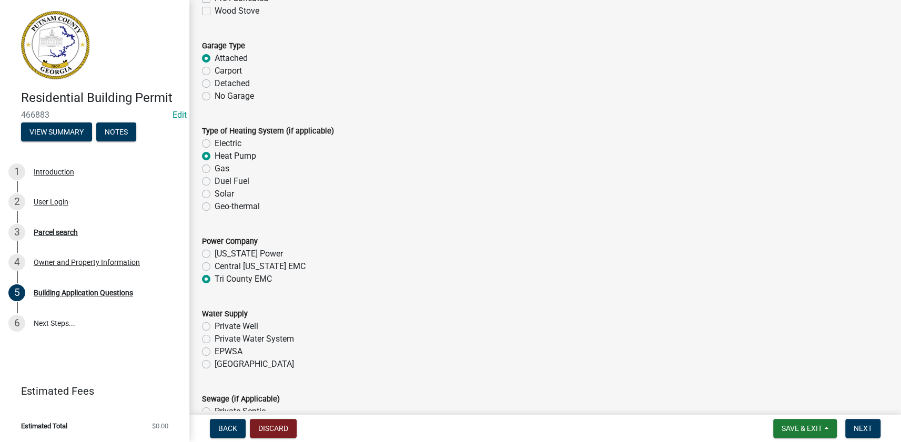
scroll to position [3201, 0]
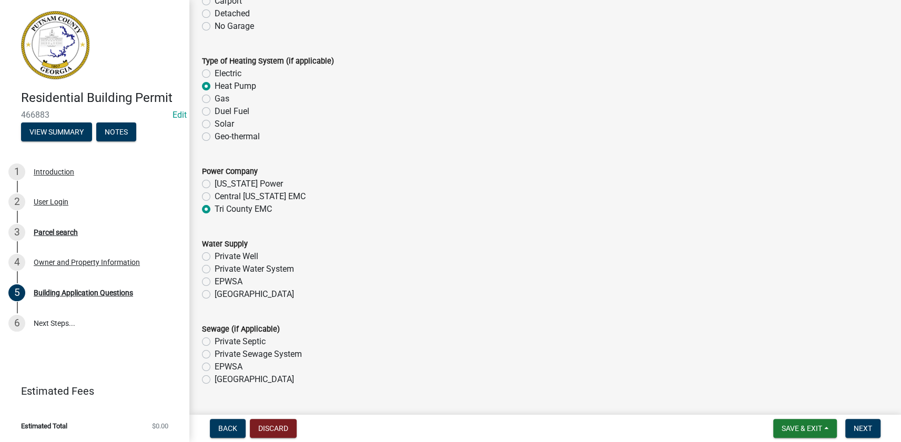
click at [220, 294] on label "[GEOGRAPHIC_DATA]" at bounding box center [253, 294] width 79 height 13
click at [220, 294] on input "[GEOGRAPHIC_DATA]" at bounding box center [217, 291] width 7 height 7
click at [219, 378] on label "[GEOGRAPHIC_DATA]" at bounding box center [253, 379] width 79 height 13
click at [219, 378] on input "[GEOGRAPHIC_DATA]" at bounding box center [217, 376] width 7 height 7
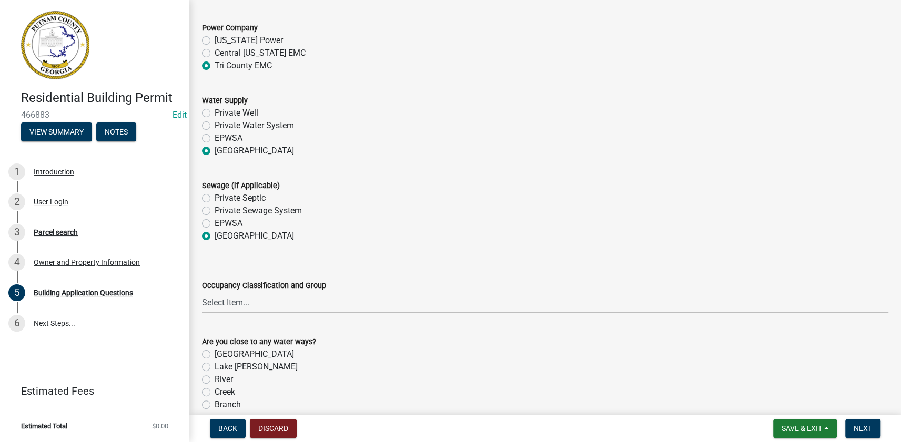
scroll to position [3441, 0]
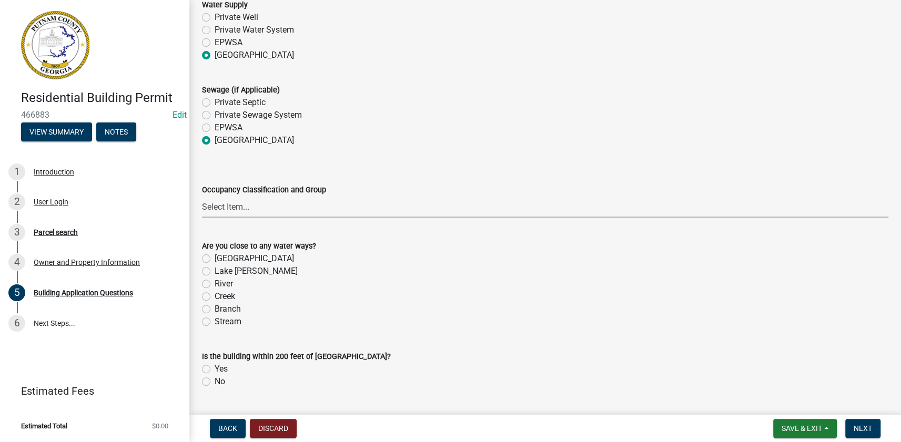
click at [247, 207] on select "Select Item... A-1 A-2 A-3 A-4 A-5 B M E F-1 F-2 R-1 R-2 R-3 R-4 H-1 H-2 H-4 H-…" at bounding box center [545, 207] width 686 height 22
click at [202, 196] on select "Select Item... A-1 A-2 A-3 A-4 A-5 B M E F-1 F-2 R-1 R-2 R-3 R-4 H-1 H-2 H-4 H-…" at bounding box center [545, 207] width 686 height 22
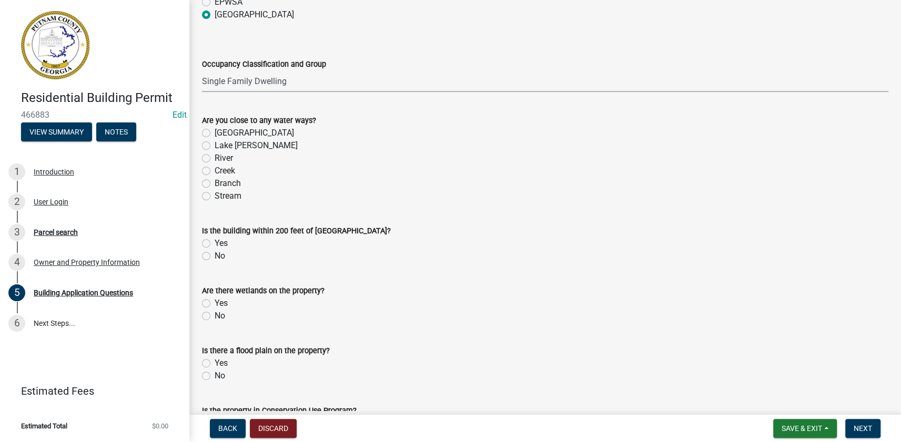
scroll to position [3584, 0]
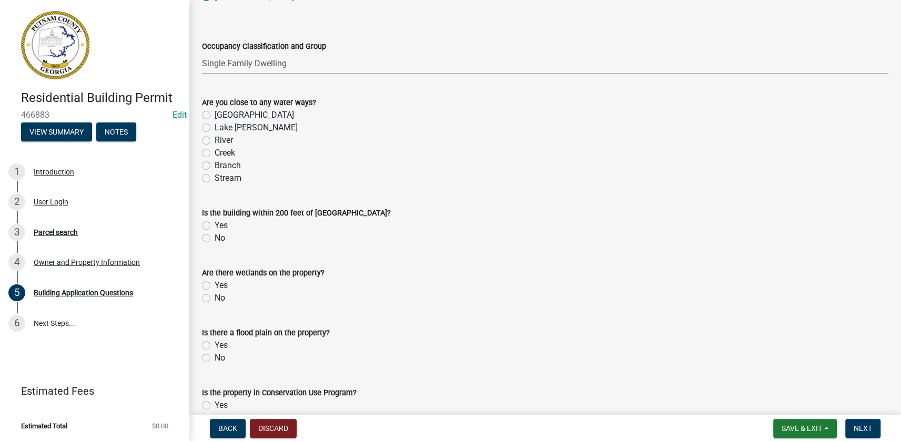
click at [219, 237] on label "No" at bounding box center [219, 238] width 11 height 13
click at [219, 237] on input "No" at bounding box center [217, 235] width 7 height 7
click at [214, 299] on label "No" at bounding box center [219, 298] width 11 height 13
click at [214, 299] on input "No" at bounding box center [217, 295] width 7 height 7
click at [214, 355] on label "No" at bounding box center [219, 358] width 11 height 13
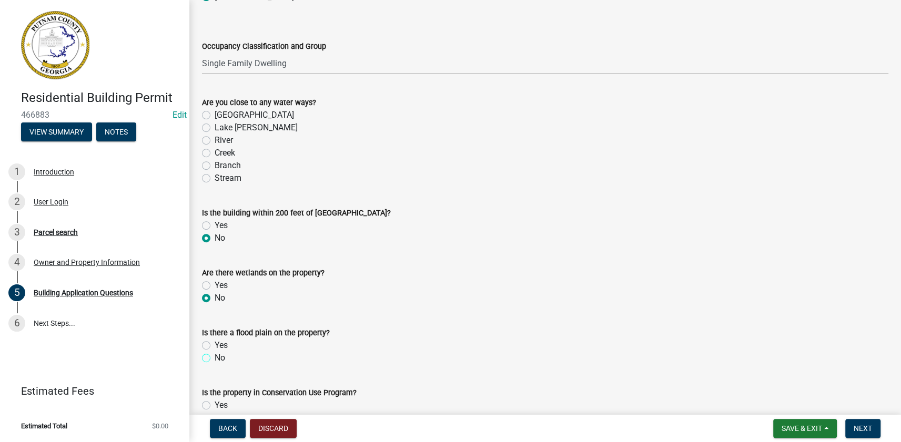
click at [214, 355] on input "No" at bounding box center [217, 355] width 7 height 7
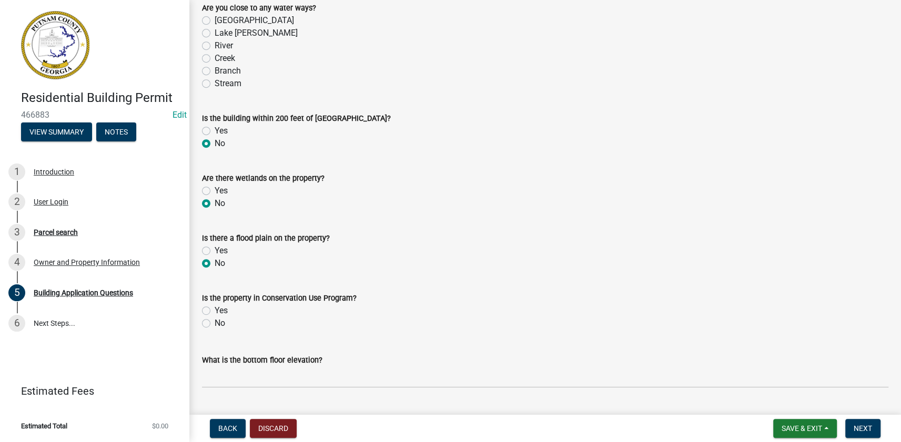
scroll to position [3680, 0]
click at [214, 321] on label "No" at bounding box center [219, 322] width 11 height 13
click at [214, 321] on input "No" at bounding box center [217, 319] width 7 height 7
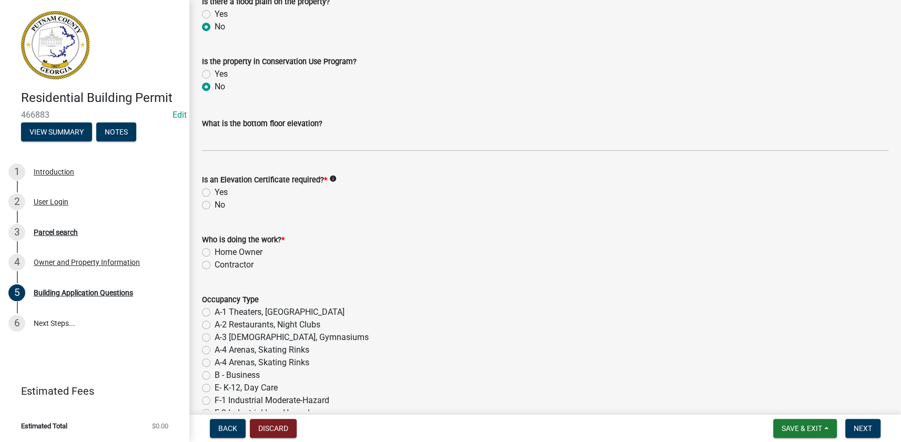
scroll to position [3918, 0]
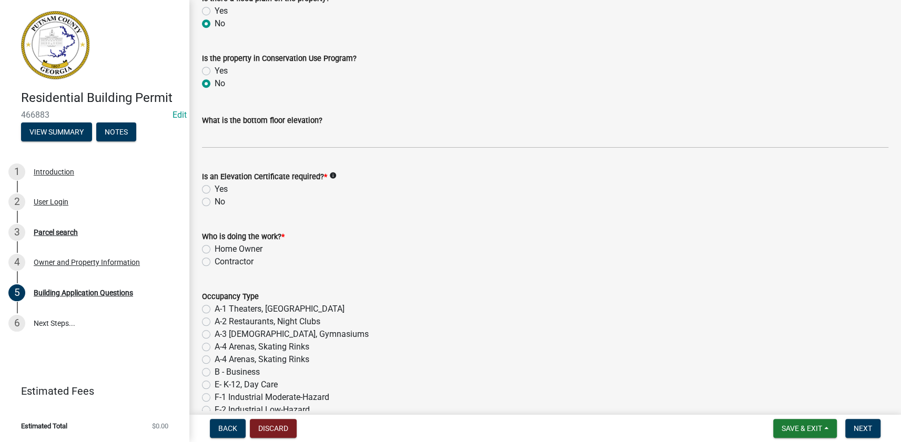
click at [214, 201] on label "No" at bounding box center [219, 202] width 11 height 13
click at [214, 201] on input "No" at bounding box center [217, 199] width 7 height 7
click at [214, 263] on label "Contractor" at bounding box center [233, 261] width 39 height 13
click at [214, 262] on input "Contractor" at bounding box center [217, 258] width 7 height 7
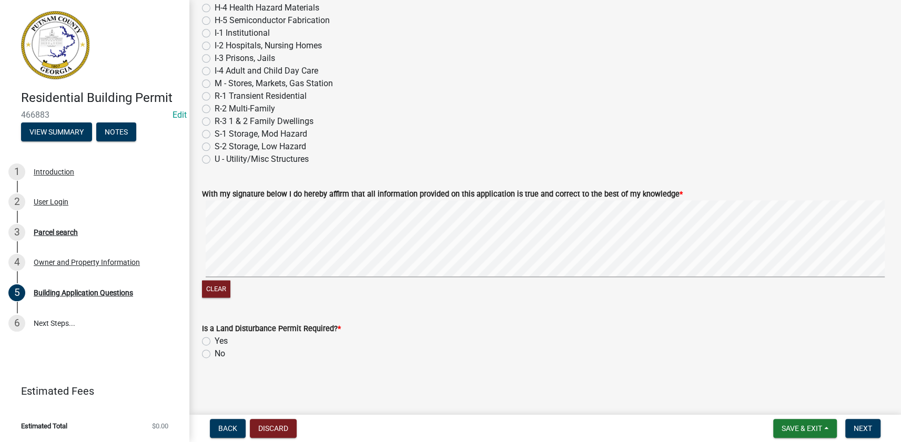
scroll to position [4370, 0]
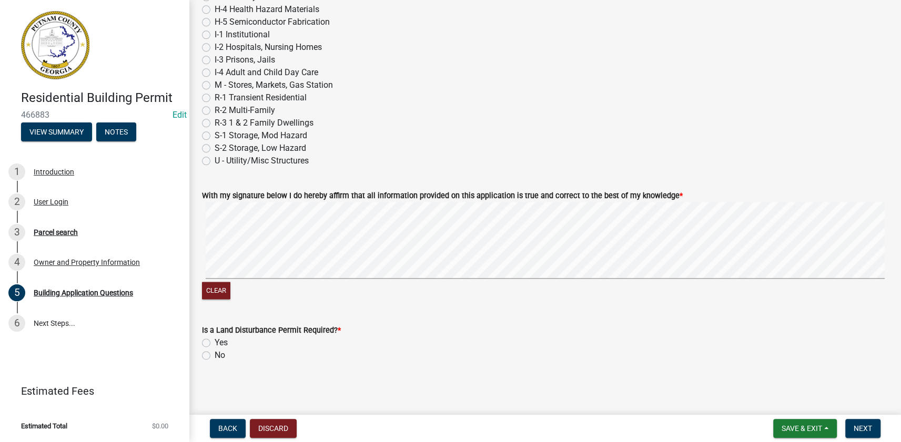
click at [214, 121] on label "R-3 1 & 2 Family Dwellings" at bounding box center [263, 123] width 99 height 13
click at [214, 121] on input "R-3 1 & 2 Family Dwellings" at bounding box center [217, 120] width 7 height 7
click at [901, 233] on html "Internet Explorer does NOT work with GeoPermits. Get a new browser for more sec…" at bounding box center [450, 221] width 901 height 442
click at [214, 342] on label "Yes" at bounding box center [220, 342] width 13 height 13
click at [214, 342] on input "Yes" at bounding box center [217, 339] width 7 height 7
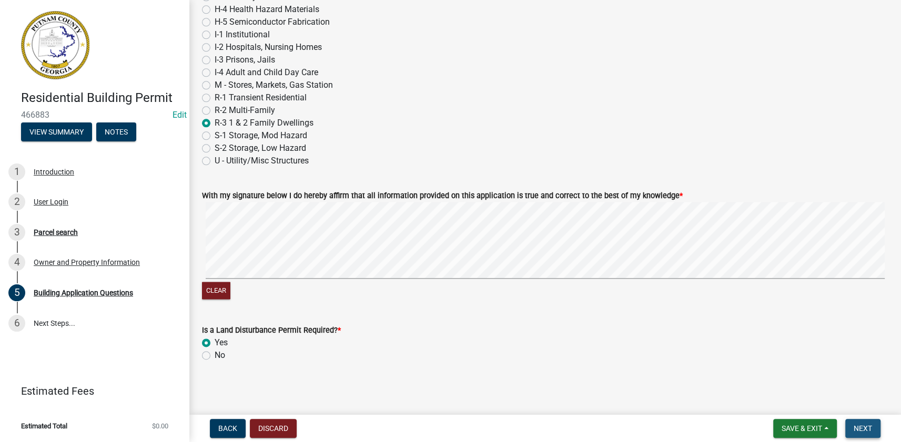
click at [873, 429] on button "Next" at bounding box center [862, 428] width 35 height 19
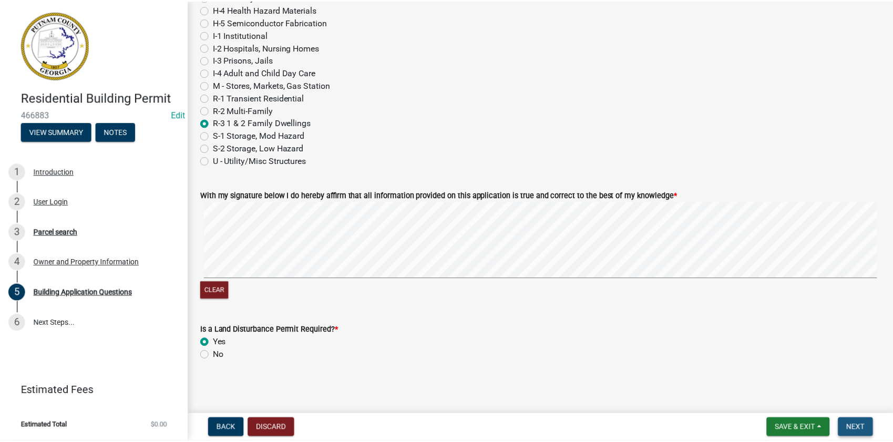
scroll to position [0, 0]
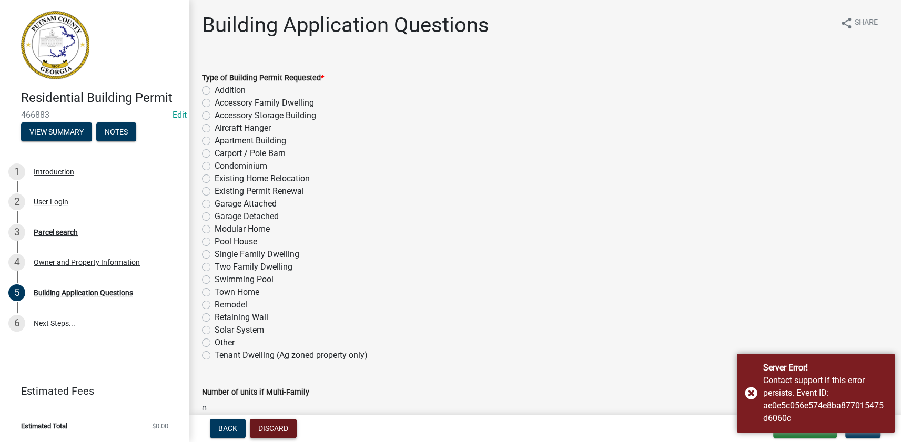
click at [265, 431] on button "Discard" at bounding box center [273, 428] width 47 height 19
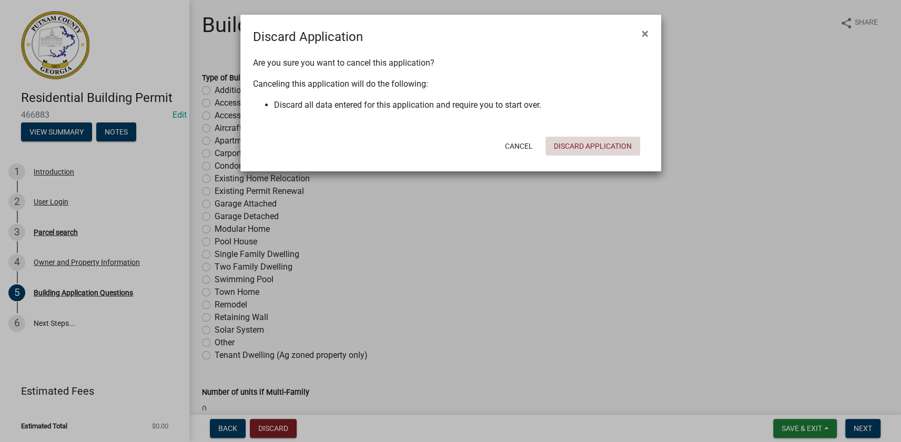
click at [562, 143] on button "Discard Application" at bounding box center [592, 146] width 95 height 19
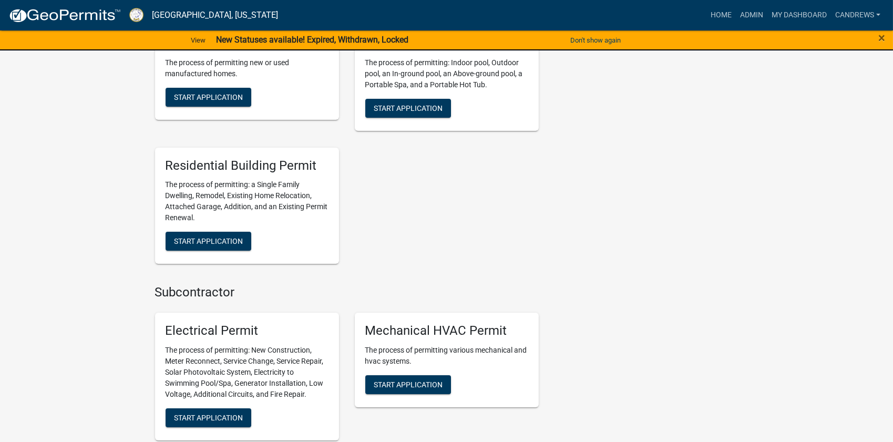
scroll to position [478, 0]
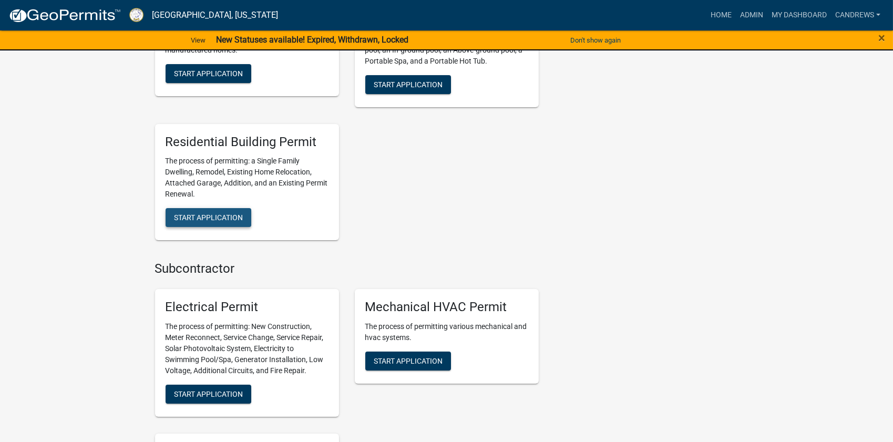
click at [224, 221] on span "Start Application" at bounding box center [208, 217] width 69 height 8
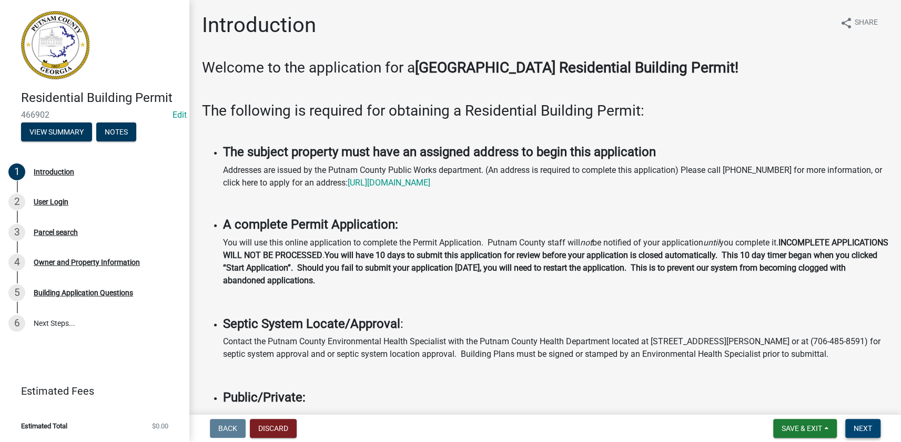
click at [857, 422] on button "Next" at bounding box center [862, 428] width 35 height 19
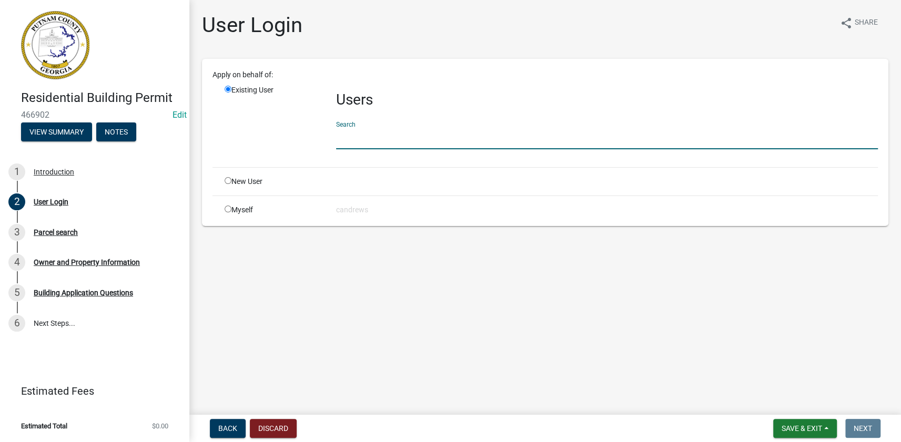
click at [363, 139] on input "text" at bounding box center [606, 139] width 541 height 22
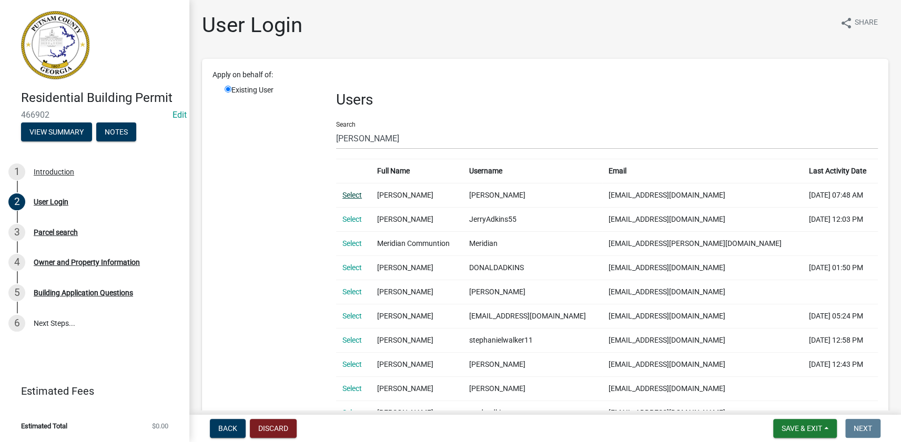
click at [352, 195] on link "Select" at bounding box center [351, 195] width 19 height 8
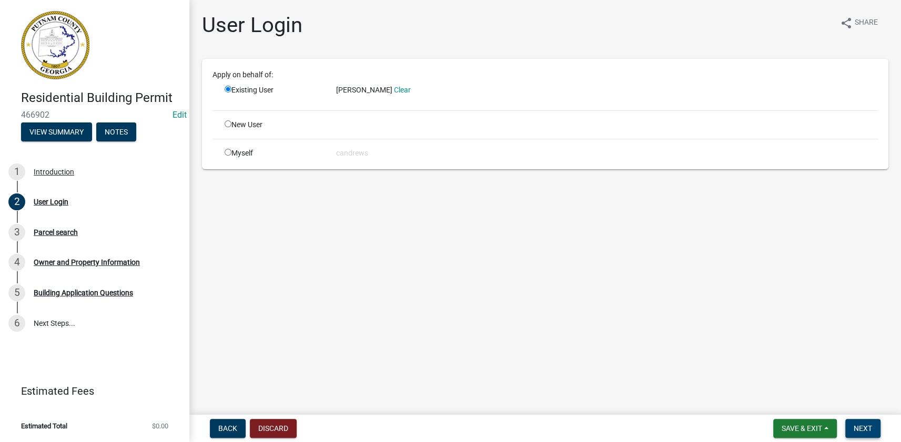
click at [871, 428] on span "Next" at bounding box center [862, 428] width 18 height 8
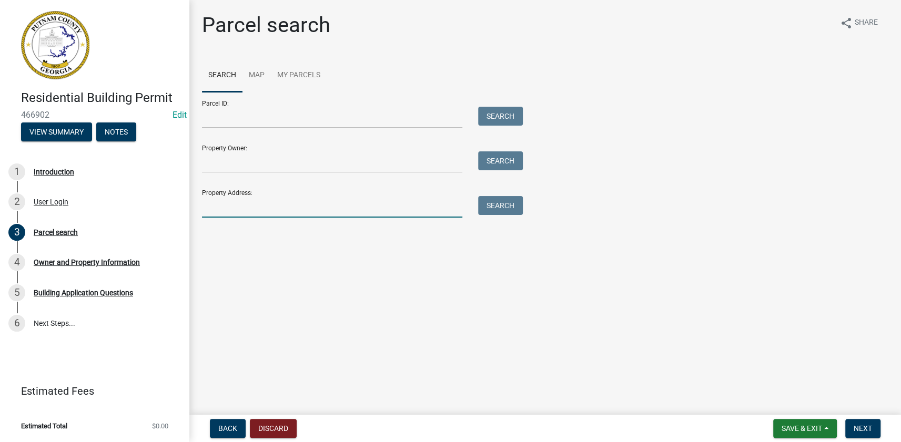
click at [237, 205] on input "Property Address:" at bounding box center [332, 207] width 260 height 22
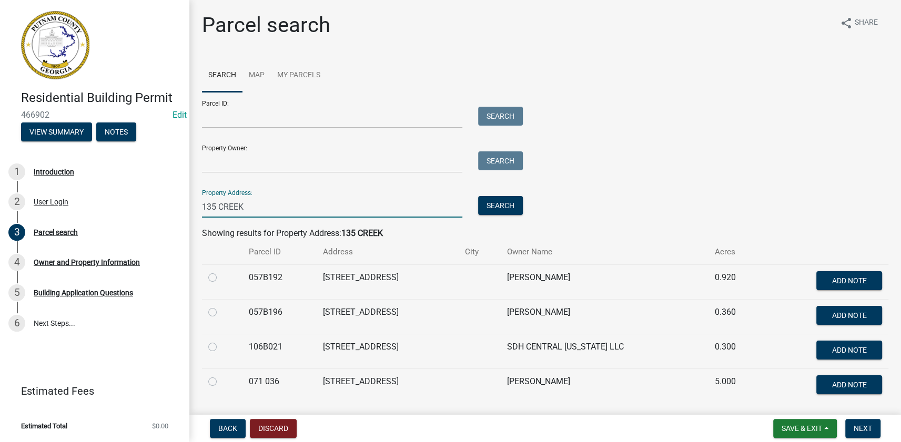
drag, startPoint x: 210, startPoint y: 345, endPoint x: 216, endPoint y: 346, distance: 5.8
click at [221, 341] on label at bounding box center [221, 341] width 0 height 0
click at [221, 346] on input "radio" at bounding box center [224, 344] width 7 height 7
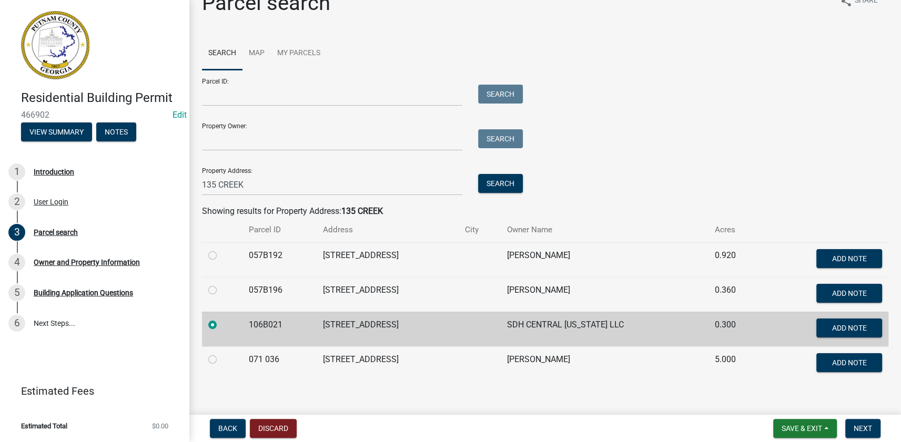
scroll to position [33, 0]
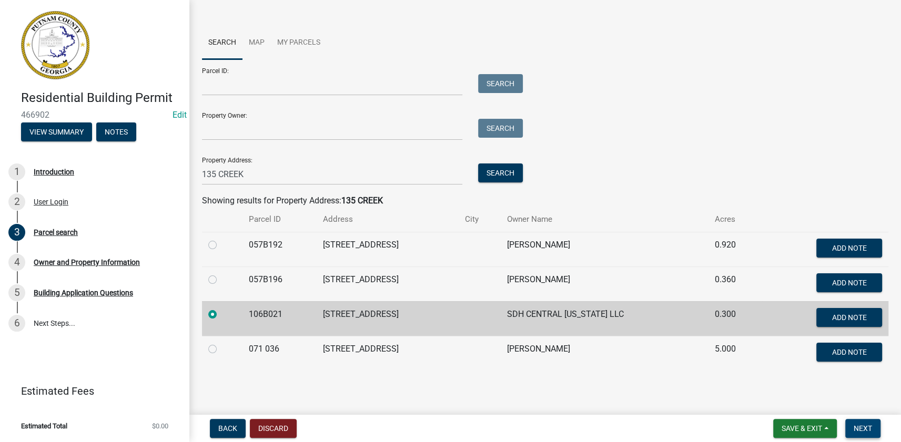
click at [870, 431] on span "Next" at bounding box center [862, 428] width 18 height 8
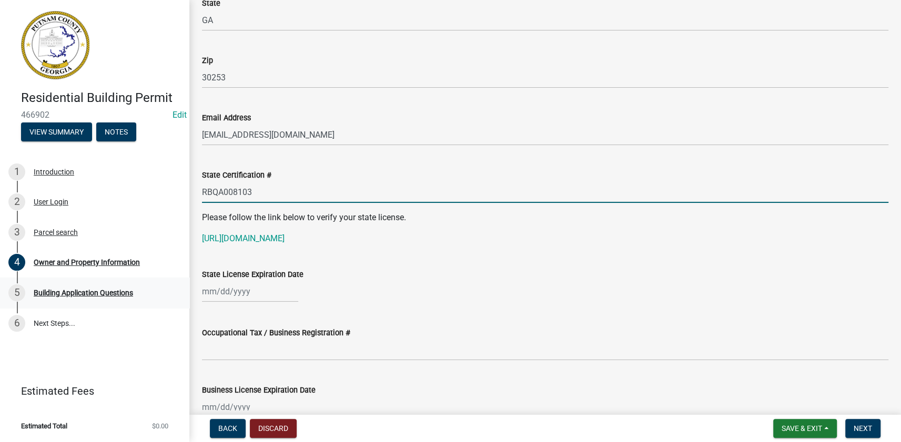
scroll to position [1188, 0]
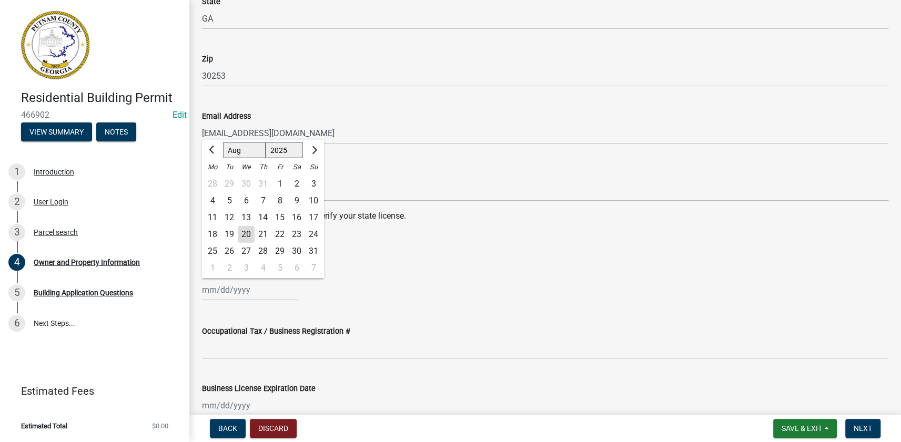
click at [227, 290] on div "Jan Feb Mar Apr May Jun Jul Aug Sep Oct Nov Dec 1525 1526 1527 1528 1529 1530 1…" at bounding box center [250, 290] width 96 height 22
click at [311, 149] on span "Next month" at bounding box center [313, 150] width 8 height 8
click at [289, 149] on select "1525 1526 1527 1528 1529 1530 1531 1532 1533 1534 1535 1536 1537 1538 1539 1540…" at bounding box center [284, 150] width 38 height 16
click at [265, 142] on select "1525 1526 1527 1528 1529 1530 1531 1532 1533 1534 1535 1536 1537 1538 1539 1540…" at bounding box center [284, 150] width 38 height 16
click at [243, 152] on select "Jan Feb Mar Apr May Jun Jul Aug Sep Oct Nov Dec" at bounding box center [244, 150] width 43 height 16
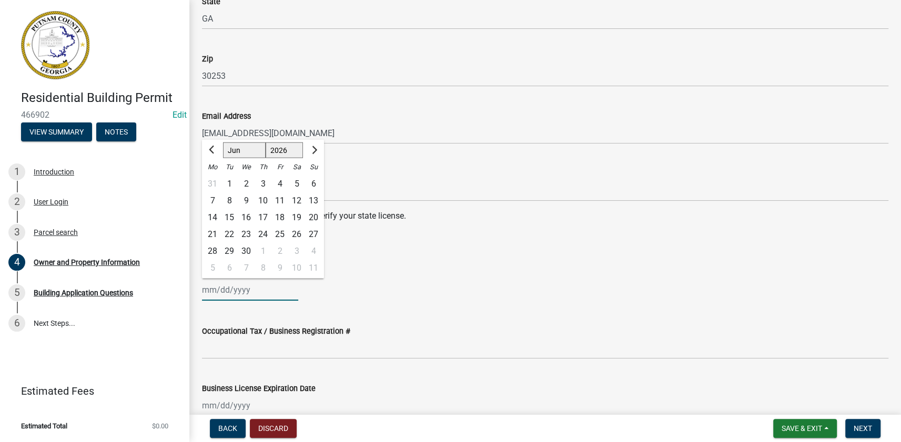
click at [223, 142] on select "Jan Feb Mar Apr May Jun Jul Aug Sep Oct Nov Dec" at bounding box center [244, 150] width 43 height 16
click at [227, 248] on div "30" at bounding box center [229, 250] width 17 height 17
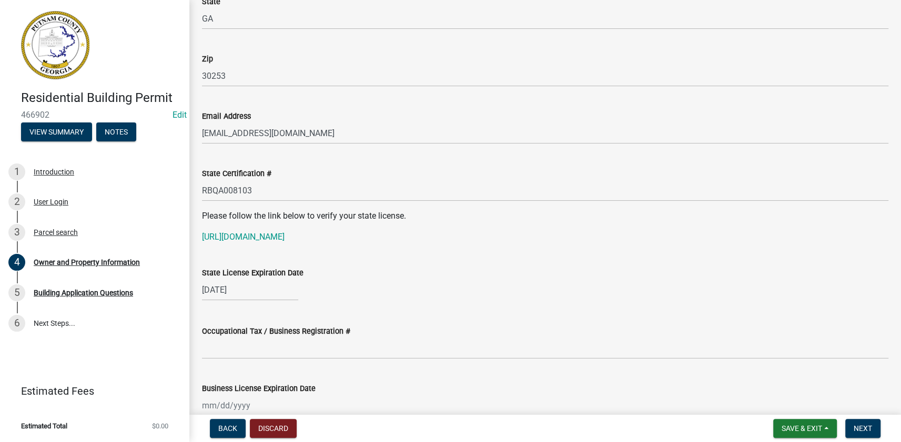
click at [355, 294] on div "06/30/2026" at bounding box center [545, 290] width 686 height 22
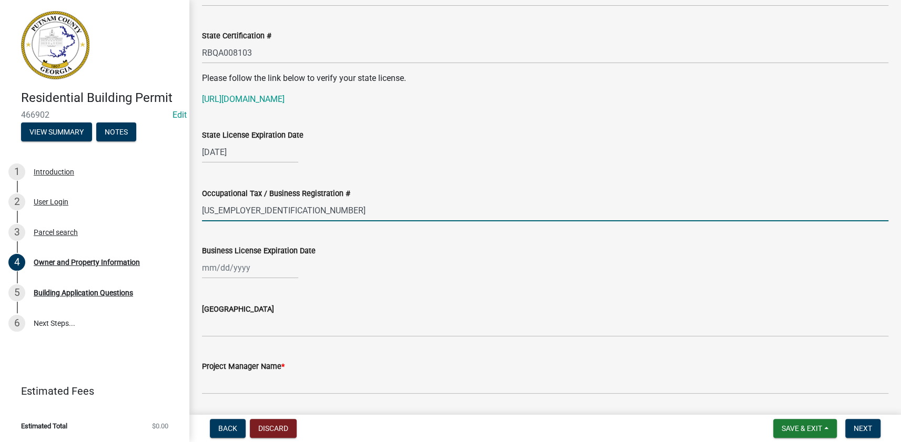
scroll to position [1332, 0]
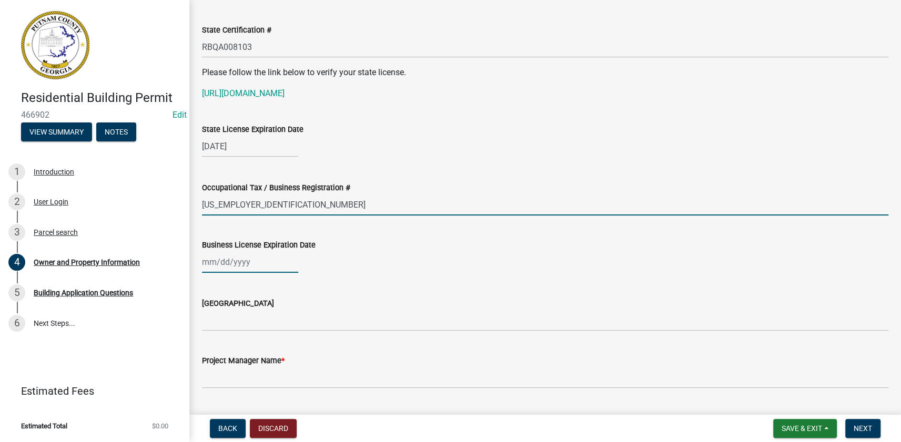
click at [236, 265] on div at bounding box center [250, 262] width 96 height 22
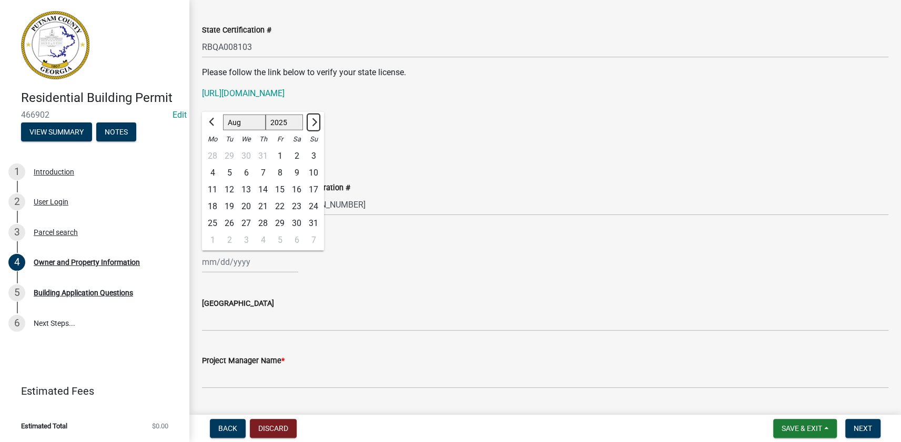
click at [313, 120] on span "Next month" at bounding box center [313, 122] width 8 height 8
click at [252, 221] on div "31" at bounding box center [246, 222] width 17 height 17
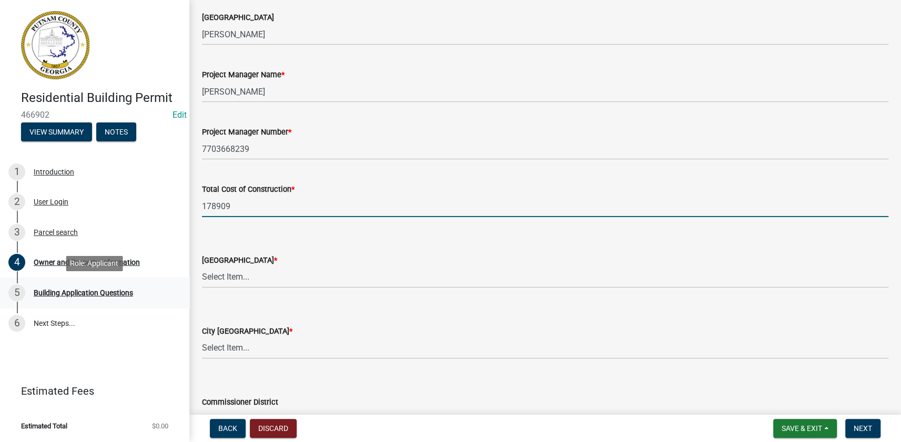
scroll to position [1619, 0]
click at [248, 274] on select "Select Item... AG-1 R-1R R-1 R-2 MHP RM-1 RM-3 C-1 C-2 I-M PUD N/A" at bounding box center [545, 276] width 686 height 22
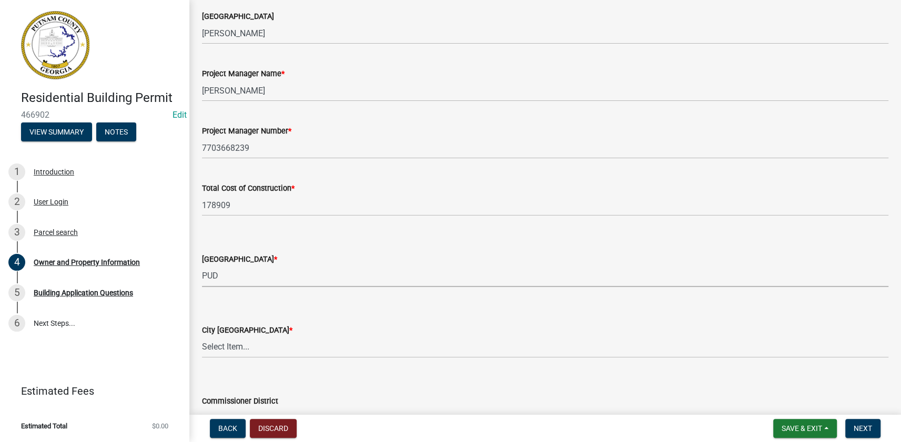
click at [202, 265] on select "Select Item... AG-1 R-1R R-1 R-2 MHP RM-1 RM-3 C-1 C-2 I-M PUD N/A" at bounding box center [545, 276] width 686 height 22
click at [208, 346] on select "Select Item... A-1 A-2 R-1 R-2 R-3 R-4 MHP C-1 C-2 I-1 I-2 DB FH H-P N/A" at bounding box center [545, 347] width 686 height 22
click at [202, 336] on select "Select Item... A-1 A-2 R-1 R-2 R-3 R-4 MHP C-1 C-2 I-1 I-2 DB FH H-P N/A" at bounding box center [545, 347] width 686 height 22
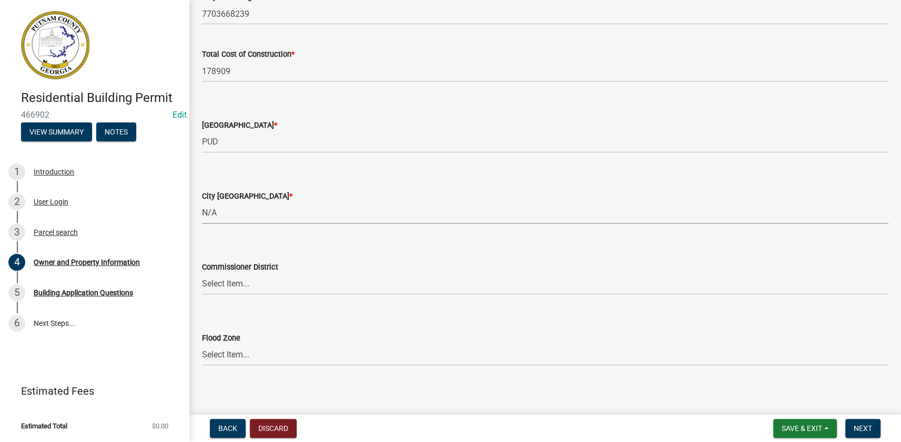
scroll to position [1757, 0]
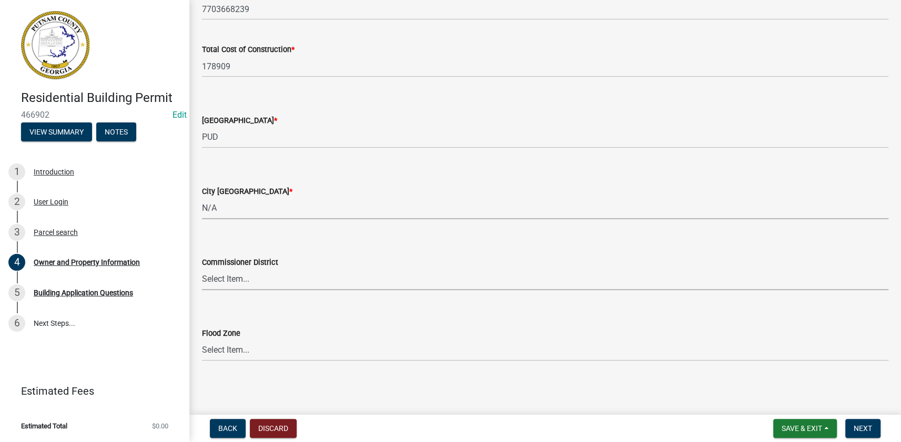
click at [249, 283] on select "Select Item... District 1 District 2 District 3 District 4" at bounding box center [545, 280] width 686 height 22
click at [202, 269] on select "Select Item... District 1 District 2 District 3 District 4" at bounding box center [545, 280] width 686 height 22
click at [860, 427] on span "Next" at bounding box center [862, 428] width 18 height 8
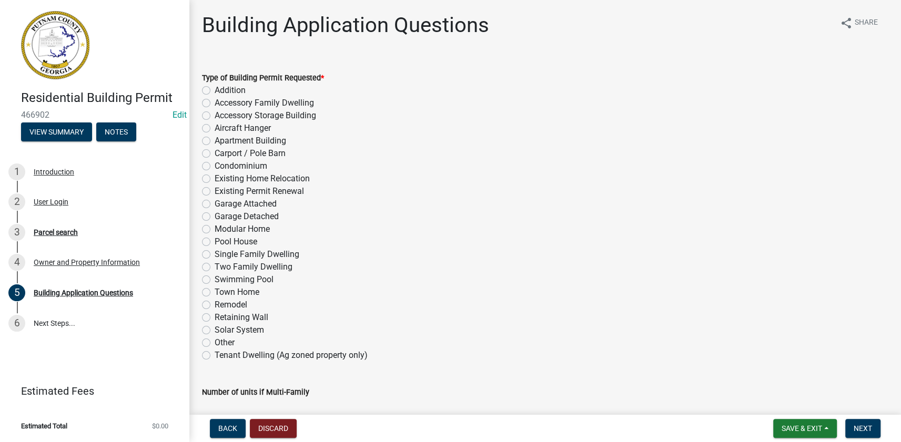
click at [228, 242] on label "Pool House" at bounding box center [235, 242] width 43 height 13
click at [221, 242] on input "Pool House" at bounding box center [217, 239] width 7 height 7
click at [226, 249] on label "Single Family Dwelling" at bounding box center [256, 254] width 85 height 13
click at [221, 249] on input "Single Family Dwelling" at bounding box center [217, 251] width 7 height 7
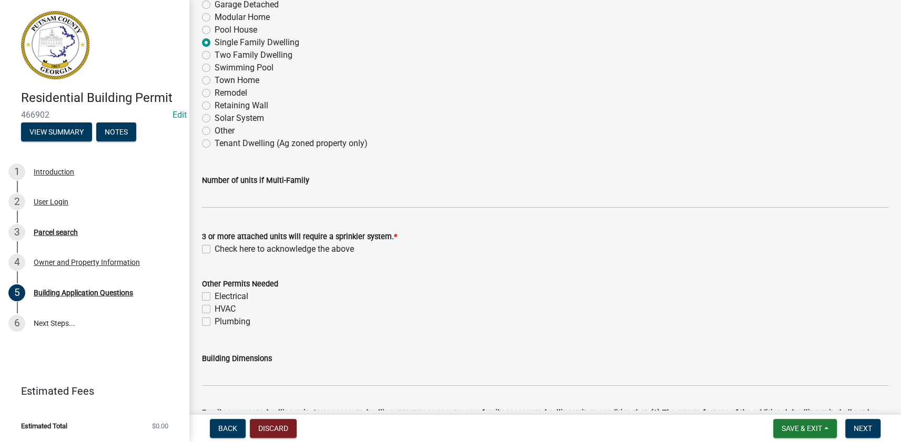
scroll to position [287, 0]
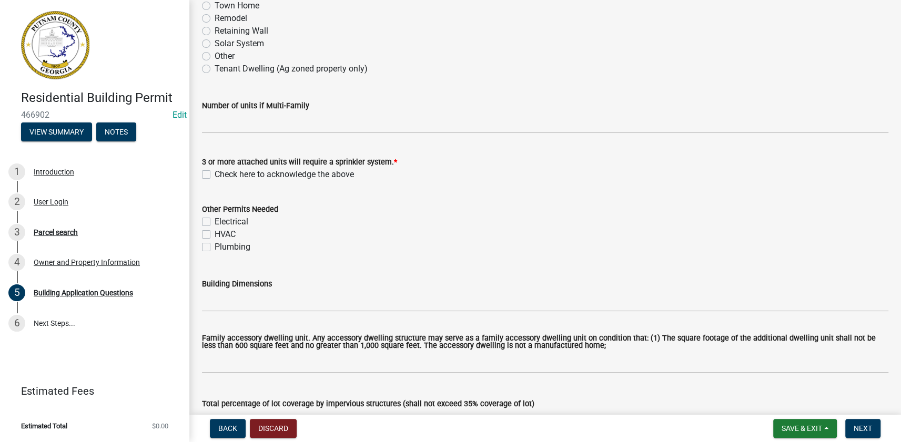
click at [214, 173] on label "Check here to acknowledge the above" at bounding box center [283, 174] width 139 height 13
click at [214, 173] on input "Check here to acknowledge the above" at bounding box center [217, 171] width 7 height 7
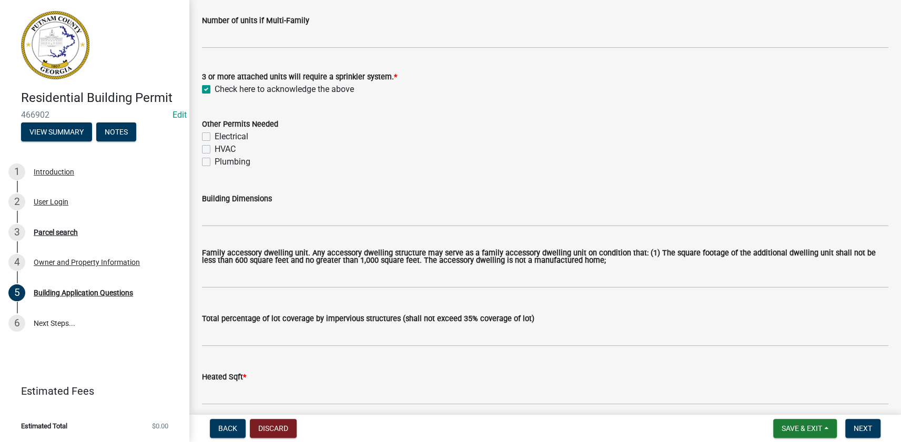
scroll to position [382, 0]
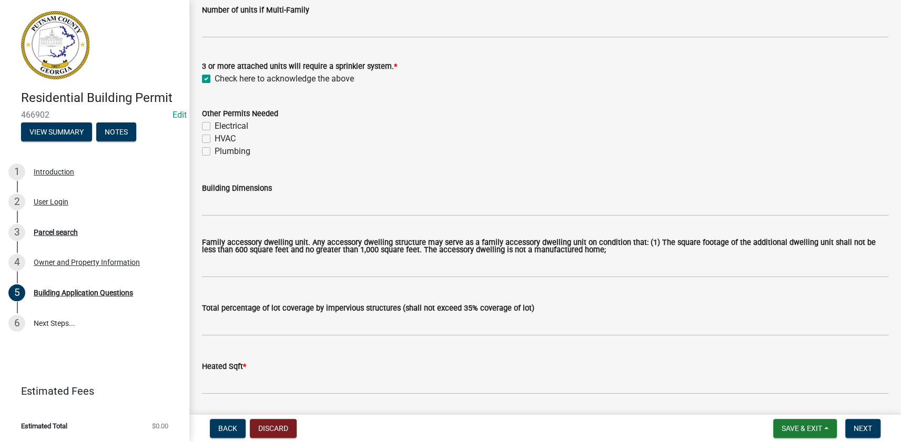
click at [214, 126] on label "Electrical" at bounding box center [231, 126] width 34 height 13
click at [214, 126] on input "Electrical" at bounding box center [217, 123] width 7 height 7
drag, startPoint x: 204, startPoint y: 137, endPoint x: 202, endPoint y: 142, distance: 5.5
click at [214, 137] on label "HVAC" at bounding box center [224, 138] width 21 height 13
click at [214, 137] on input "HVAC" at bounding box center [217, 135] width 7 height 7
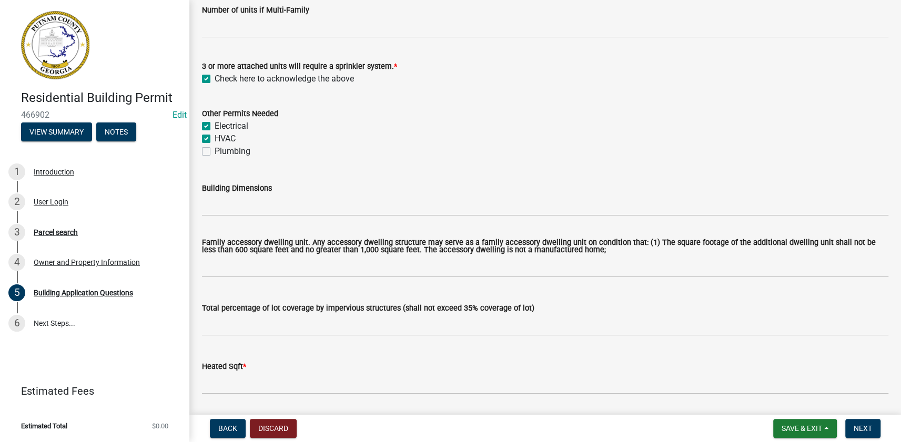
click at [201, 151] on div "Other Permits Needed Electrical HVAC Plumbing" at bounding box center [545, 126] width 702 height 63
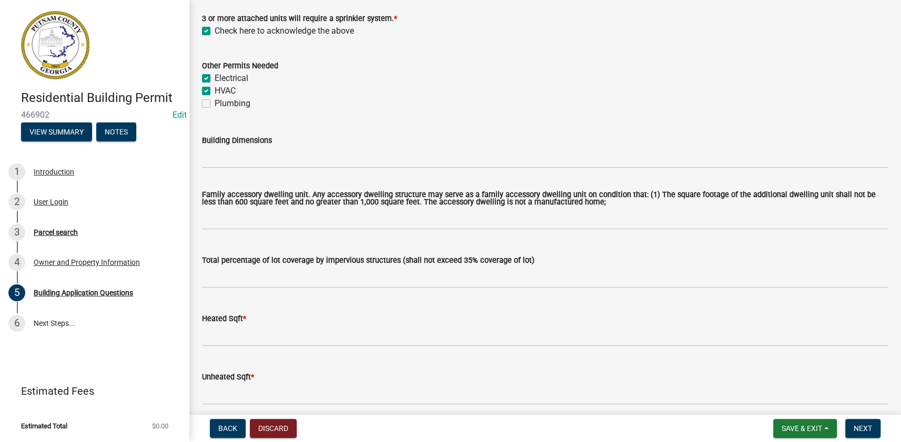
click at [206, 107] on div "Plumbing" at bounding box center [545, 103] width 686 height 13
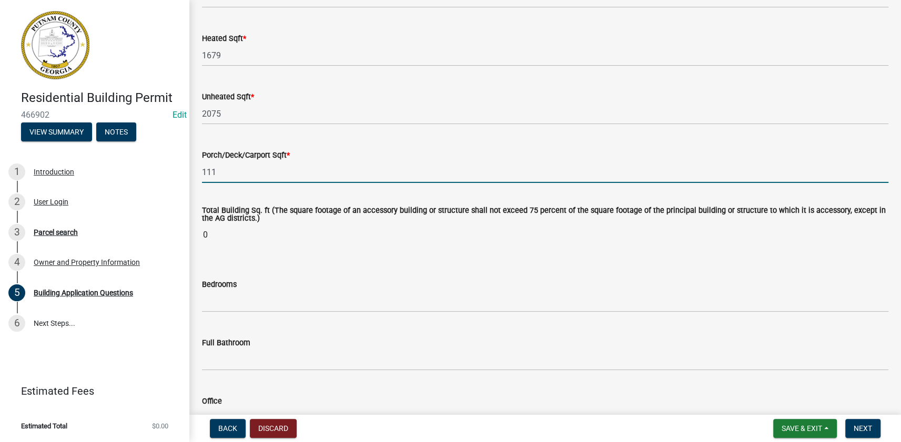
scroll to position [764, 0]
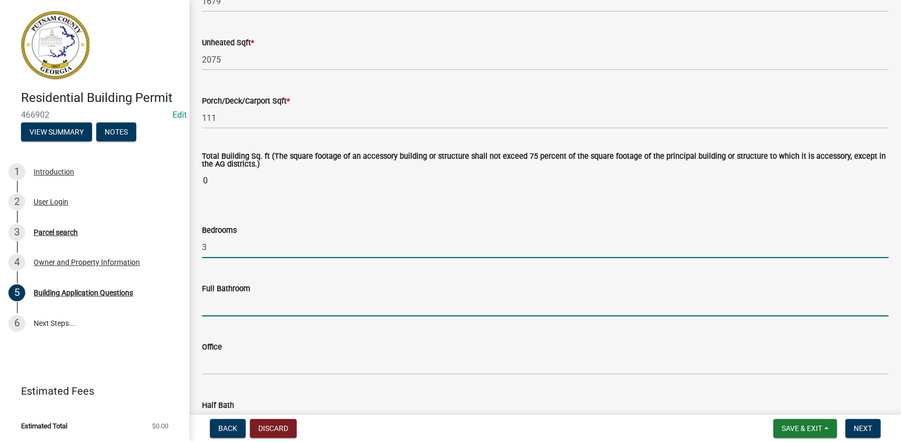
click at [226, 312] on input "text" at bounding box center [545, 306] width 686 height 22
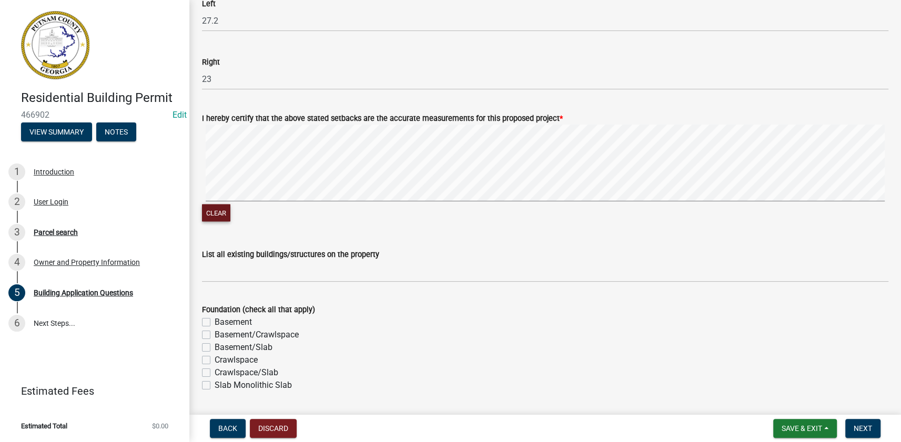
scroll to position [1716, 0]
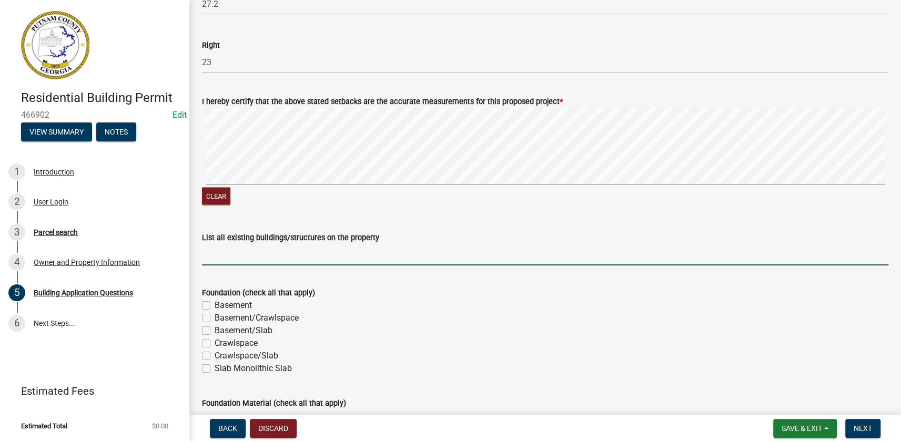
click at [252, 257] on input "List all existing buildings/structures on the property" at bounding box center [545, 255] width 686 height 22
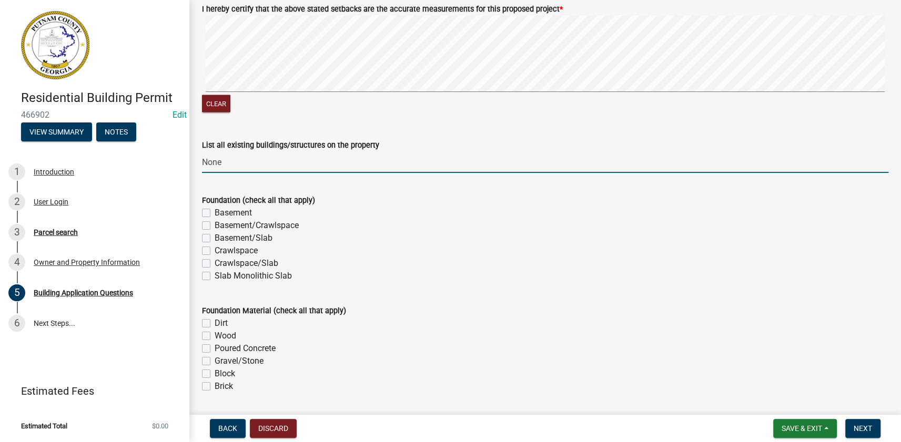
scroll to position [1812, 0]
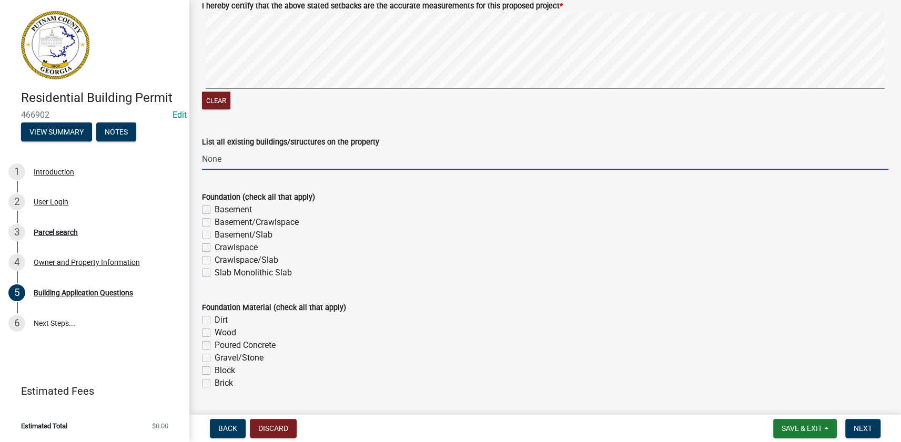
click at [214, 234] on label "Basement/Slab" at bounding box center [243, 235] width 58 height 13
click at [214, 234] on input "Basement/Slab" at bounding box center [217, 232] width 7 height 7
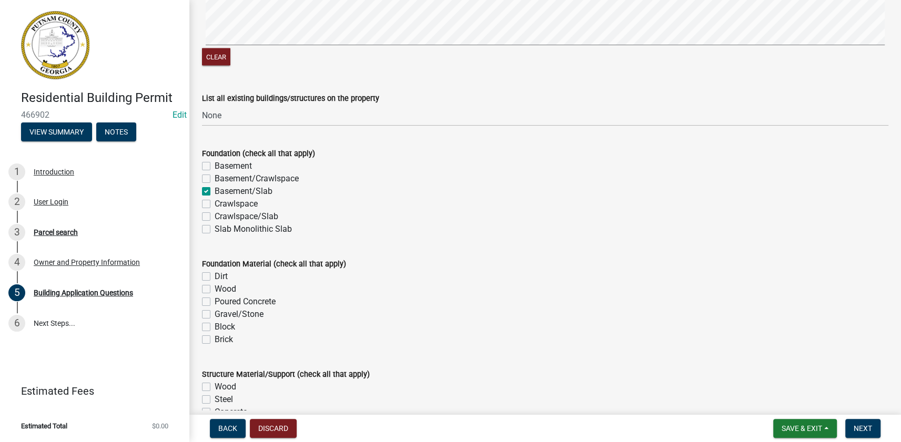
scroll to position [1908, 0]
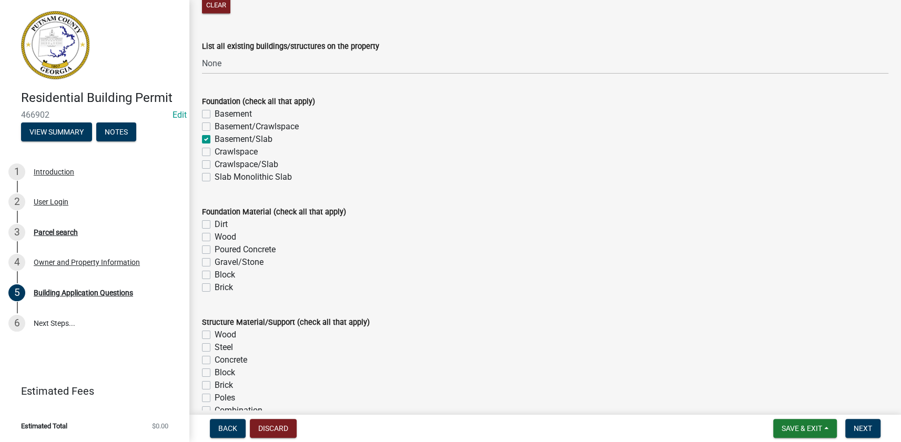
click at [214, 249] on label "Poured Concrete" at bounding box center [244, 249] width 61 height 13
click at [214, 249] on input "Poured Concrete" at bounding box center [217, 246] width 7 height 7
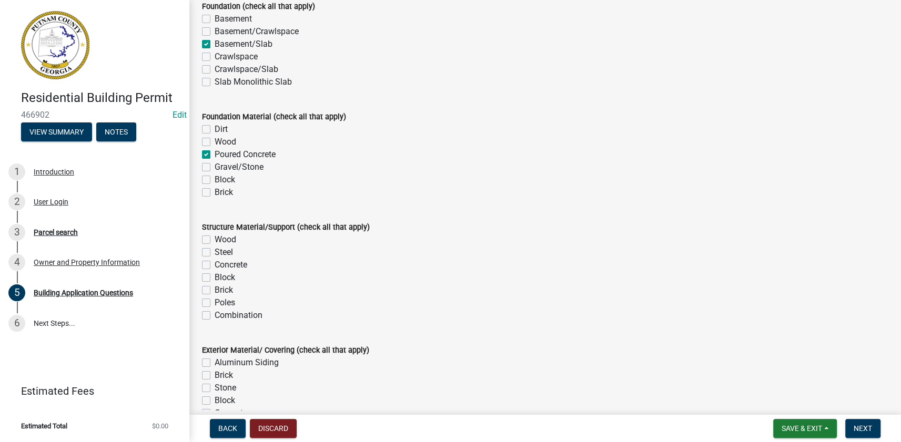
click at [214, 240] on label "Wood" at bounding box center [225, 239] width 22 height 13
click at [214, 240] on input "Wood" at bounding box center [217, 236] width 7 height 7
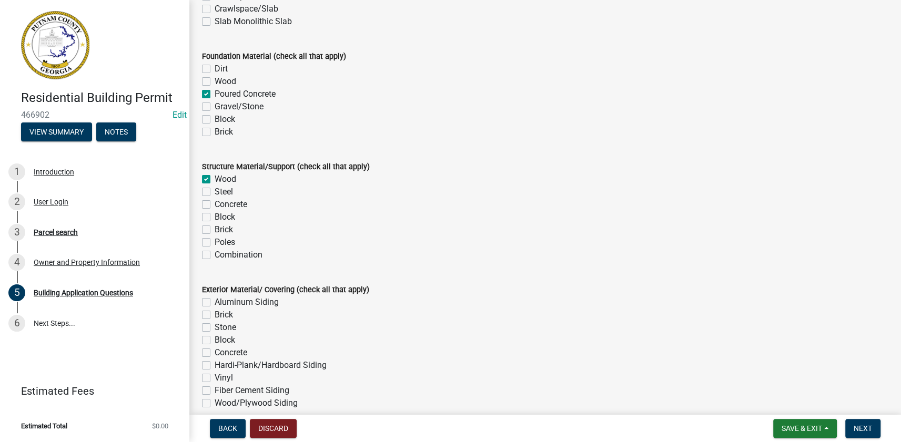
scroll to position [2099, 0]
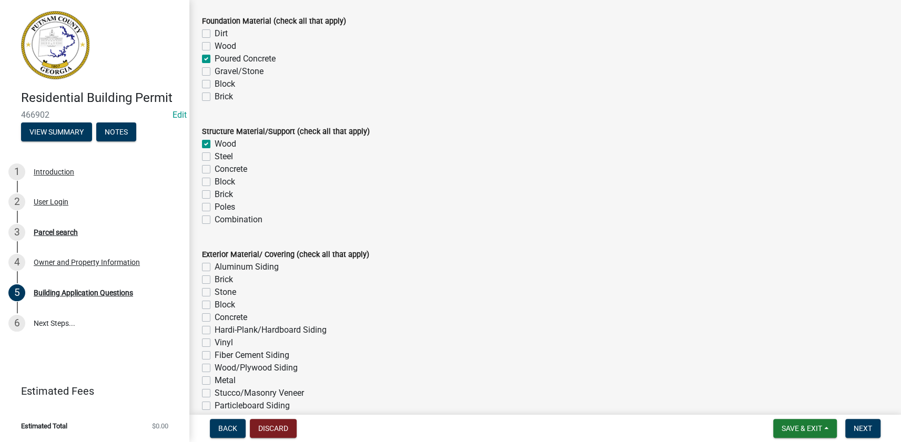
click at [214, 291] on label "Stone" at bounding box center [225, 292] width 22 height 13
click at [214, 291] on input "Stone" at bounding box center [217, 289] width 7 height 7
click at [214, 353] on label "Fiber Cement Siding" at bounding box center [251, 355] width 75 height 13
click at [214, 353] on input "Fiber Cement Siding" at bounding box center [217, 352] width 7 height 7
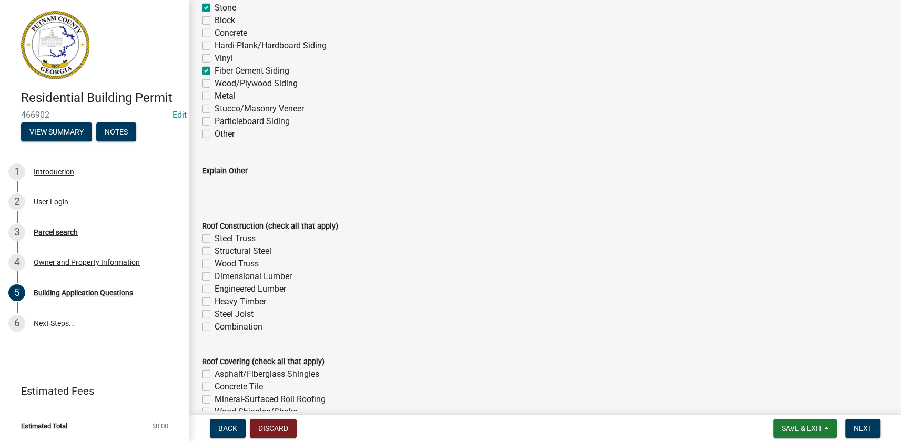
scroll to position [2386, 0]
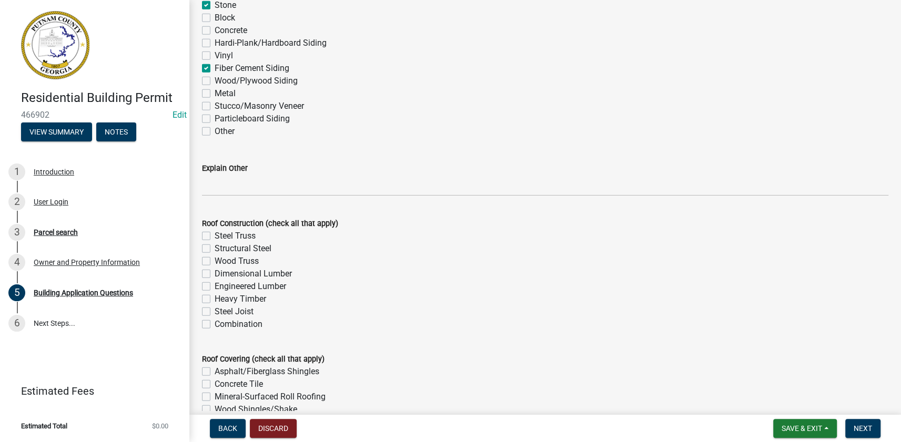
click at [214, 259] on label "Wood Truss" at bounding box center [236, 261] width 44 height 13
click at [214, 259] on input "Wood Truss" at bounding box center [217, 258] width 7 height 7
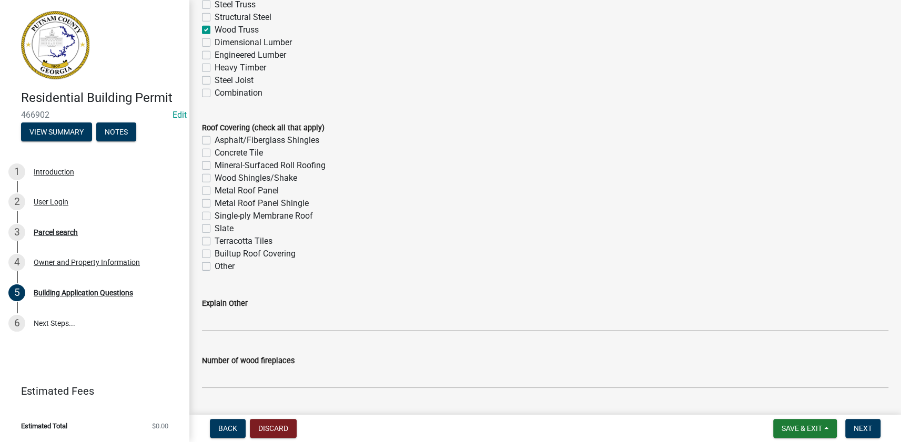
scroll to position [2672, 0]
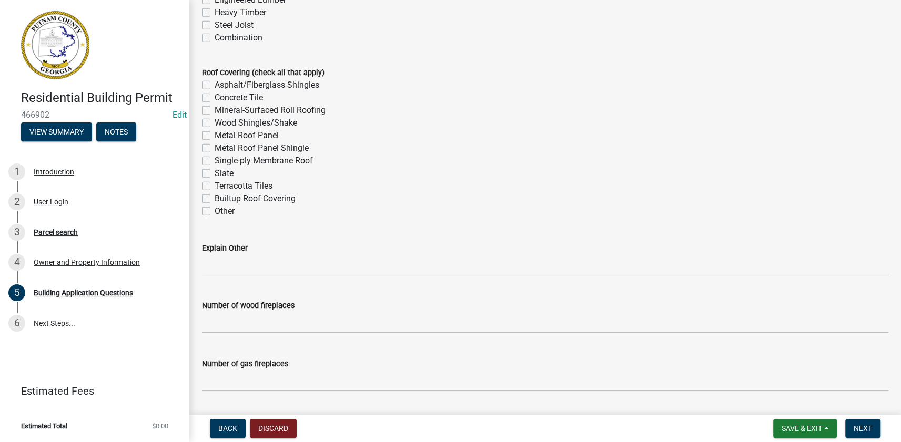
click at [216, 81] on label "Asphalt/Fiberglass Shingles" at bounding box center [266, 85] width 105 height 13
click at [216, 81] on input "Asphalt/Fiberglass Shingles" at bounding box center [217, 82] width 7 height 7
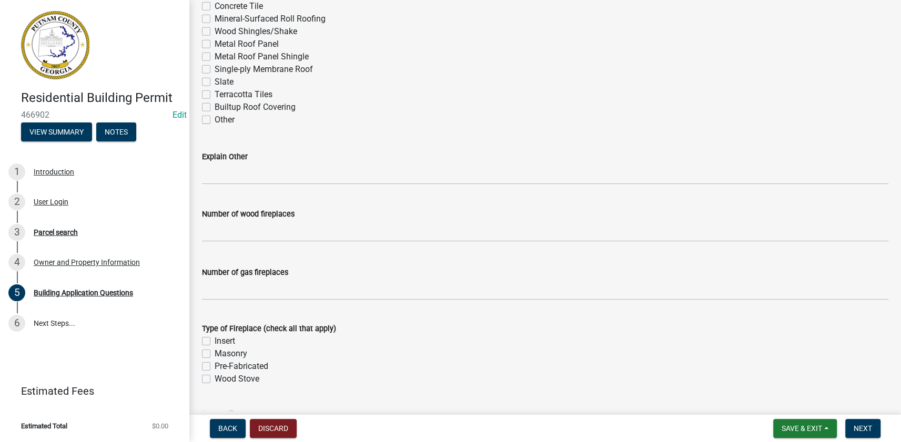
scroll to position [2768, 0]
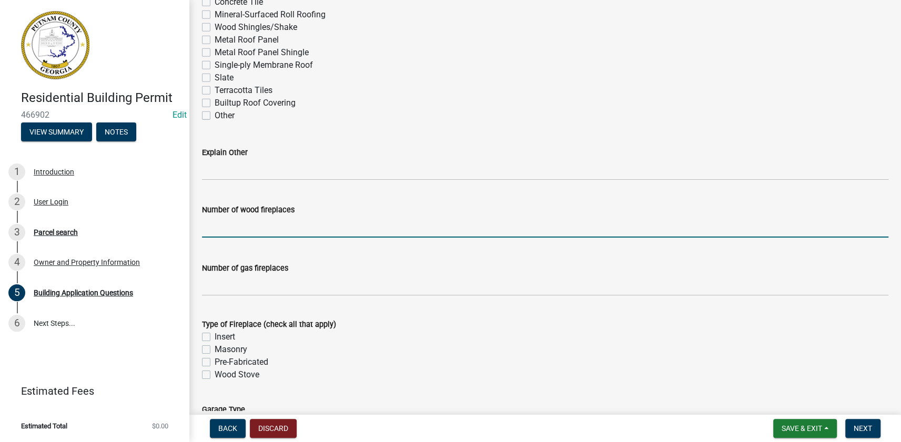
click at [217, 223] on input "text" at bounding box center [545, 227] width 686 height 22
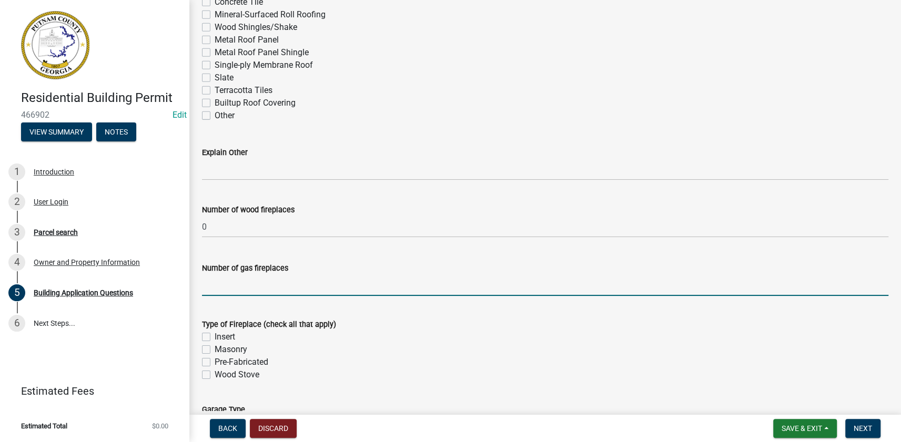
click at [216, 287] on input "text" at bounding box center [545, 285] width 686 height 22
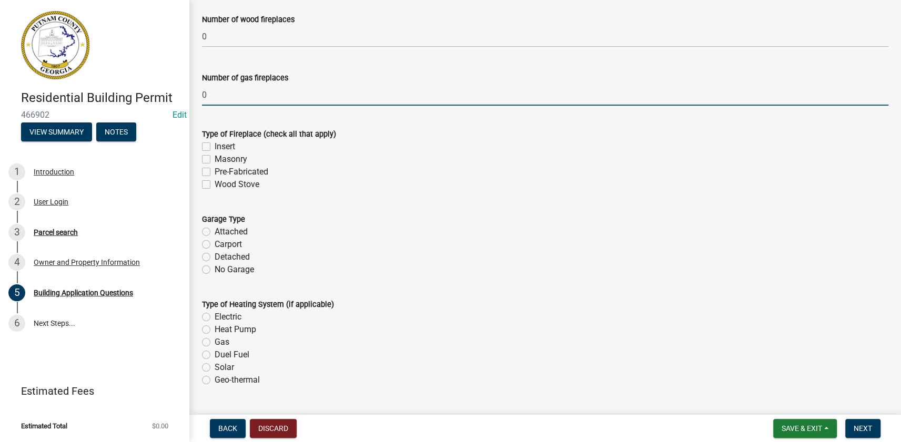
scroll to position [2959, 0]
click at [223, 228] on label "Attached" at bounding box center [230, 230] width 33 height 13
click at [221, 228] on input "Attached" at bounding box center [217, 227] width 7 height 7
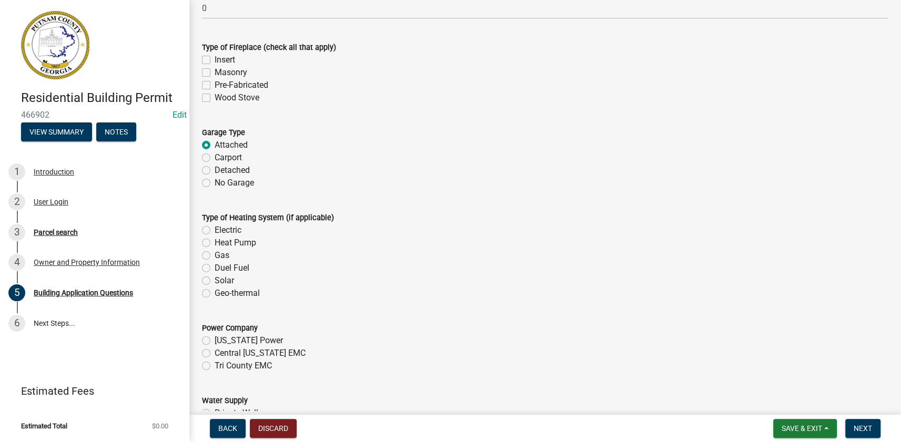
scroll to position [3054, 0]
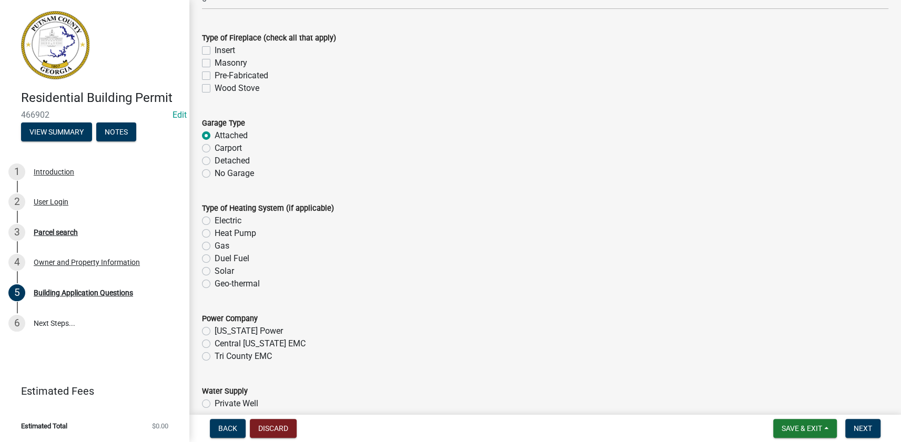
click at [214, 232] on label "Heat Pump" at bounding box center [235, 233] width 42 height 13
click at [214, 232] on input "Heat Pump" at bounding box center [217, 230] width 7 height 7
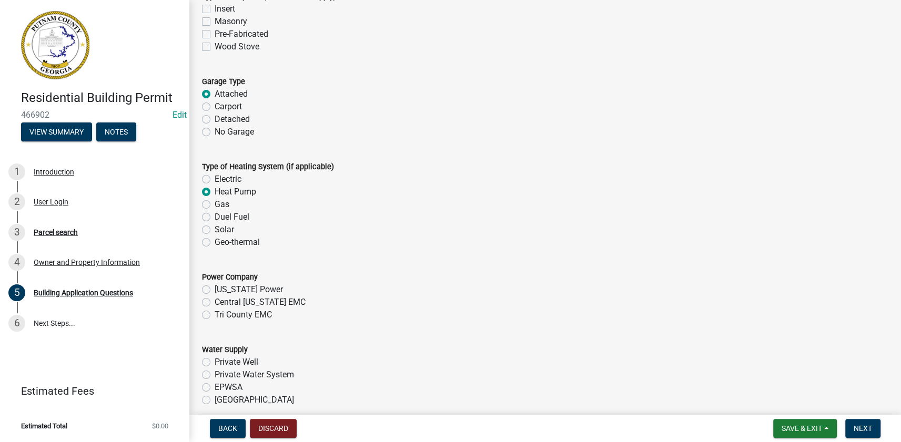
scroll to position [3150, 0]
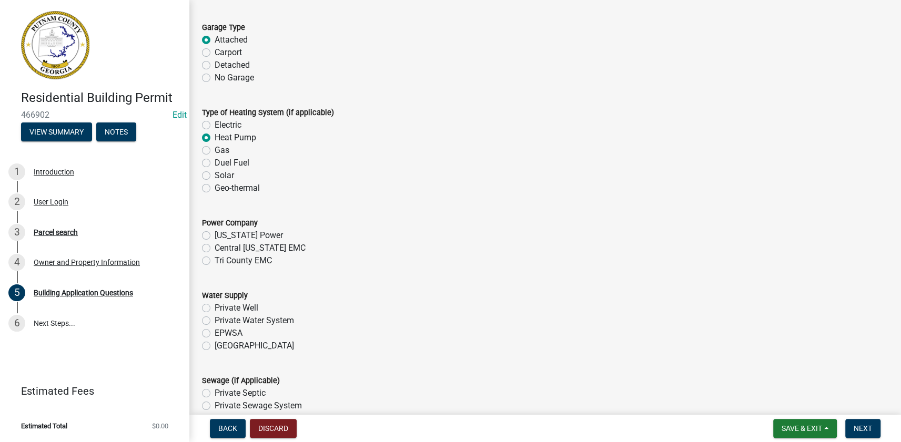
click at [214, 259] on label "Tri County EMC" at bounding box center [242, 260] width 57 height 13
click at [214, 259] on input "Tri County EMC" at bounding box center [217, 257] width 7 height 7
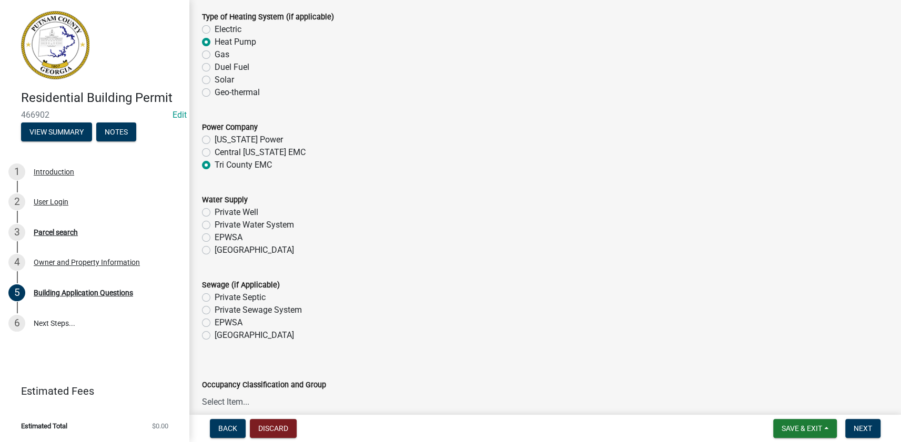
click at [214, 250] on label "Piedmont" at bounding box center [253, 250] width 79 height 13
click at [214, 250] on input "Piedmont" at bounding box center [217, 247] width 7 height 7
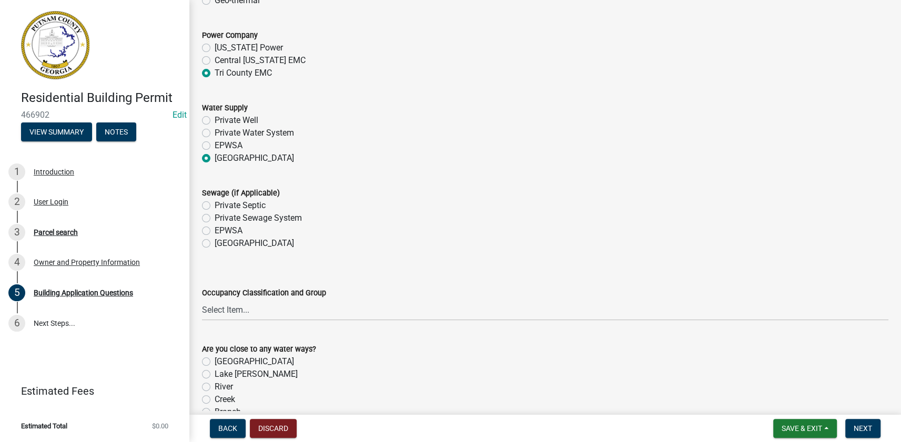
scroll to position [3341, 0]
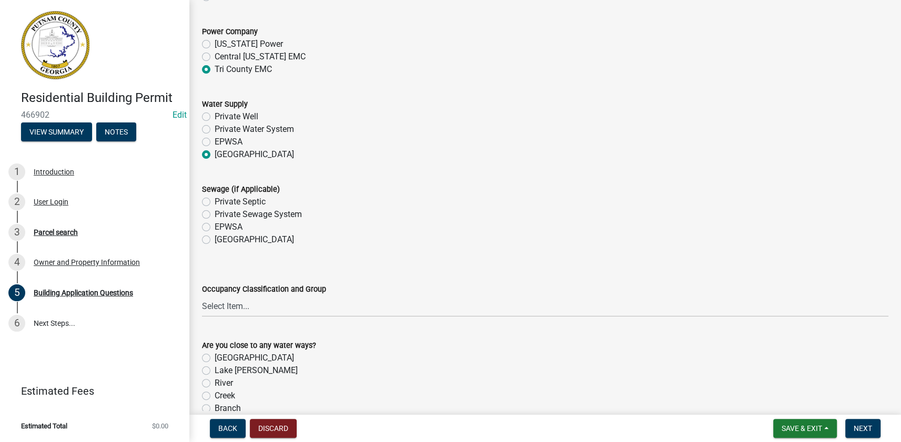
click at [214, 239] on label "Piedmont" at bounding box center [253, 239] width 79 height 13
click at [214, 239] on input "Piedmont" at bounding box center [217, 236] width 7 height 7
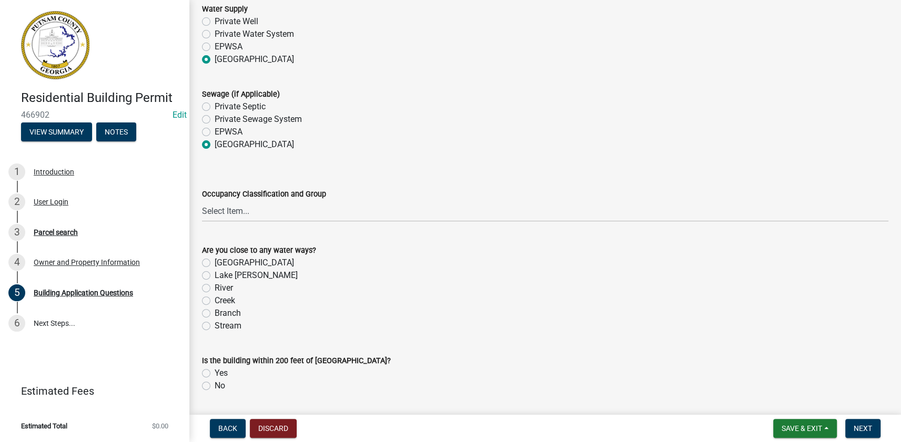
scroll to position [3437, 0]
click at [231, 207] on select "Select Item... A-1 A-2 A-3 A-4 A-5 B M E F-1 F-2 R-1 R-2 R-3 R-4 H-1 H-2 H-4 H-…" at bounding box center [545, 211] width 686 height 22
click at [202, 200] on select "Select Item... A-1 A-2 A-3 A-4 A-5 B M E F-1 F-2 R-1 R-2 R-3 R-4 H-1 H-2 H-4 H-…" at bounding box center [545, 211] width 686 height 22
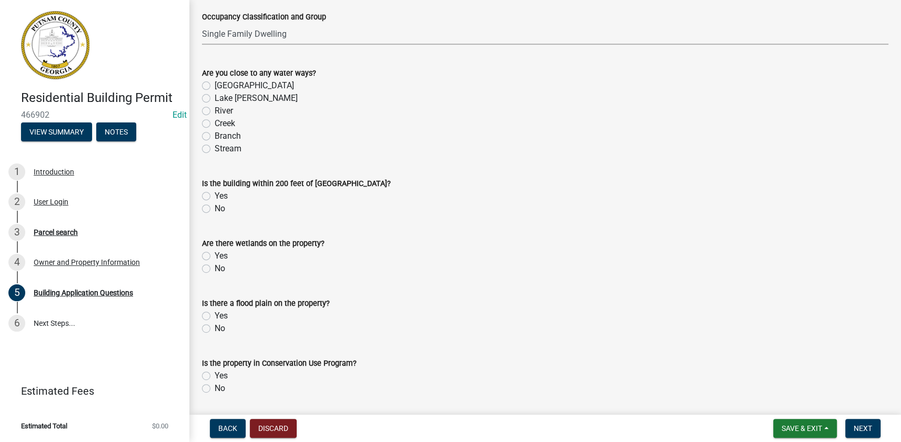
scroll to position [3628, 0]
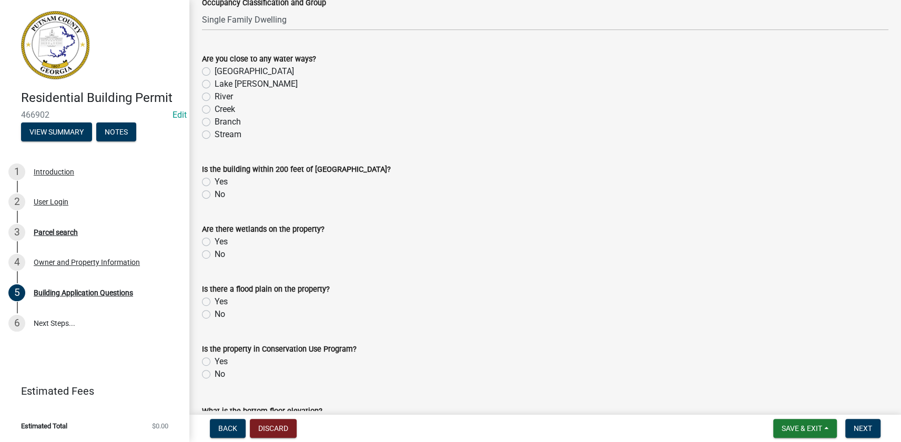
click at [201, 194] on div "Is the building within 200 feet of State Waters? Yes No" at bounding box center [545, 175] width 702 height 50
click at [214, 192] on label "No" at bounding box center [219, 194] width 11 height 13
click at [214, 192] on input "No" at bounding box center [217, 191] width 7 height 7
click at [214, 253] on label "No" at bounding box center [219, 254] width 11 height 13
click at [214, 253] on input "No" at bounding box center [217, 251] width 7 height 7
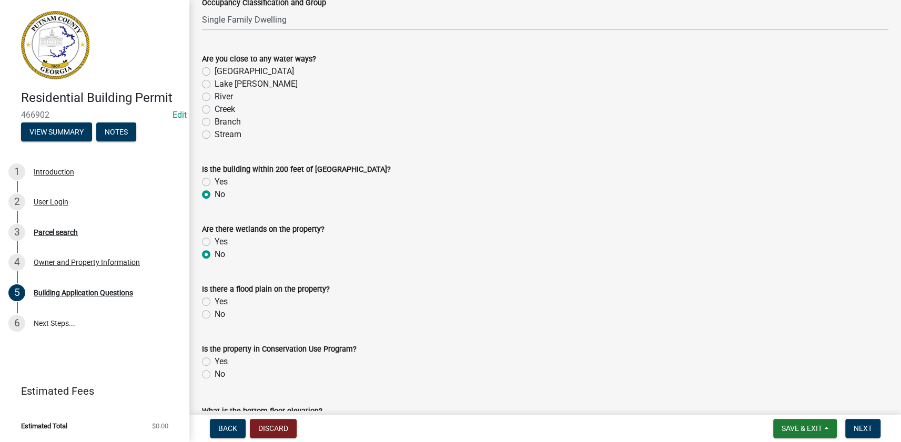
click at [214, 310] on label "No" at bounding box center [219, 314] width 11 height 13
click at [214, 310] on input "No" at bounding box center [217, 311] width 7 height 7
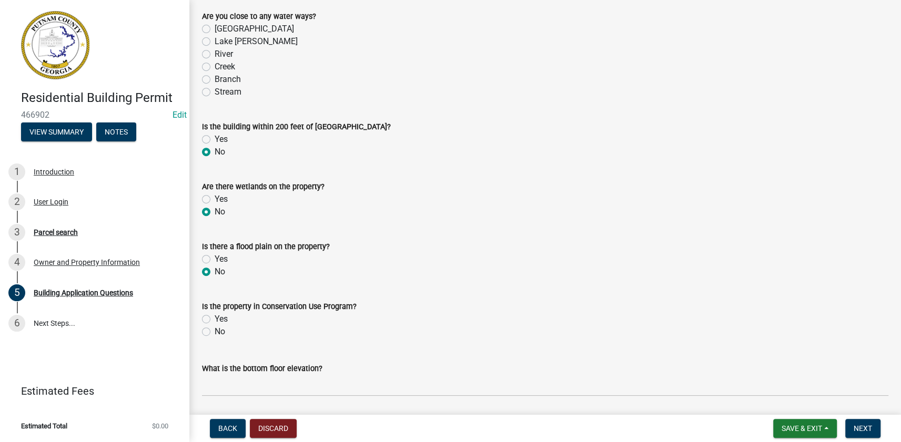
scroll to position [3723, 0]
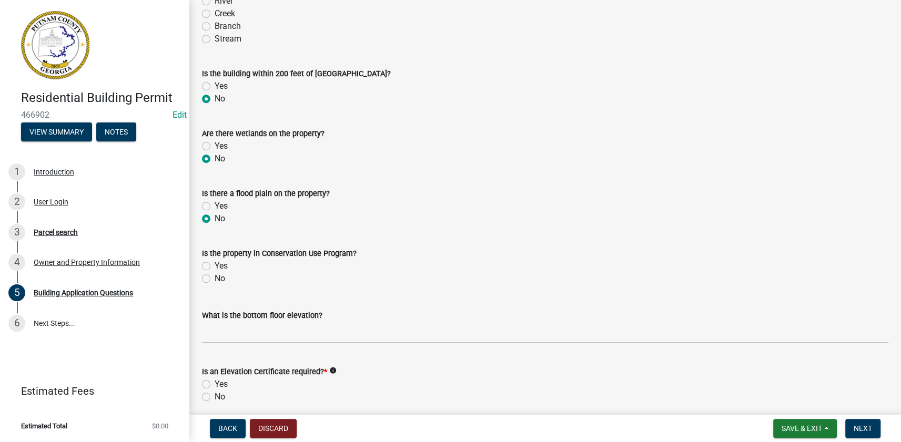
click at [214, 277] on label "No" at bounding box center [219, 278] width 11 height 13
click at [214, 277] on input "No" at bounding box center [217, 275] width 7 height 7
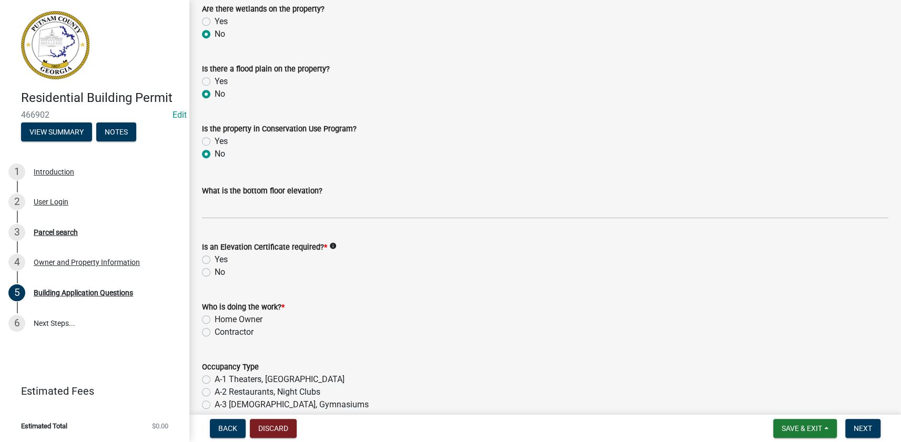
scroll to position [3867, 0]
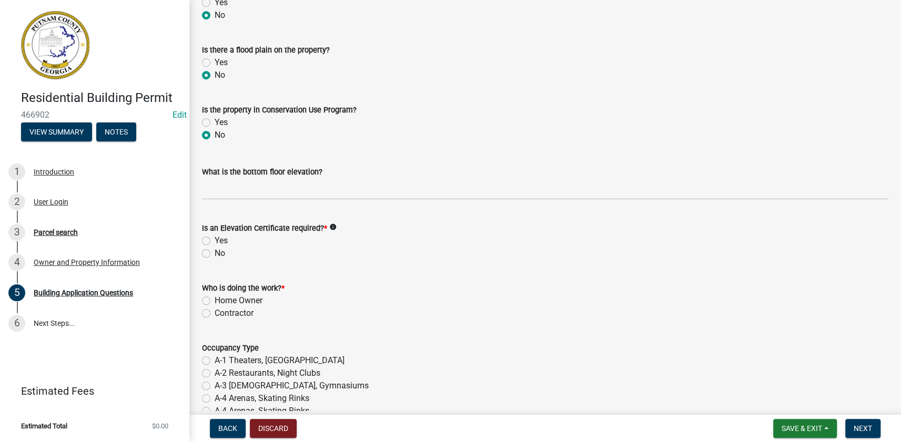
click at [214, 254] on label "No" at bounding box center [219, 253] width 11 height 13
click at [214, 254] on input "No" at bounding box center [217, 250] width 7 height 7
click at [214, 309] on label "Contractor" at bounding box center [233, 313] width 39 height 13
click at [214, 309] on input "Contractor" at bounding box center [217, 310] width 7 height 7
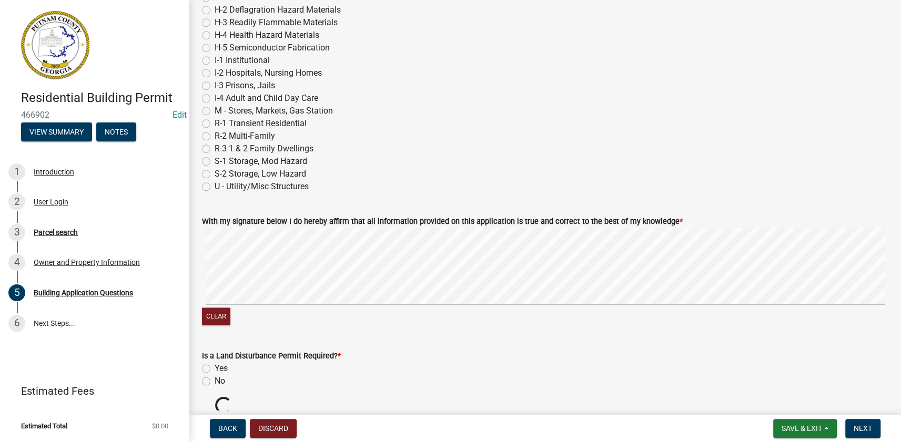
scroll to position [4345, 0]
click at [214, 145] on label "R-3 1 & 2 Family Dwellings" at bounding box center [263, 147] width 99 height 13
click at [214, 145] on input "R-3 1 & 2 Family Dwellings" at bounding box center [217, 144] width 7 height 7
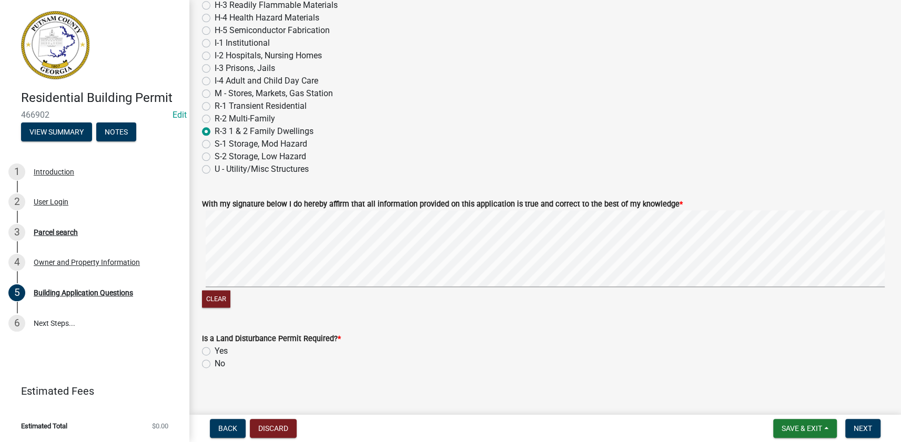
scroll to position [4370, 0]
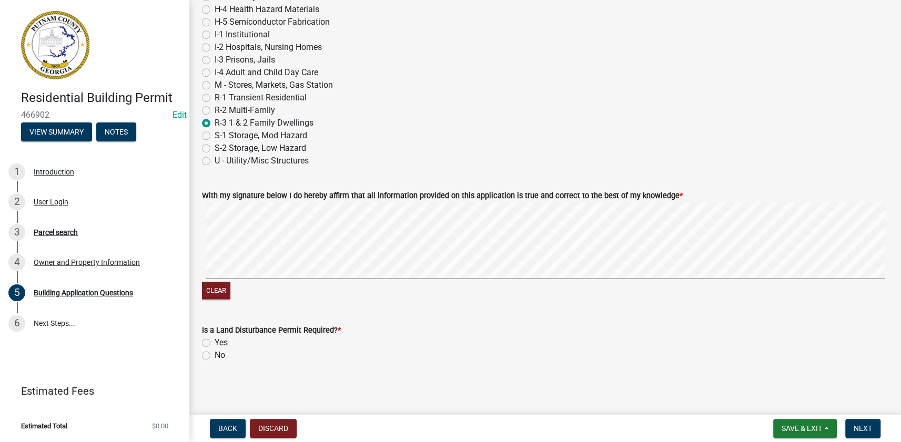
click at [214, 341] on label "Yes" at bounding box center [220, 342] width 13 height 13
click at [214, 341] on input "Yes" at bounding box center [217, 339] width 7 height 7
click at [858, 419] on form "Save & Exit Save Save & Exit Next" at bounding box center [827, 428] width 116 height 19
click at [860, 426] on span "Next" at bounding box center [862, 428] width 18 height 8
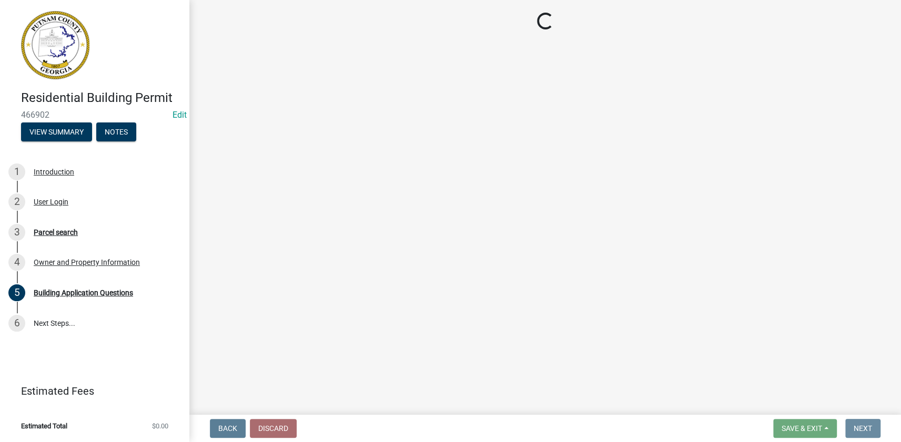
scroll to position [0, 0]
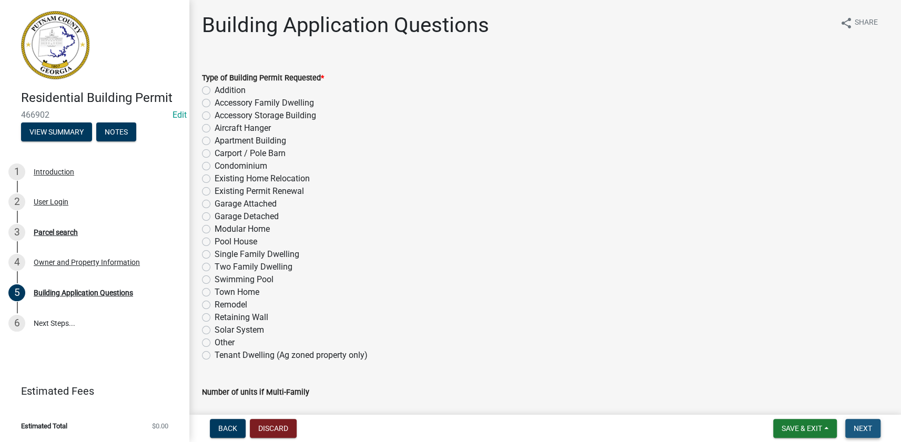
click at [861, 426] on span "Next" at bounding box center [862, 428] width 18 height 8
click at [214, 252] on label "Single Family Dwelling" at bounding box center [256, 254] width 85 height 13
click at [214, 252] on input "Single Family Dwelling" at bounding box center [217, 251] width 7 height 7
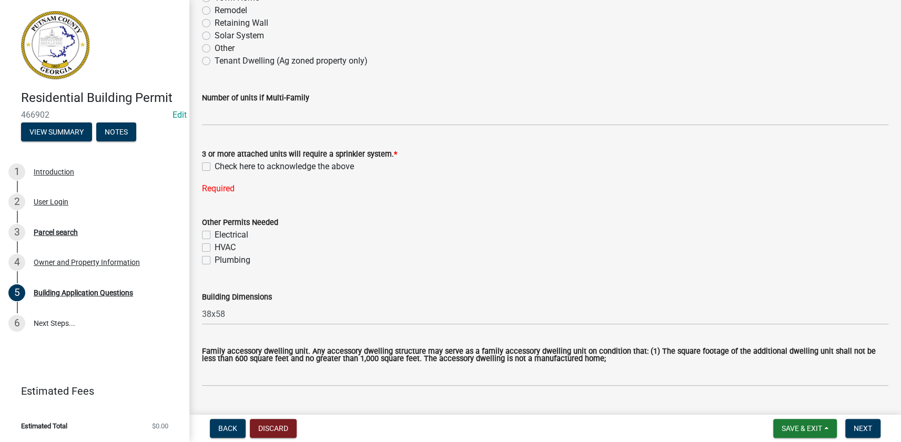
scroll to position [334, 0]
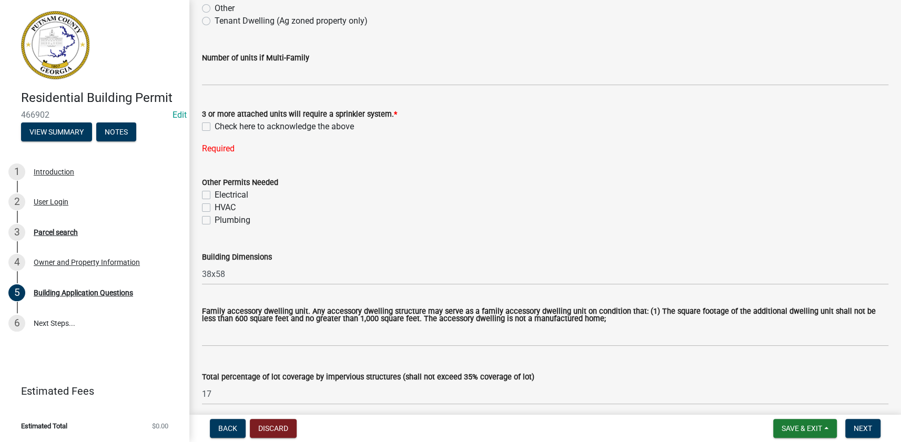
click at [214, 127] on label "Check here to acknowledge the above" at bounding box center [283, 126] width 139 height 13
click at [214, 127] on input "Check here to acknowledge the above" at bounding box center [217, 123] width 7 height 7
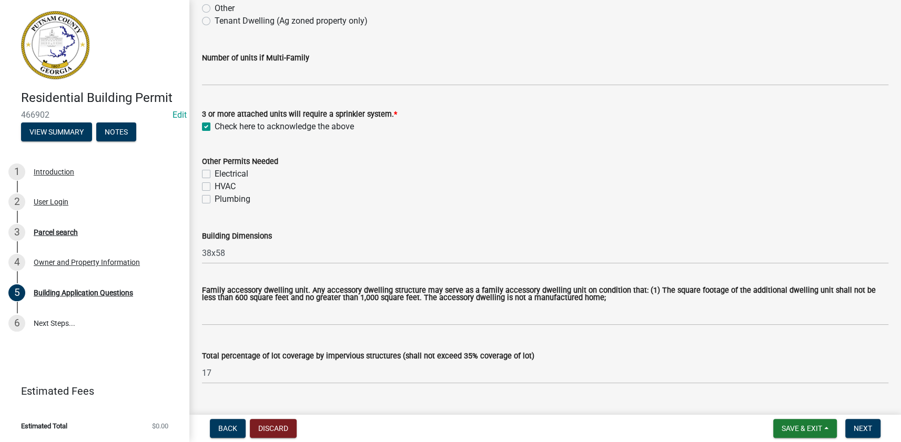
click at [214, 195] on label "Plumbing" at bounding box center [232, 199] width 36 height 13
click at [214, 195] on input "Plumbing" at bounding box center [217, 196] width 7 height 7
click at [214, 182] on label "HVAC" at bounding box center [224, 186] width 21 height 13
click at [214, 182] on input "HVAC" at bounding box center [217, 183] width 7 height 7
click at [214, 172] on label "Electrical" at bounding box center [231, 174] width 34 height 13
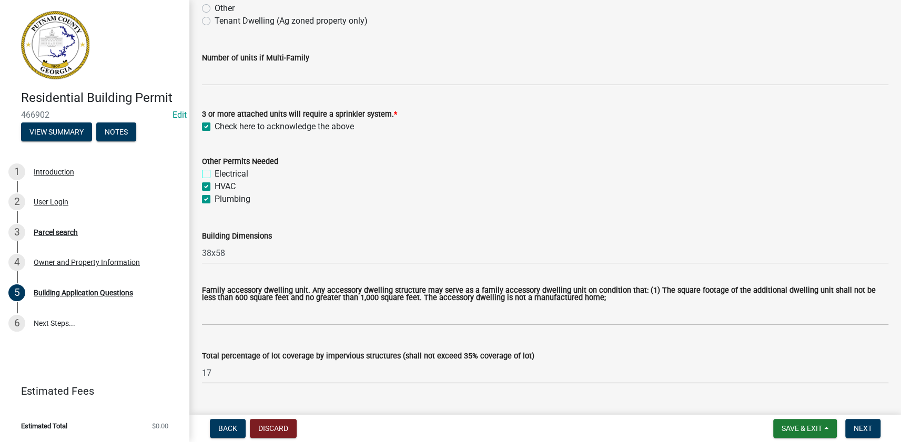
click at [214, 172] on input "Electrical" at bounding box center [217, 171] width 7 height 7
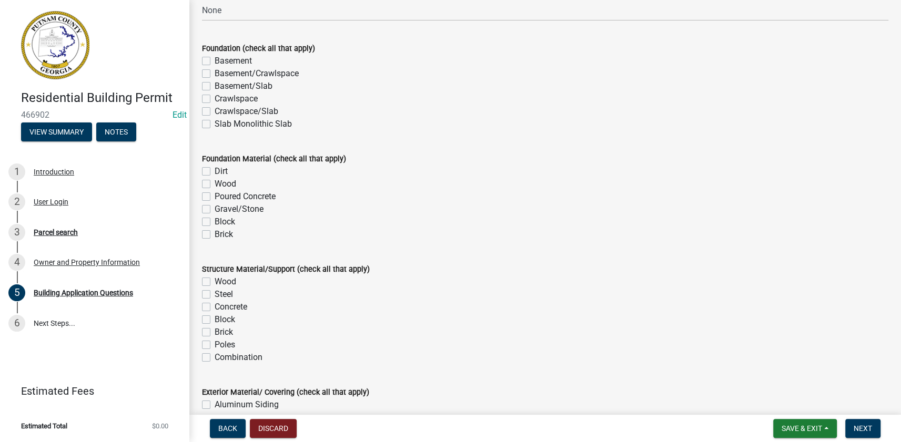
scroll to position [2007, 0]
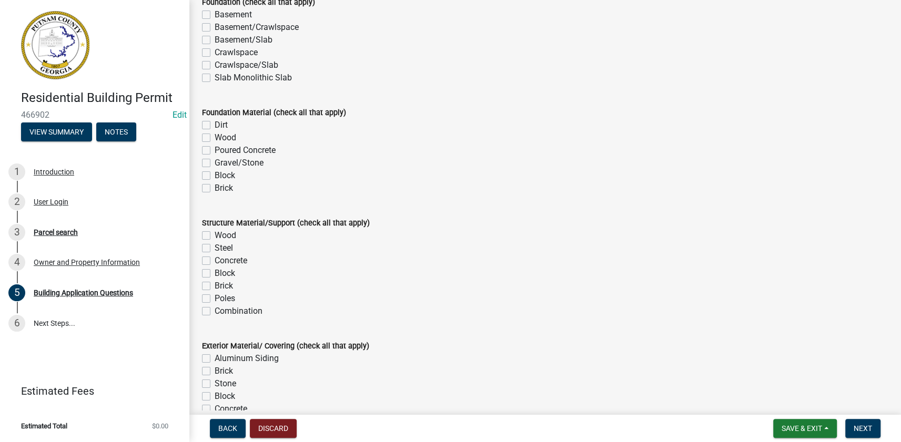
click at [214, 36] on label "Basement/Slab" at bounding box center [243, 40] width 58 height 13
click at [214, 36] on input "Basement/Slab" at bounding box center [217, 37] width 7 height 7
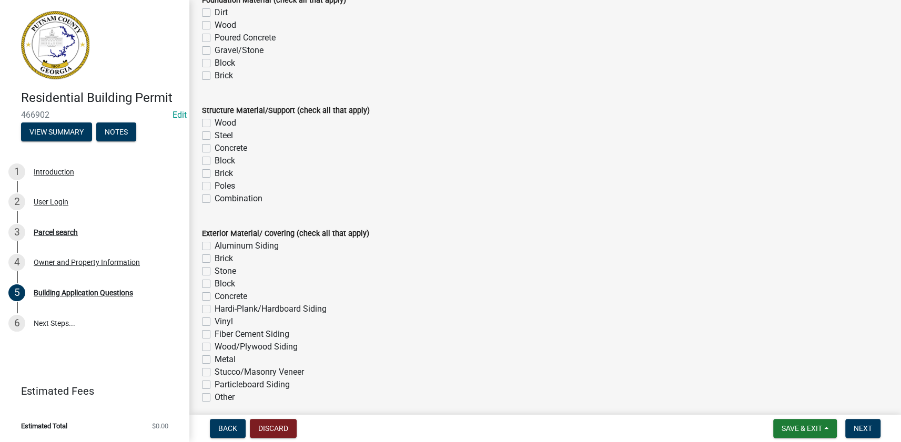
scroll to position [2103, 0]
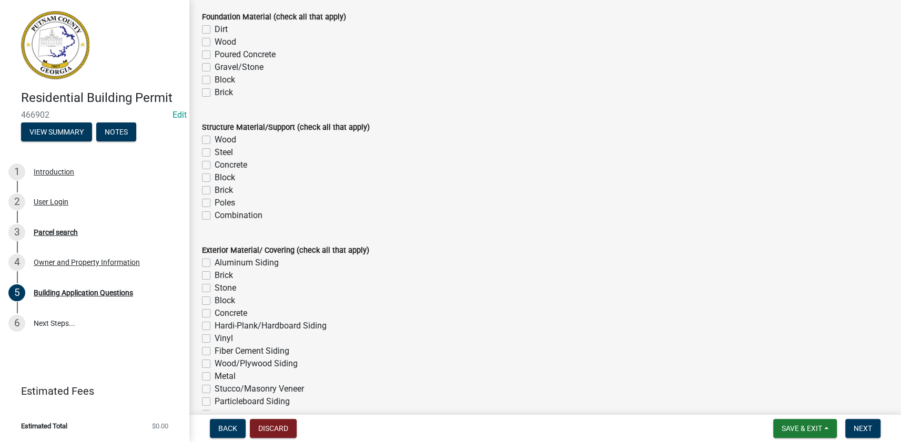
click at [214, 57] on label "Poured Concrete" at bounding box center [244, 54] width 61 height 13
click at [214, 55] on input "Poured Concrete" at bounding box center [217, 51] width 7 height 7
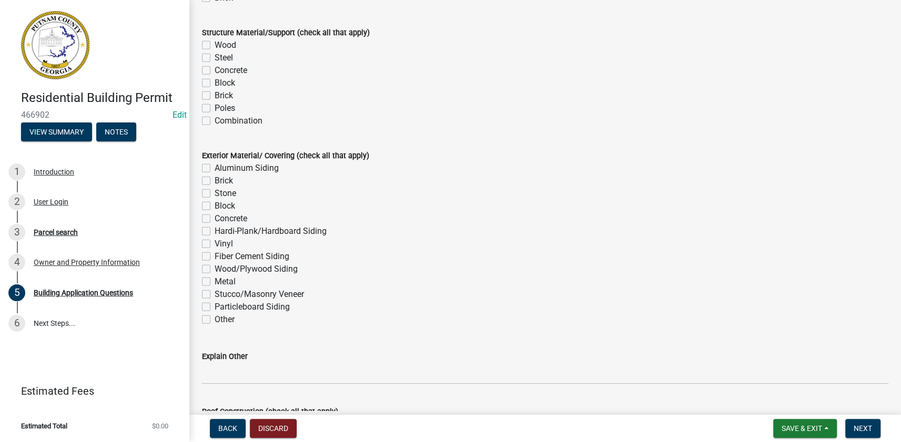
scroll to position [2198, 0]
click at [214, 44] on label "Wood" at bounding box center [225, 44] width 22 height 13
click at [214, 44] on input "Wood" at bounding box center [217, 41] width 7 height 7
click at [198, 195] on div "Exterior Material/ Covering (check all that apply) Aluminum Siding Brick Stone …" at bounding box center [545, 230] width 702 height 189
click at [214, 192] on label "Stone" at bounding box center [225, 193] width 22 height 13
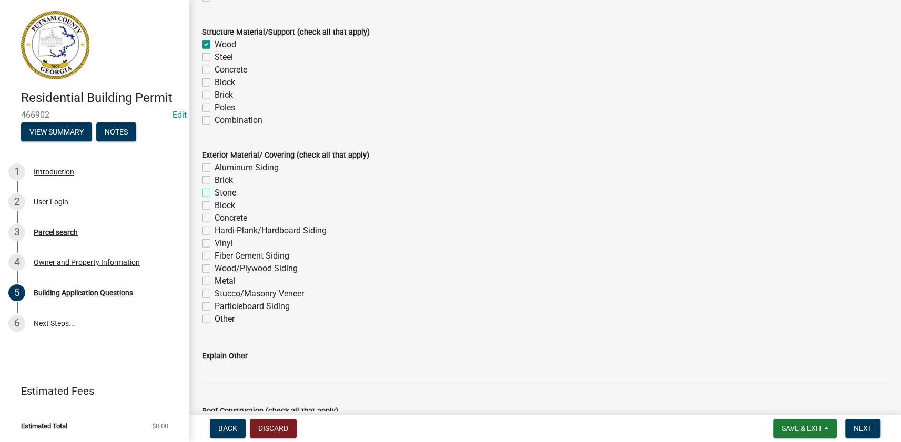
click at [214, 192] on input "Stone" at bounding box center [217, 190] width 7 height 7
click at [214, 253] on label "Fiber Cement Siding" at bounding box center [251, 256] width 75 height 13
click at [214, 253] on input "Fiber Cement Siding" at bounding box center [217, 253] width 7 height 7
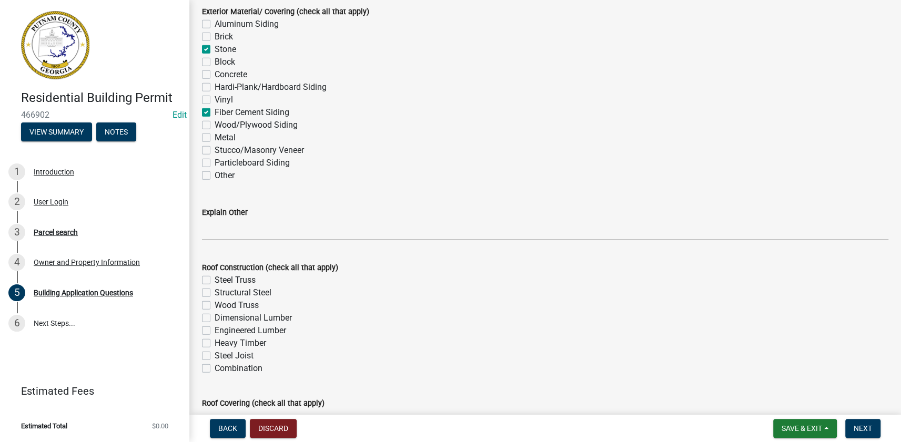
scroll to position [2389, 0]
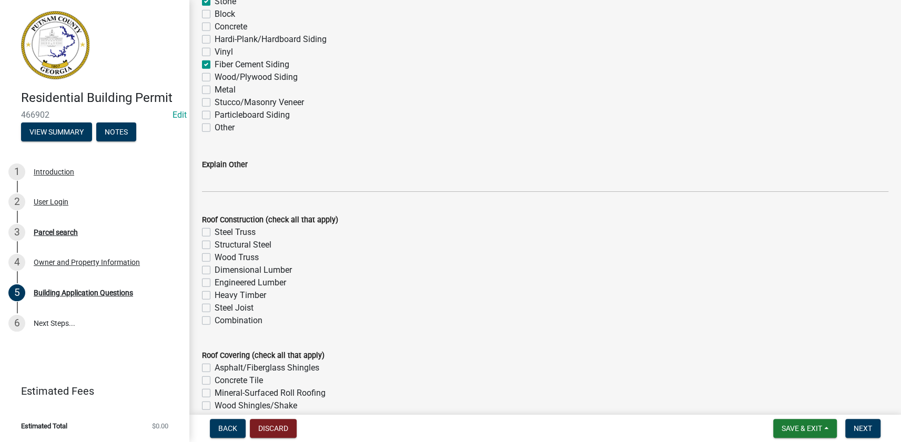
click at [214, 254] on label "Wood Truss" at bounding box center [236, 257] width 44 height 13
click at [214, 254] on input "Wood Truss" at bounding box center [217, 254] width 7 height 7
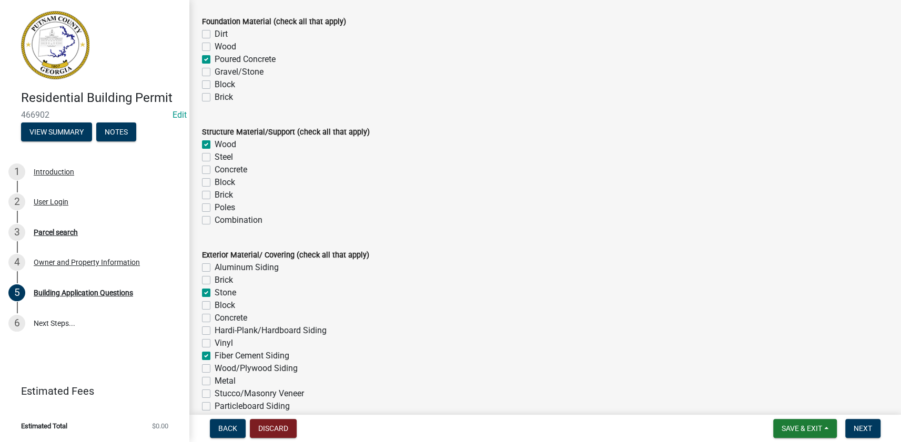
scroll to position [2055, 0]
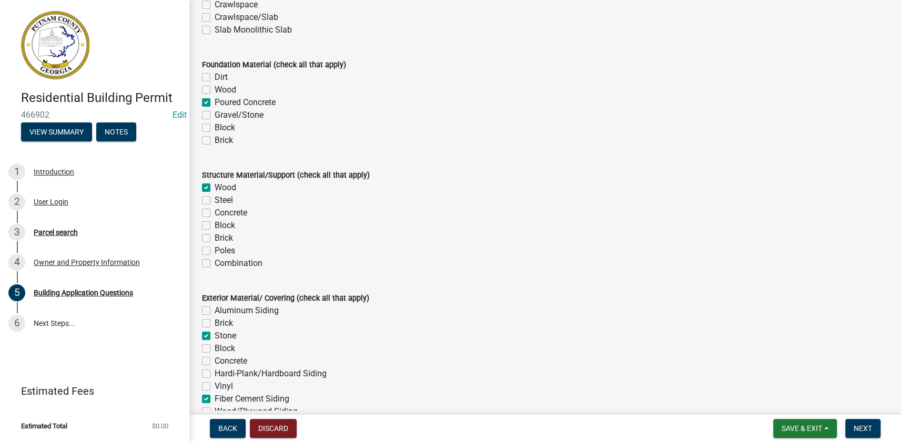
click at [203, 192] on div "Wood" at bounding box center [545, 187] width 686 height 13
click at [214, 189] on label "Wood" at bounding box center [225, 187] width 22 height 13
click at [214, 188] on input "Wood" at bounding box center [217, 184] width 7 height 7
click at [214, 187] on label "Wood" at bounding box center [225, 187] width 22 height 13
click at [214, 187] on input "Wood" at bounding box center [217, 184] width 7 height 7
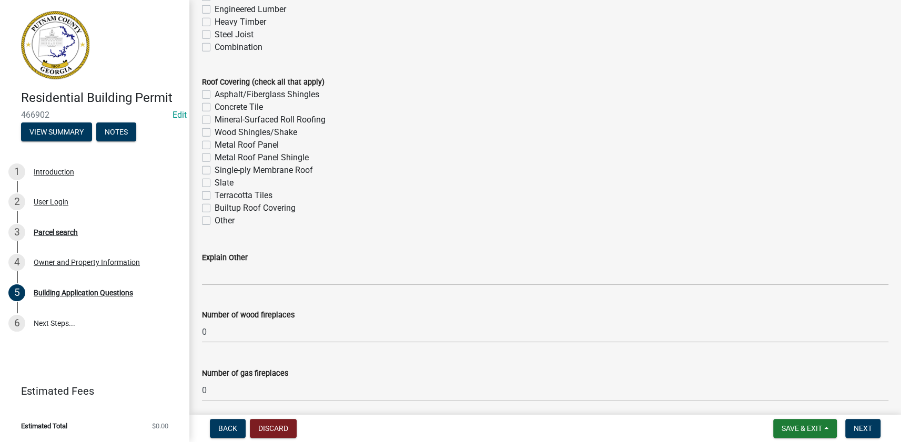
scroll to position [2676, 0]
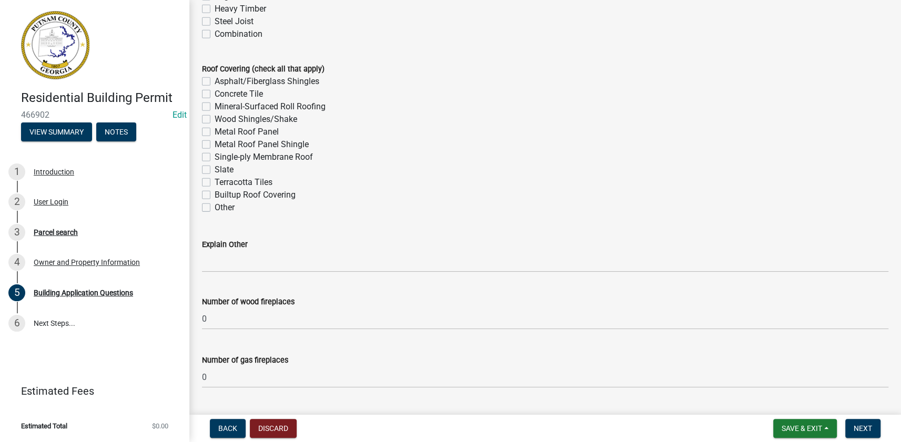
click at [214, 78] on label "Asphalt/Fiberglass Shingles" at bounding box center [266, 81] width 105 height 13
click at [214, 78] on input "Asphalt/Fiberglass Shingles" at bounding box center [217, 78] width 7 height 7
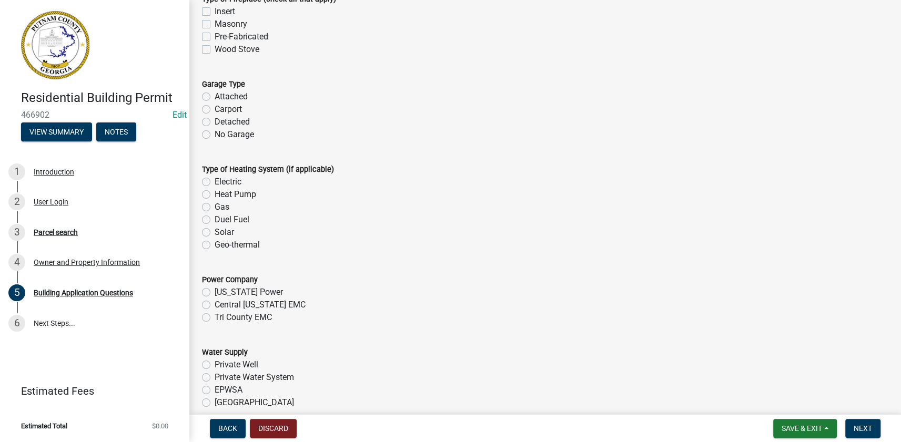
scroll to position [3106, 0]
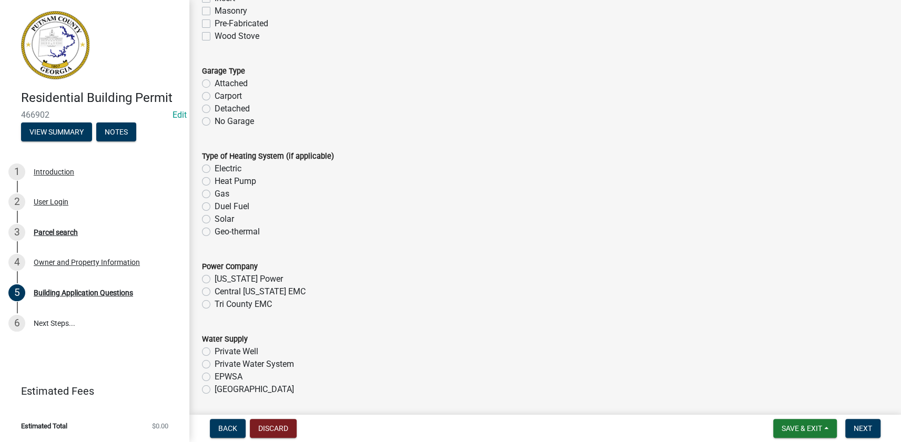
click at [222, 84] on label "Attached" at bounding box center [230, 83] width 33 height 13
click at [221, 84] on input "Attached" at bounding box center [217, 80] width 7 height 7
click at [228, 179] on label "Heat Pump" at bounding box center [235, 181] width 42 height 13
click at [221, 179] on input "Heat Pump" at bounding box center [217, 178] width 7 height 7
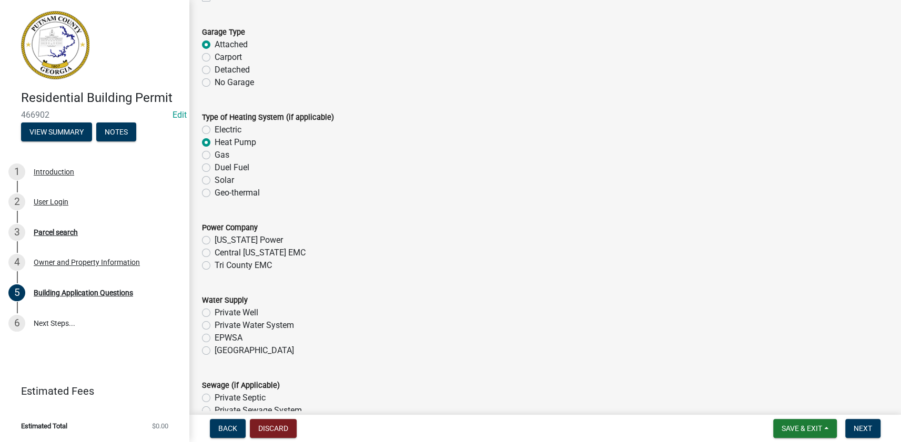
scroll to position [3201, 0]
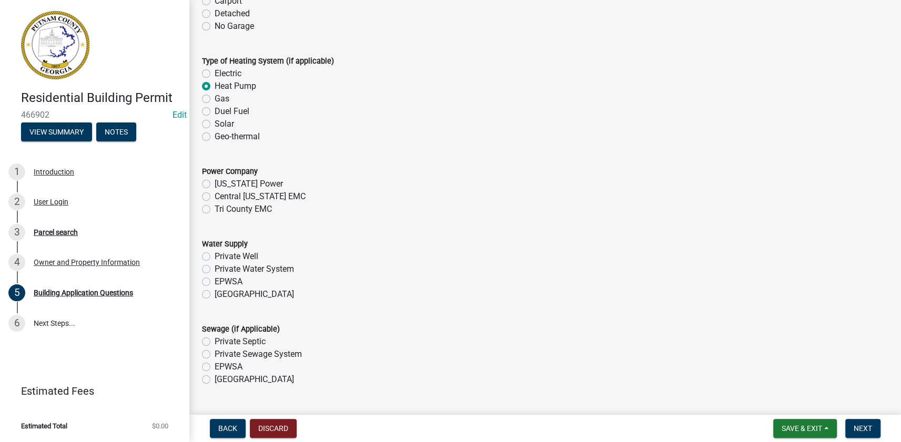
click at [245, 211] on label "Tri County EMC" at bounding box center [242, 209] width 57 height 13
click at [221, 210] on input "Tri County EMC" at bounding box center [217, 206] width 7 height 7
drag, startPoint x: 232, startPoint y: 294, endPoint x: 236, endPoint y: 303, distance: 9.2
click at [232, 294] on label "Piedmont" at bounding box center [253, 294] width 79 height 13
click at [221, 294] on input "Piedmont" at bounding box center [217, 291] width 7 height 7
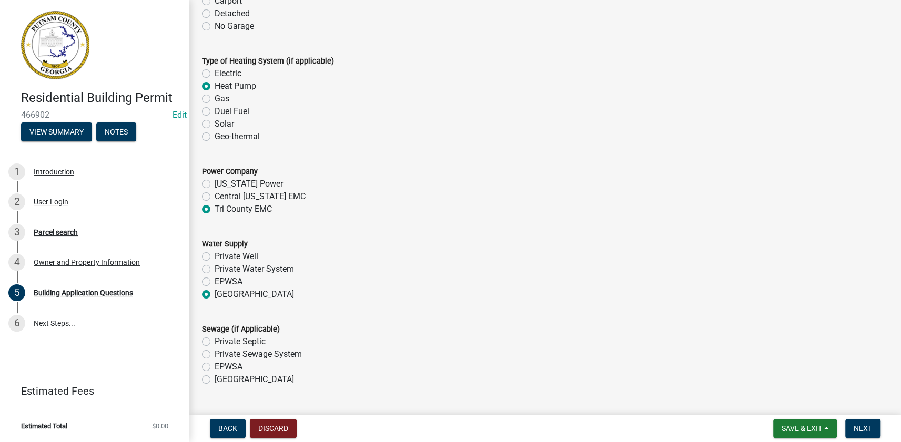
click at [231, 377] on label "Piedmont" at bounding box center [253, 379] width 79 height 13
click at [221, 377] on input "Piedmont" at bounding box center [217, 376] width 7 height 7
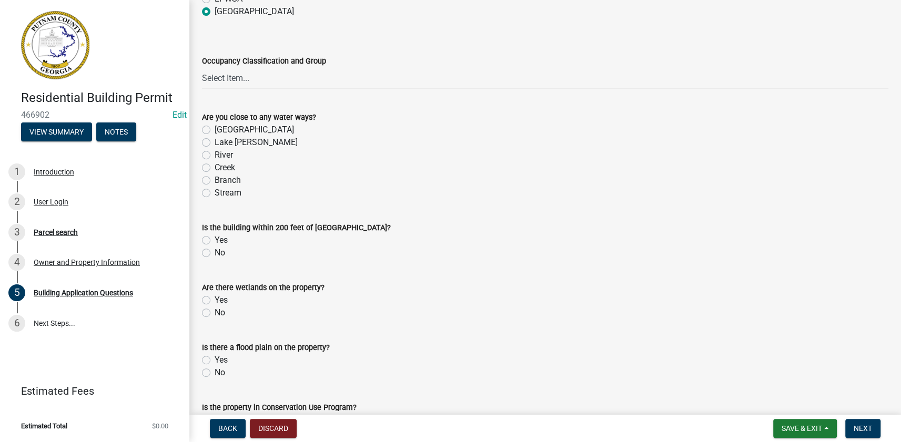
scroll to position [3584, 0]
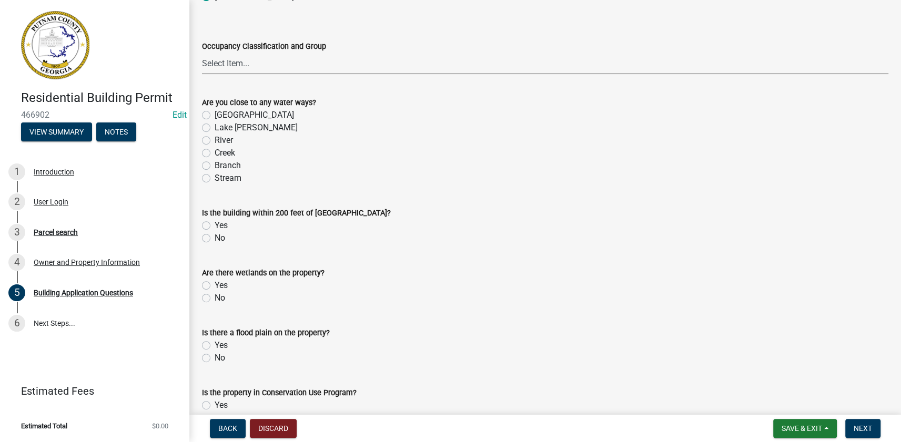
click at [264, 58] on select "Select Item... A-1 A-2 A-3 A-4 A-5 B M E F-1 F-2 R-1 R-2 R-3 R-4 H-1 H-2 H-4 H-…" at bounding box center [545, 64] width 686 height 22
click at [202, 53] on select "Select Item... A-1 A-2 A-3 A-4 A-5 B M E F-1 F-2 R-1 R-2 R-3 R-4 H-1 H-2 H-4 H-…" at bounding box center [545, 64] width 686 height 22
drag, startPoint x: 203, startPoint y: 237, endPoint x: 207, endPoint y: 254, distance: 18.4
click at [214, 237] on label "No" at bounding box center [219, 238] width 11 height 13
click at [214, 237] on input "No" at bounding box center [217, 235] width 7 height 7
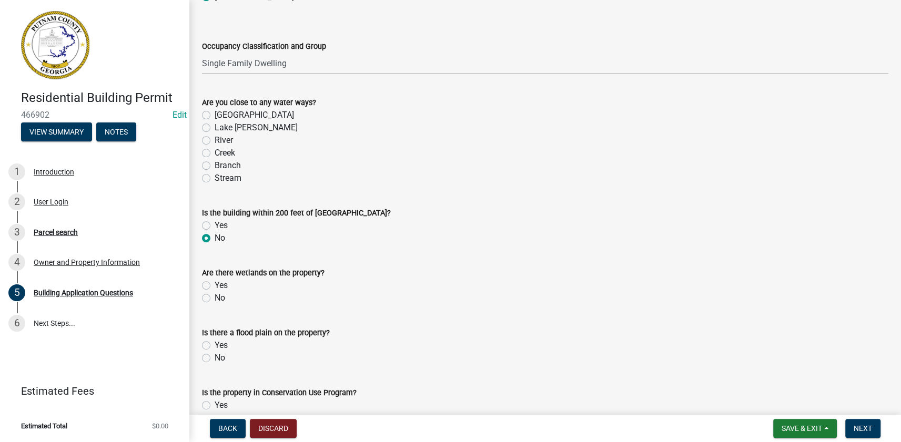
click at [214, 296] on label "No" at bounding box center [219, 298] width 11 height 13
click at [214, 296] on input "No" at bounding box center [217, 295] width 7 height 7
click at [214, 357] on label "No" at bounding box center [219, 358] width 11 height 13
click at [214, 357] on input "No" at bounding box center [217, 355] width 7 height 7
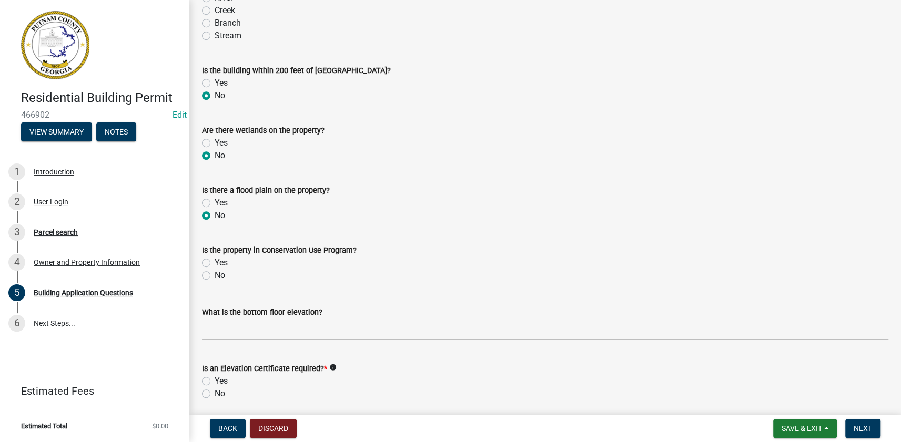
scroll to position [3727, 0]
click at [214, 274] on label "No" at bounding box center [219, 275] width 11 height 13
click at [214, 274] on input "No" at bounding box center [217, 272] width 7 height 7
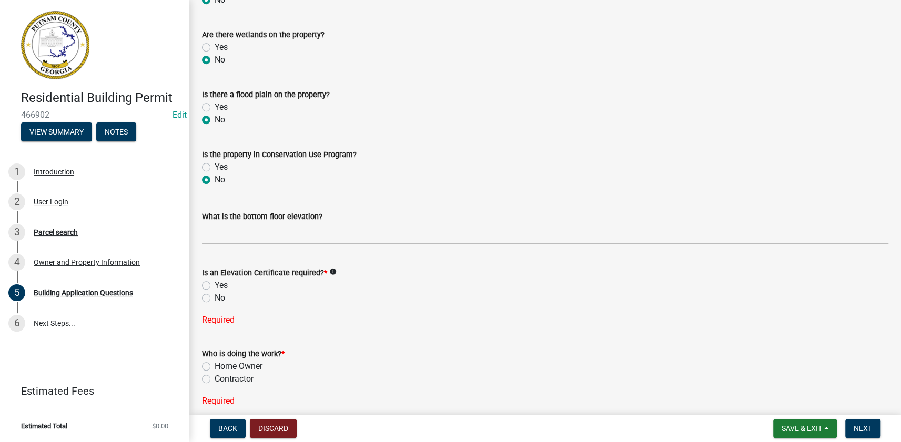
scroll to position [3823, 0]
click at [214, 293] on label "No" at bounding box center [219, 297] width 11 height 13
click at [214, 293] on input "No" at bounding box center [217, 294] width 7 height 7
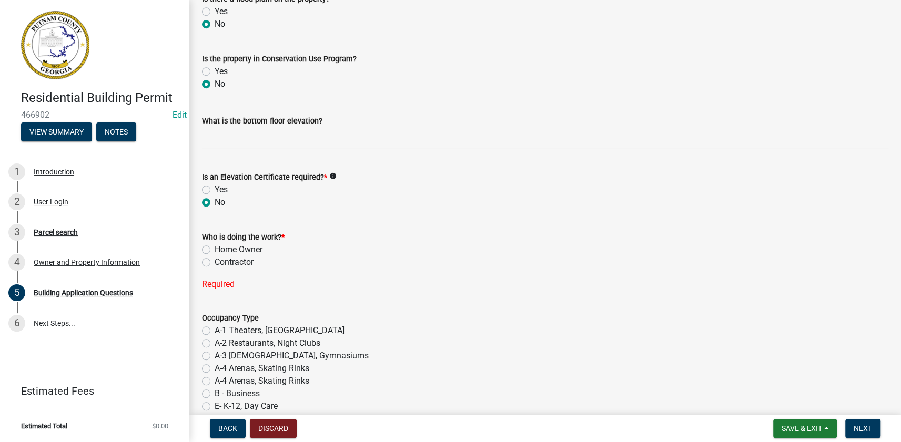
scroll to position [3918, 0]
click at [205, 256] on div "Contractor" at bounding box center [545, 261] width 686 height 13
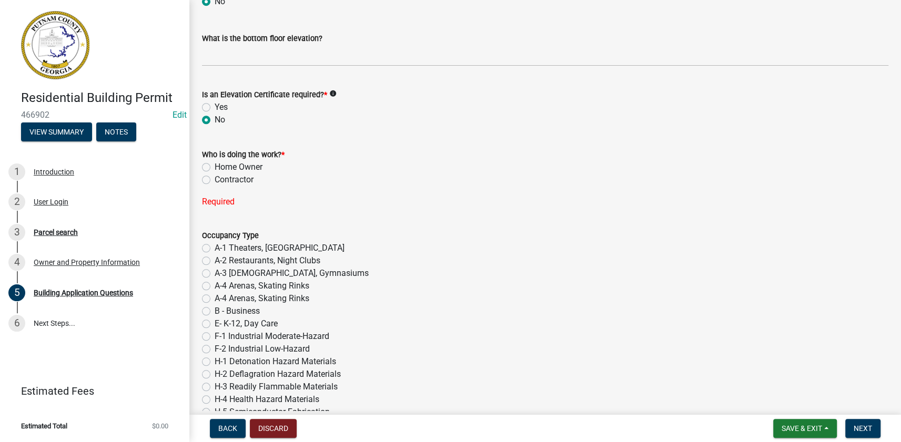
scroll to position [4014, 0]
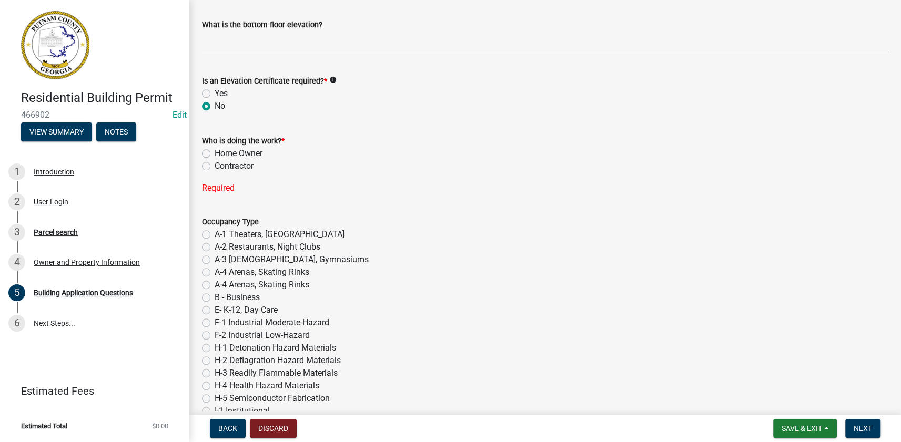
click at [214, 165] on label "Contractor" at bounding box center [233, 166] width 39 height 13
click at [214, 165] on input "Contractor" at bounding box center [217, 163] width 7 height 7
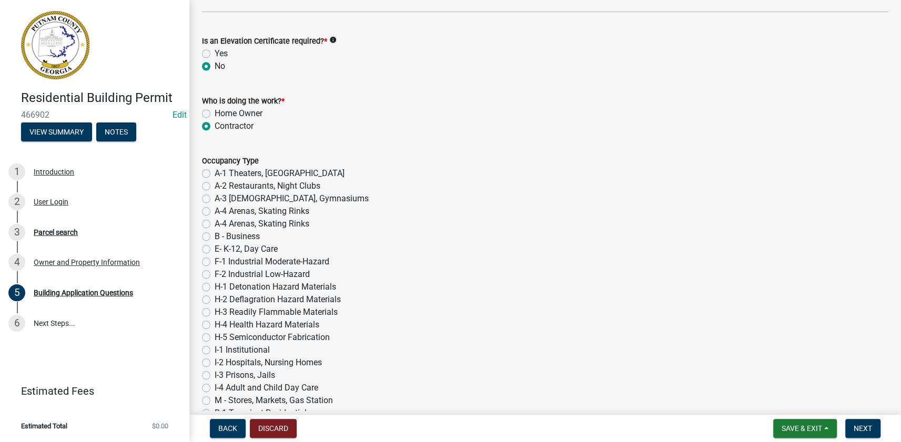
scroll to position [4158, 0]
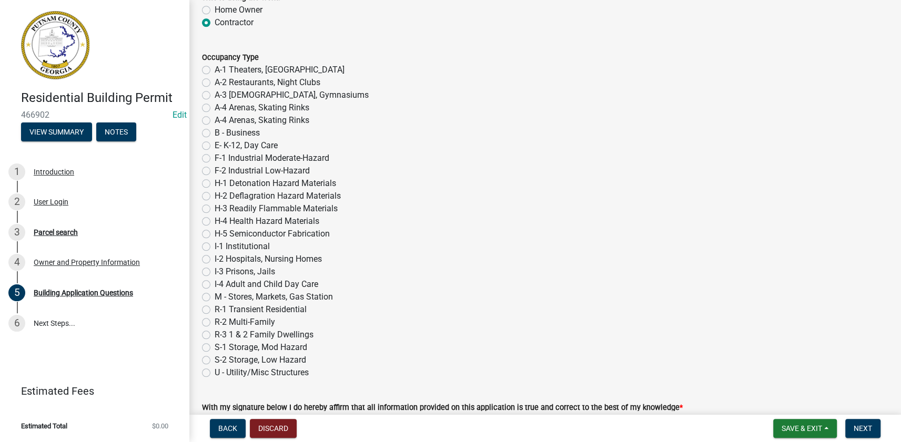
click at [214, 336] on label "R-3 1 & 2 Family Dwellings" at bounding box center [263, 335] width 99 height 13
click at [214, 335] on input "R-3 1 & 2 Family Dwellings" at bounding box center [217, 332] width 7 height 7
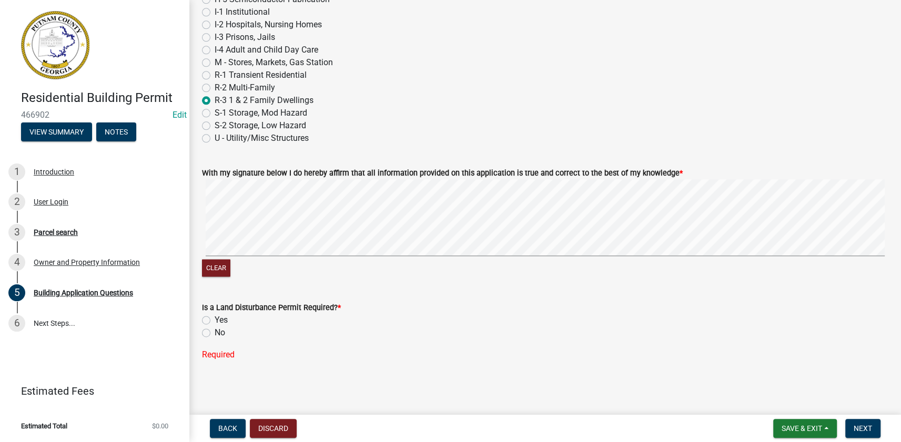
scroll to position [4391, 0]
click at [214, 333] on label "No" at bounding box center [219, 334] width 11 height 13
click at [214, 333] on input "No" at bounding box center [217, 331] width 7 height 7
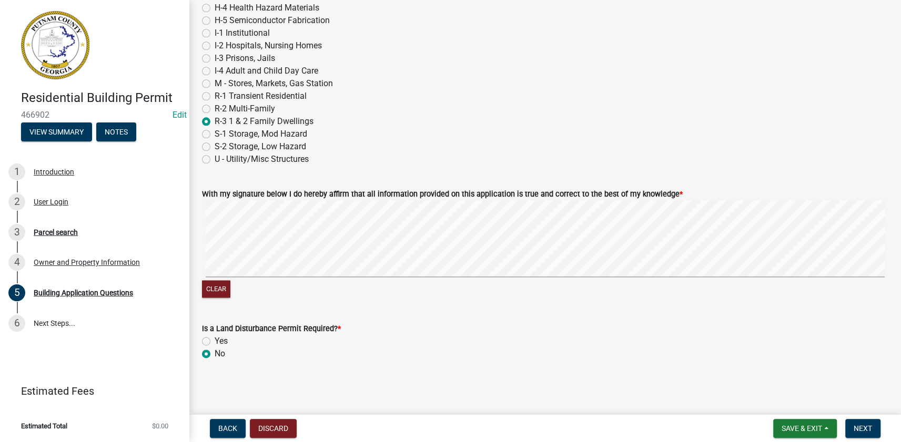
scroll to position [4370, 0]
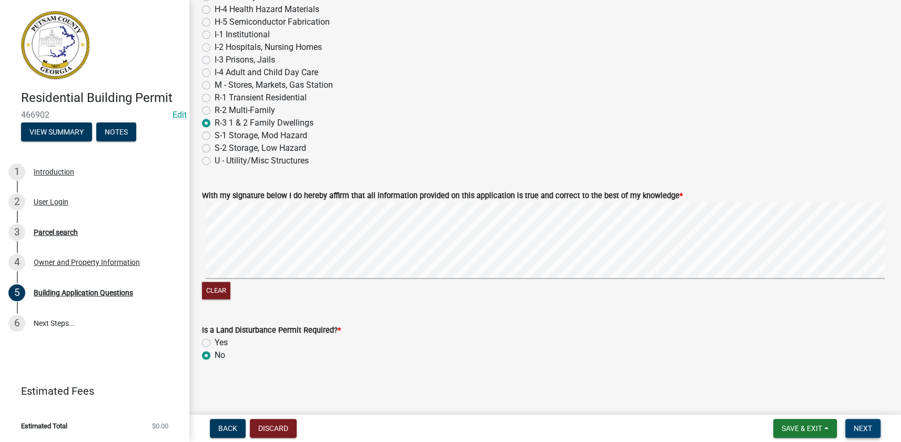
click at [855, 428] on span "Next" at bounding box center [862, 428] width 18 height 8
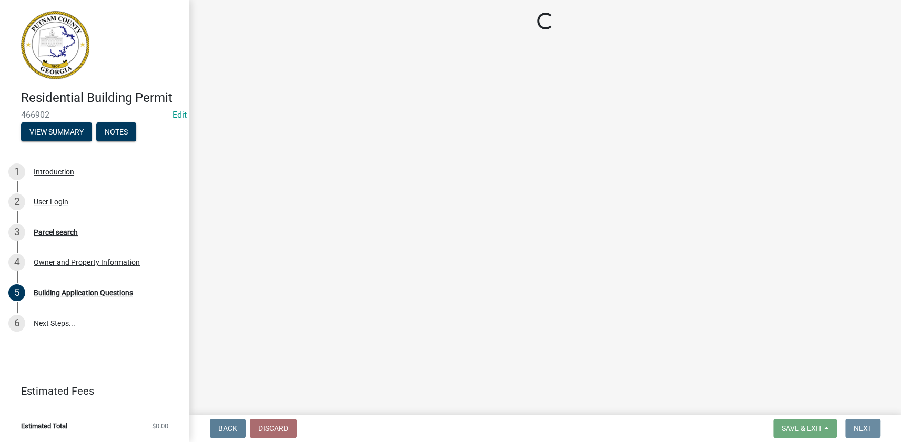
scroll to position [0, 0]
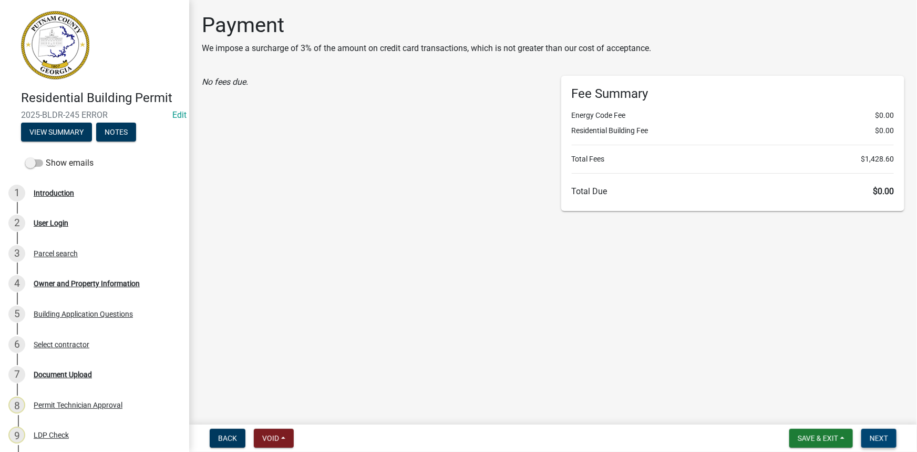
click at [874, 431] on button "Next" at bounding box center [879, 437] width 35 height 19
click at [268, 434] on span "Void" at bounding box center [270, 438] width 17 height 8
click at [279, 413] on button "Void" at bounding box center [296, 410] width 84 height 25
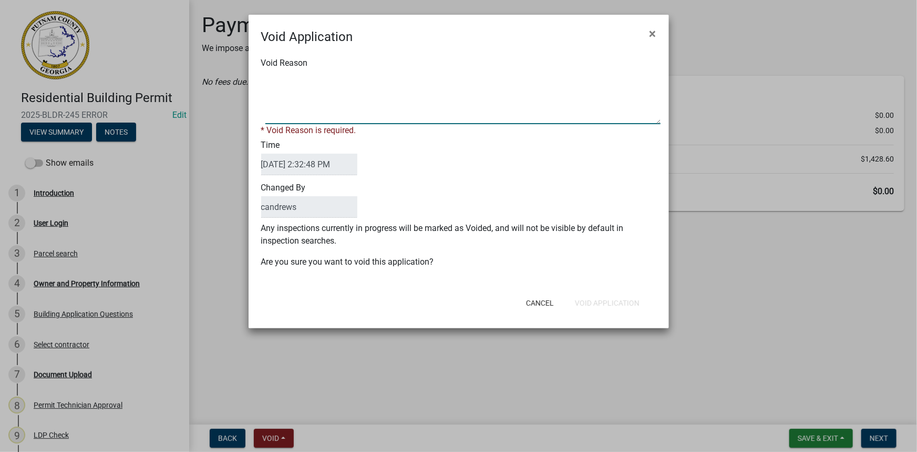
click at [362, 115] on textarea "Void Reason" at bounding box center [462, 97] width 395 height 53
type textarea "PERMIT IS CRASHING WILL RE-ENTER"
click at [610, 301] on div "Cancel Void Application" at bounding box center [527, 302] width 259 height 27
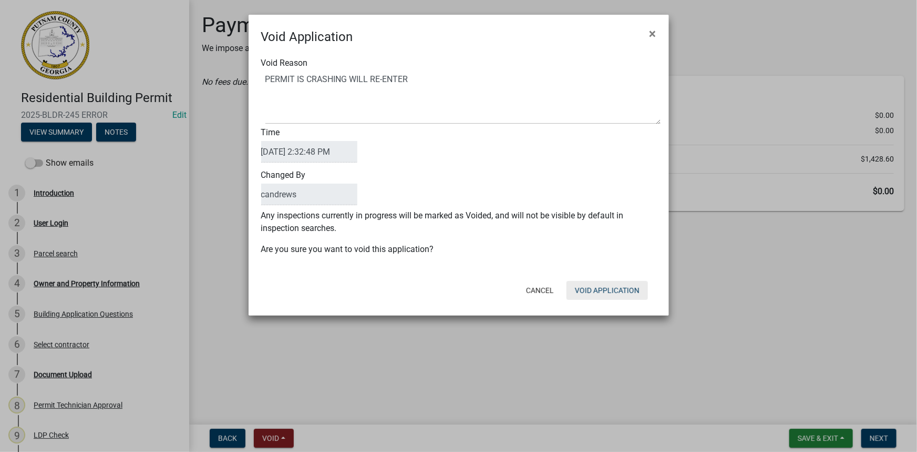
click at [611, 291] on button "Void Application" at bounding box center [607, 290] width 81 height 19
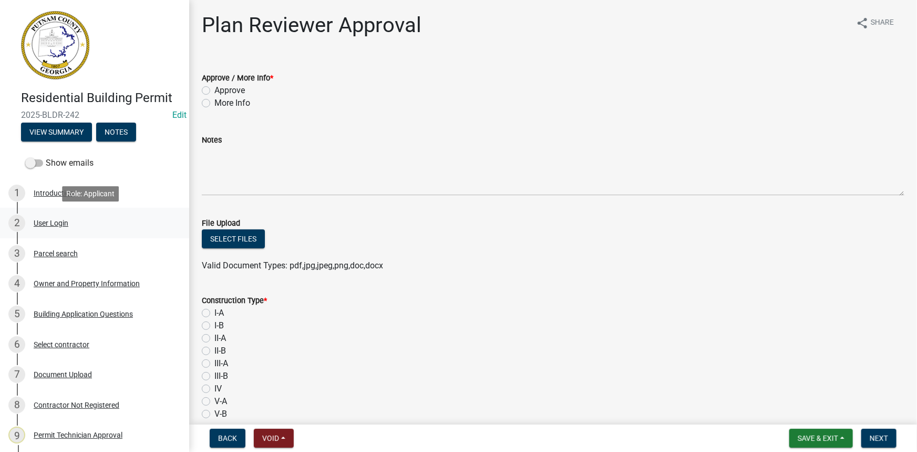
click at [54, 221] on div "User Login" at bounding box center [51, 222] width 35 height 7
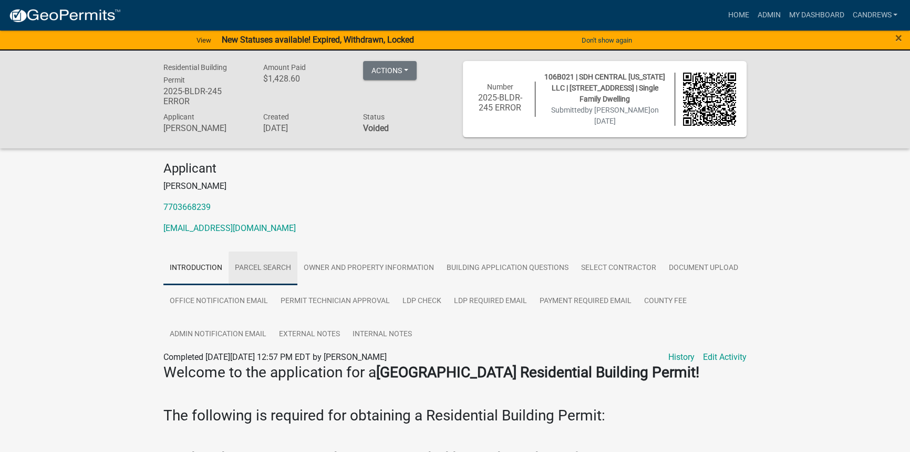
click at [263, 254] on link "Parcel search" at bounding box center [263, 268] width 69 height 34
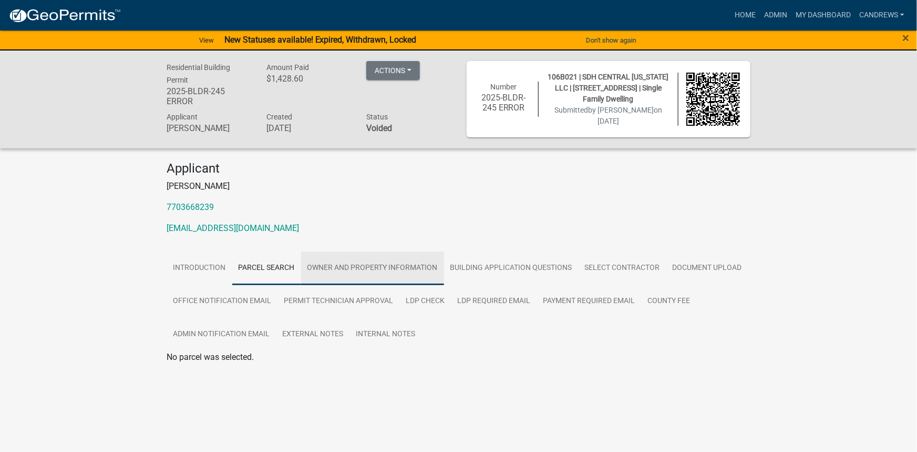
click at [378, 267] on link "Owner and Property Information" at bounding box center [372, 268] width 143 height 34
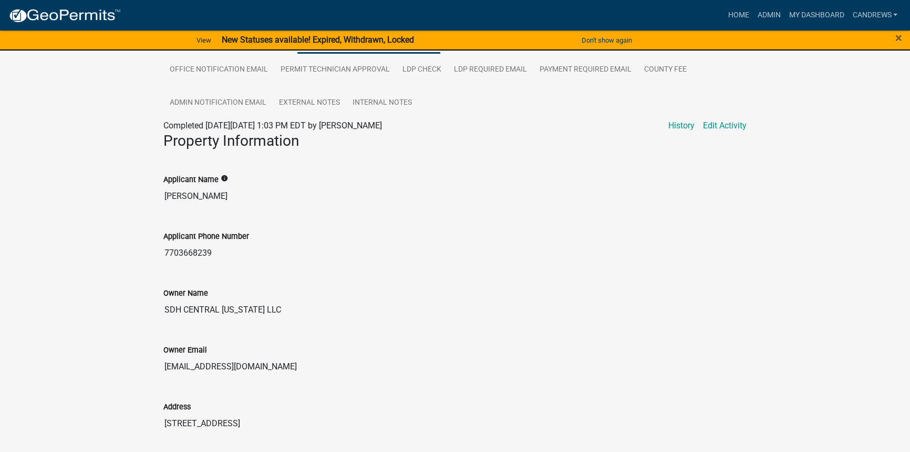
scroll to position [191, 0]
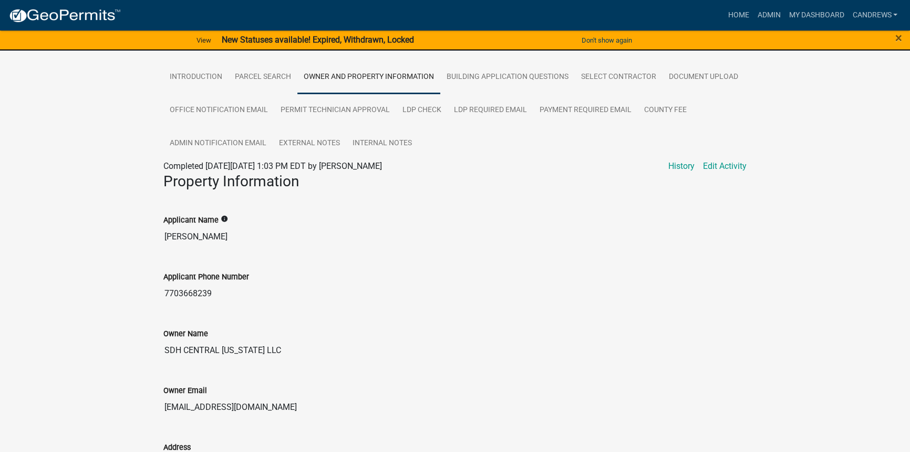
drag, startPoint x: 228, startPoint y: 234, endPoint x: 137, endPoint y: 223, distance: 91.7
drag, startPoint x: 247, startPoint y: 300, endPoint x: 182, endPoint y: 303, distance: 64.8
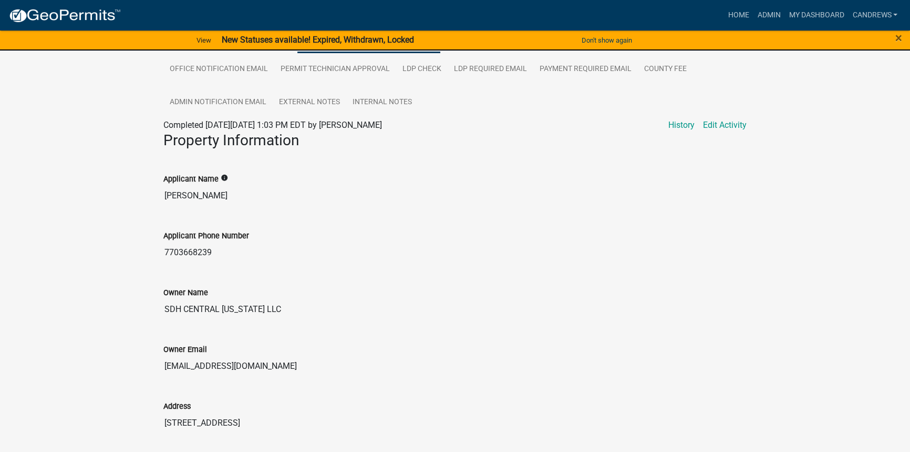
scroll to position [287, 0]
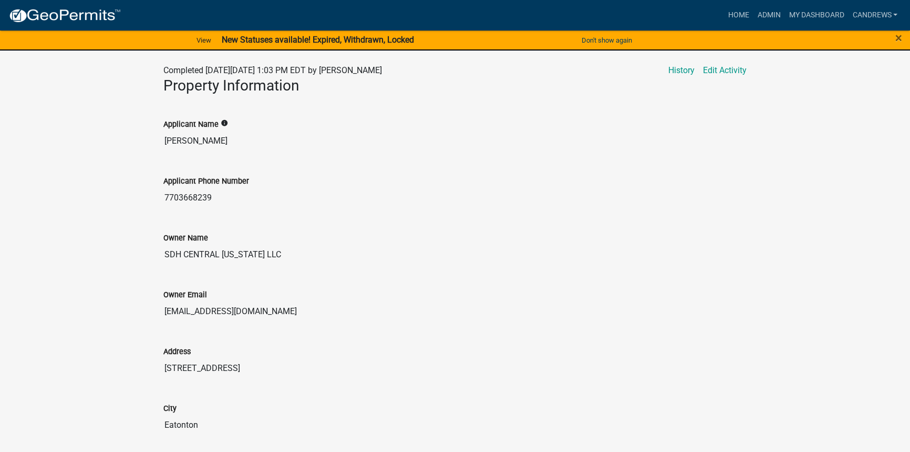
drag, startPoint x: 312, startPoint y: 303, endPoint x: 141, endPoint y: 303, distance: 171.4
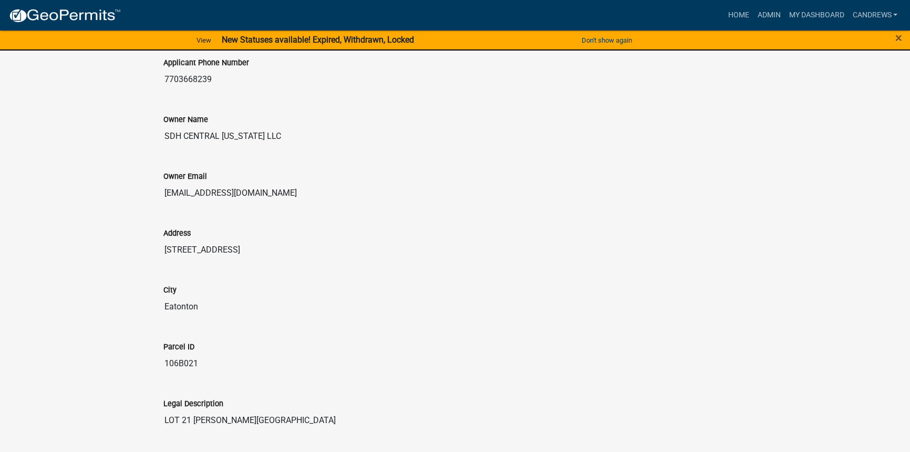
scroll to position [430, 0]
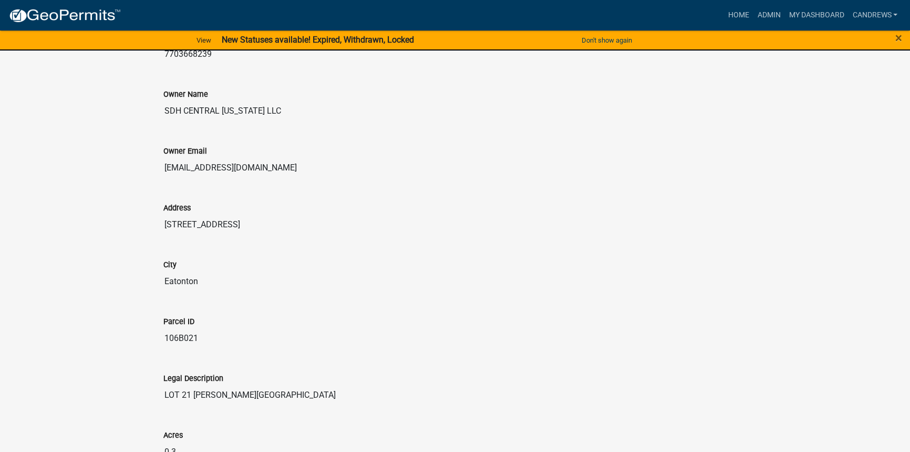
drag, startPoint x: 204, startPoint y: 285, endPoint x: 134, endPoint y: 284, distance: 70.5
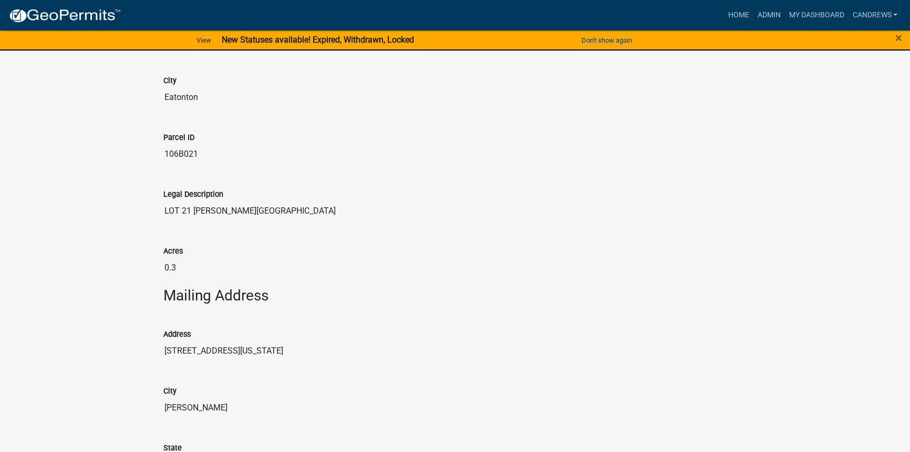
scroll to position [669, 0]
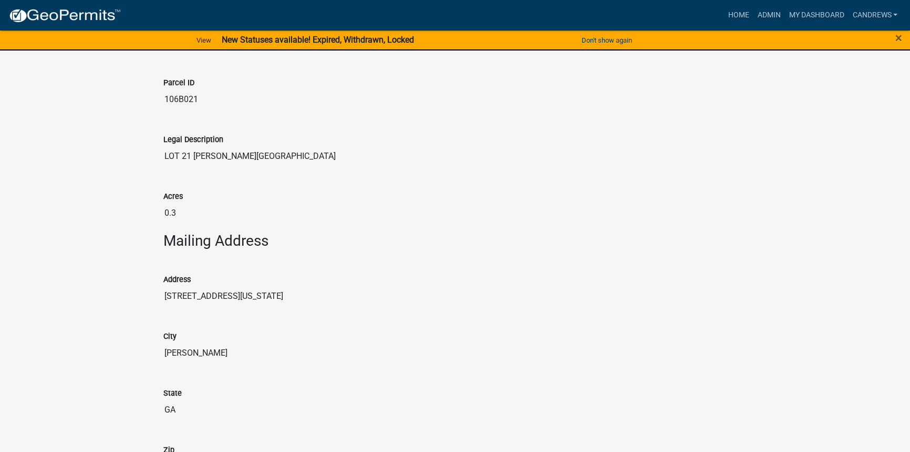
drag, startPoint x: 263, startPoint y: 293, endPoint x: 159, endPoint y: 282, distance: 104.7
click at [159, 283] on div "Address [STREET_ADDRESS][US_STATE]" at bounding box center [455, 286] width 599 height 57
drag, startPoint x: 239, startPoint y: 361, endPoint x: 142, endPoint y: 349, distance: 97.4
drag, startPoint x: 262, startPoint y: 402, endPoint x: 137, endPoint y: 396, distance: 125.2
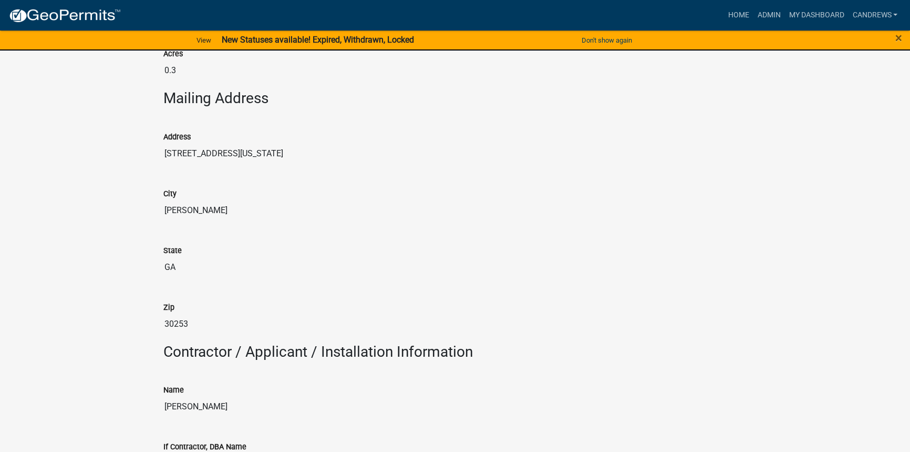
scroll to position [812, 0]
drag, startPoint x: 189, startPoint y: 321, endPoint x: 127, endPoint y: 315, distance: 61.8
click at [127, 315] on div "Residential Building Permit 2025-BLDR-245 ERROR Amount Paid $1,428.60 Actions V…" at bounding box center [455, 389] width 910 height 2303
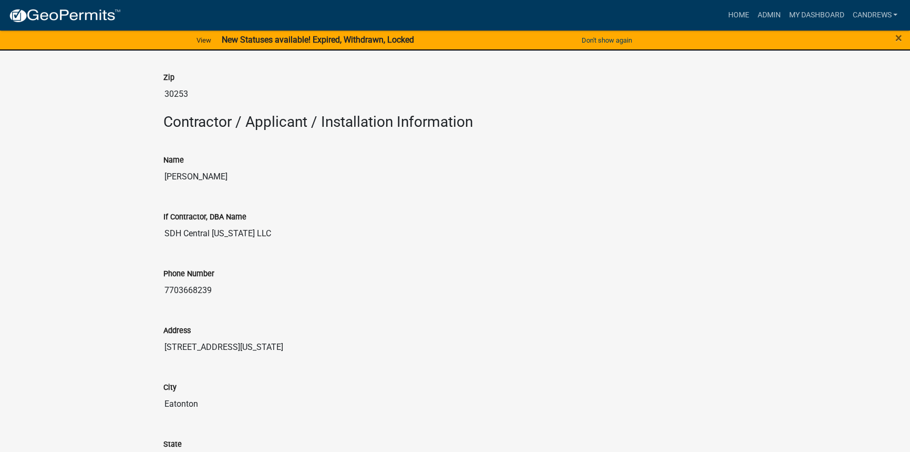
scroll to position [1051, 0]
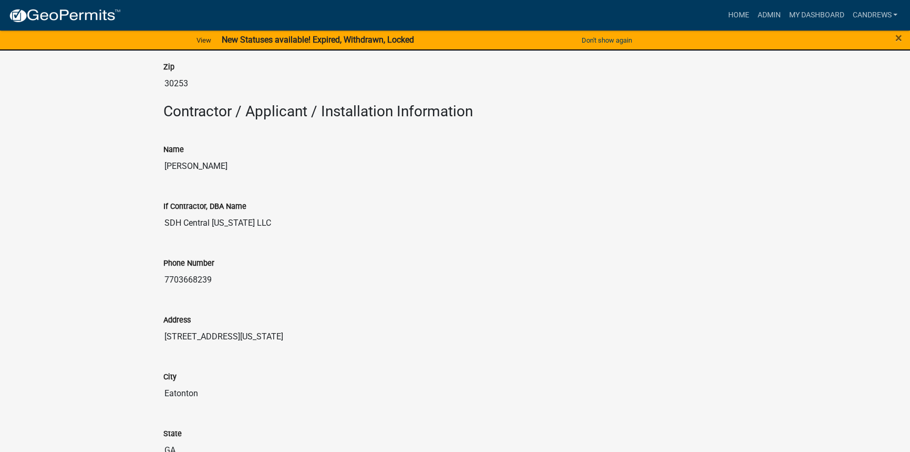
drag, startPoint x: 271, startPoint y: 176, endPoint x: 147, endPoint y: 158, distance: 125.4
click at [147, 158] on div "Residential Building Permit 2025-BLDR-245 ERROR Amount Paid $1,428.60 Actions V…" at bounding box center [455, 150] width 910 height 2303
drag, startPoint x: 243, startPoint y: 165, endPoint x: 229, endPoint y: 167, distance: 14.4
click at [244, 165] on input "Justin Adkins Adkins" at bounding box center [455, 166] width 584 height 21
click at [219, 165] on input "Justin Adkins Adkins" at bounding box center [455, 166] width 584 height 21
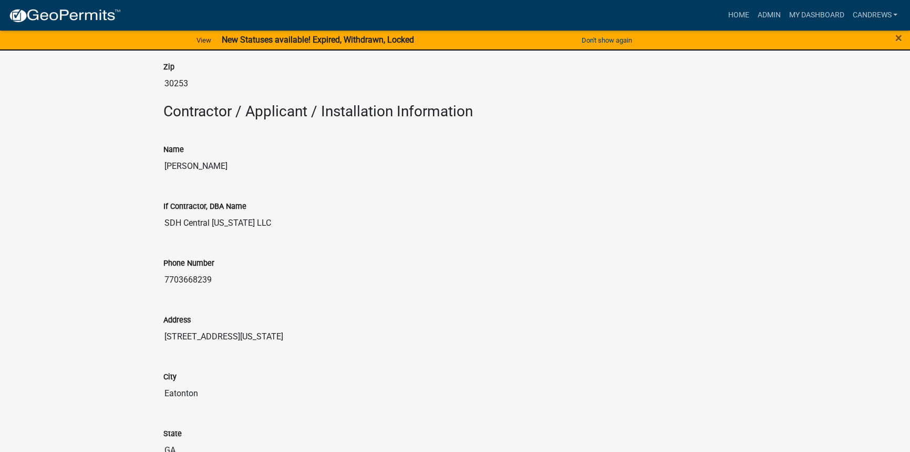
drag, startPoint x: 216, startPoint y: 163, endPoint x: 125, endPoint y: 164, distance: 90.9
click at [125, 164] on div "Residential Building Permit 2025-BLDR-245 ERROR Amount Paid $1,428.60 Actions V…" at bounding box center [455, 150] width 910 height 2303
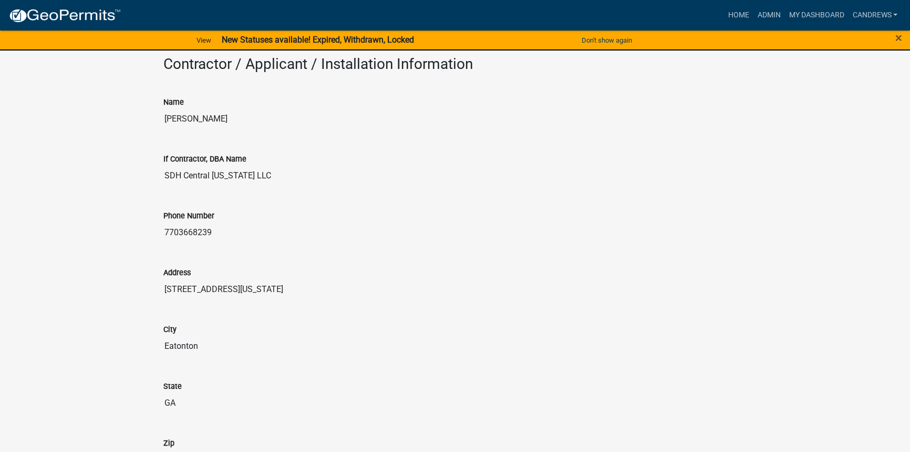
drag, startPoint x: 273, startPoint y: 173, endPoint x: 112, endPoint y: 173, distance: 160.9
click at [112, 173] on div "Residential Building Permit 2025-BLDR-245 ERROR Amount Paid $1,428.60 Actions V…" at bounding box center [455, 103] width 910 height 2303
drag, startPoint x: 156, startPoint y: 224, endPoint x: 144, endPoint y: 224, distance: 12.6
click at [144, 224] on div "Residential Building Permit 2025-BLDR-245 ERROR Amount Paid $1,428.60 Actions V…" at bounding box center [455, 103] width 910 height 2303
drag, startPoint x: 257, startPoint y: 285, endPoint x: 138, endPoint y: 284, distance: 118.8
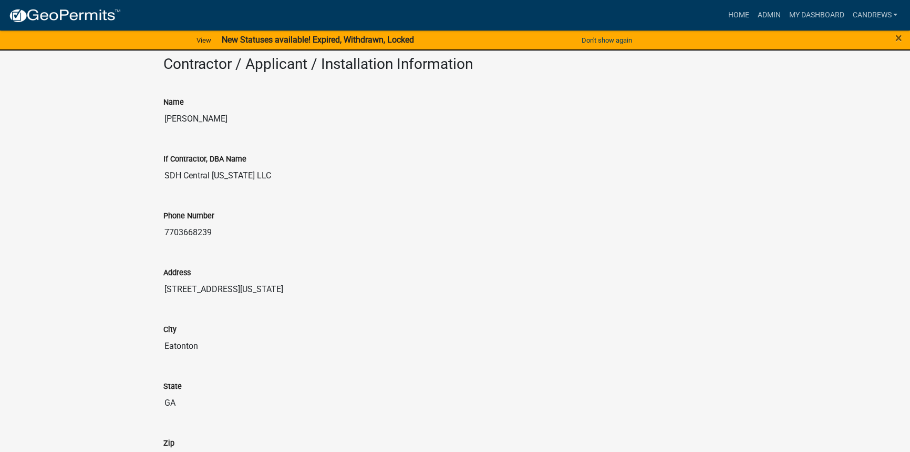
click at [138, 284] on div "Residential Building Permit 2025-BLDR-245 ERROR Amount Paid $1,428.60 Actions V…" at bounding box center [455, 103] width 910 height 2303
drag, startPoint x: 155, startPoint y: 341, endPoint x: 142, endPoint y: 338, distance: 13.0
click at [142, 338] on div "Residential Building Permit 2025-BLDR-245 ERROR Amount Paid $1,428.60 Actions V…" at bounding box center [455, 103] width 910 height 2303
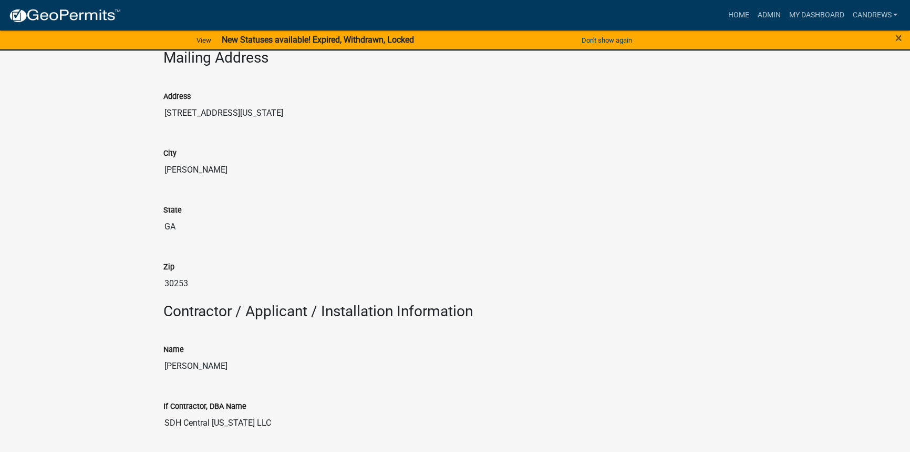
scroll to position [812, 0]
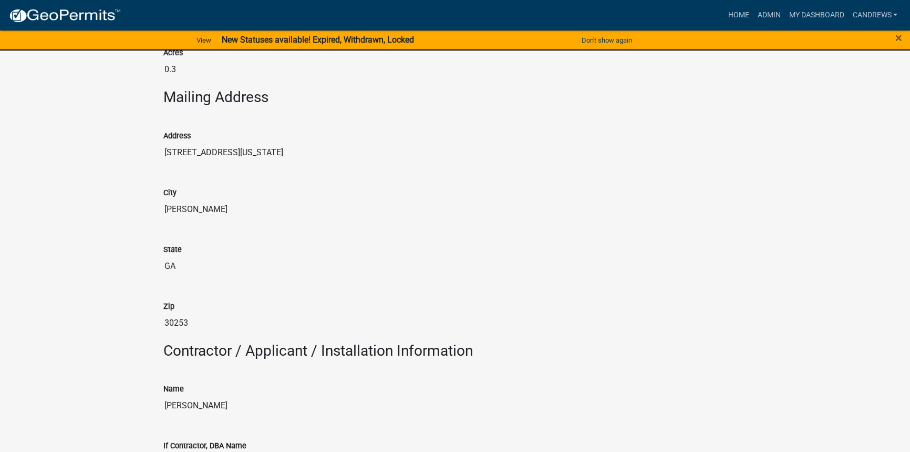
drag, startPoint x: 221, startPoint y: 208, endPoint x: 156, endPoint y: 208, distance: 64.7
click at [156, 208] on div "City Mcdonough" at bounding box center [455, 199] width 599 height 57
drag, startPoint x: 168, startPoint y: 254, endPoint x: 138, endPoint y: 257, distance: 29.6
click at [138, 257] on div "Residential Building Permit 2025-BLDR-245 ERROR Amount Paid $1,428.60 Actions V…" at bounding box center [455, 389] width 910 height 2303
drag, startPoint x: 182, startPoint y: 261, endPoint x: 150, endPoint y: 263, distance: 32.7
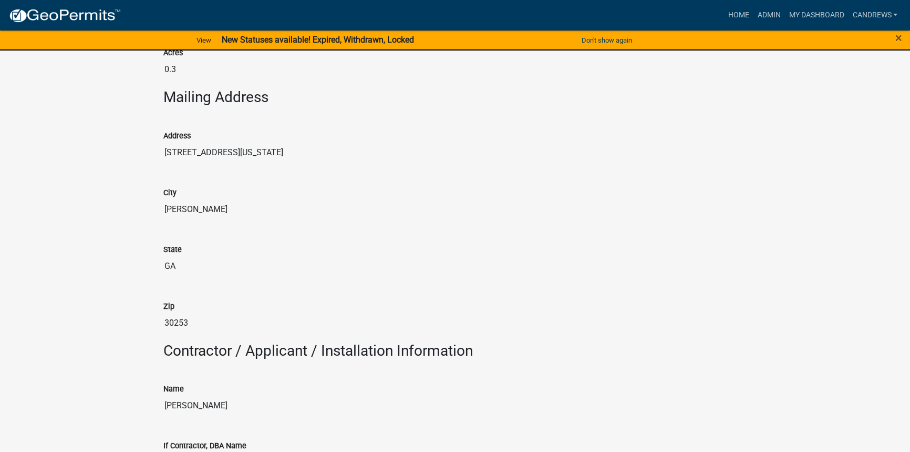
click at [150, 263] on div "Residential Building Permit 2025-BLDR-245 ERROR Amount Paid $1,428.60 Actions V…" at bounding box center [455, 389] width 910 height 2303
drag, startPoint x: 197, startPoint y: 315, endPoint x: 147, endPoint y: 316, distance: 49.4
click at [143, 316] on div "Residential Building Permit 2025-BLDR-245 ERROR Amount Paid $1,428.60 Actions V…" at bounding box center [455, 389] width 910 height 2303
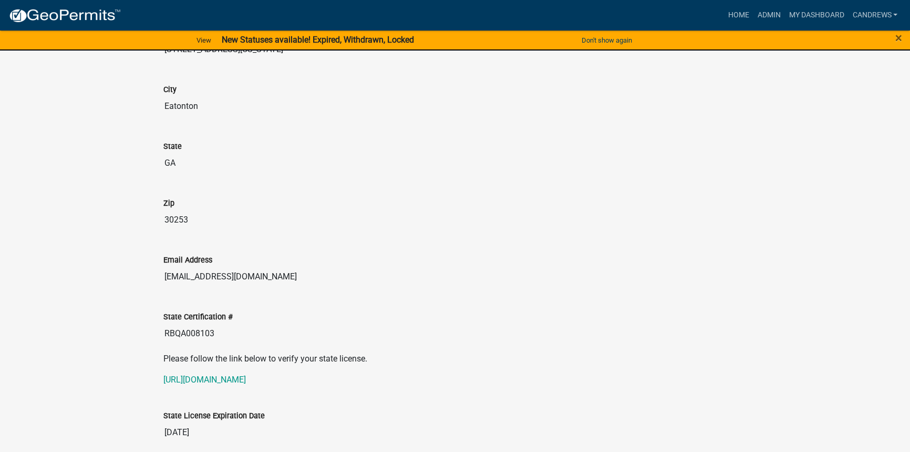
scroll to position [1386, 0]
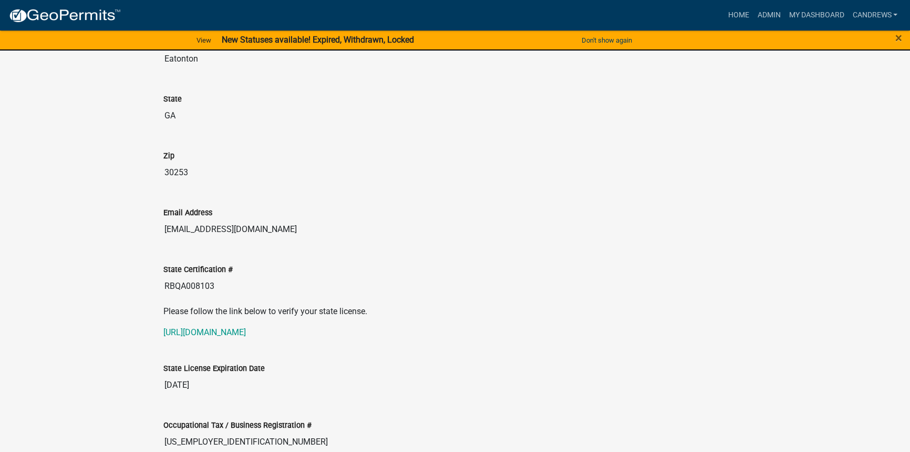
drag, startPoint x: 307, startPoint y: 228, endPoint x: 170, endPoint y: 225, distance: 137.2
click at [170, 225] on input "jadkins@smithdouglas.com" at bounding box center [455, 229] width 584 height 21
click at [296, 237] on div "Email Address jadkins@smithdouglas.com" at bounding box center [455, 219] width 599 height 57
drag, startPoint x: 221, startPoint y: 227, endPoint x: 170, endPoint y: 227, distance: 50.5
click at [170, 227] on input "jadkins@smithdouglas.com" at bounding box center [455, 229] width 584 height 21
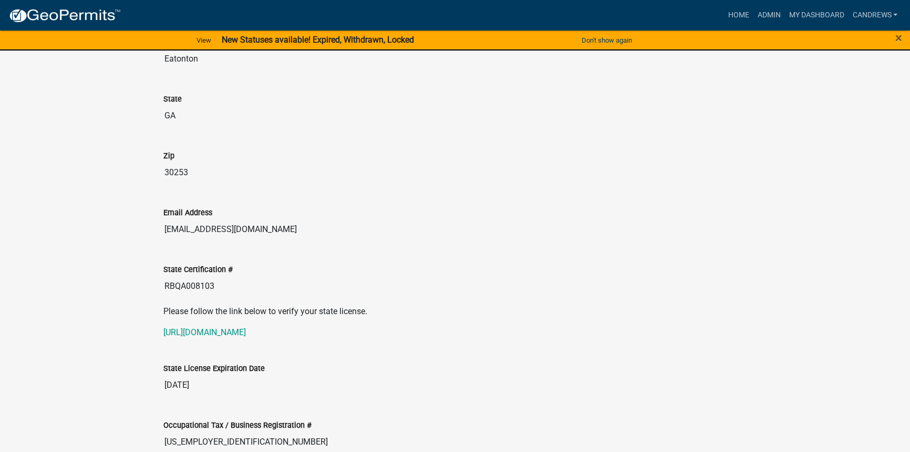
click at [292, 233] on input "jadkins@smithdouglas.com" at bounding box center [455, 229] width 584 height 21
click at [295, 226] on input "jadkins@smithdouglas.com" at bounding box center [455, 229] width 584 height 21
drag, startPoint x: 295, startPoint y: 226, endPoint x: 150, endPoint y: 223, distance: 144.6
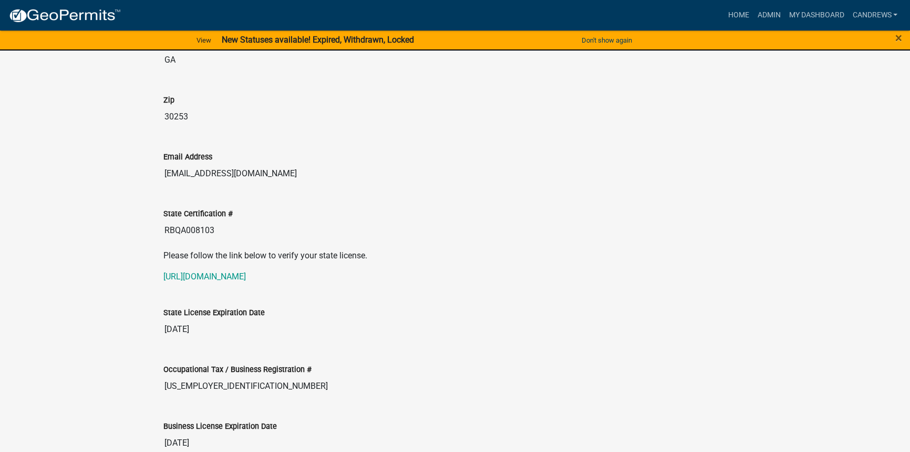
scroll to position [1529, 0]
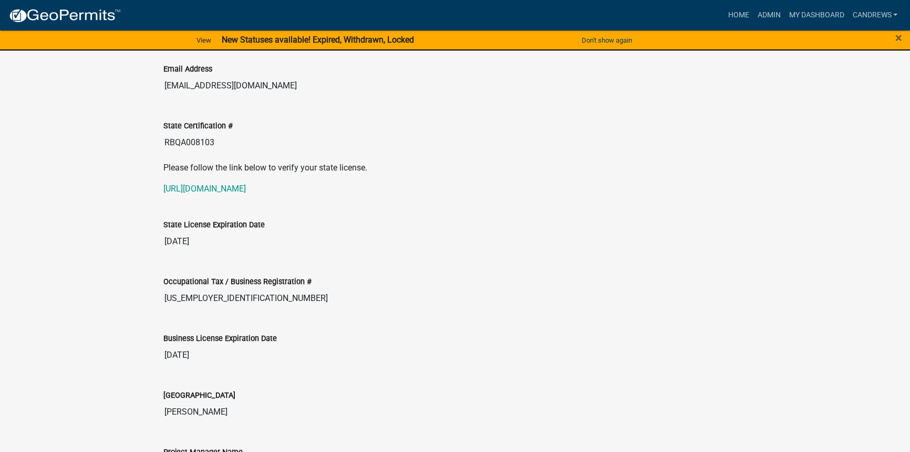
drag, startPoint x: 192, startPoint y: 145, endPoint x: 121, endPoint y: 143, distance: 70.5
drag, startPoint x: 226, startPoint y: 299, endPoint x: 142, endPoint y: 297, distance: 83.6
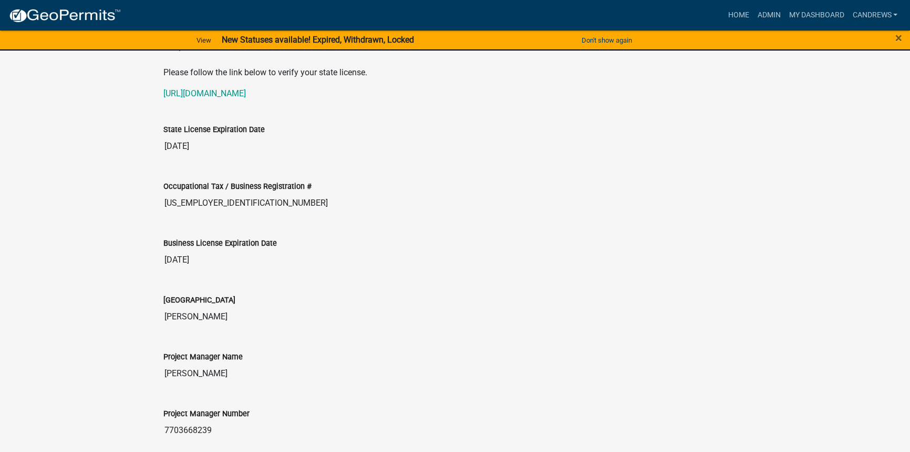
scroll to position [1624, 0]
drag, startPoint x: 158, startPoint y: 313, endPoint x: 143, endPoint y: 312, distance: 14.8
drag, startPoint x: 283, startPoint y: 371, endPoint x: 158, endPoint y: 364, distance: 125.3
click at [156, 364] on div "Project Manager Name Justin Adkins" at bounding box center [455, 363] width 599 height 57
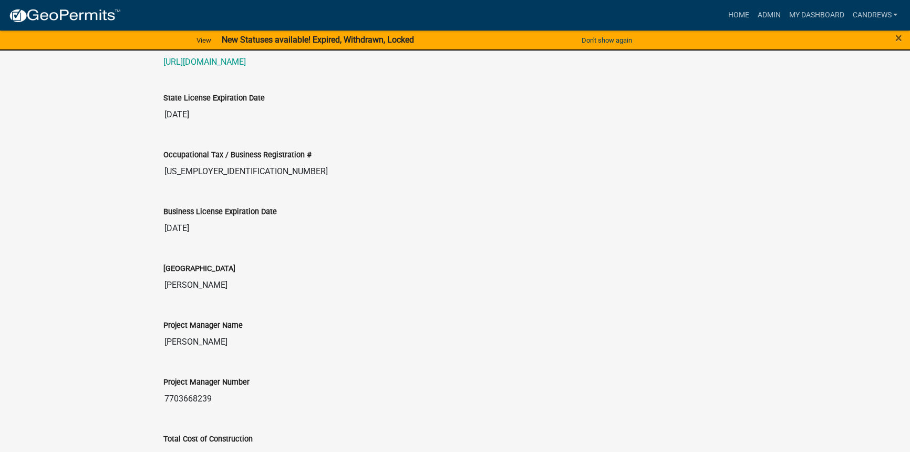
scroll to position [1672, 0]
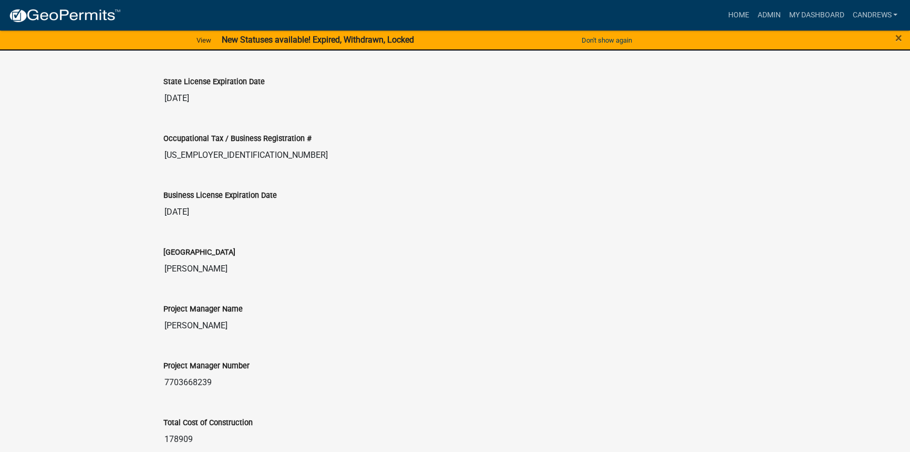
drag, startPoint x: 245, startPoint y: 379, endPoint x: 125, endPoint y: 378, distance: 119.9
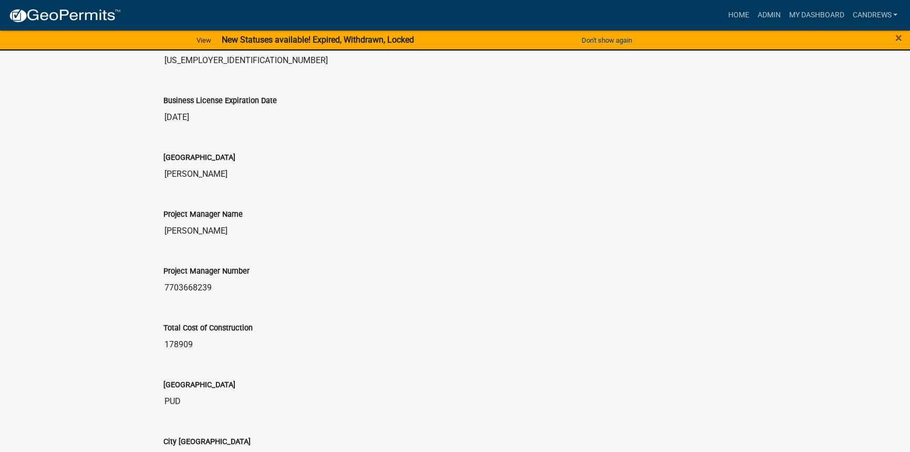
scroll to position [1768, 0]
drag, startPoint x: 243, startPoint y: 331, endPoint x: 154, endPoint y: 324, distance: 89.1
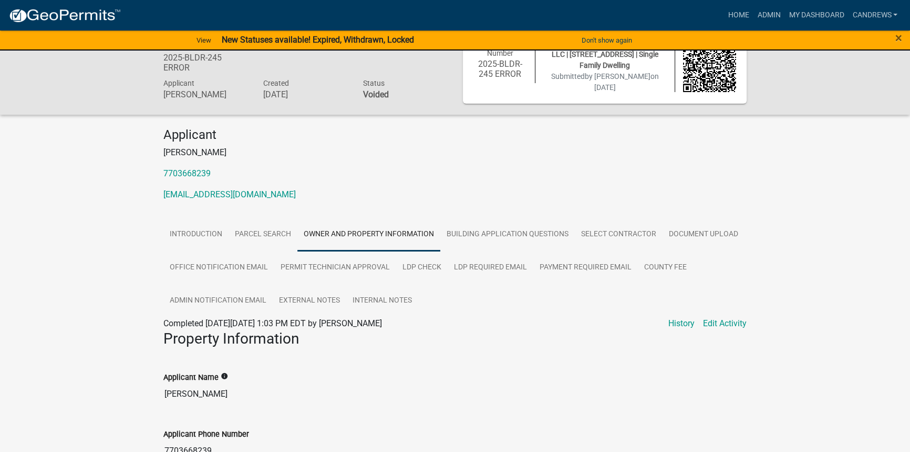
scroll to position [0, 0]
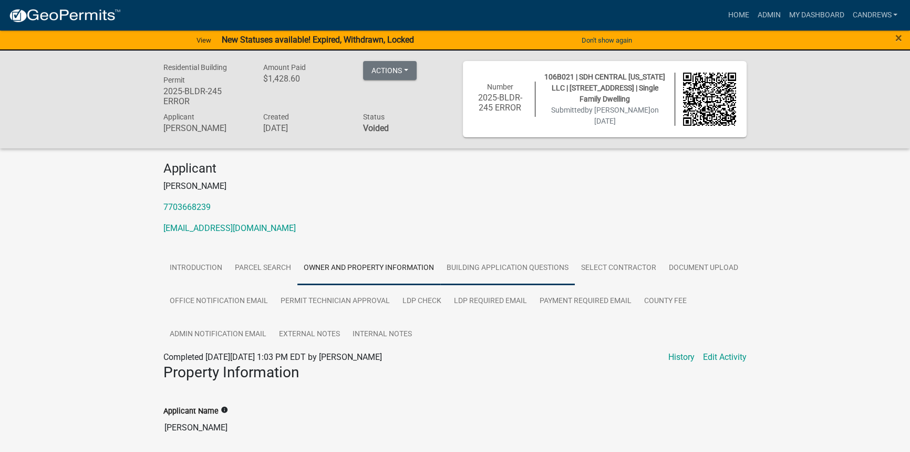
click at [504, 268] on link "Building Application Questions" at bounding box center [508, 268] width 135 height 34
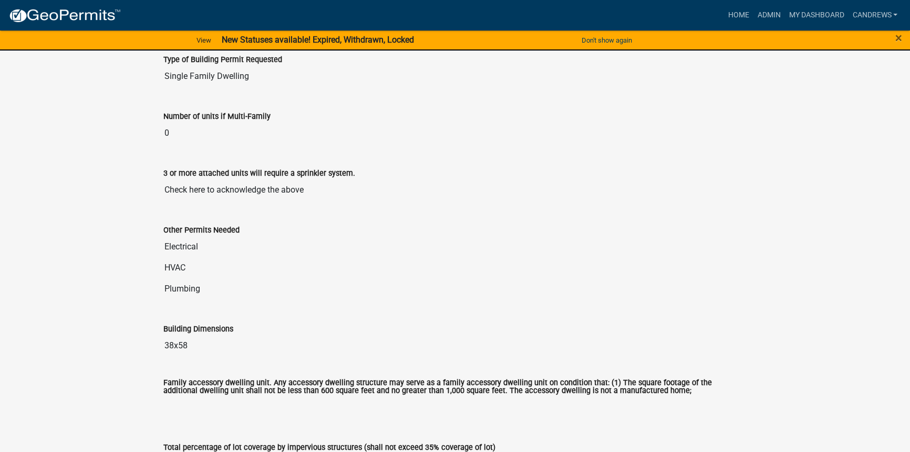
scroll to position [334, 0]
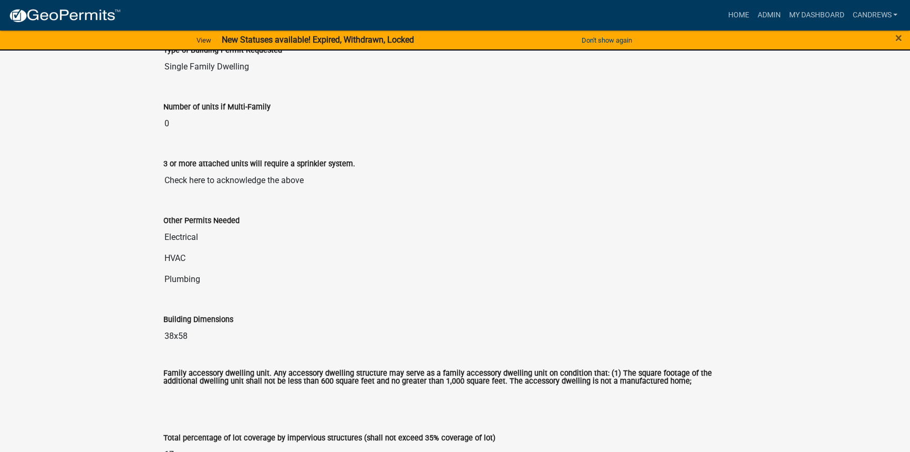
drag, startPoint x: 188, startPoint y: 336, endPoint x: 147, endPoint y: 337, distance: 41.5
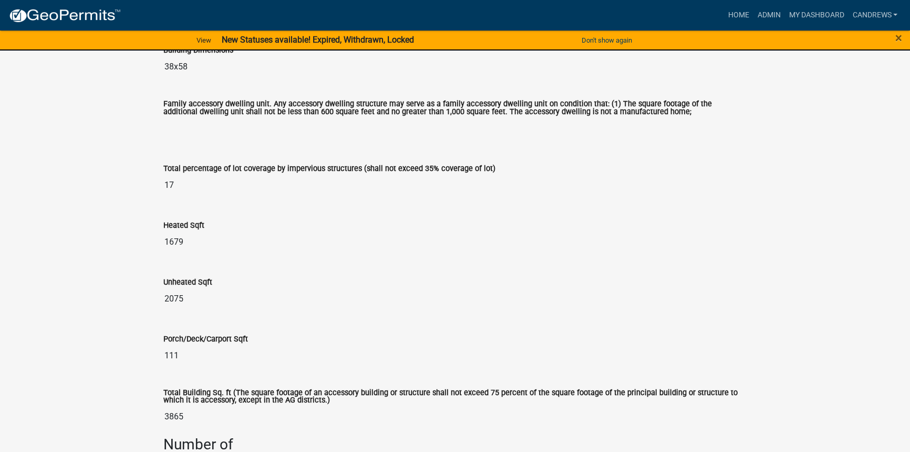
scroll to position [621, 0]
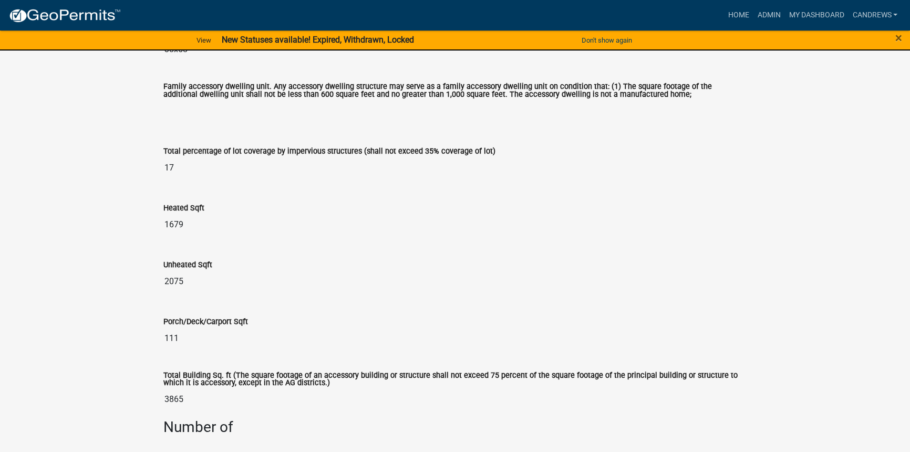
drag, startPoint x: 185, startPoint y: 169, endPoint x: 150, endPoint y: 163, distance: 34.7
drag, startPoint x: 162, startPoint y: 228, endPoint x: 142, endPoint y: 227, distance: 20.0
drag, startPoint x: 171, startPoint y: 289, endPoint x: 139, endPoint y: 289, distance: 31.5
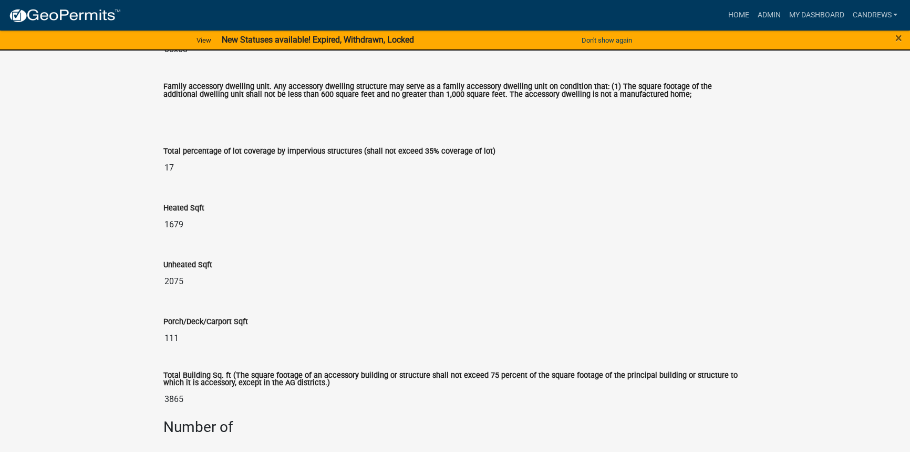
drag, startPoint x: 215, startPoint y: 332, endPoint x: 135, endPoint y: 331, distance: 80.4
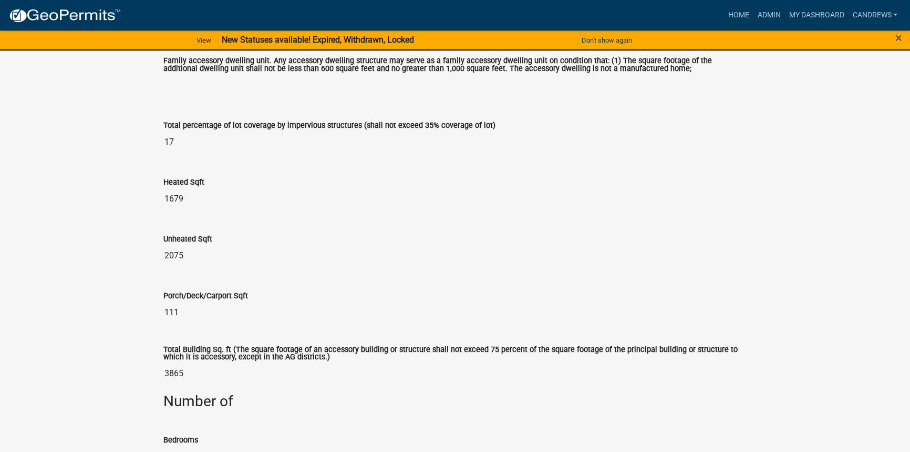
scroll to position [764, 0]
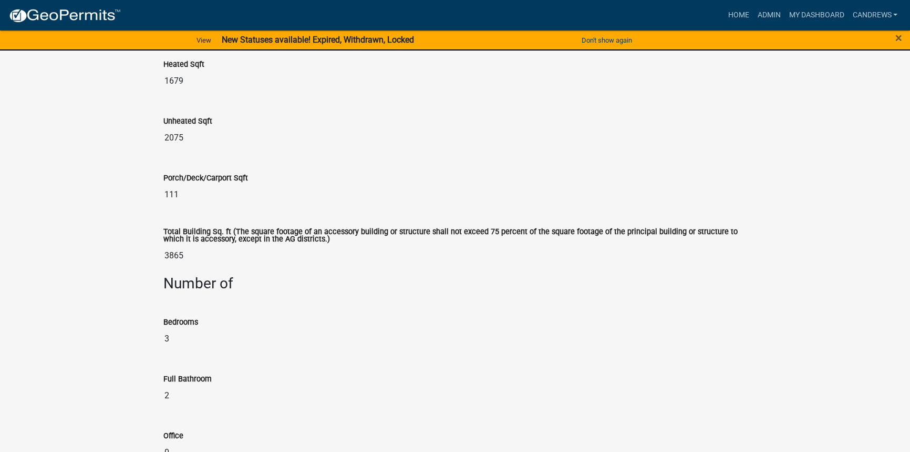
drag, startPoint x: 183, startPoint y: 248, endPoint x: 127, endPoint y: 247, distance: 56.3
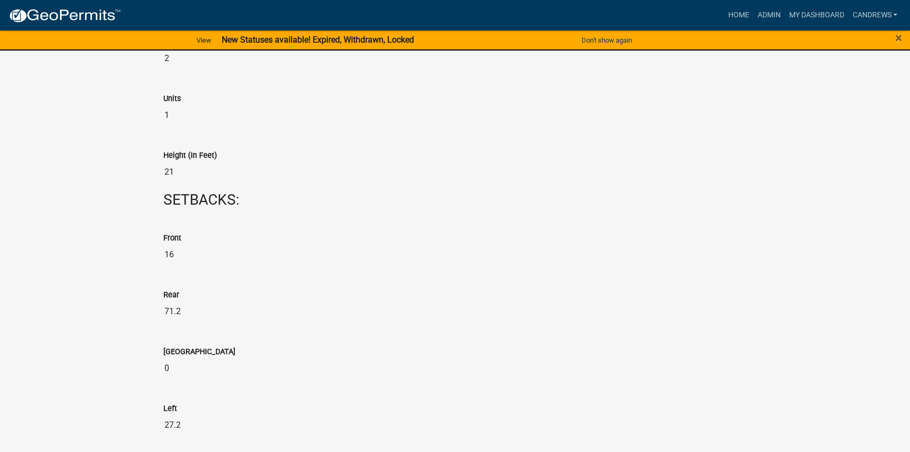
scroll to position [1386, 0]
drag, startPoint x: 170, startPoint y: 252, endPoint x: 142, endPoint y: 246, distance: 28.5
click at [142, 246] on div "Residential Building Permit 2025-BLDR-245 ERROR Amount Paid $1,428.60 Actions V…" at bounding box center [455, 450] width 910 height 3571
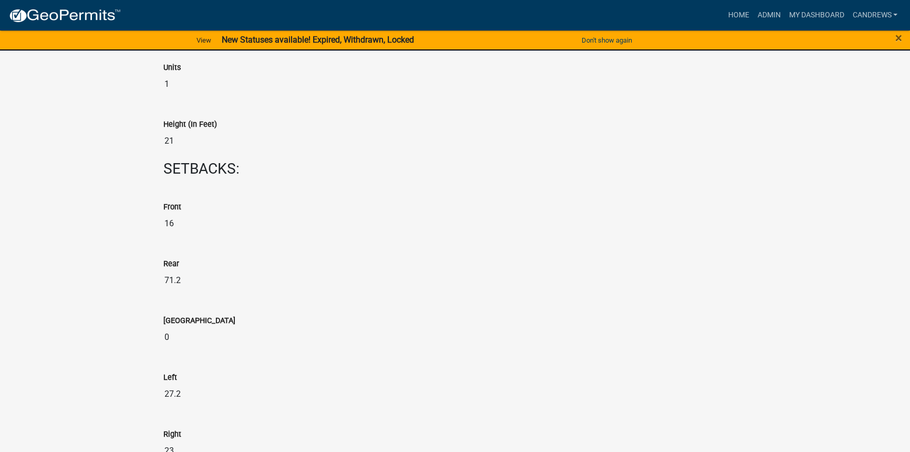
scroll to position [1434, 0]
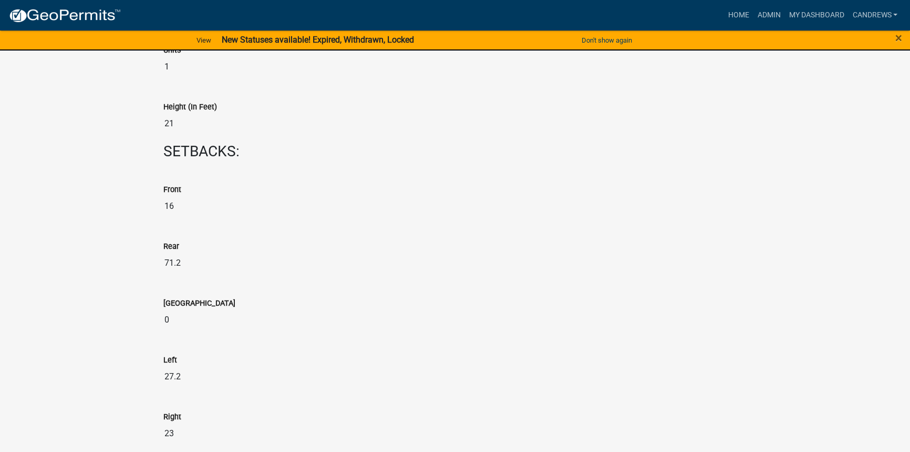
drag, startPoint x: 186, startPoint y: 257, endPoint x: 162, endPoint y: 252, distance: 24.2
click at [162, 252] on div "Rear 71.2" at bounding box center [455, 253] width 599 height 57
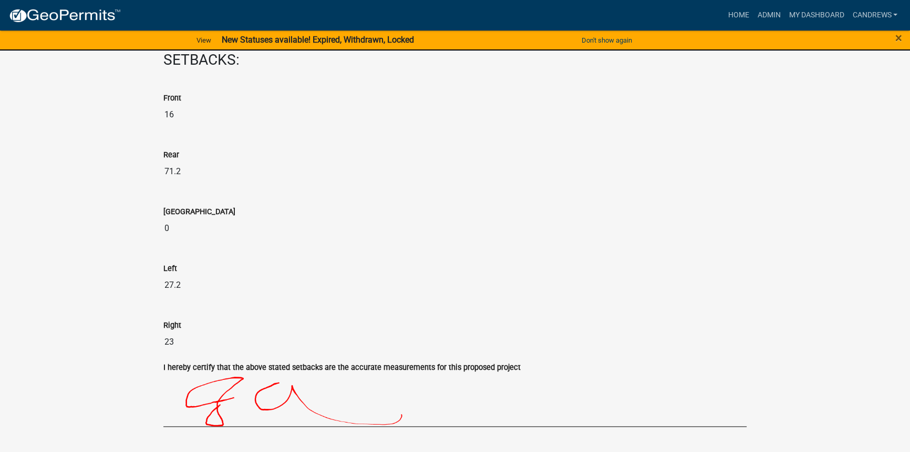
scroll to position [1529, 0]
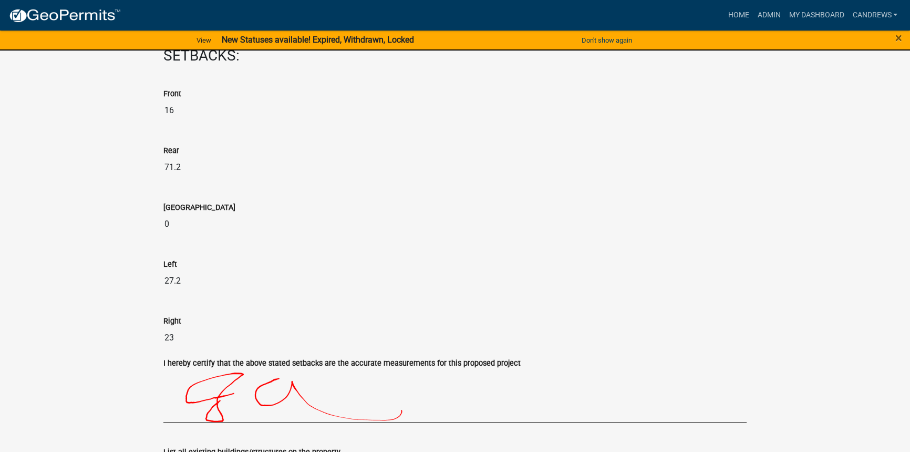
drag, startPoint x: 185, startPoint y: 224, endPoint x: 162, endPoint y: 224, distance: 22.6
click at [163, 224] on div "Lake Side 0" at bounding box center [455, 214] width 599 height 57
drag, startPoint x: 189, startPoint y: 281, endPoint x: 162, endPoint y: 278, distance: 26.9
click at [162, 278] on div "Left 27.2" at bounding box center [455, 271] width 599 height 57
drag, startPoint x: 178, startPoint y: 333, endPoint x: 139, endPoint y: 328, distance: 39.8
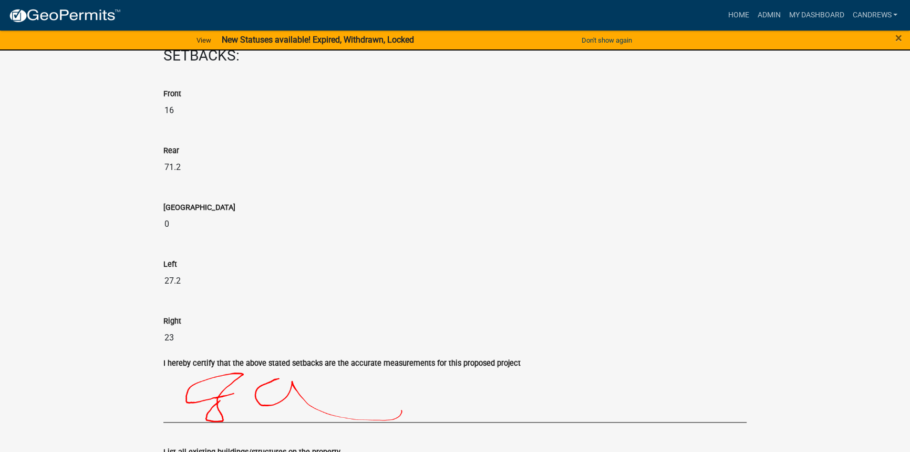
click at [139, 328] on div "Residential Building Permit 2025-BLDR-245 ERROR Amount Paid $1,428.60 Actions V…" at bounding box center [455, 306] width 910 height 3571
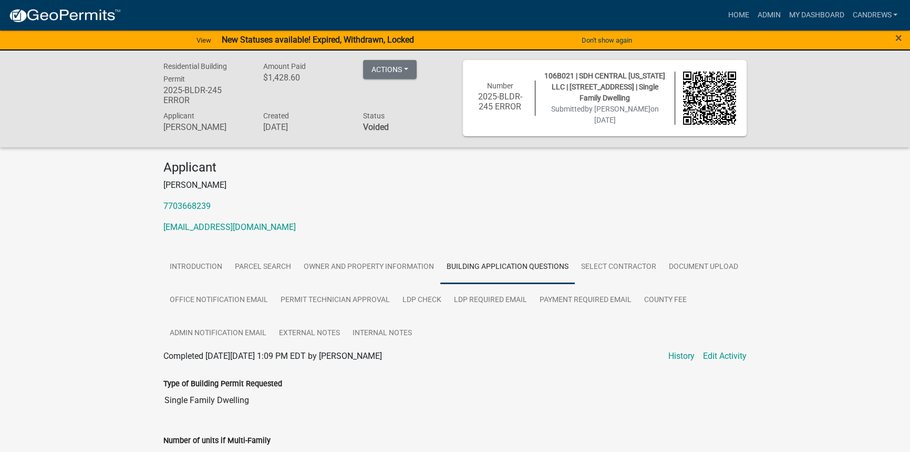
scroll to position [0, 0]
click at [701, 260] on link "Document Upload" at bounding box center [704, 268] width 82 height 34
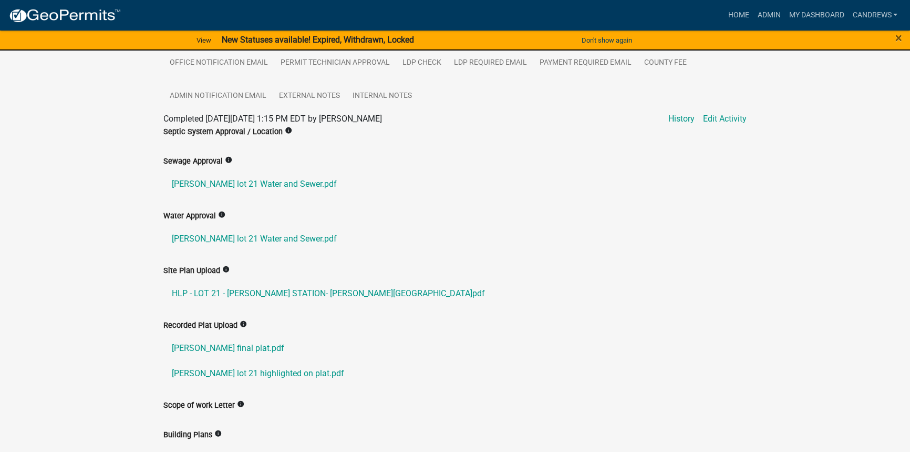
scroll to position [239, 0]
click at [281, 287] on link "HLP - LOT 21 - MADDOX STATION- Bradley.pdf" at bounding box center [455, 292] width 584 height 25
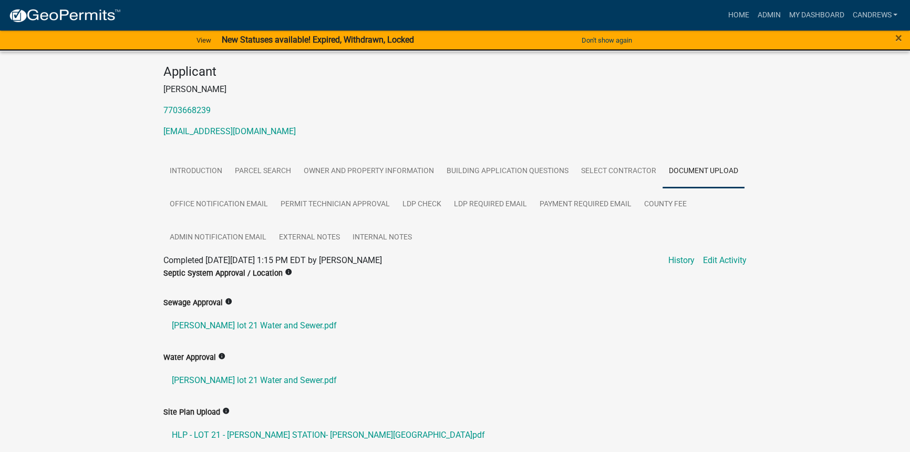
scroll to position [95, 0]
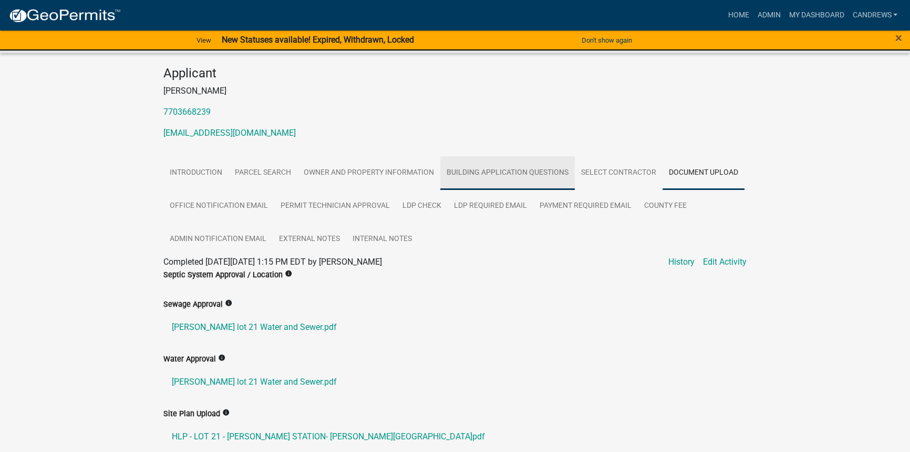
click at [519, 173] on link "Building Application Questions" at bounding box center [508, 173] width 135 height 34
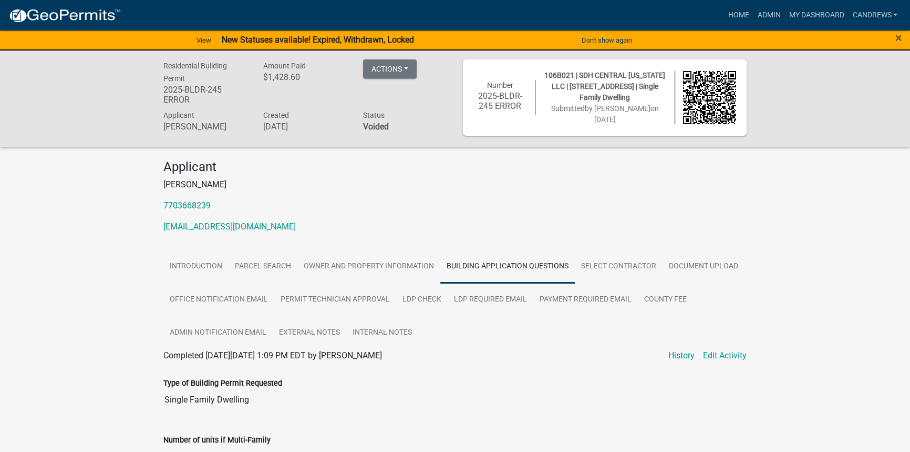
scroll to position [0, 0]
click at [392, 279] on link "Owner and Property Information" at bounding box center [369, 268] width 143 height 34
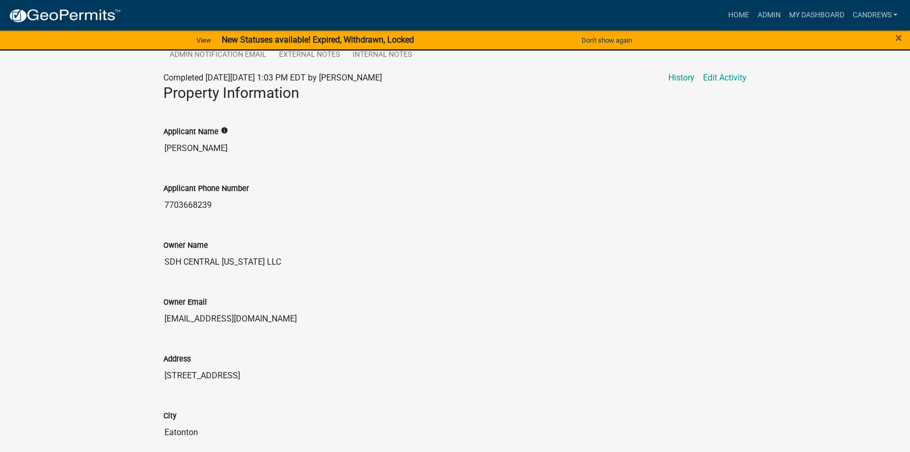
scroll to position [287, 0]
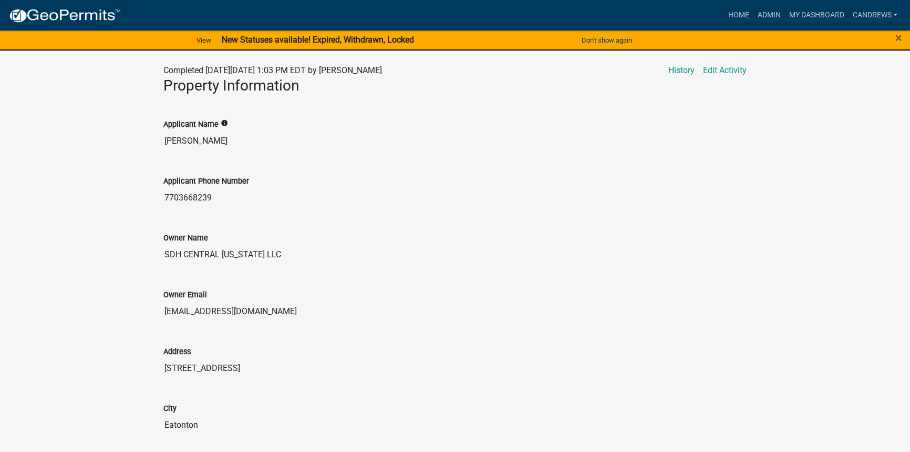
drag, startPoint x: 221, startPoint y: 140, endPoint x: 175, endPoint y: 140, distance: 46.3
click at [175, 140] on input "Justin Adkins" at bounding box center [455, 140] width 584 height 21
click at [274, 138] on input "Justin Adkins" at bounding box center [455, 140] width 584 height 21
drag, startPoint x: 274, startPoint y: 138, endPoint x: 155, endPoint y: 138, distance: 119.3
click at [156, 138] on div "Applicant Name info Justin Adkins" at bounding box center [455, 131] width 599 height 57
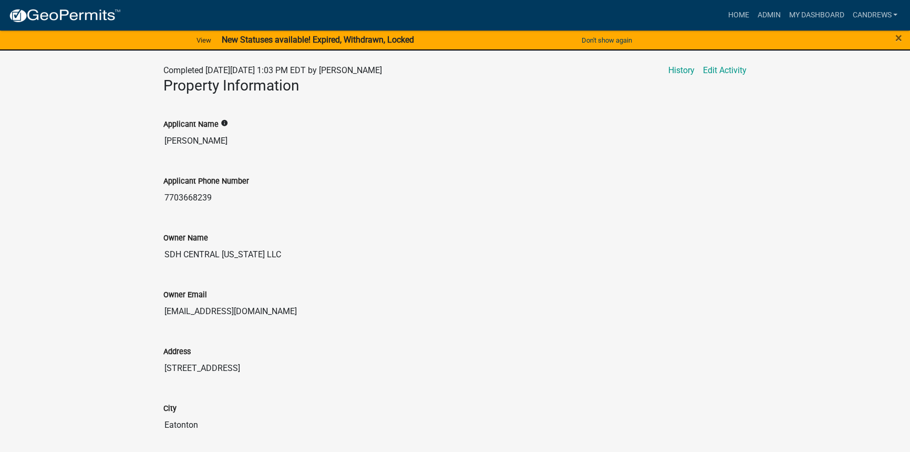
drag, startPoint x: 251, startPoint y: 193, endPoint x: 140, endPoint y: 187, distance: 110.6
drag, startPoint x: 300, startPoint y: 317, endPoint x: 139, endPoint y: 310, distance: 161.0
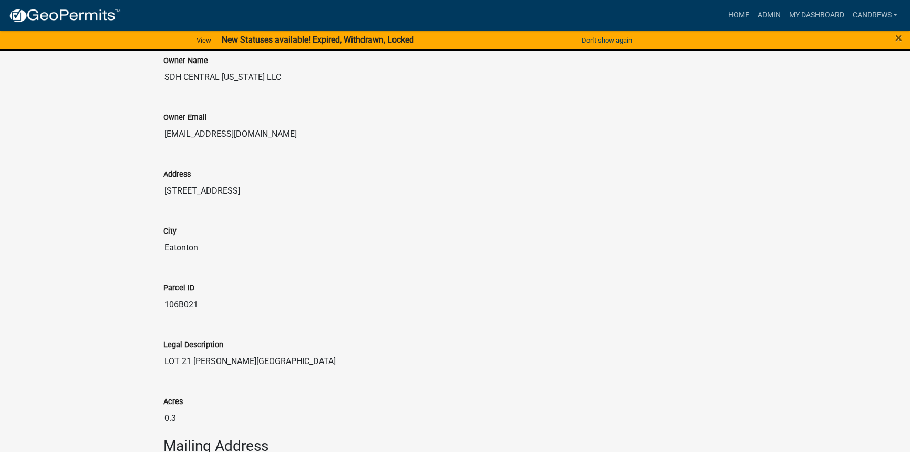
scroll to position [478, 0]
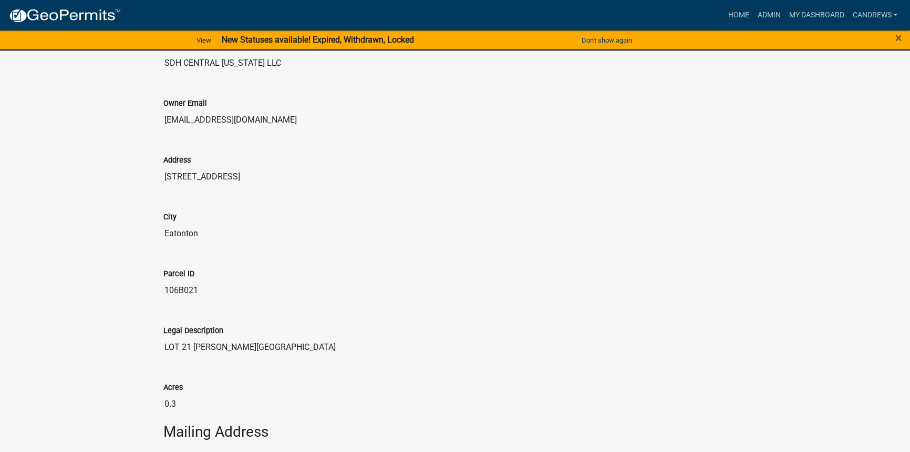
drag, startPoint x: 219, startPoint y: 233, endPoint x: 129, endPoint y: 226, distance: 89.6
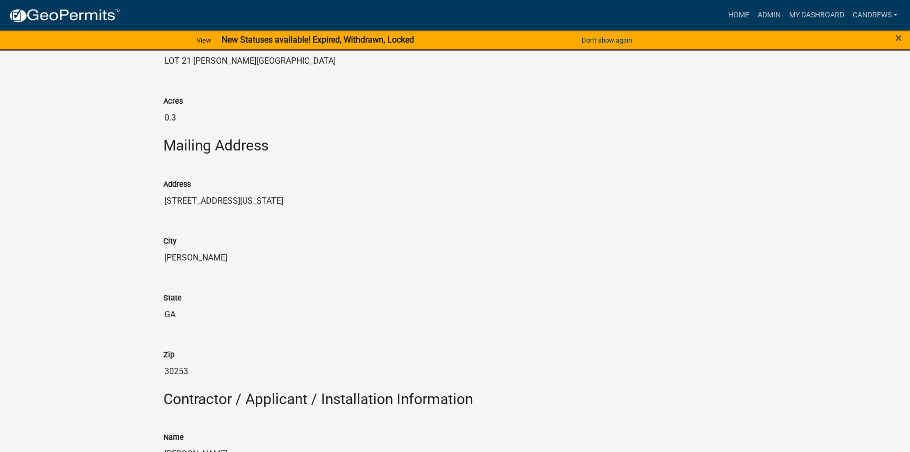
scroll to position [764, 0]
drag, startPoint x: 173, startPoint y: 186, endPoint x: 146, endPoint y: 186, distance: 27.9
click at [146, 186] on div "Residential Building Permit 2025-BLDR-245 ERROR Amount Paid $1,428.60 Actions V…" at bounding box center [455, 437] width 910 height 2303
drag, startPoint x: 179, startPoint y: 252, endPoint x: 158, endPoint y: 251, distance: 21.0
click at [158, 251] on div "City Mcdonough" at bounding box center [455, 247] width 599 height 57
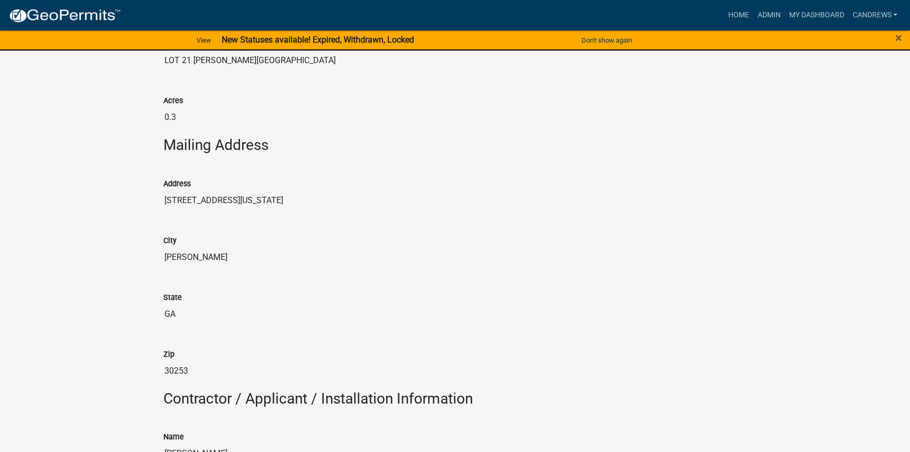
drag, startPoint x: 182, startPoint y: 306, endPoint x: 150, endPoint y: 303, distance: 31.7
click at [150, 303] on div "Residential Building Permit 2025-BLDR-245 ERROR Amount Paid $1,428.60 Actions V…" at bounding box center [455, 437] width 910 height 2303
drag, startPoint x: 196, startPoint y: 364, endPoint x: 151, endPoint y: 363, distance: 45.2
click at [151, 363] on div "Residential Building Permit 2025-BLDR-245 ERROR Amount Paid $1,428.60 Actions V…" at bounding box center [455, 437] width 910 height 2303
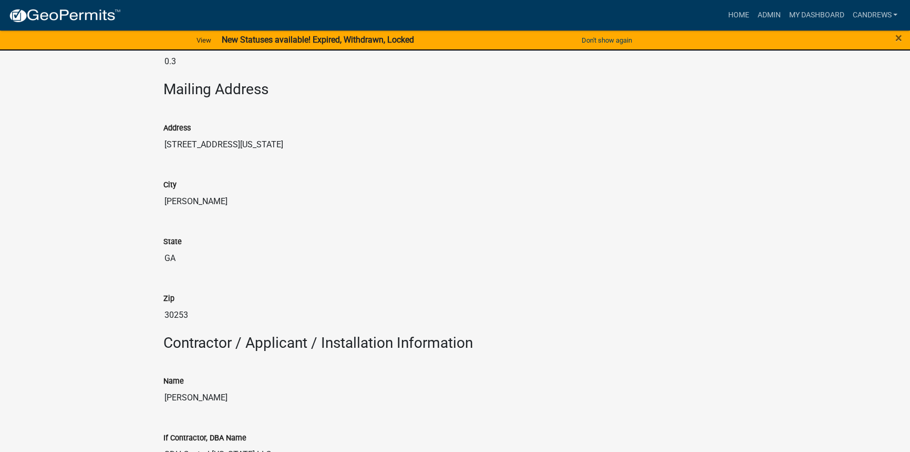
scroll to position [908, 0]
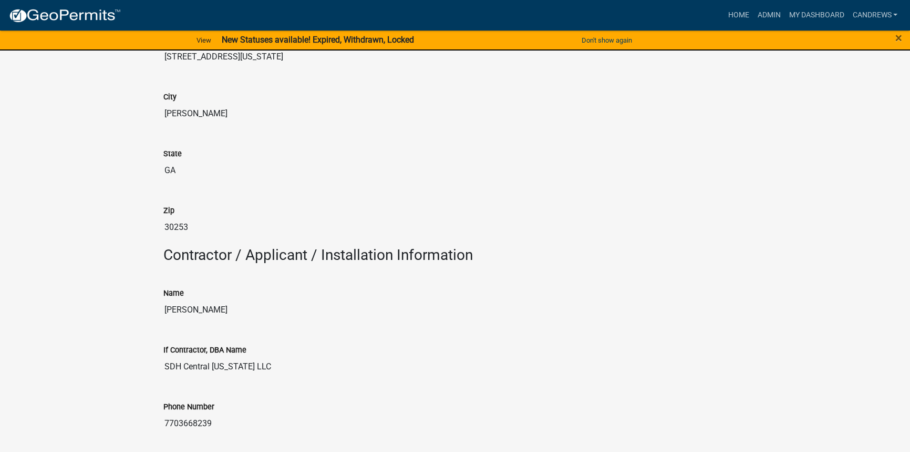
drag, startPoint x: 269, startPoint y: 305, endPoint x: 144, endPoint y: 300, distance: 124.7
click at [145, 300] on div "Residential Building Permit 2025-BLDR-245 ERROR Amount Paid $1,428.60 Actions V…" at bounding box center [455, 294] width 910 height 2303
click at [208, 306] on input "Justin Adkins Adkins" at bounding box center [455, 309] width 584 height 21
drag, startPoint x: 214, startPoint y: 306, endPoint x: 144, endPoint y: 303, distance: 70.0
click at [144, 303] on div "Residential Building Permit 2025-BLDR-245 ERROR Amount Paid $1,428.60 Actions V…" at bounding box center [455, 294] width 910 height 2303
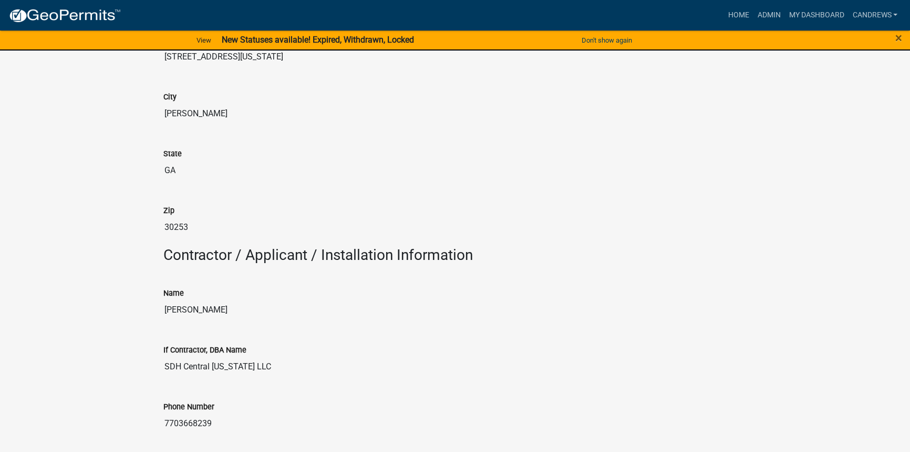
drag, startPoint x: 264, startPoint y: 364, endPoint x: 142, endPoint y: 360, distance: 122.5
click at [142, 360] on div "Residential Building Permit 2025-BLDR-245 ERROR Amount Paid $1,428.60 Actions V…" at bounding box center [455, 294] width 910 height 2303
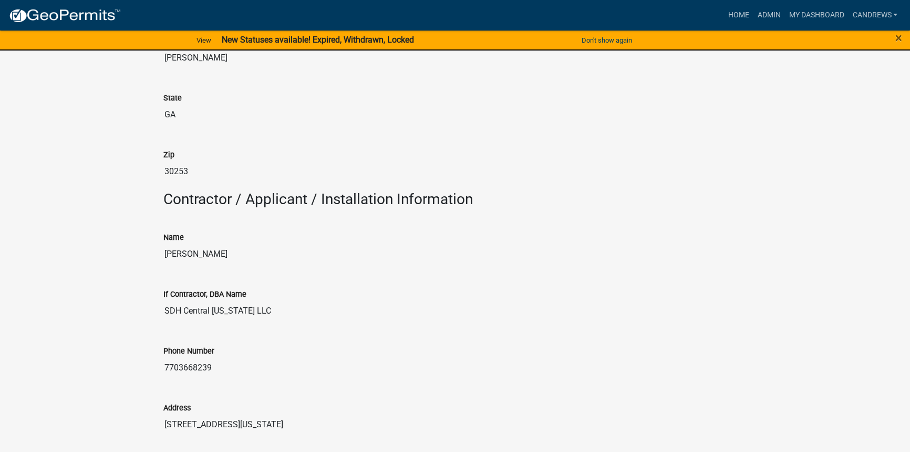
scroll to position [1051, 0]
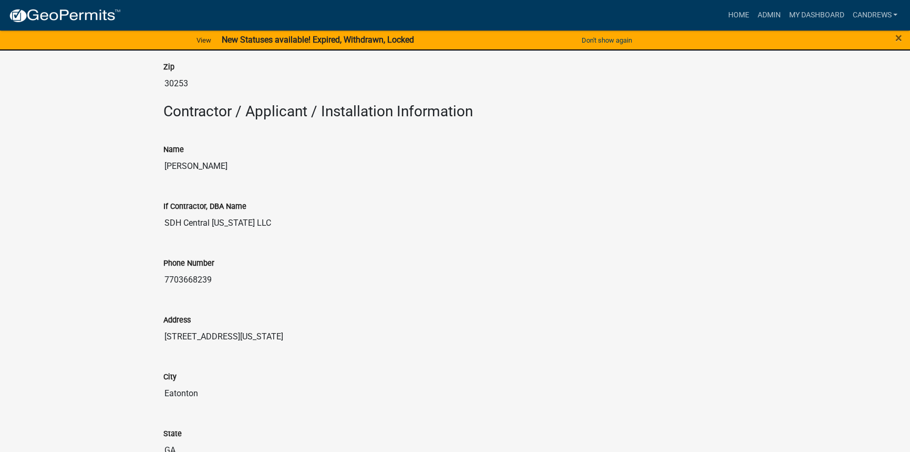
drag, startPoint x: 273, startPoint y: 277, endPoint x: 115, endPoint y: 255, distance: 159.7
click at [115, 255] on div "Residential Building Permit 2025-BLDR-245 ERROR Amount Paid $1,428.60 Actions V…" at bounding box center [455, 150] width 910 height 2303
drag, startPoint x: 263, startPoint y: 347, endPoint x: 138, endPoint y: 332, distance: 126.0
click at [138, 332] on div "Residential Building Permit 2025-BLDR-245 ERROR Amount Paid $1,428.60 Actions V…" at bounding box center [455, 150] width 910 height 2303
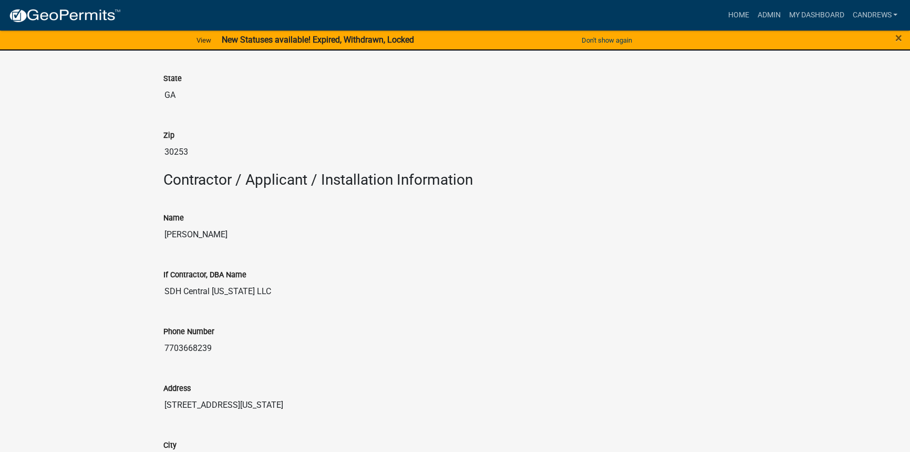
scroll to position [956, 0]
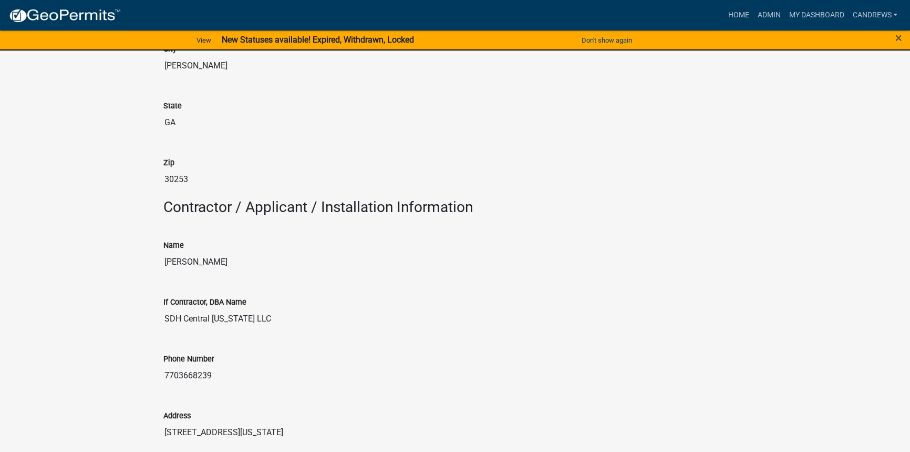
drag, startPoint x: 218, startPoint y: 67, endPoint x: 164, endPoint y: 55, distance: 55.5
click at [164, 55] on input "Mcdonough" at bounding box center [455, 65] width 584 height 21
drag, startPoint x: 179, startPoint y: 115, endPoint x: 145, endPoint y: 112, distance: 33.8
click at [145, 112] on div "Residential Building Permit 2025-BLDR-245 ERROR Amount Paid $1,428.60 Actions V…" at bounding box center [455, 246] width 910 height 2303
drag, startPoint x: 189, startPoint y: 179, endPoint x: 154, endPoint y: 173, distance: 35.6
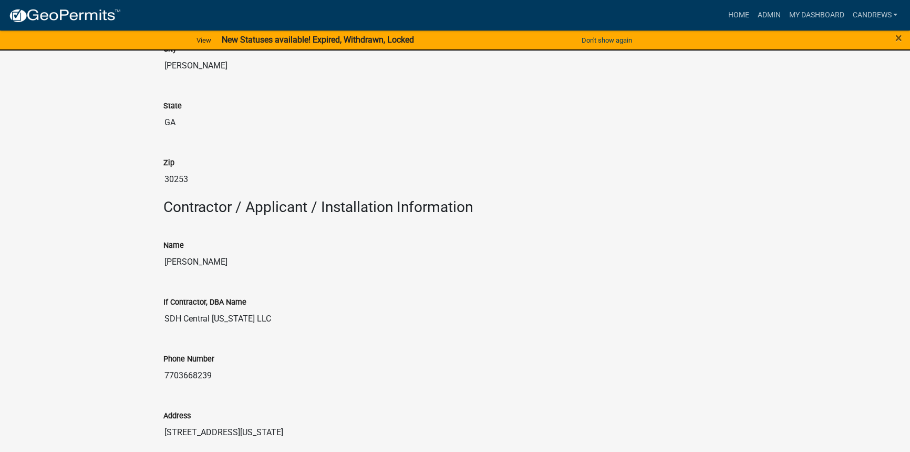
click at [154, 173] on div "Residential Building Permit 2025-BLDR-245 ERROR Amount Paid $1,428.60 Actions V…" at bounding box center [455, 246] width 910 height 2303
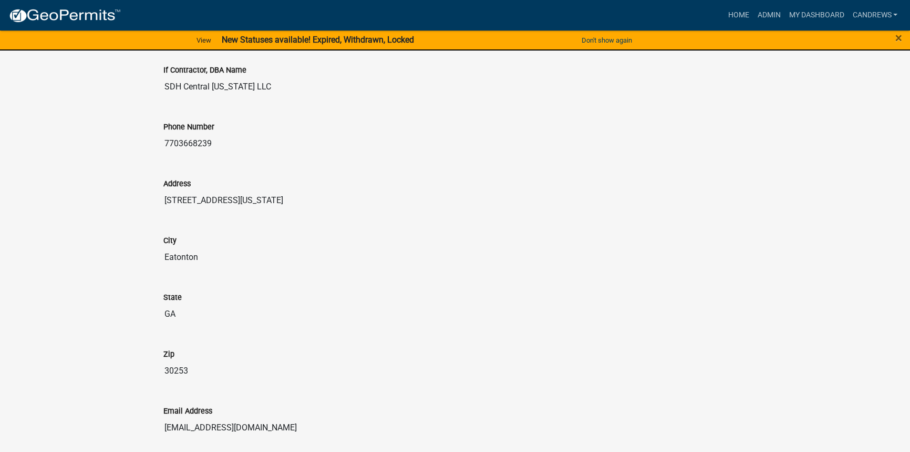
scroll to position [1290, 0]
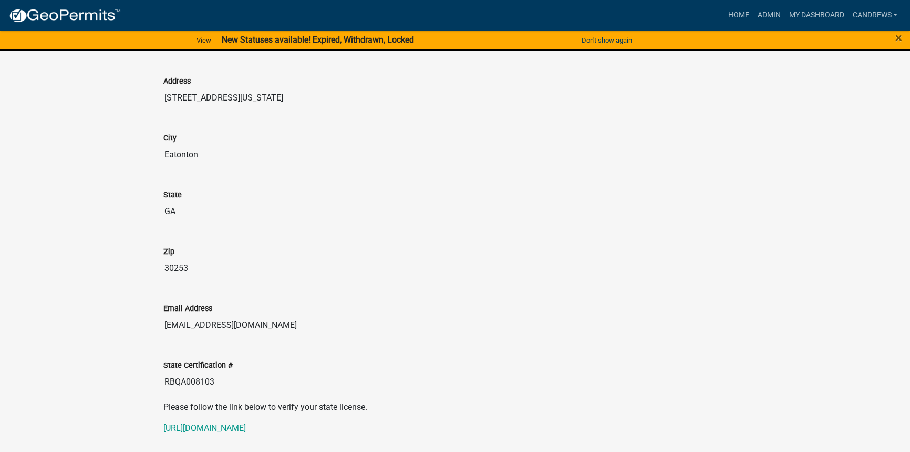
drag, startPoint x: 285, startPoint y: 318, endPoint x: 176, endPoint y: 317, distance: 109.3
click at [176, 317] on input "jadkins@smithdouglas.com" at bounding box center [455, 324] width 584 height 21
click at [269, 321] on input "jadkins@smithdouglas.com" at bounding box center [455, 324] width 584 height 21
drag, startPoint x: 285, startPoint y: 321, endPoint x: 145, endPoint y: 307, distance: 141.0
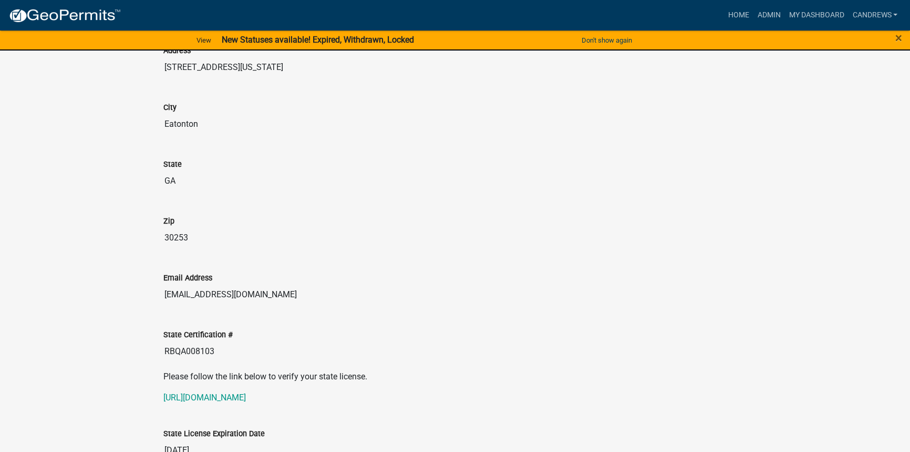
scroll to position [1338, 0]
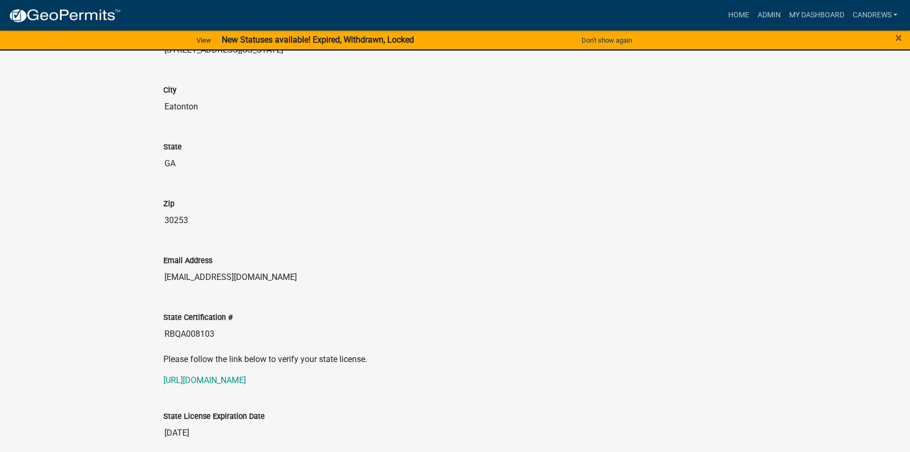
drag, startPoint x: 202, startPoint y: 329, endPoint x: 143, endPoint y: 326, distance: 59.5
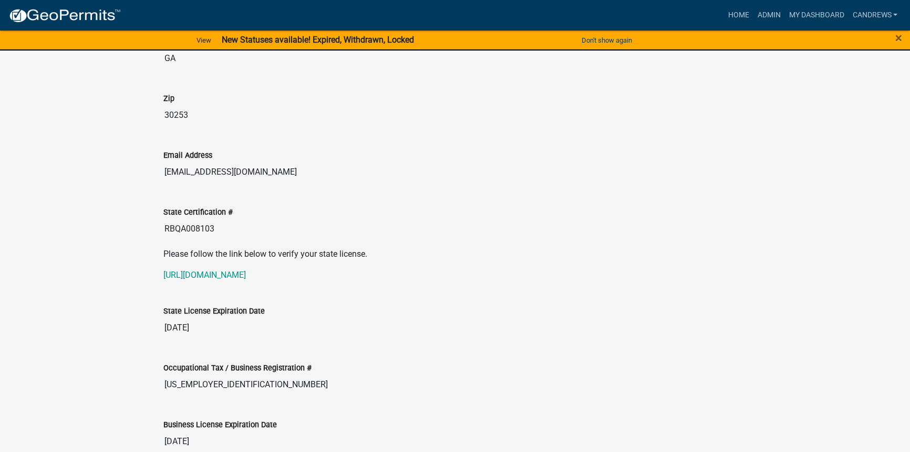
scroll to position [1481, 0]
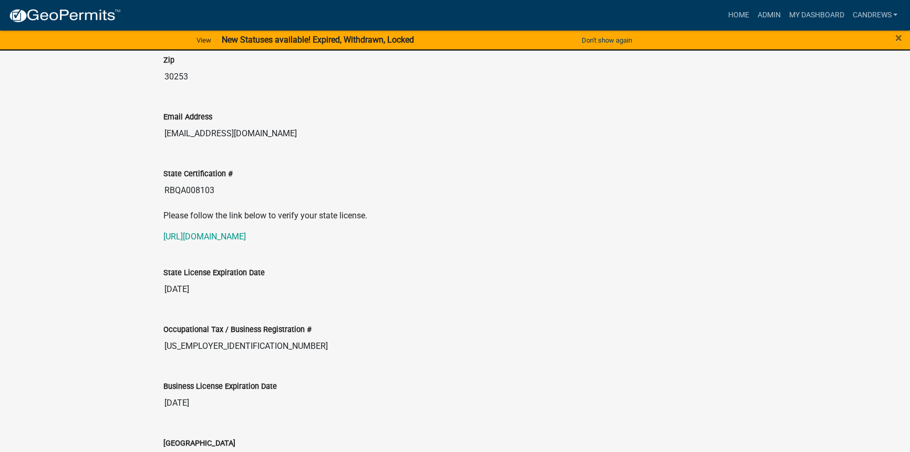
drag, startPoint x: 211, startPoint y: 347, endPoint x: 134, endPoint y: 340, distance: 77.6
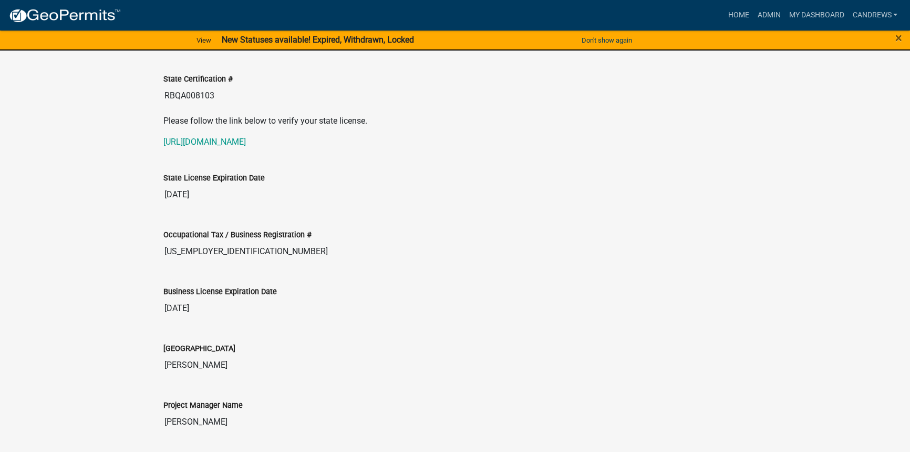
scroll to position [1577, 0]
click at [157, 360] on div "Issuing County Henry" at bounding box center [455, 354] width 599 height 57
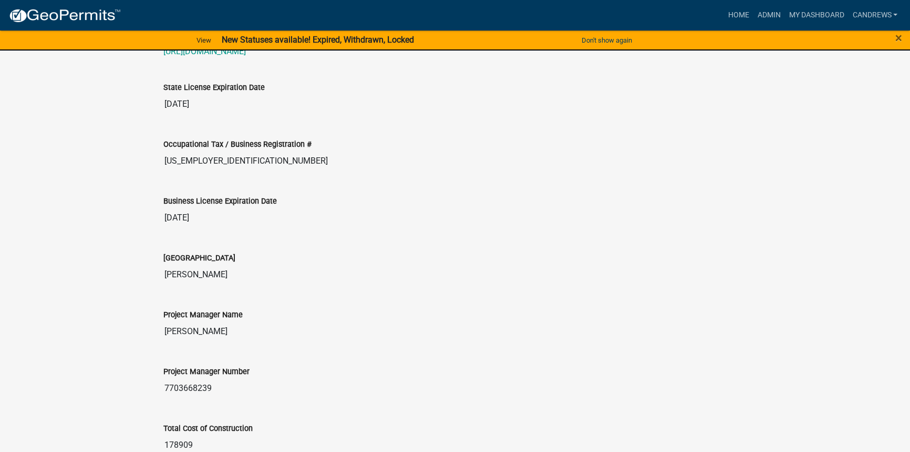
scroll to position [1672, 0]
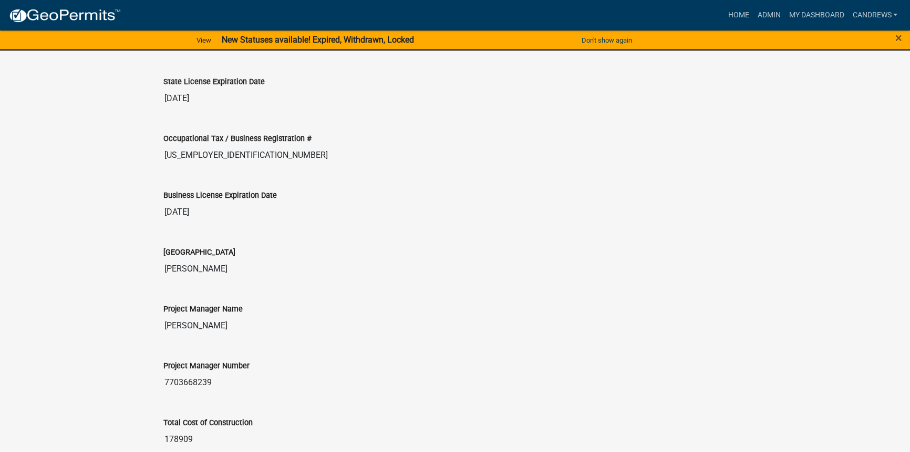
drag, startPoint x: 231, startPoint y: 324, endPoint x: 137, endPoint y: 324, distance: 93.6
drag, startPoint x: 203, startPoint y: 374, endPoint x: 146, endPoint y: 373, distance: 57.3
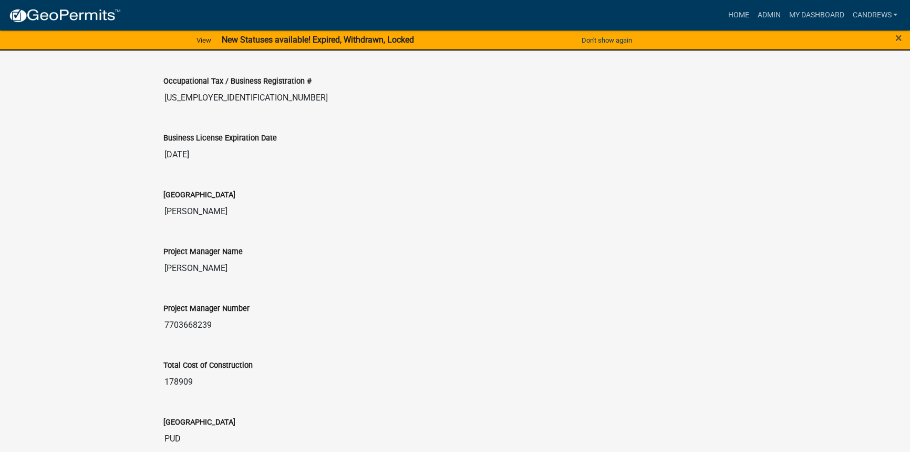
scroll to position [1816, 0]
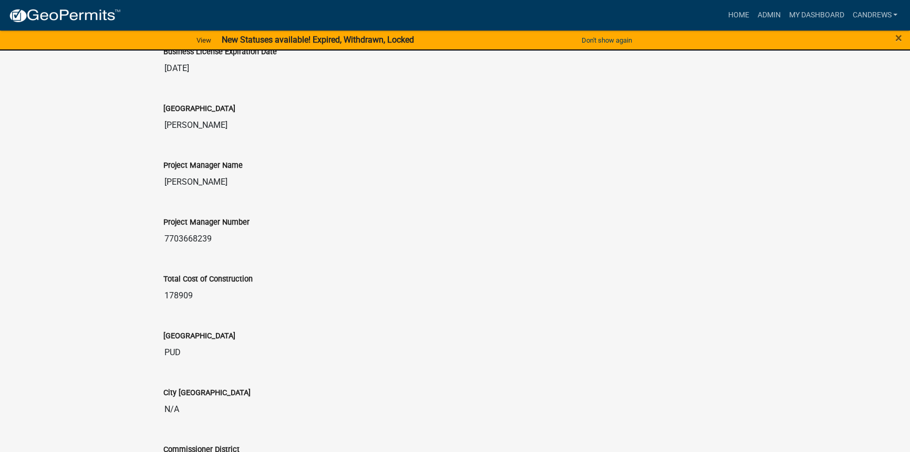
drag, startPoint x: 168, startPoint y: 292, endPoint x: 135, endPoint y: 292, distance: 33.6
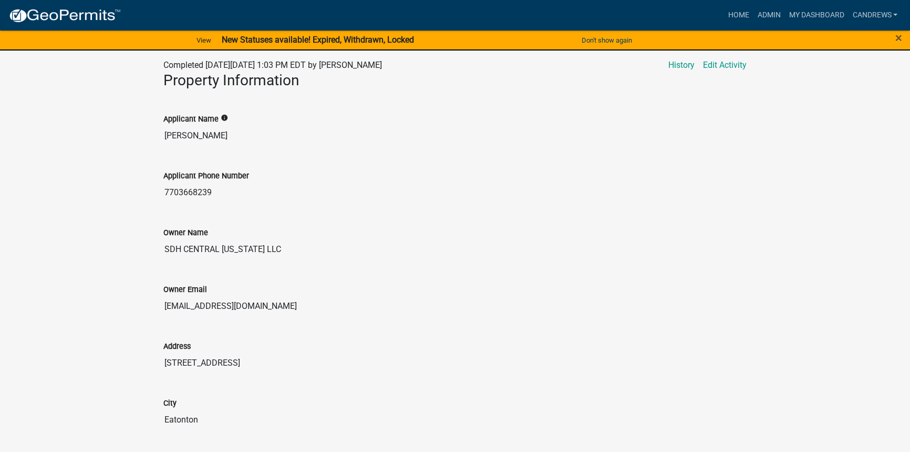
scroll to position [94, 0]
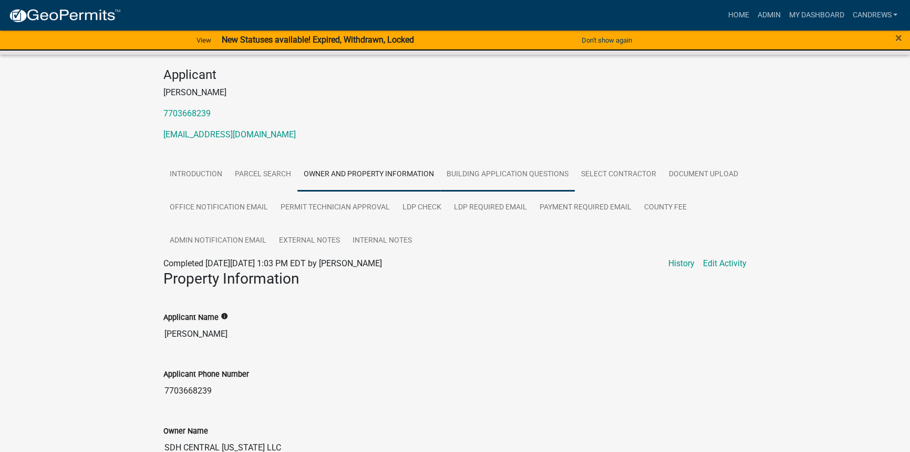
click at [537, 180] on link "Building Application Questions" at bounding box center [508, 175] width 135 height 34
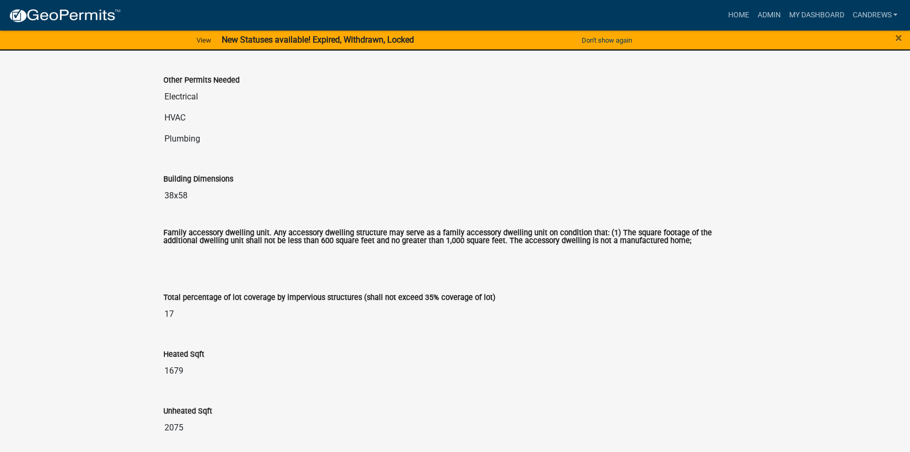
scroll to position [476, 0]
drag, startPoint x: 210, startPoint y: 189, endPoint x: 137, endPoint y: 188, distance: 73.6
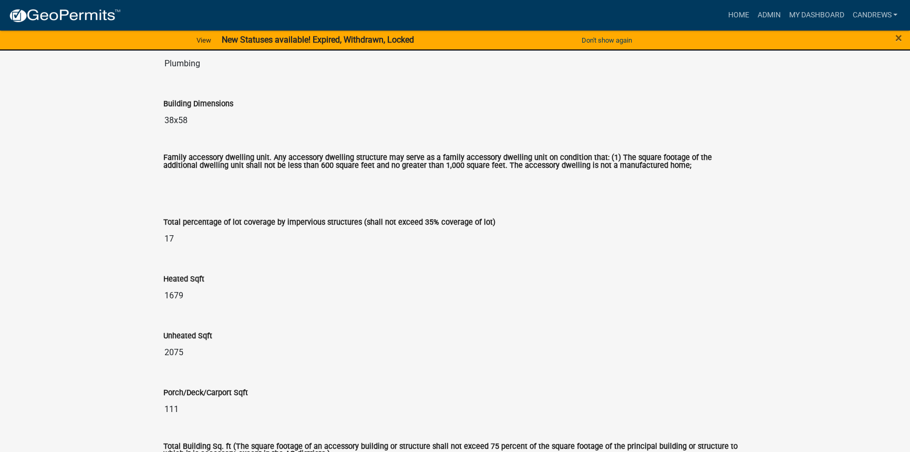
scroll to position [571, 0]
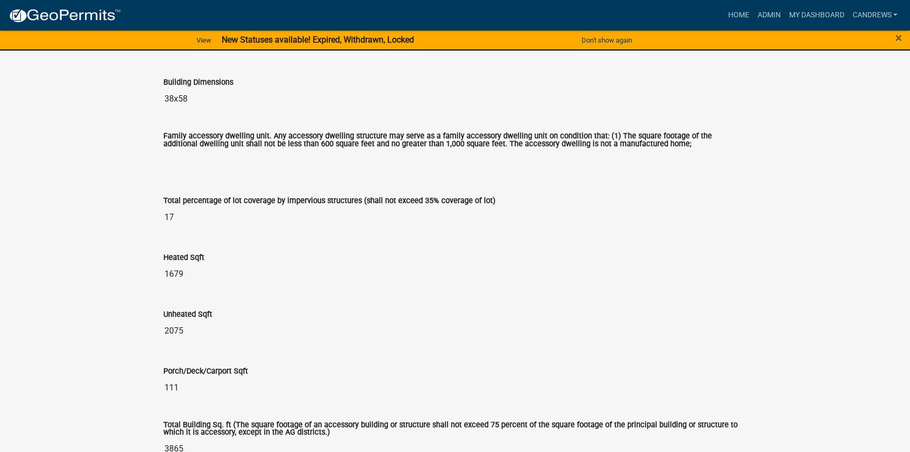
drag, startPoint x: 188, startPoint y: 229, endPoint x: 156, endPoint y: 212, distance: 36.2
click at [156, 212] on div "Total percentage of lot coverage by impervious structures (shall not exceed 35%…" at bounding box center [455, 207] width 599 height 57
drag, startPoint x: 194, startPoint y: 283, endPoint x: 157, endPoint y: 277, distance: 37.3
click at [157, 277] on div "Heated Sqft 1679" at bounding box center [455, 264] width 599 height 57
drag, startPoint x: 195, startPoint y: 329, endPoint x: 163, endPoint y: 328, distance: 31.5
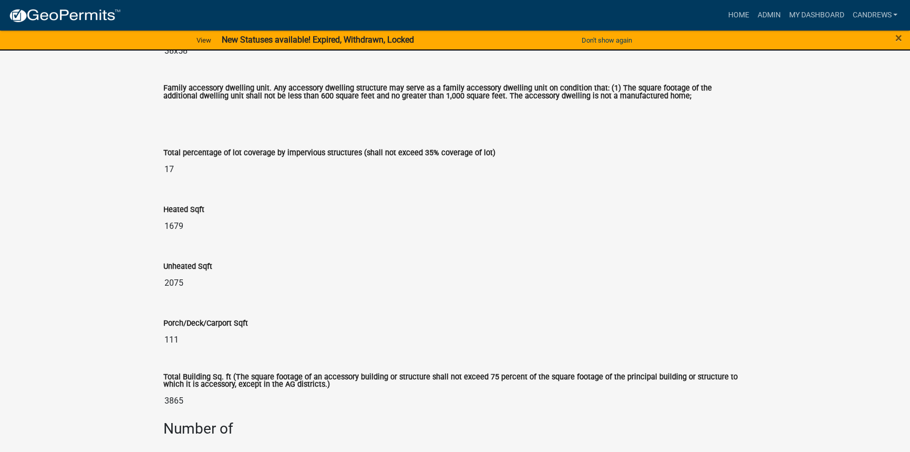
drag, startPoint x: 190, startPoint y: 341, endPoint x: 168, endPoint y: 339, distance: 22.2
click at [168, 339] on input "111" at bounding box center [455, 339] width 584 height 21
click at [171, 339] on input "111" at bounding box center [455, 339] width 584 height 21
drag, startPoint x: 189, startPoint y: 338, endPoint x: 158, endPoint y: 338, distance: 31.0
click at [158, 338] on div "Porch/Deck/Carport Sqft 111" at bounding box center [455, 330] width 599 height 57
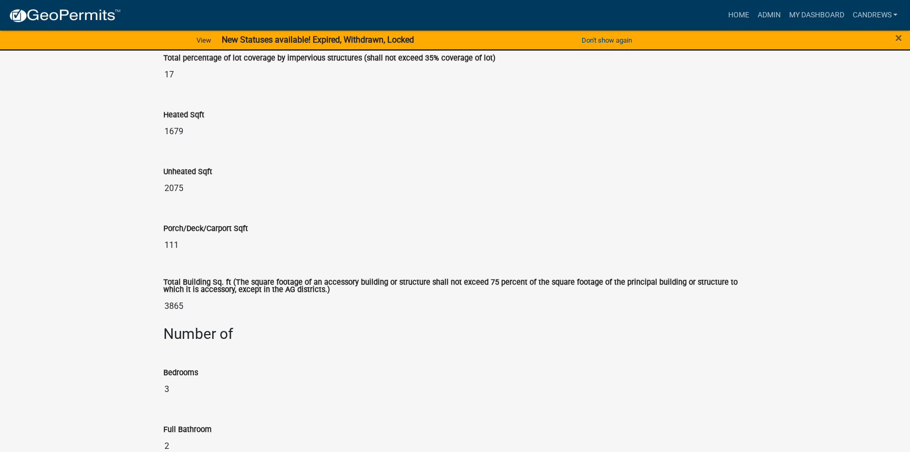
scroll to position [715, 0]
drag, startPoint x: 180, startPoint y: 384, endPoint x: 158, endPoint y: 384, distance: 22.1
click at [158, 384] on div "Bedrooms 3" at bounding box center [455, 378] width 599 height 57
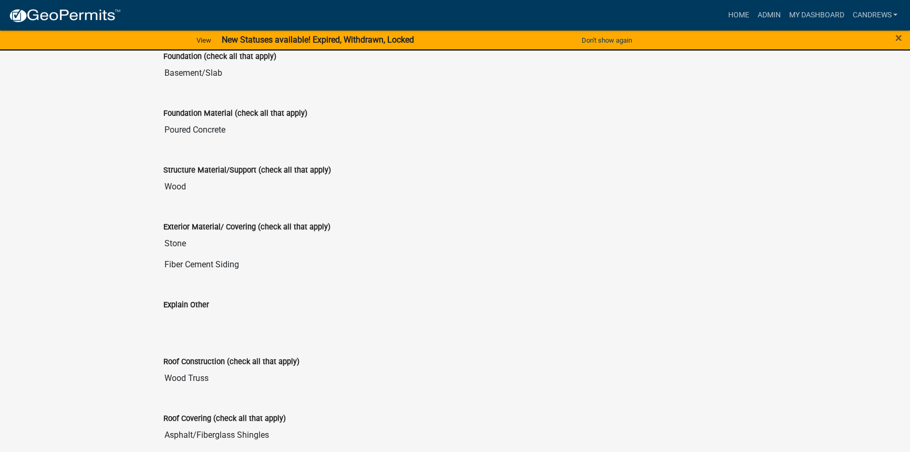
scroll to position [2005, 0]
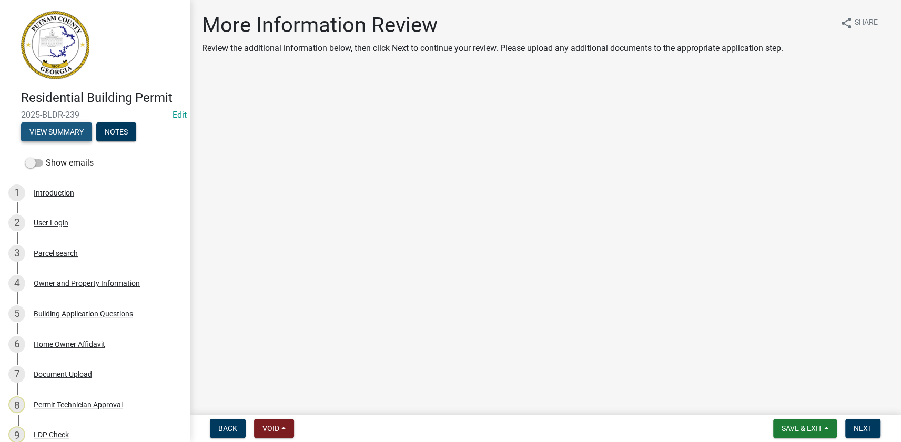
click at [61, 135] on button "View Summary" at bounding box center [56, 131] width 71 height 19
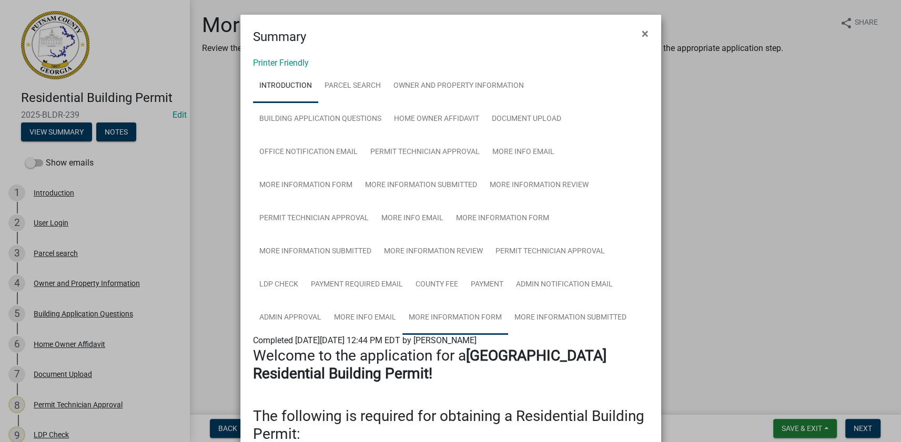
click at [483, 314] on link "More Information Form" at bounding box center [455, 318] width 106 height 34
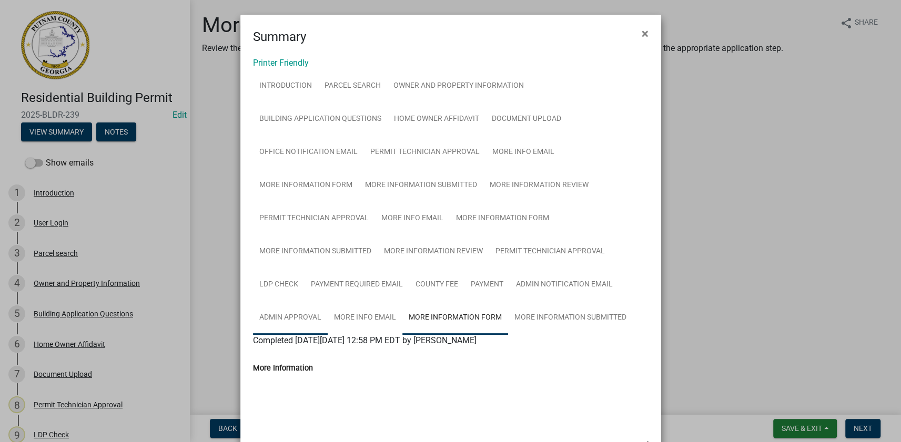
click at [304, 315] on link "Admin Approval" at bounding box center [290, 318] width 75 height 34
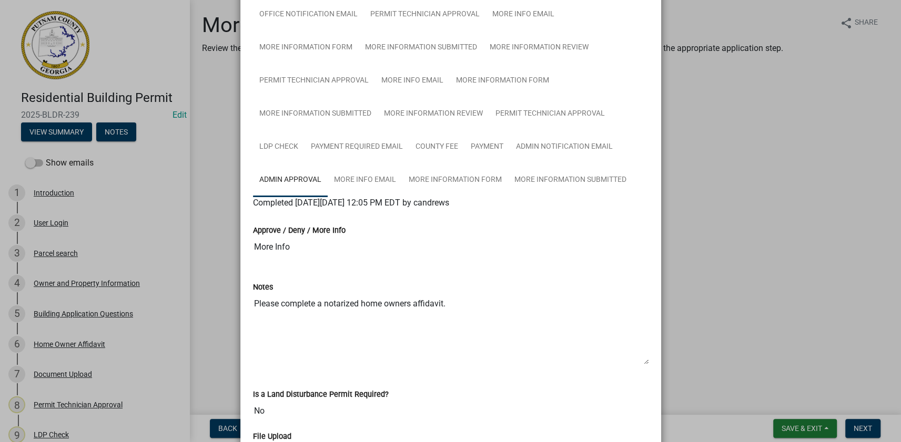
scroll to position [143, 0]
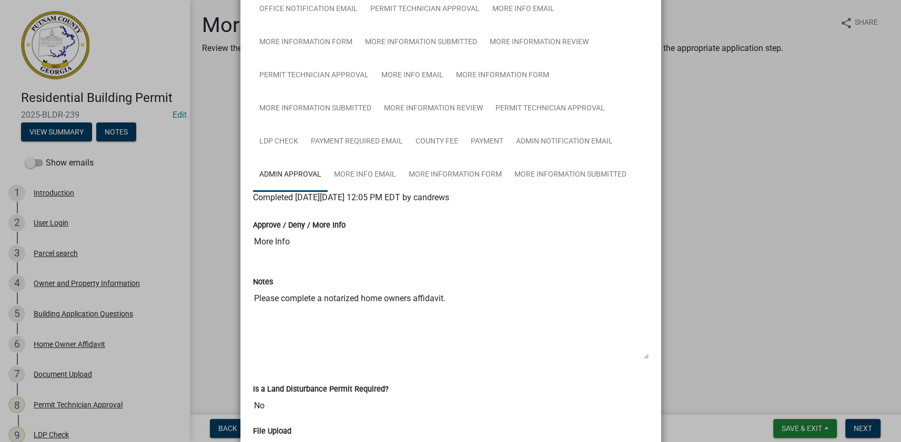
drag, startPoint x: 451, startPoint y: 295, endPoint x: 236, endPoint y: 299, distance: 215.0
click at [240, 300] on div "Printer Friendly Introduction Parcel search Owner and Property Information Buil…" at bounding box center [450, 313] width 421 height 821
drag, startPoint x: 724, startPoint y: 247, endPoint x: 740, endPoint y: 267, distance: 25.1
click at [724, 248] on ngb-modal-window "Summary × Printer Friendly Introduction Parcel search Owner and Property Inform…" at bounding box center [450, 221] width 901 height 442
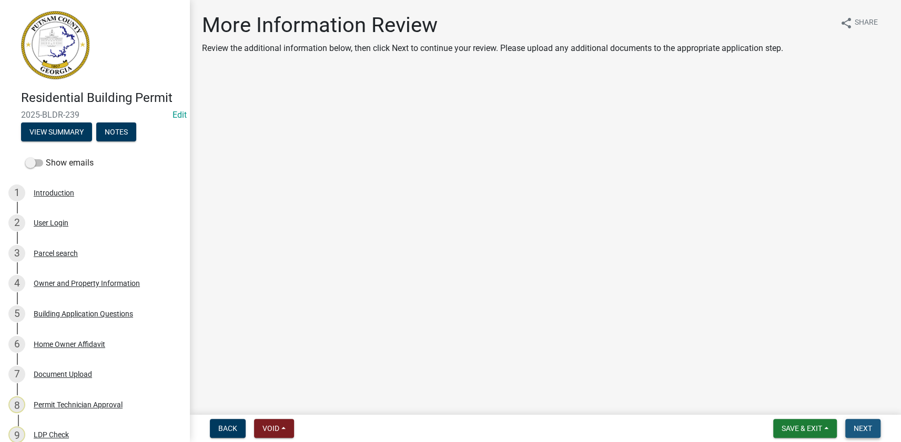
click at [866, 431] on span "Next" at bounding box center [862, 428] width 18 height 8
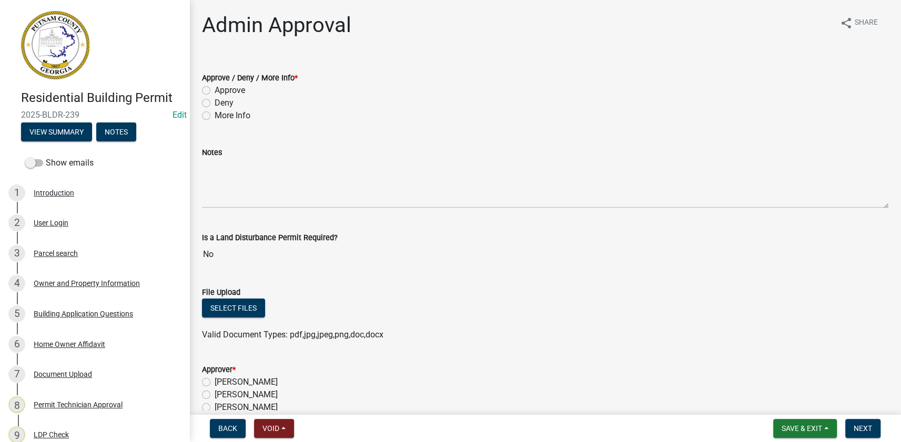
drag, startPoint x: 238, startPoint y: 115, endPoint x: 258, endPoint y: 148, distance: 38.0
click at [238, 115] on label "More Info" at bounding box center [232, 115] width 36 height 13
click at [221, 115] on input "More Info" at bounding box center [217, 112] width 7 height 7
radio input "true"
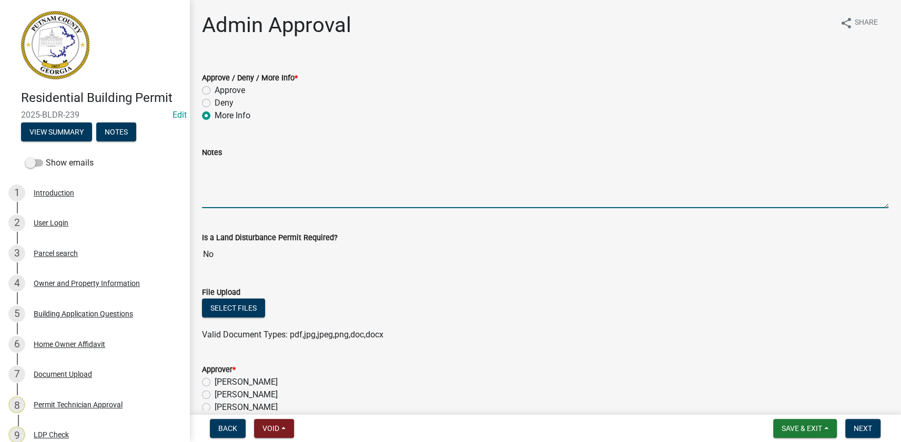
click at [258, 162] on textarea "Notes" at bounding box center [545, 183] width 686 height 49
paste textarea "Please complete a notarized home owners affidavit."
type textarea "Please complete a notarized home owners affidavit and upload it to the more inf…"
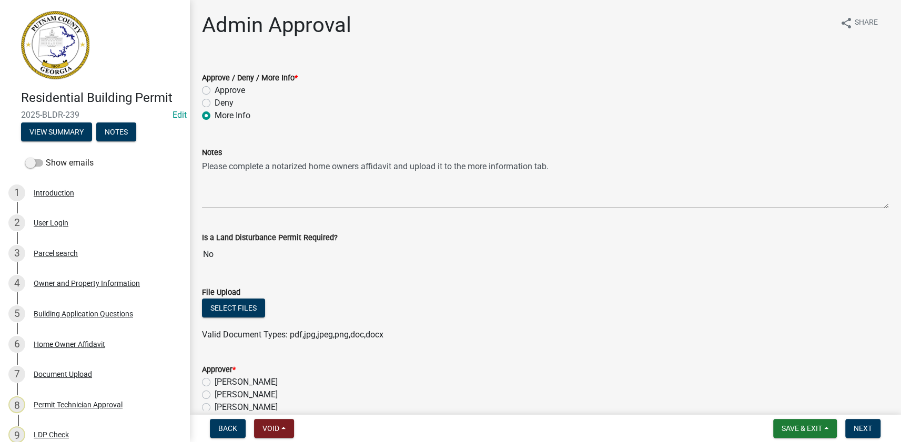
click at [255, 389] on label "Courtney Andrews" at bounding box center [245, 394] width 63 height 13
click at [221, 389] on input "Courtney Andrews" at bounding box center [217, 391] width 7 height 7
radio input "true"
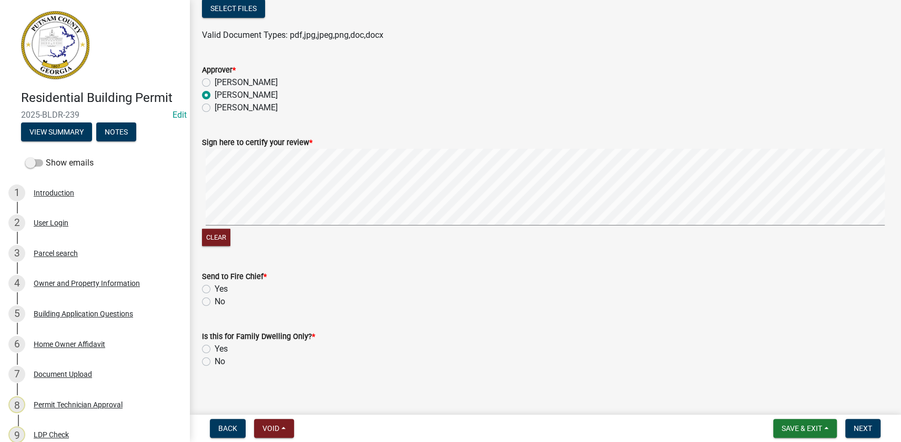
scroll to position [307, 0]
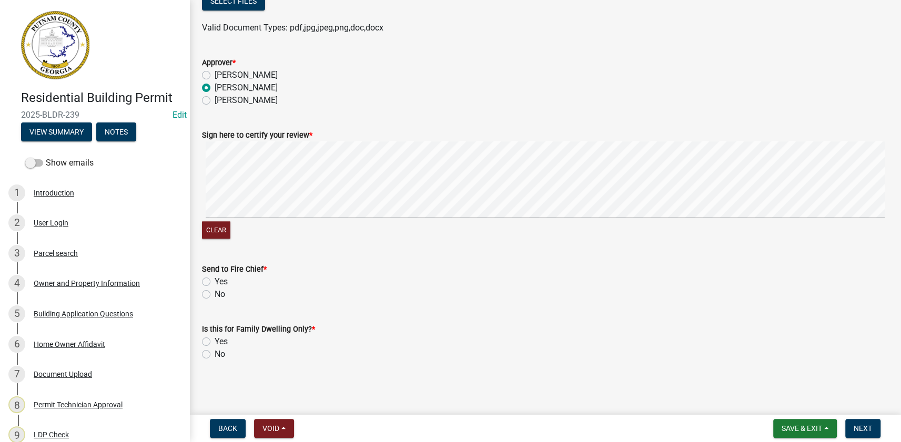
click at [216, 295] on label "No" at bounding box center [219, 294] width 11 height 13
click at [216, 295] on input "No" at bounding box center [217, 291] width 7 height 7
radio input "true"
click at [220, 353] on label "No" at bounding box center [219, 354] width 11 height 13
click at [220, 353] on input "No" at bounding box center [217, 351] width 7 height 7
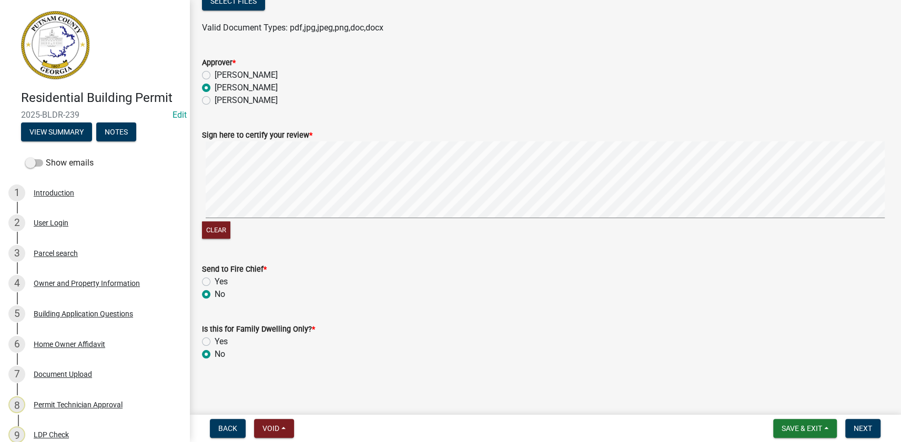
radio input "true"
click at [861, 422] on button "Next" at bounding box center [862, 428] width 35 height 19
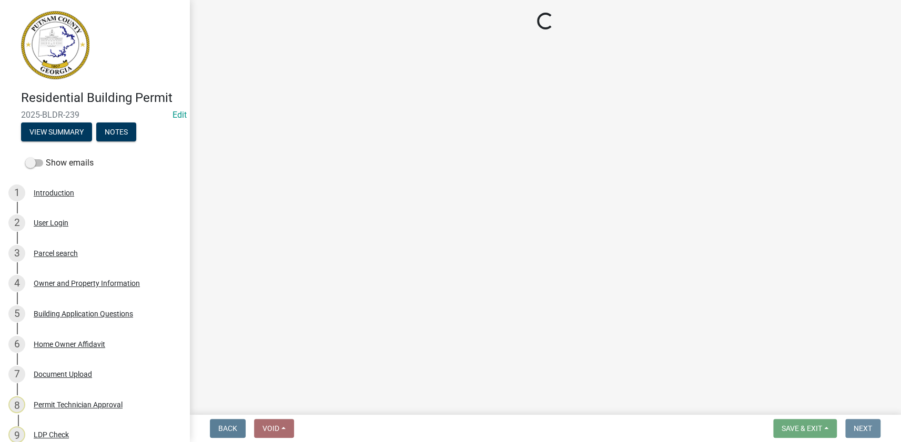
scroll to position [0, 0]
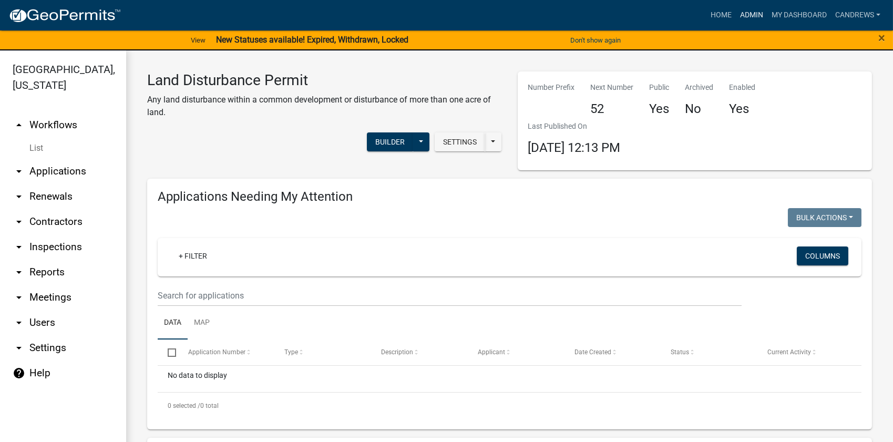
click at [748, 11] on link "Admin" at bounding box center [752, 15] width 32 height 20
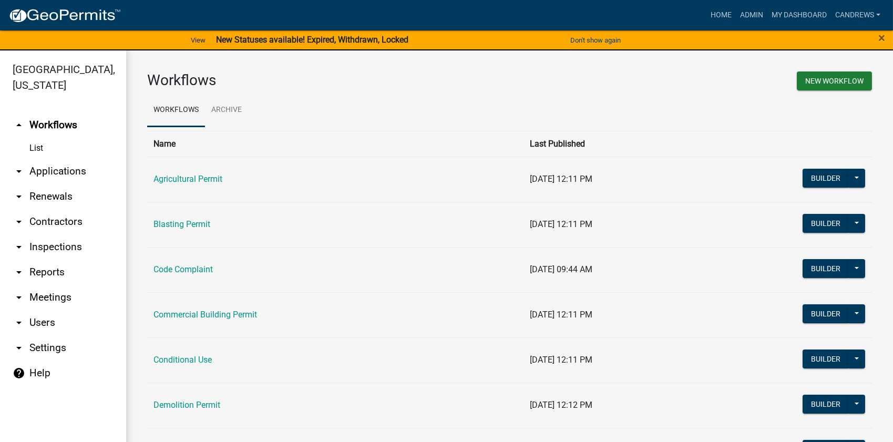
click at [68, 168] on link "arrow_drop_down Applications" at bounding box center [63, 171] width 126 height 25
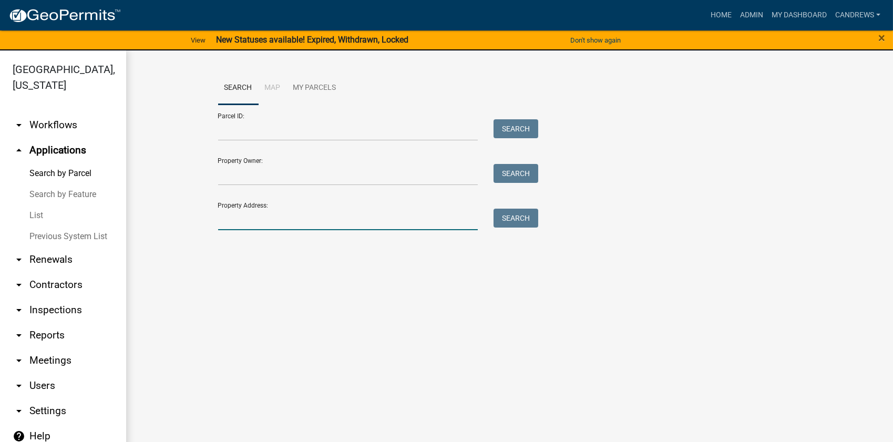
click at [244, 221] on input "Property Address:" at bounding box center [348, 220] width 260 height 22
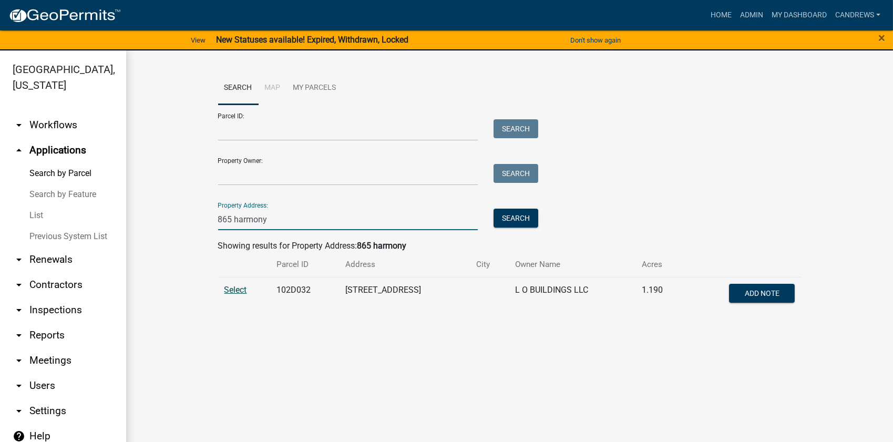
type input "865 harmony"
click at [225, 288] on span "Select" at bounding box center [235, 290] width 23 height 10
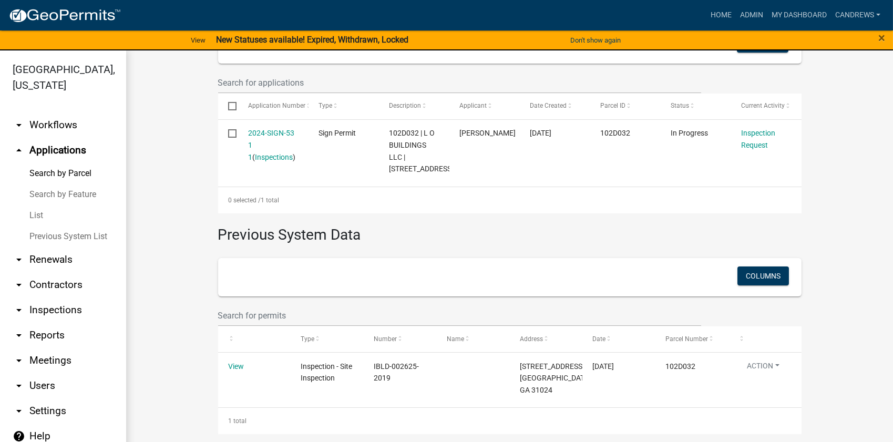
scroll to position [12, 0]
